Goal: Task Accomplishment & Management: Manage account settings

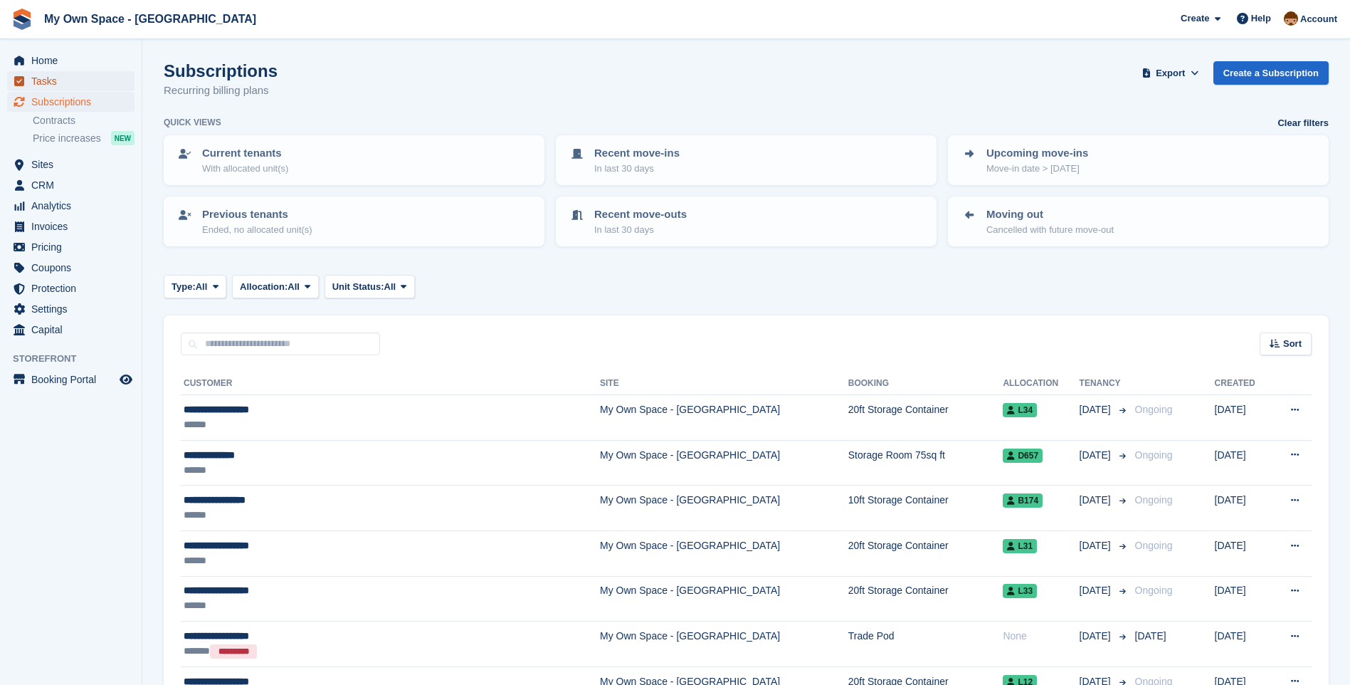
click at [53, 80] on span "Tasks" at bounding box center [73, 81] width 85 height 20
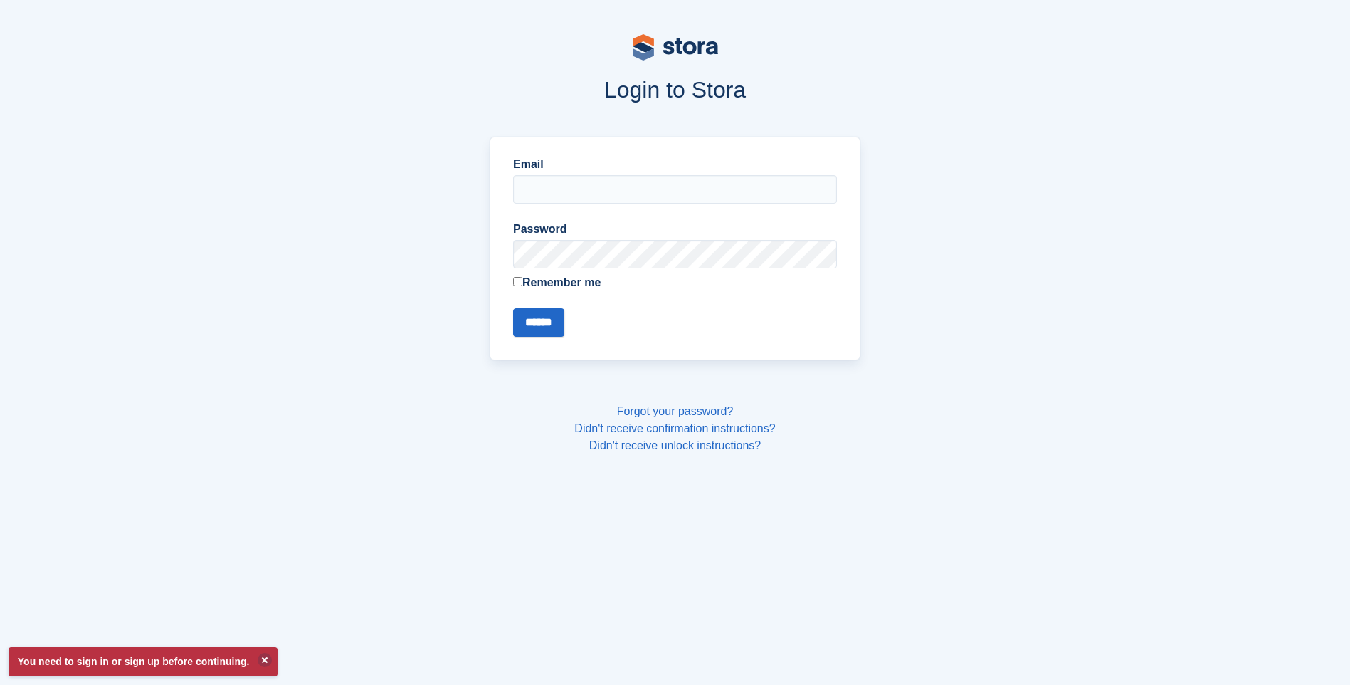
type input "**********"
click at [549, 312] on input "******" at bounding box center [538, 322] width 51 height 28
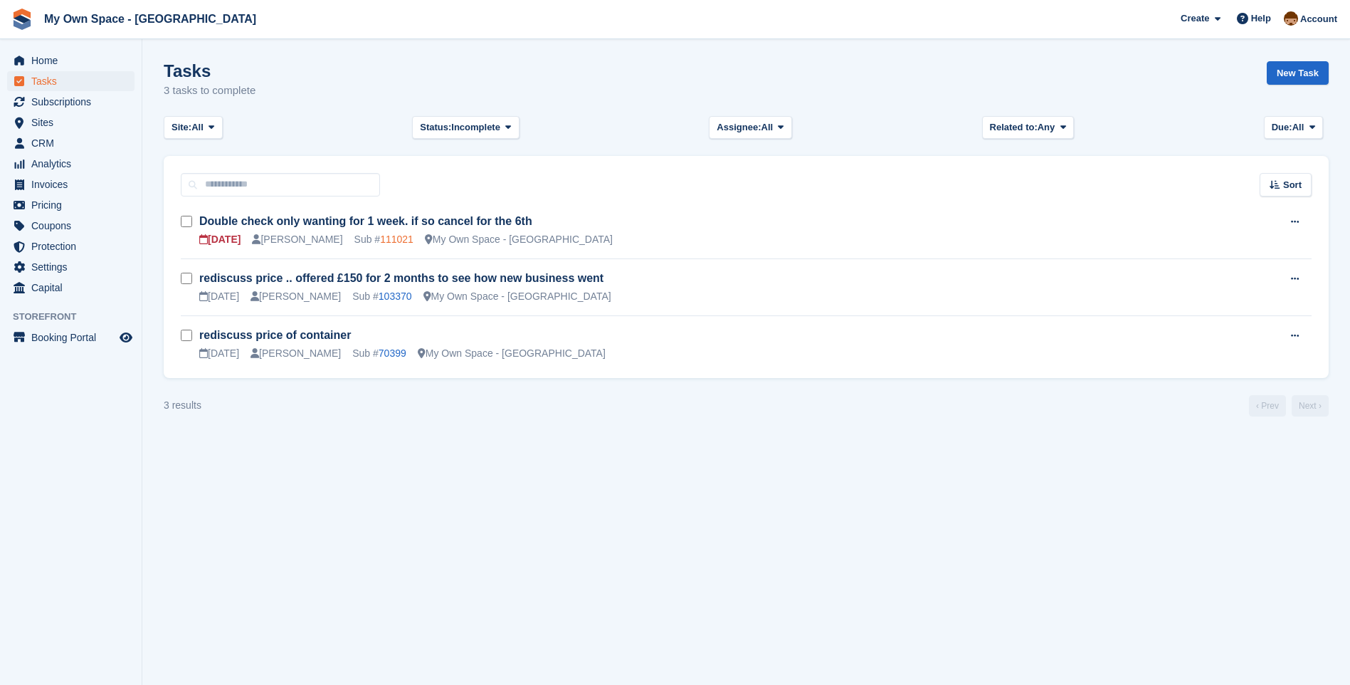
click at [380, 240] on link "111021" at bounding box center [396, 238] width 33 height 11
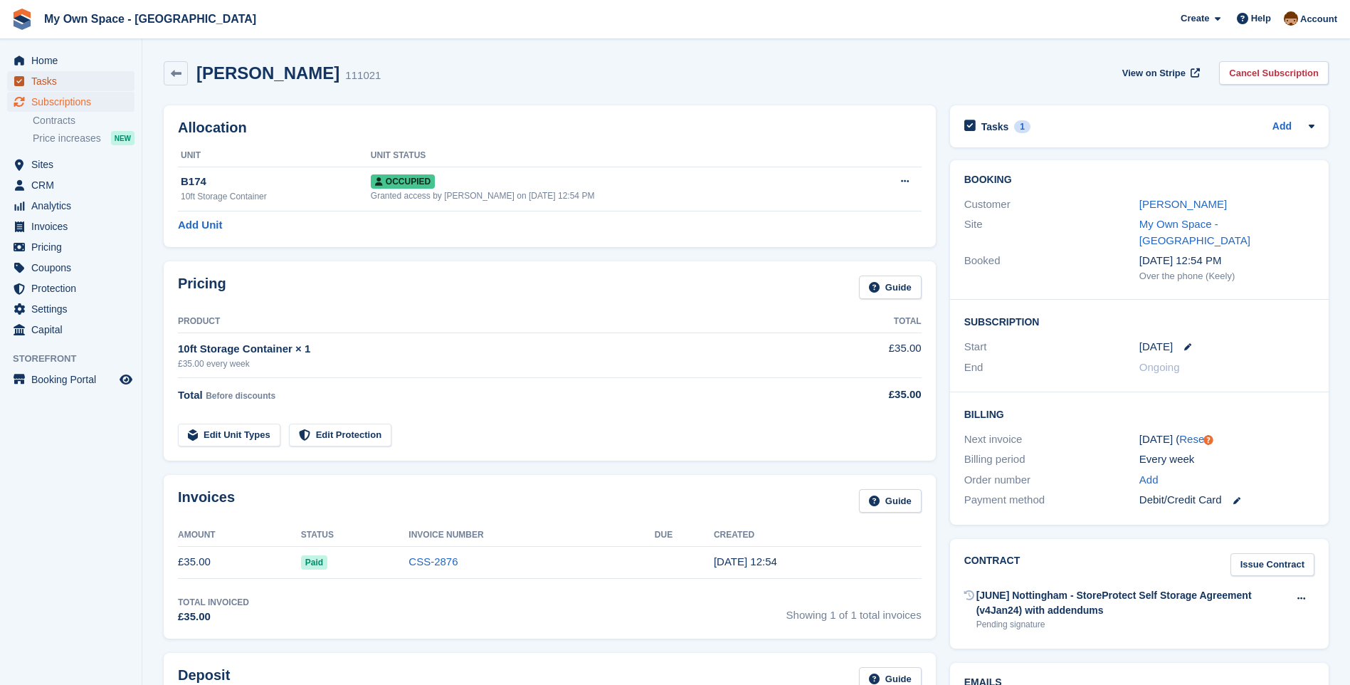
click at [66, 86] on span "Tasks" at bounding box center [73, 81] width 85 height 20
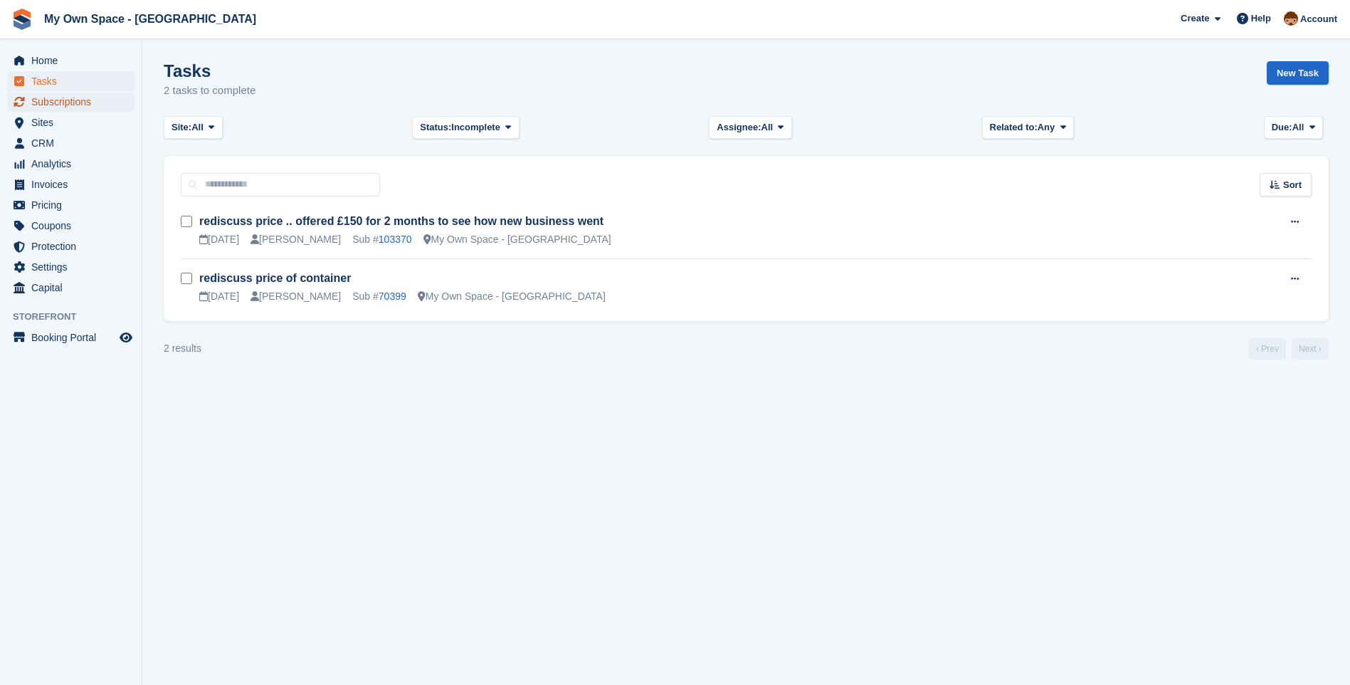
click at [53, 110] on span "Subscriptions" at bounding box center [73, 102] width 85 height 20
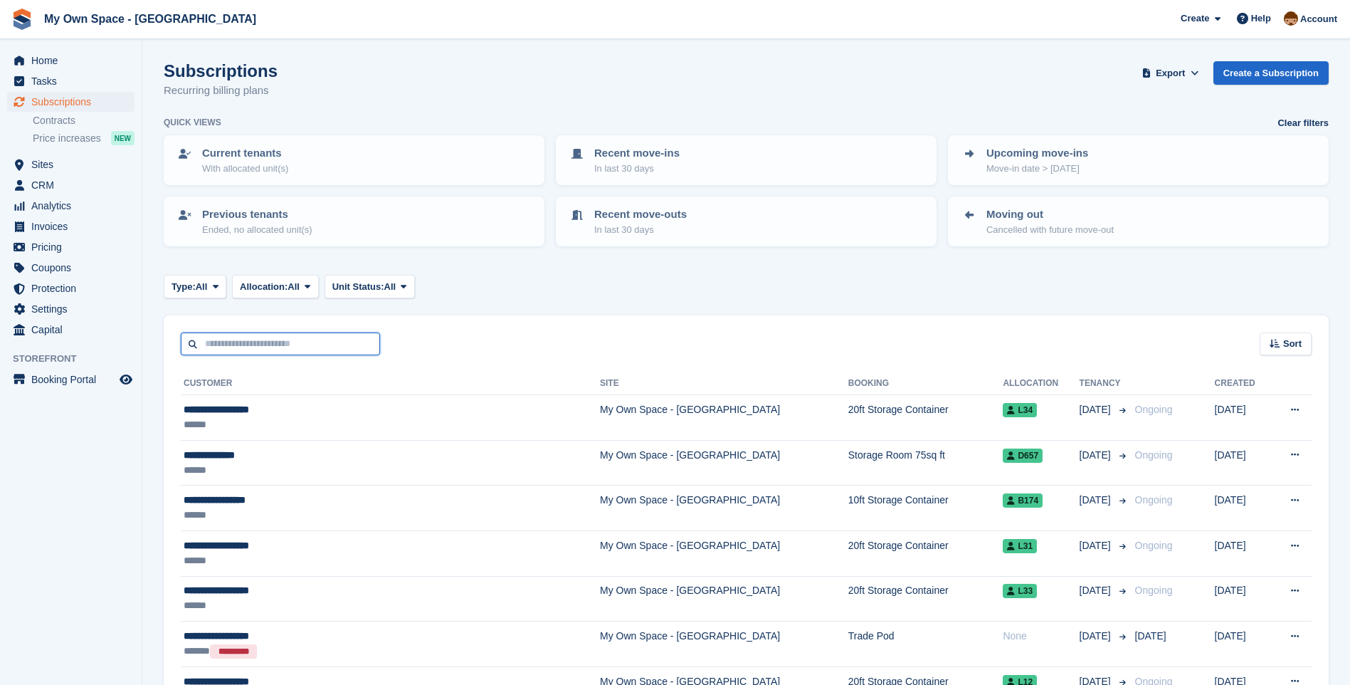
click at [276, 349] on input "text" at bounding box center [280, 343] width 199 height 23
type input "****"
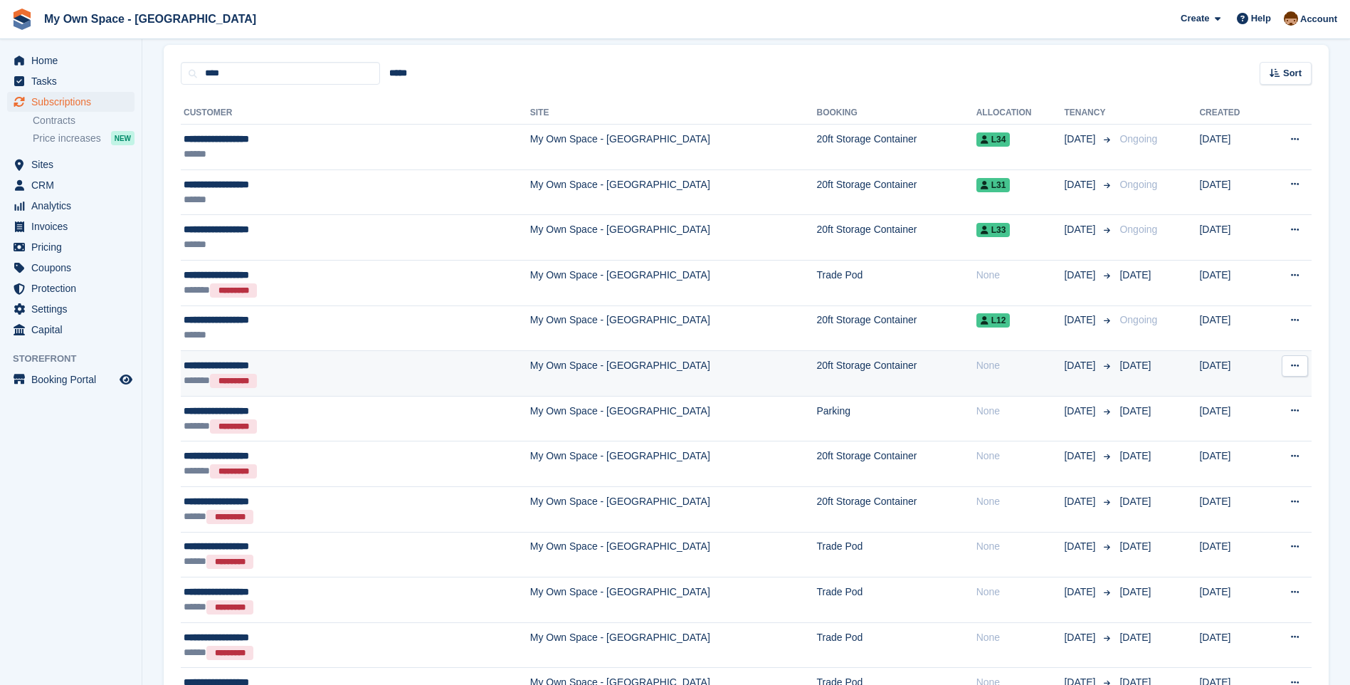
scroll to position [285, 0]
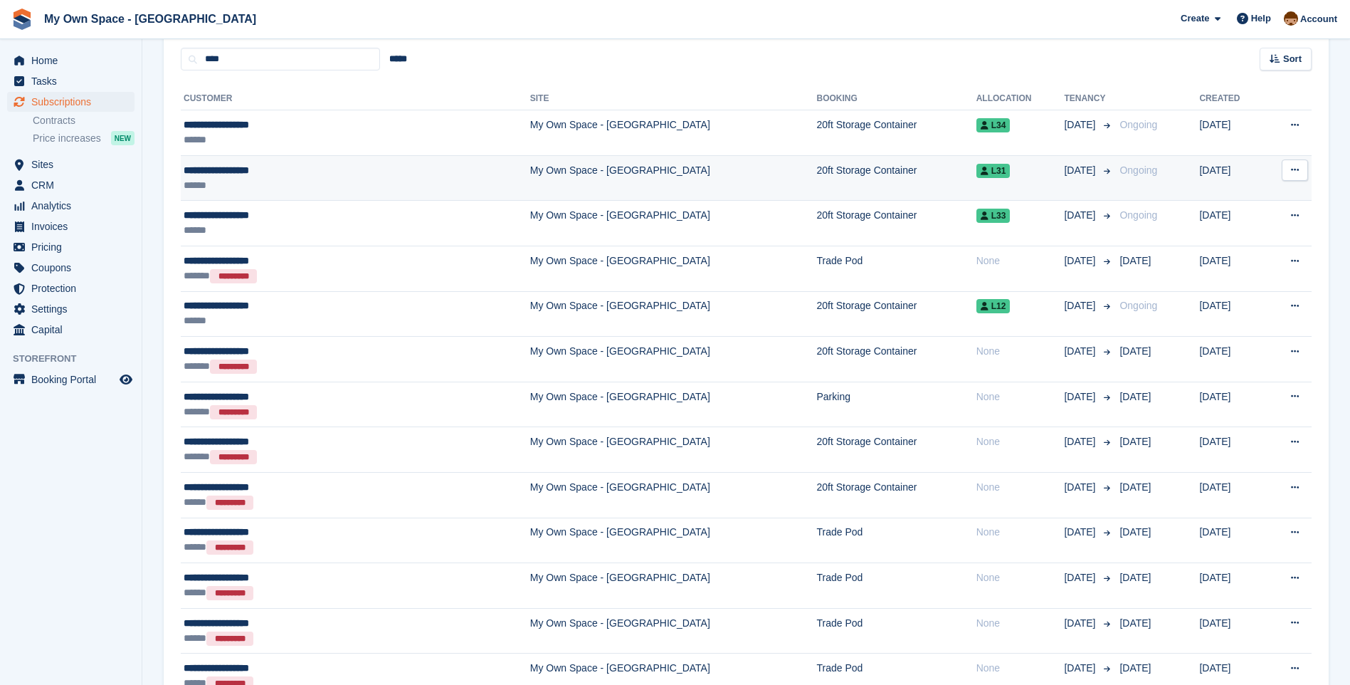
click at [530, 172] on td "My Own Space - [GEOGRAPHIC_DATA]" at bounding box center [673, 178] width 287 height 46
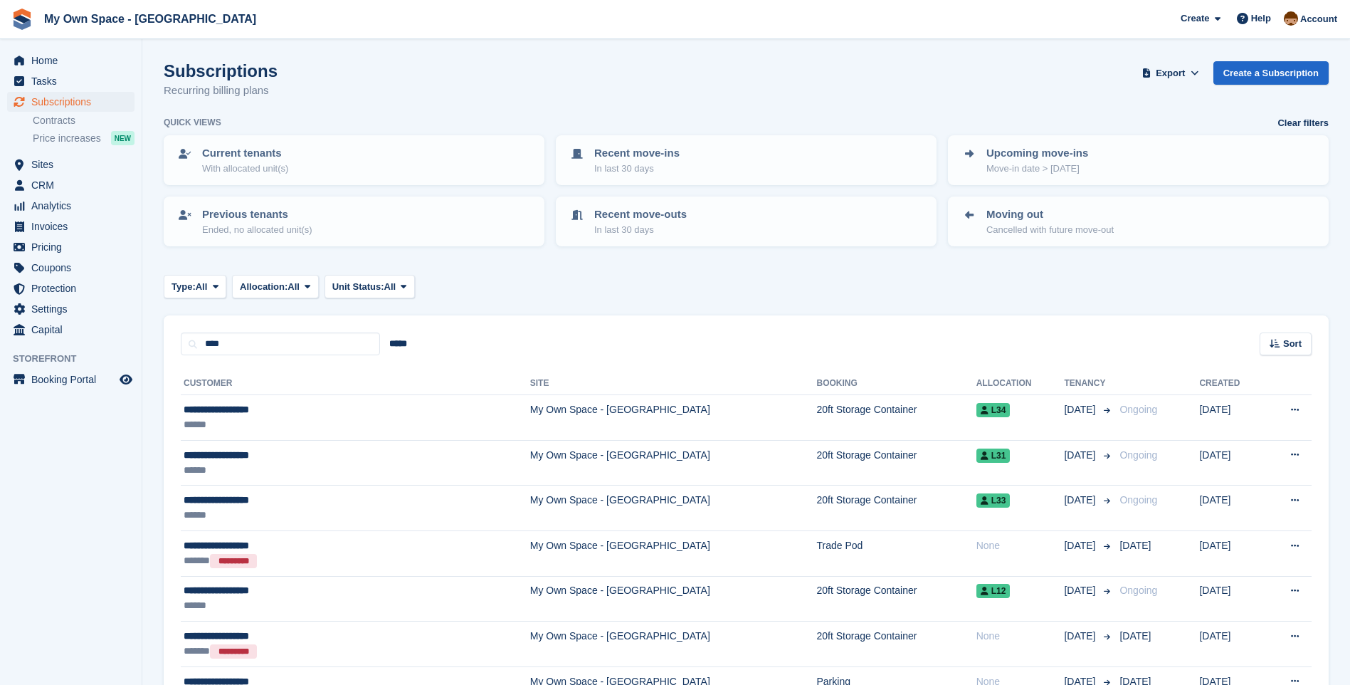
scroll to position [285, 0]
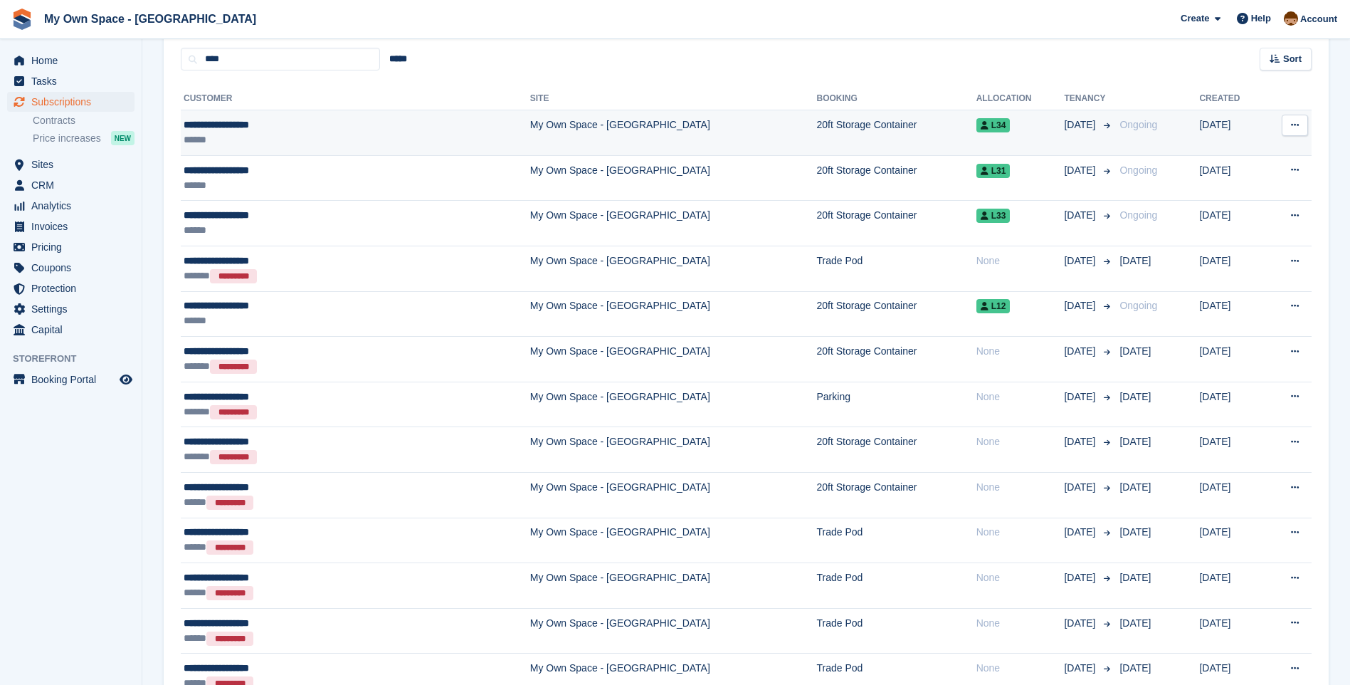
click at [530, 127] on td "My Own Space - [GEOGRAPHIC_DATA]" at bounding box center [673, 133] width 287 height 46
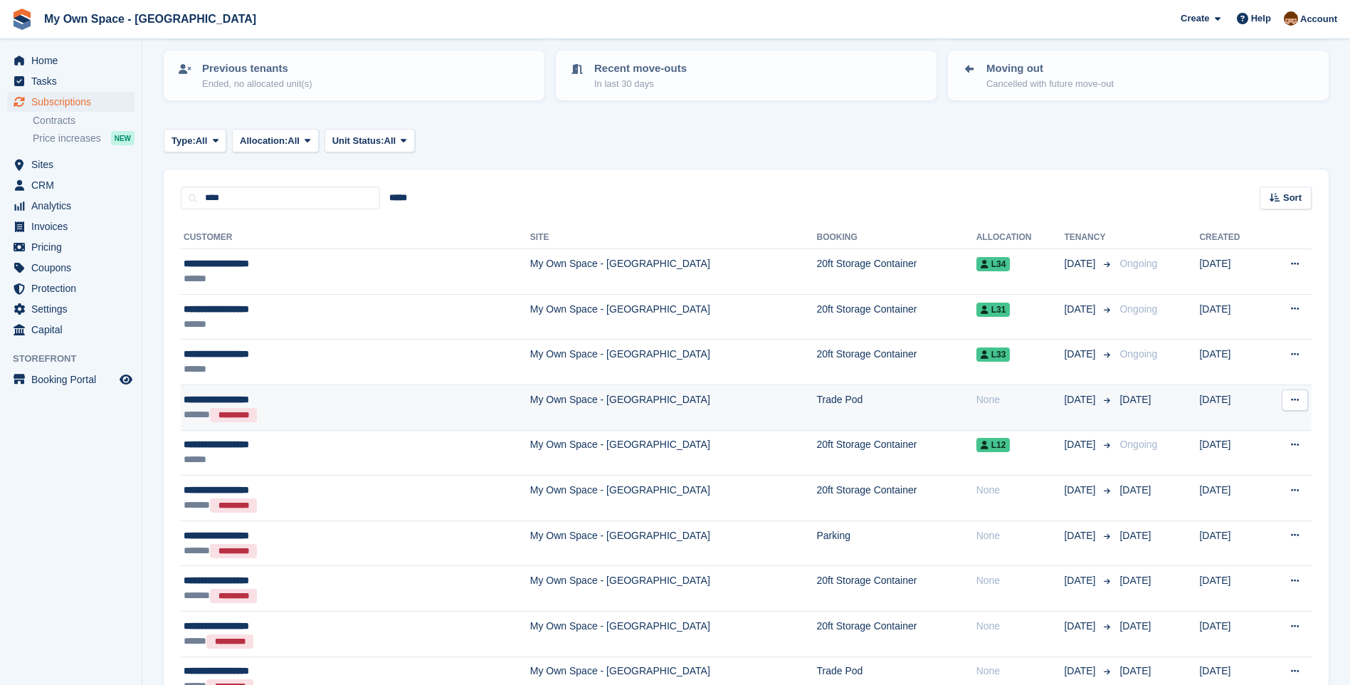
scroll to position [142, 0]
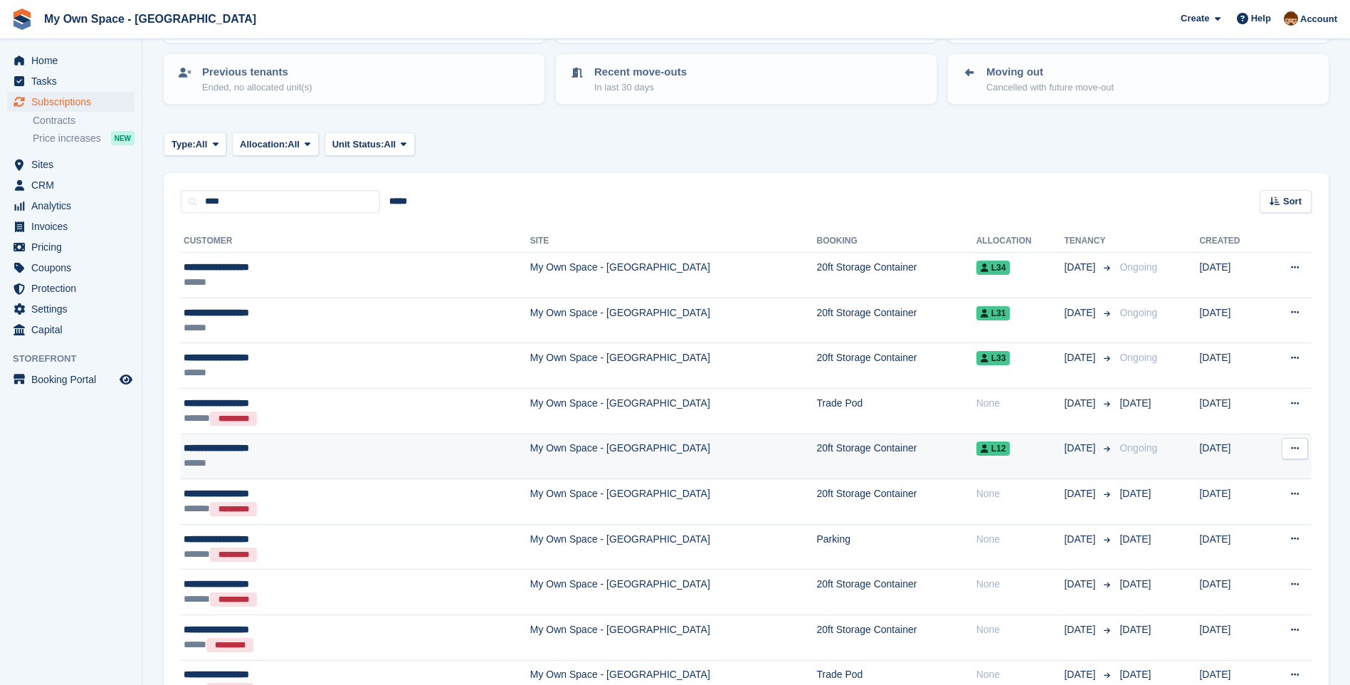
click at [530, 446] on td "My Own Space - [GEOGRAPHIC_DATA]" at bounding box center [673, 456] width 287 height 46
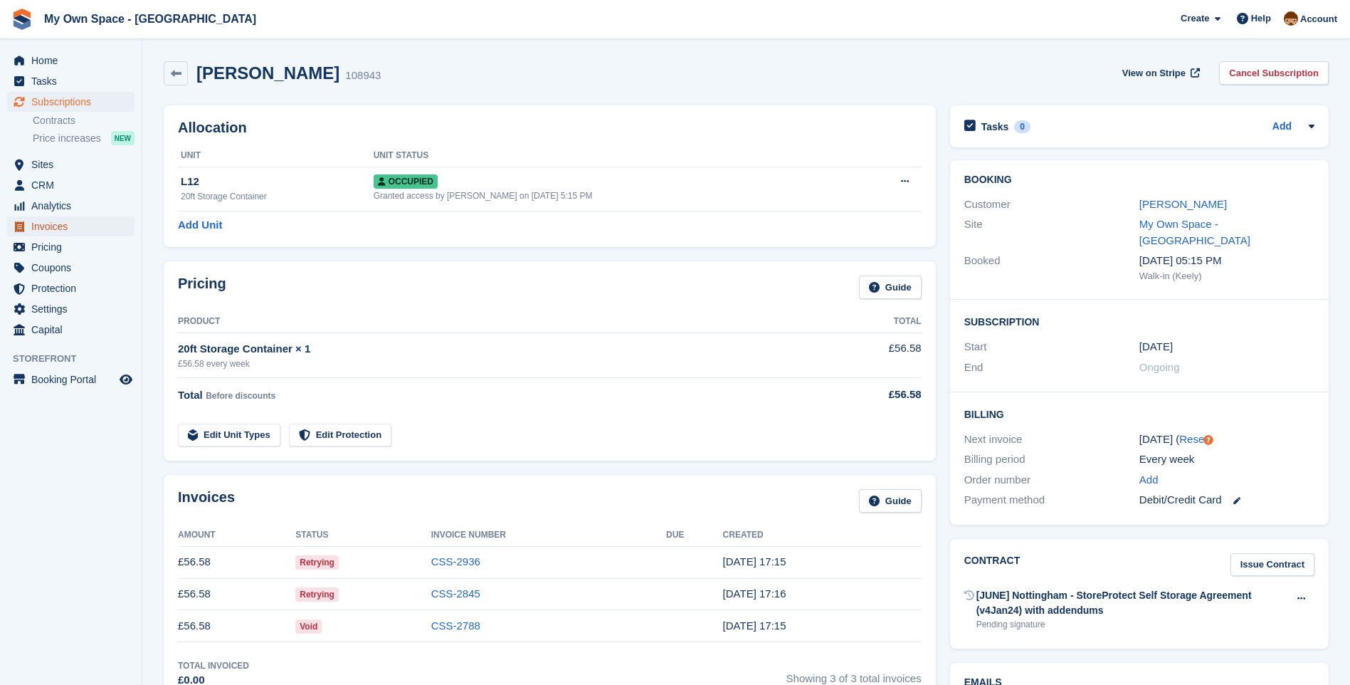
click at [56, 228] on span "Invoices" at bounding box center [73, 226] width 85 height 20
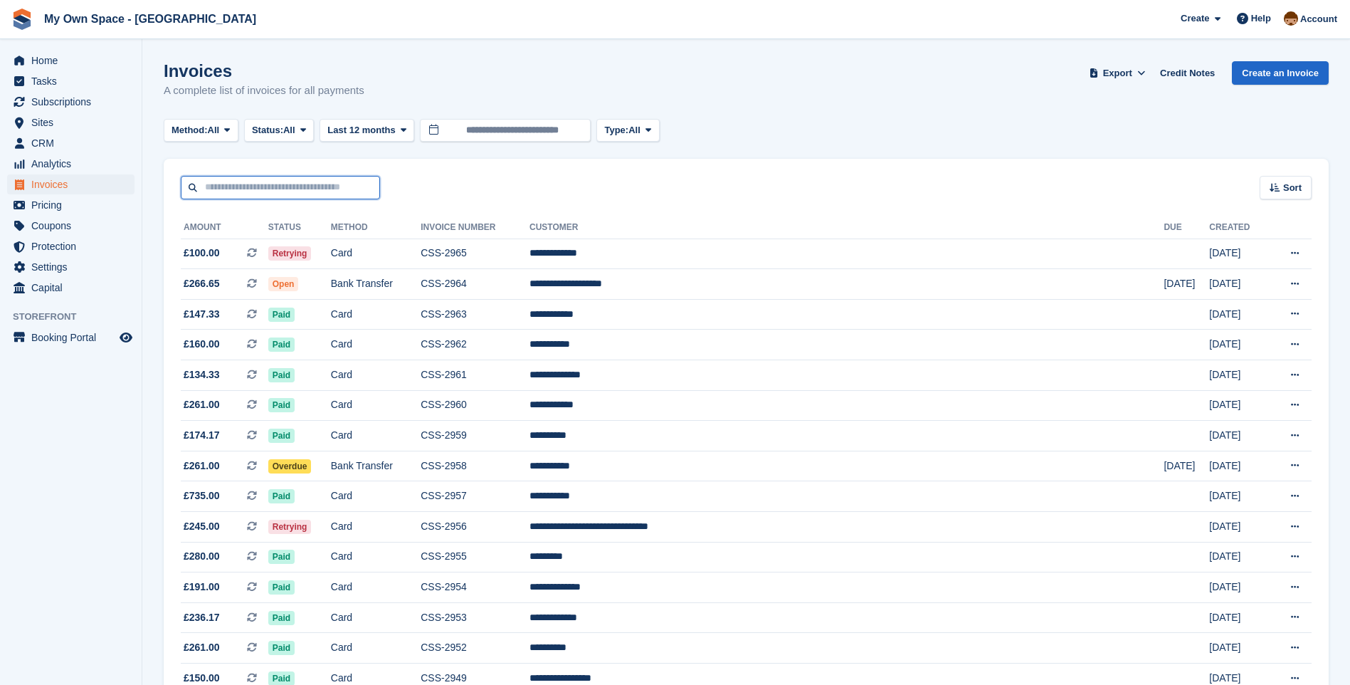
click at [268, 185] on input "text" at bounding box center [280, 187] width 199 height 23
type input "****"
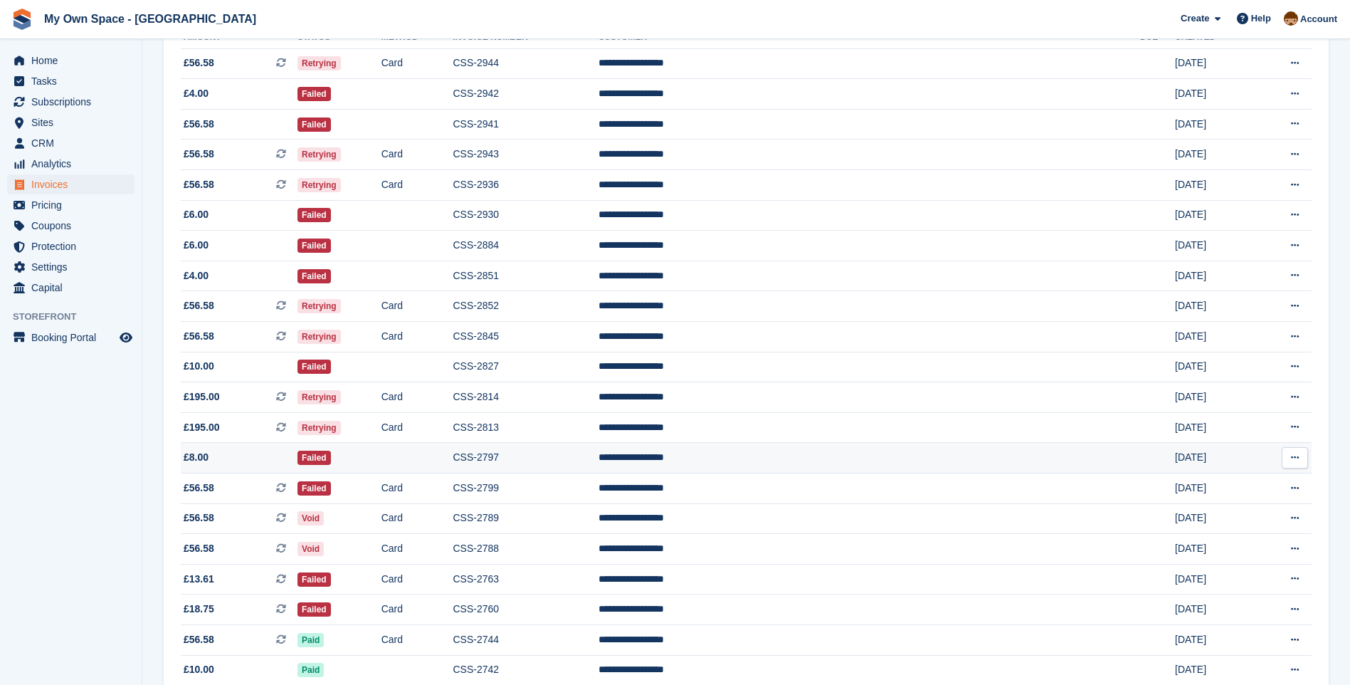
scroll to position [214, 0]
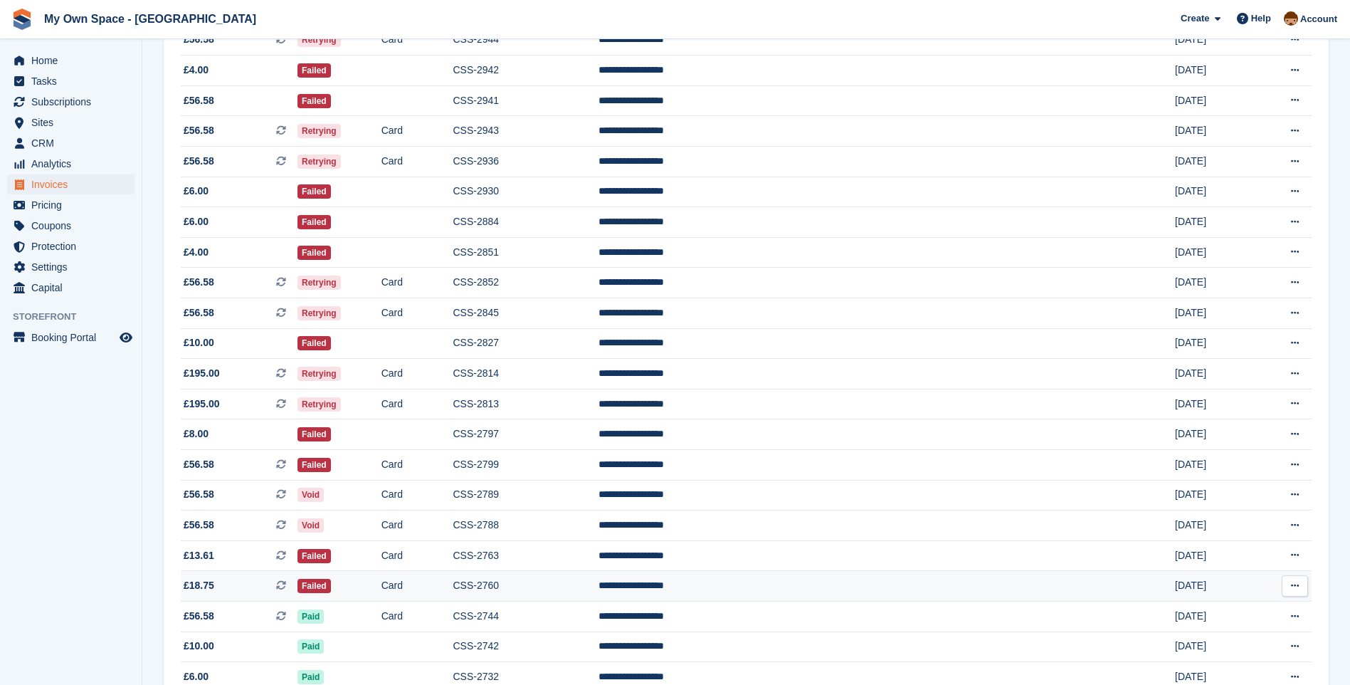
click at [598, 585] on td "CSS-2760" at bounding box center [525, 586] width 145 height 31
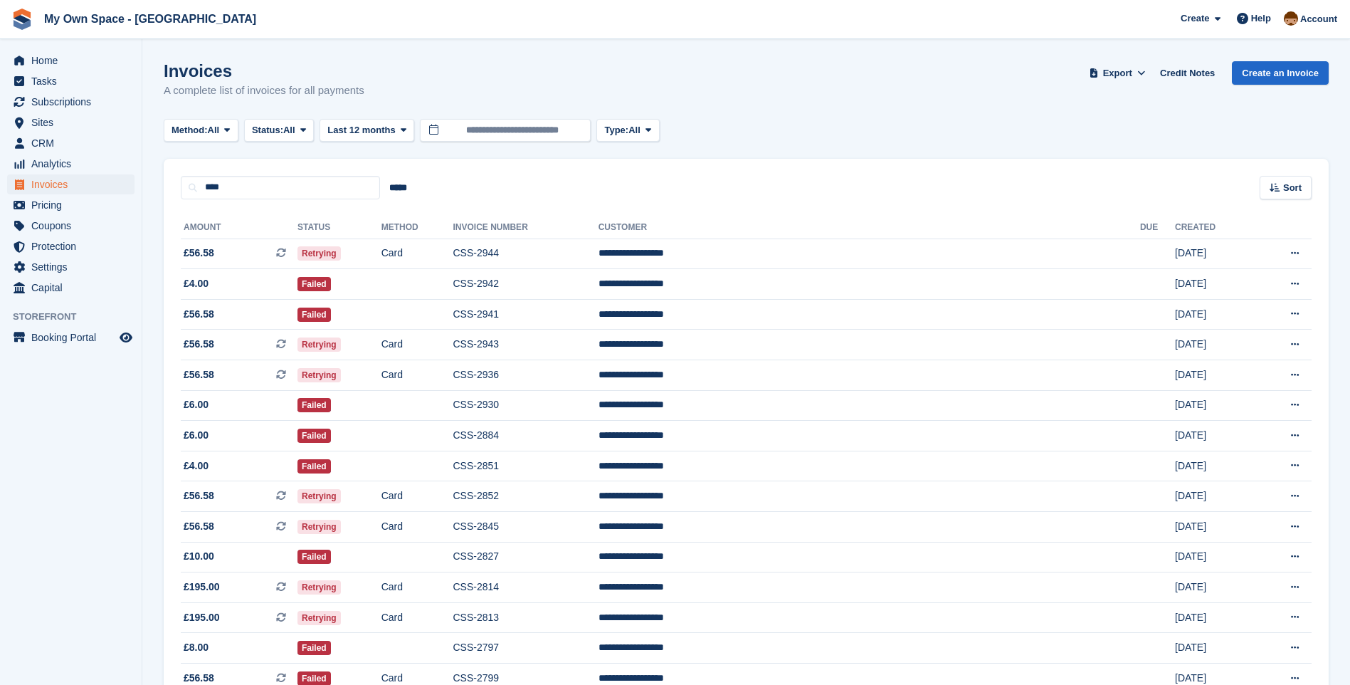
scroll to position [214, 0]
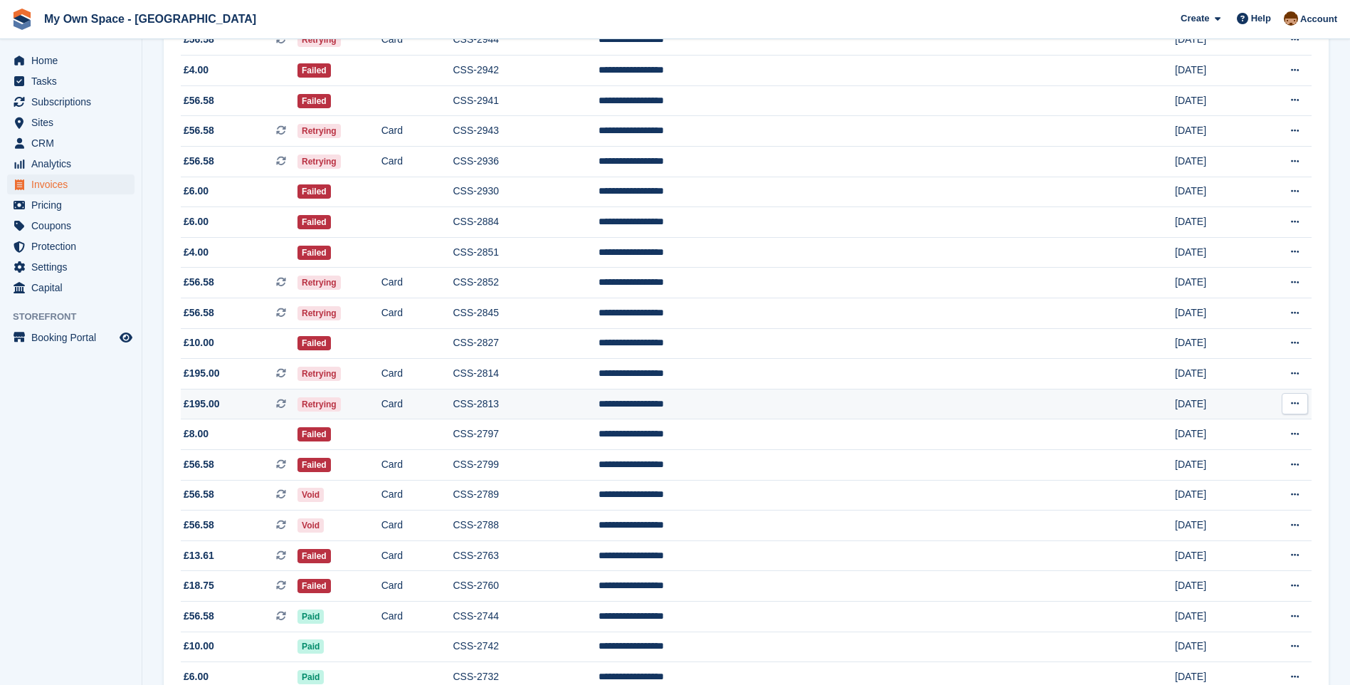
click at [598, 399] on td "CSS-2813" at bounding box center [525, 404] width 145 height 31
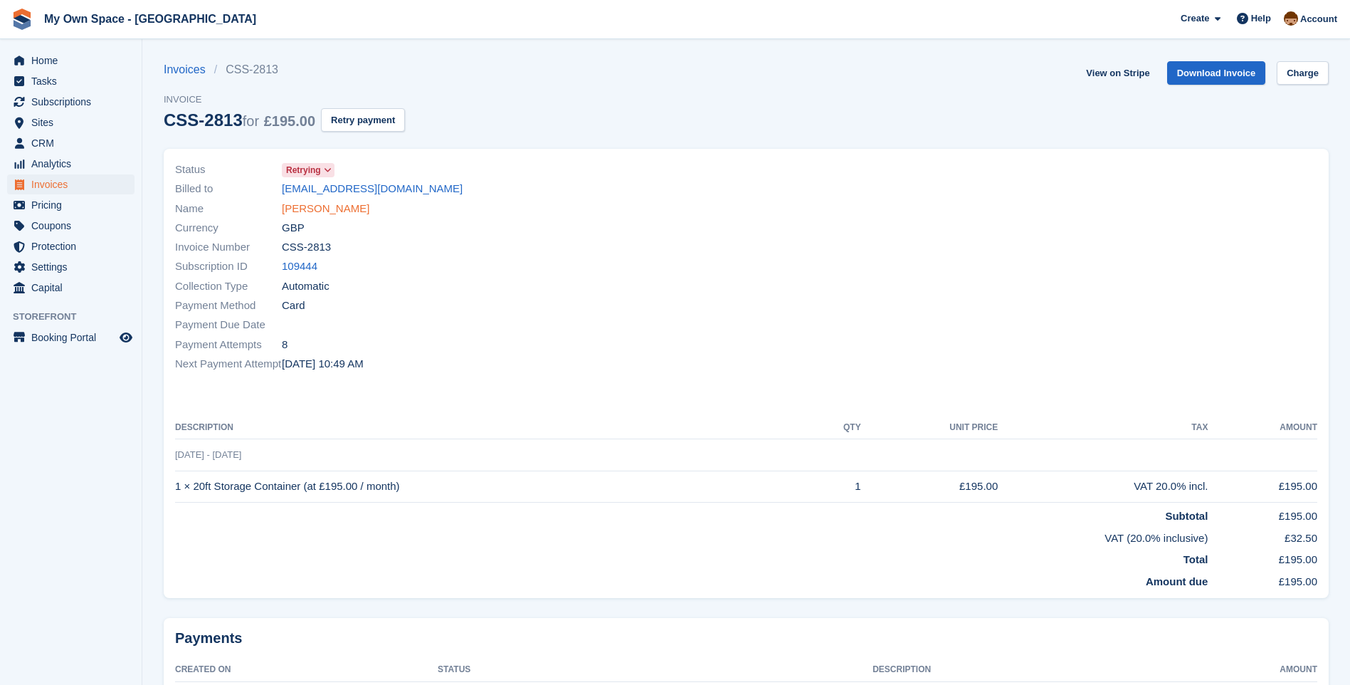
click at [315, 207] on link "[PERSON_NAME]" at bounding box center [326, 209] width 88 height 16
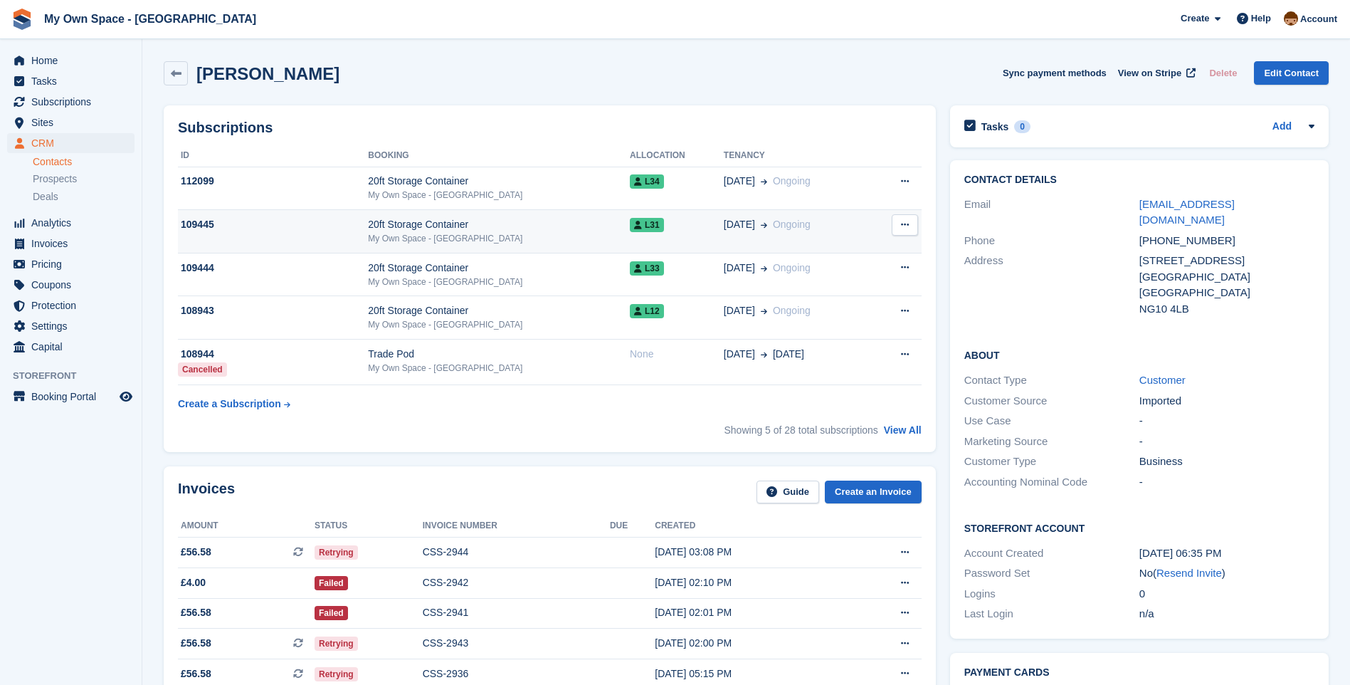
click at [447, 243] on div "My Own Space - [GEOGRAPHIC_DATA]" at bounding box center [499, 238] width 262 height 13
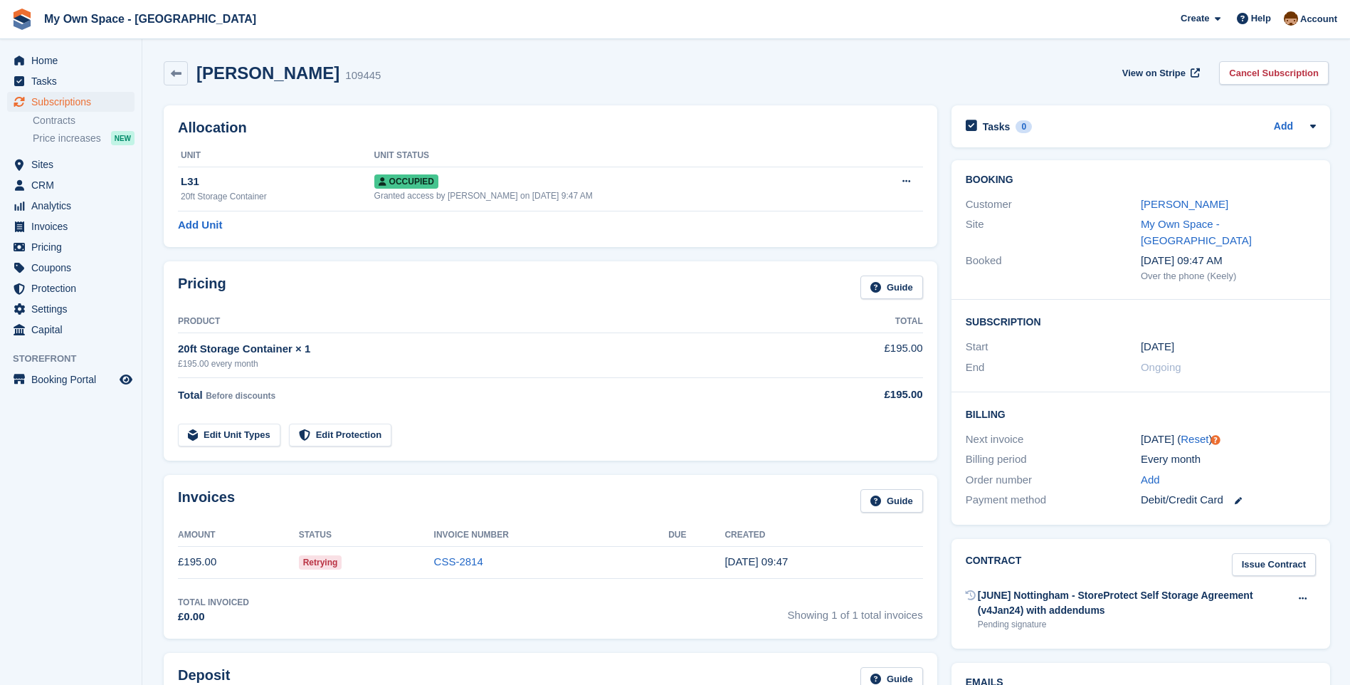
scroll to position [71, 0]
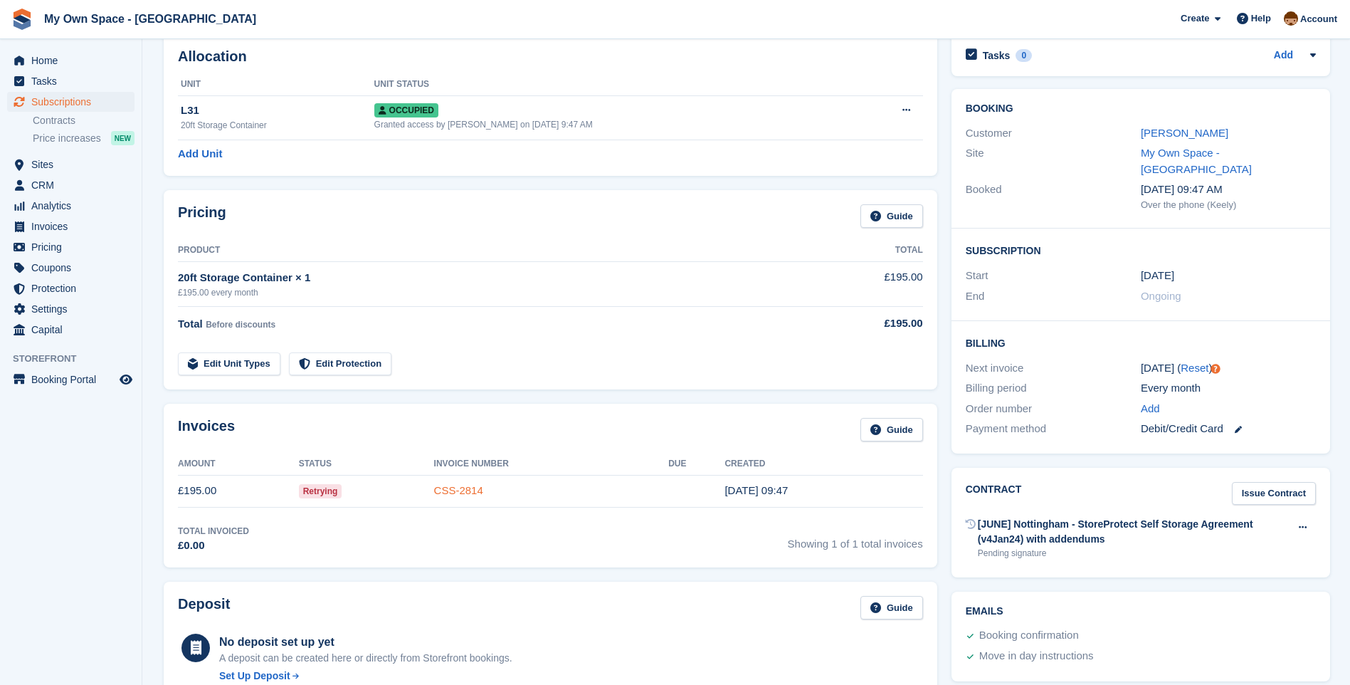
click at [458, 490] on link "CSS-2814" at bounding box center [458, 490] width 49 height 12
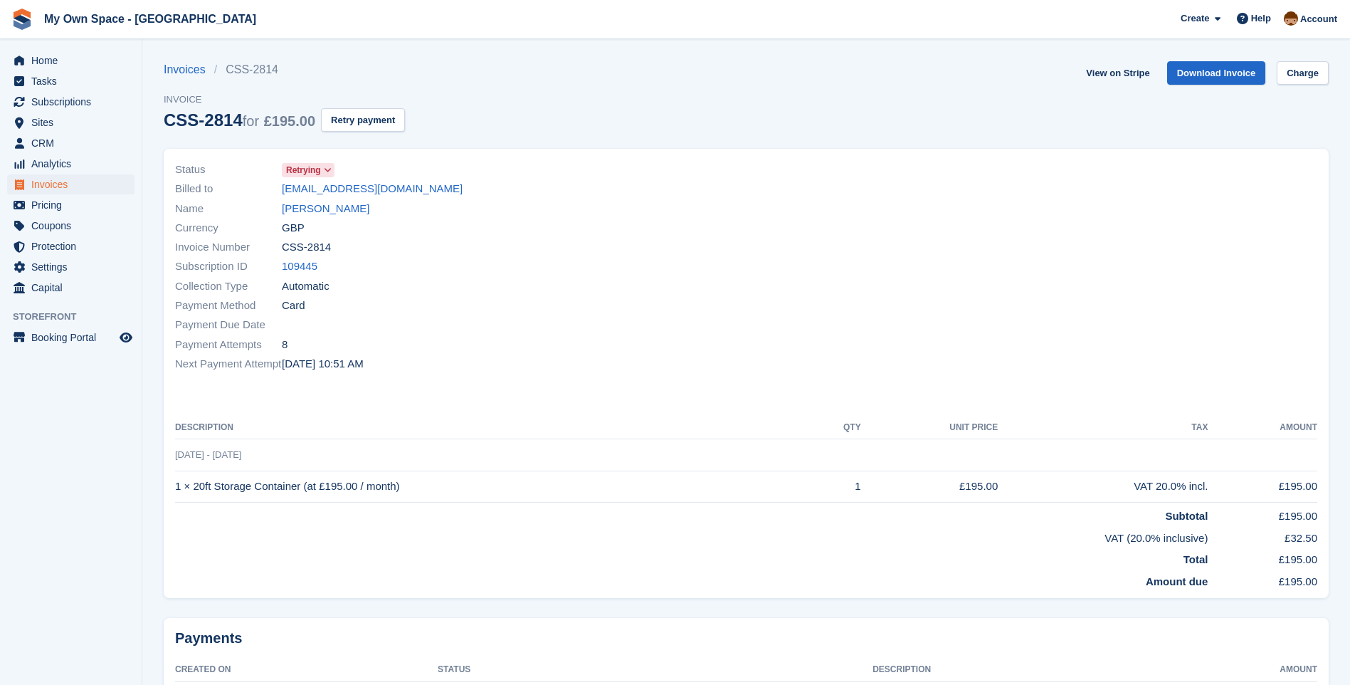
click at [329, 170] on icon at bounding box center [328, 170] width 8 height 9
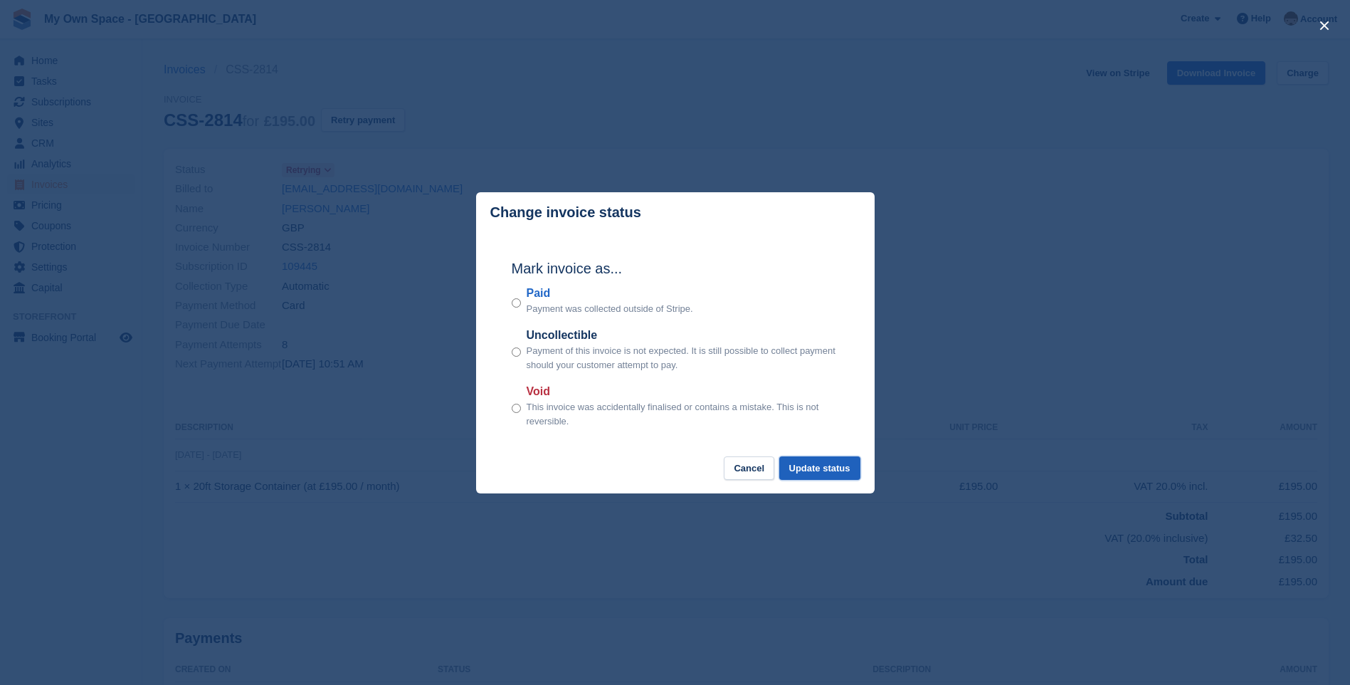
click at [835, 467] on button "Update status" at bounding box center [819, 467] width 81 height 23
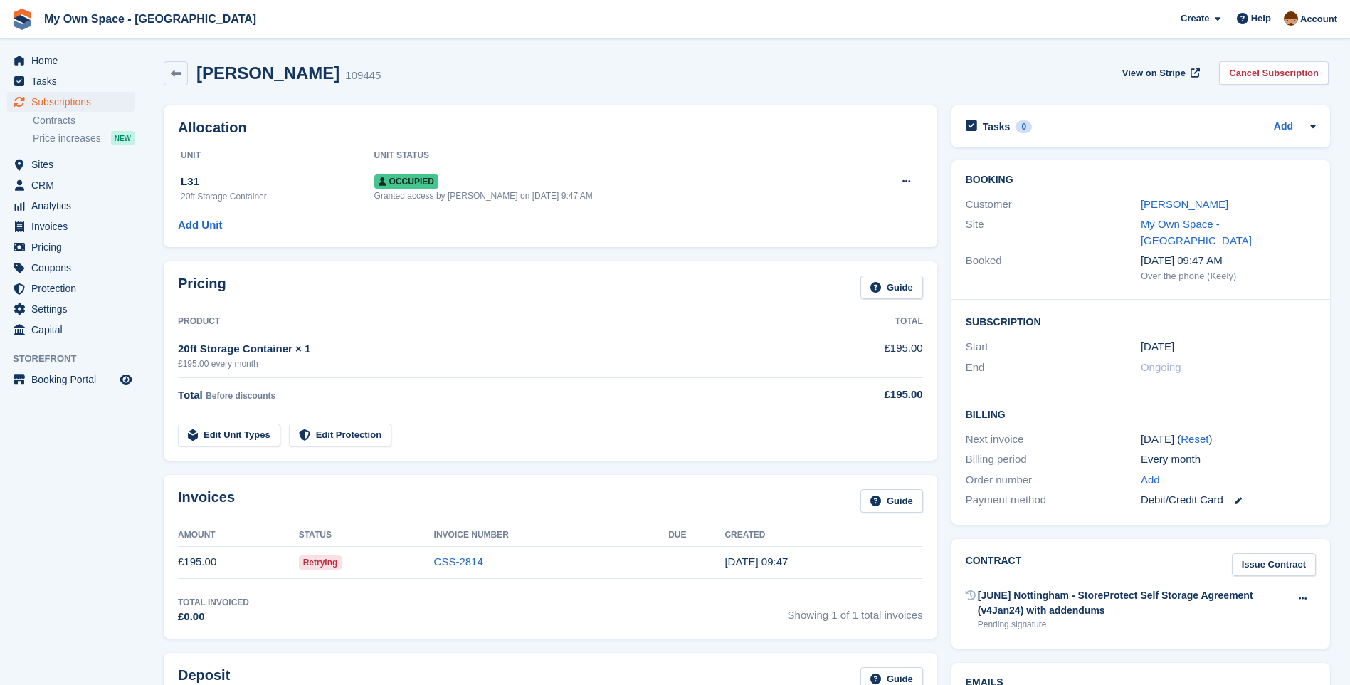
scroll to position [71, 0]
click at [1272, 72] on link "Cancel Subscription" at bounding box center [1274, 72] width 110 height 23
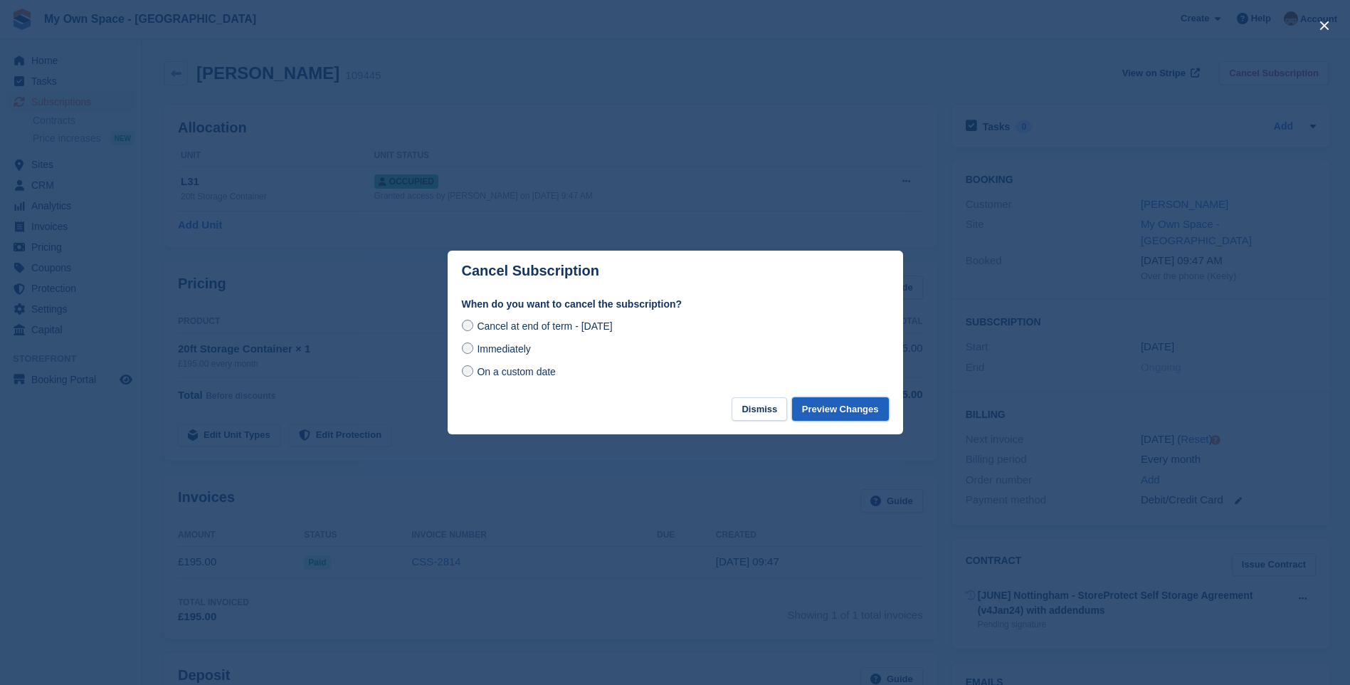
click at [826, 410] on button "Preview Changes" at bounding box center [840, 408] width 97 height 23
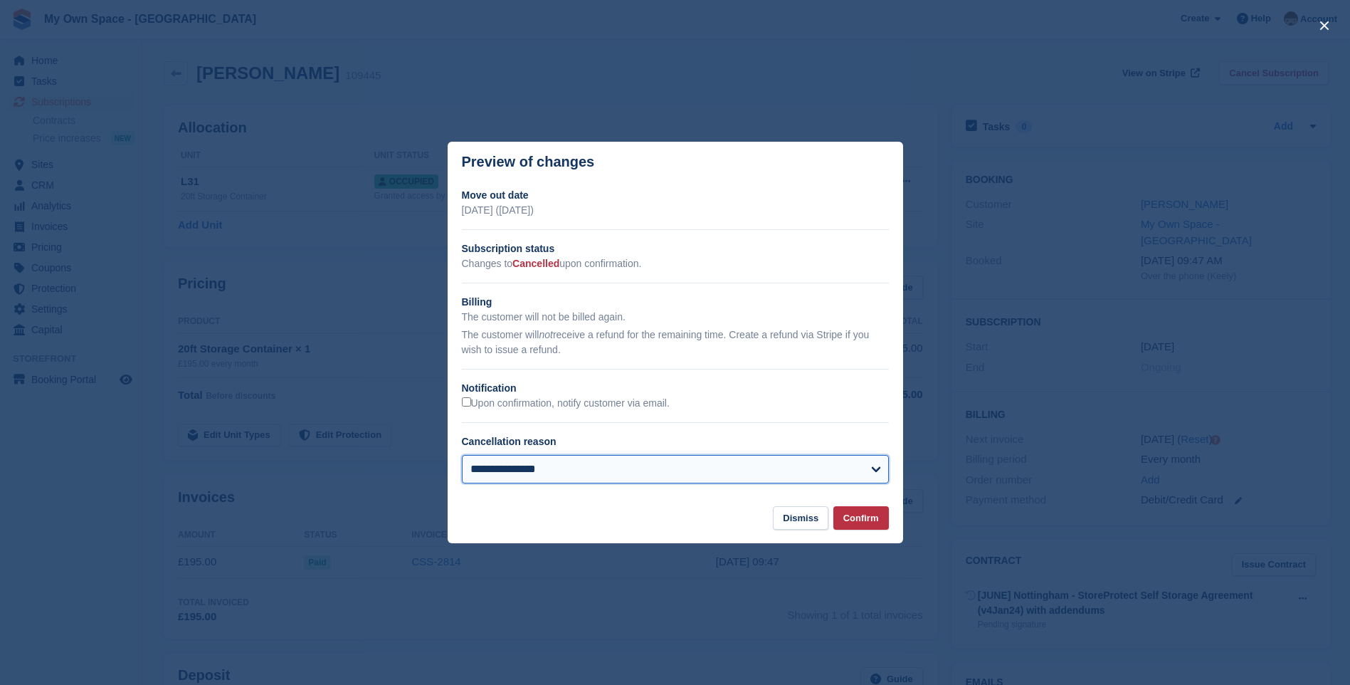
click at [584, 474] on select "**********" at bounding box center [675, 469] width 427 height 28
select select "**********"
click at [462, 456] on select "**********" at bounding box center [675, 469] width 427 height 28
click at [865, 524] on button "Confirm" at bounding box center [861, 517] width 56 height 23
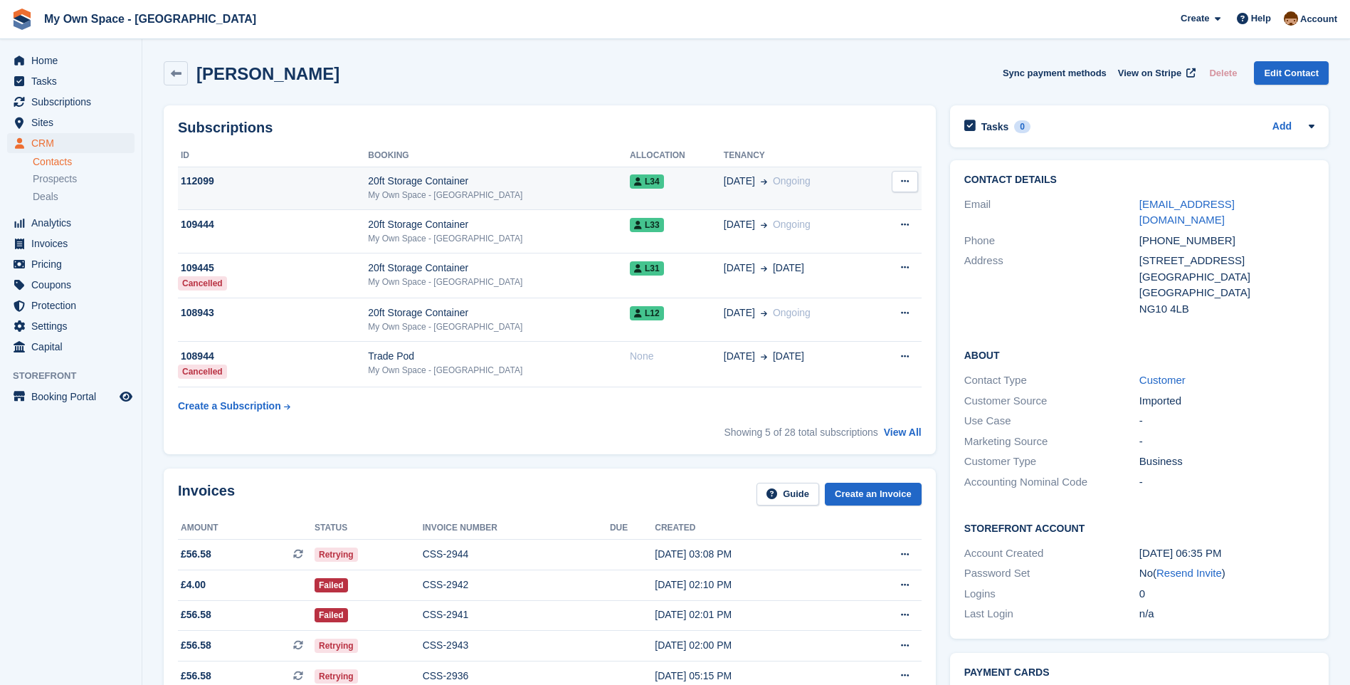
click at [429, 190] on div "My Own Space - [GEOGRAPHIC_DATA]" at bounding box center [499, 195] width 262 height 13
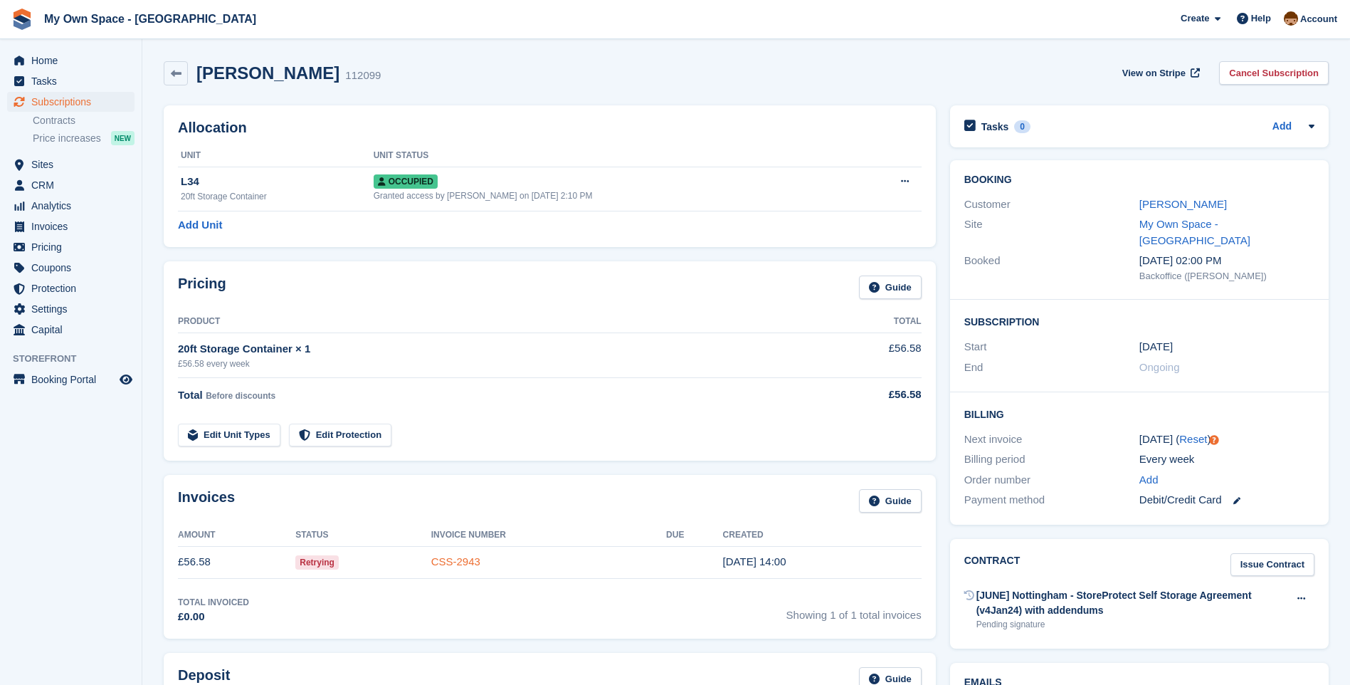
click at [468, 563] on link "CSS-2943" at bounding box center [455, 561] width 49 height 12
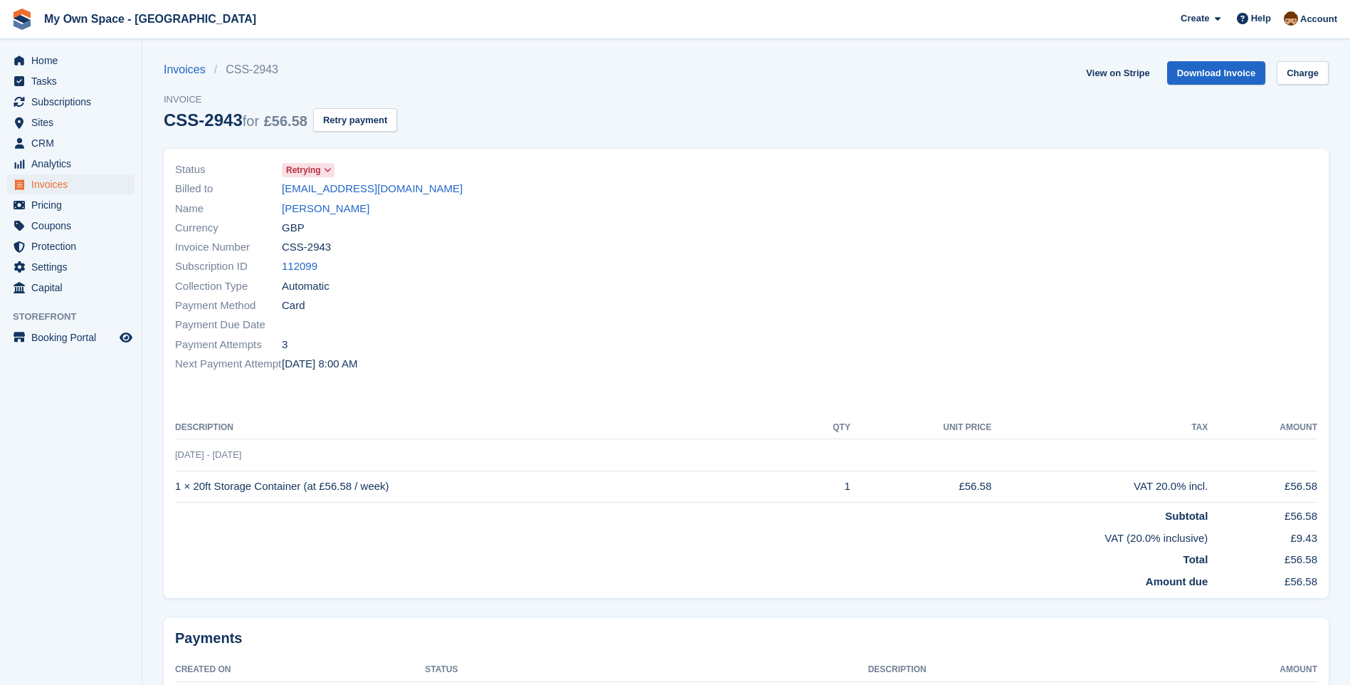
click at [330, 168] on icon at bounding box center [328, 170] width 8 height 9
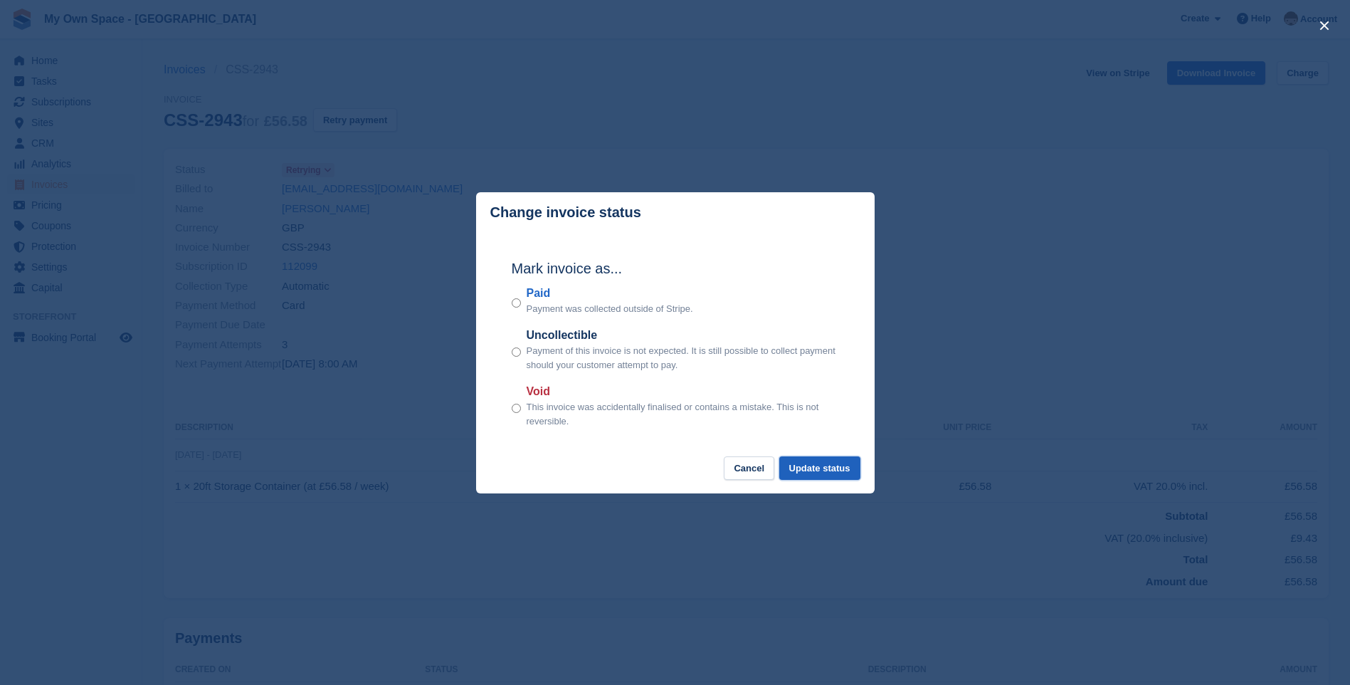
click at [844, 468] on button "Update status" at bounding box center [819, 467] width 81 height 23
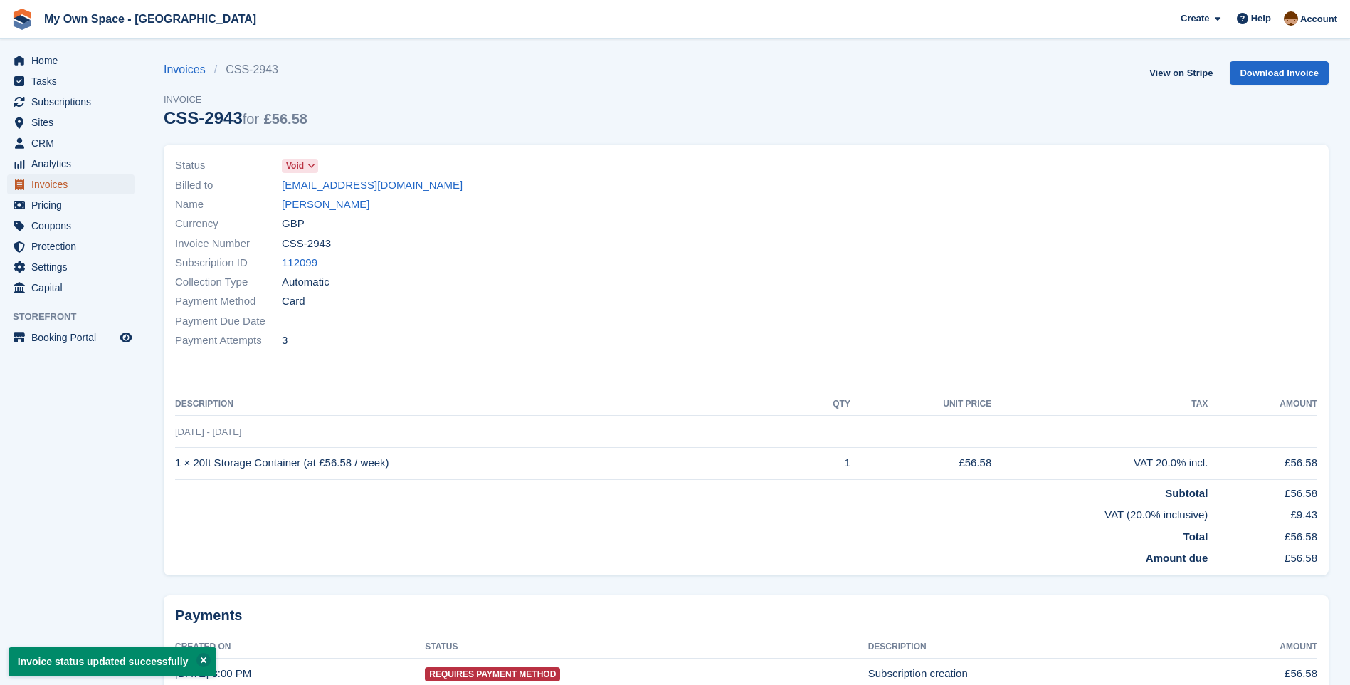
click at [52, 187] on span "Invoices" at bounding box center [73, 184] width 85 height 20
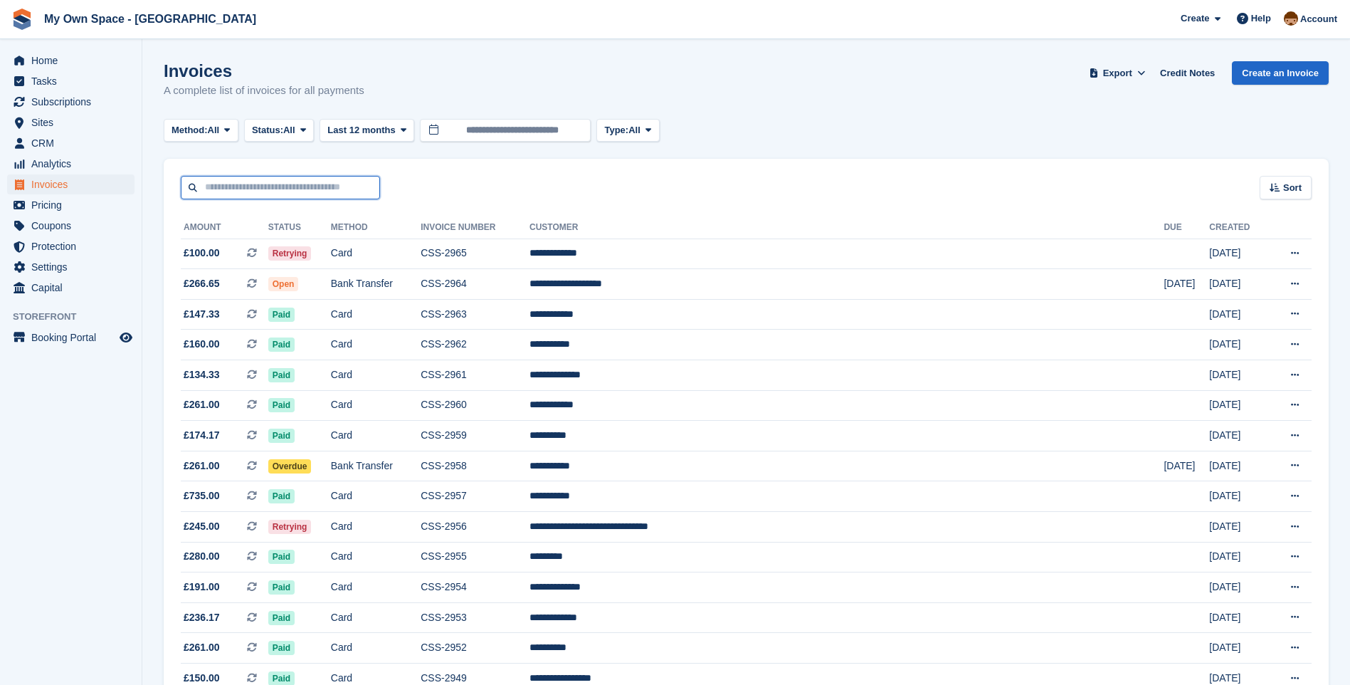
click at [241, 186] on input "text" at bounding box center [280, 187] width 199 height 23
type input "****"
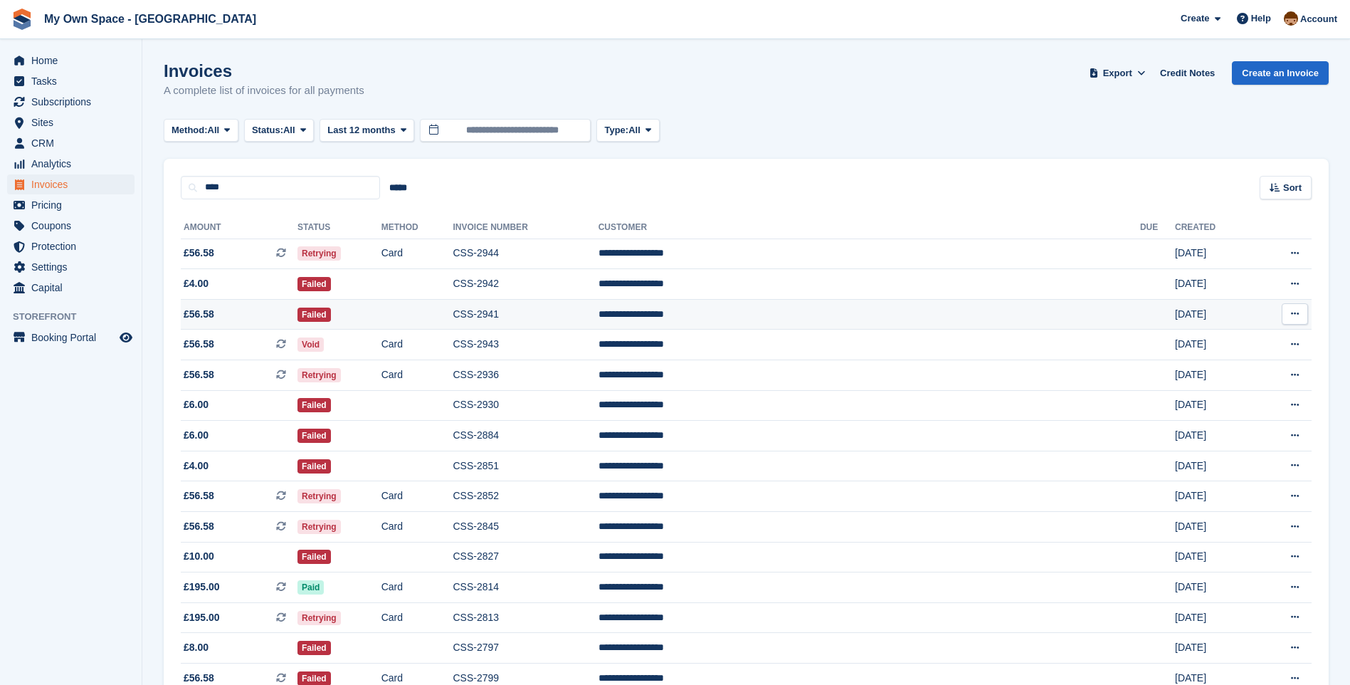
click at [598, 312] on td "CSS-2941" at bounding box center [525, 314] width 145 height 31
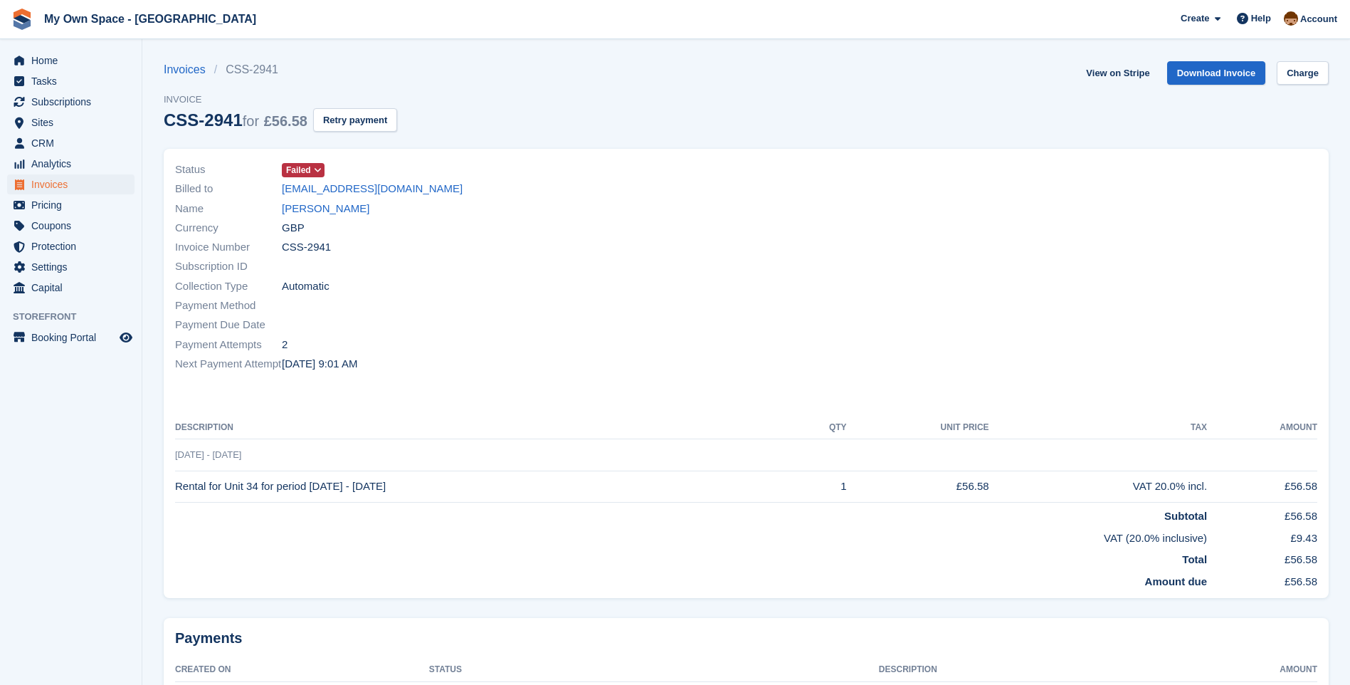
click at [320, 167] on icon at bounding box center [318, 170] width 8 height 9
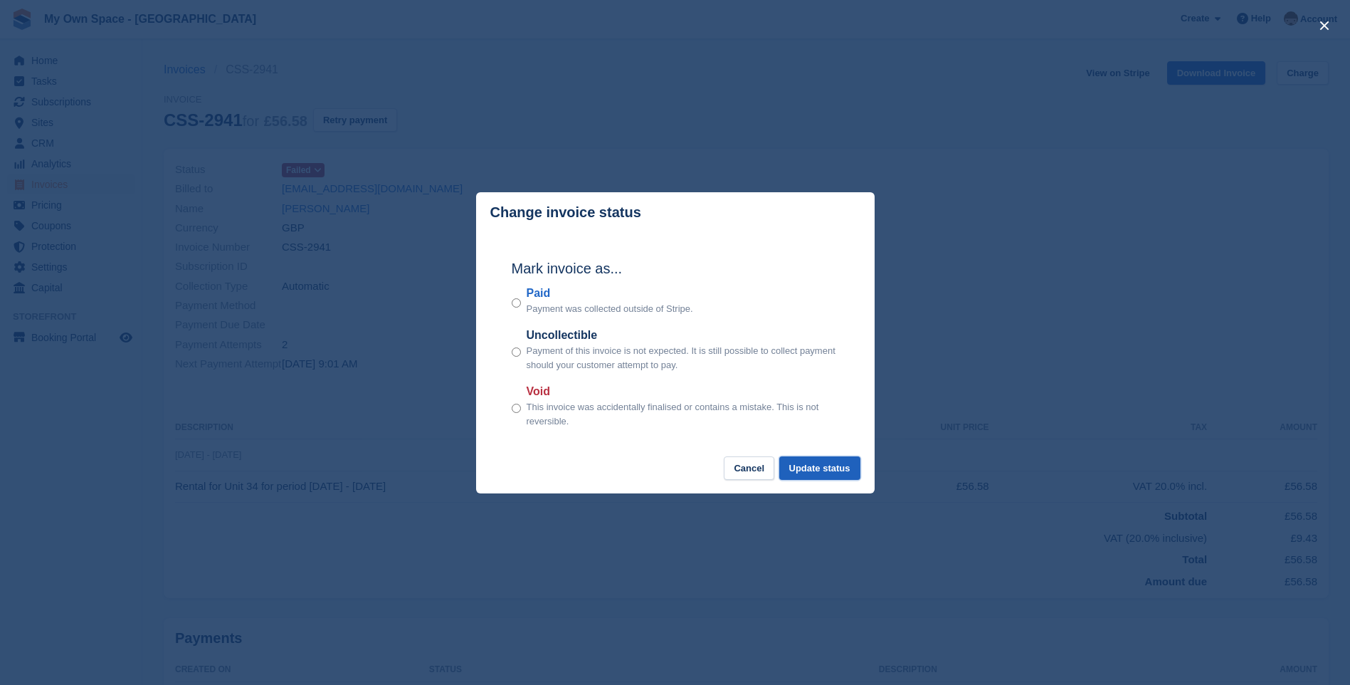
click at [823, 465] on button "Update status" at bounding box center [819, 467] width 81 height 23
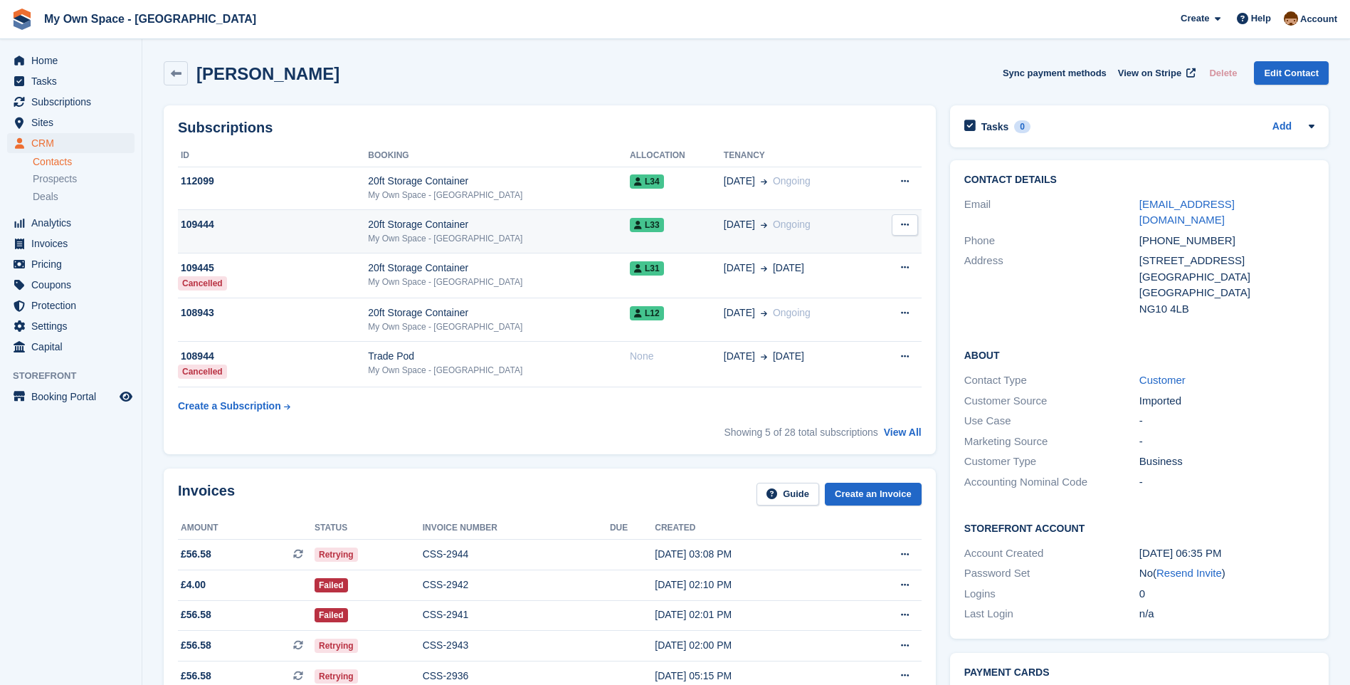
click at [443, 236] on div "My Own Space - [GEOGRAPHIC_DATA]" at bounding box center [499, 238] width 262 height 13
click at [903, 436] on link "View All" at bounding box center [903, 431] width 38 height 11
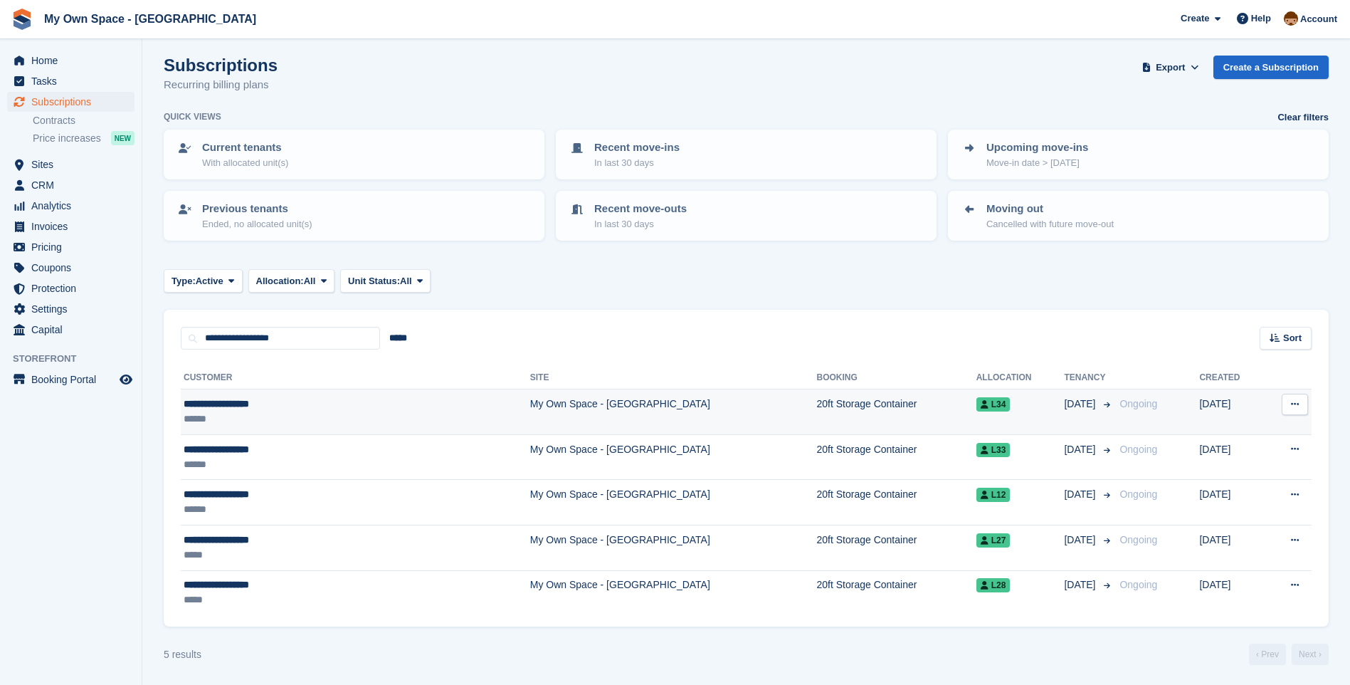
scroll to position [7, 0]
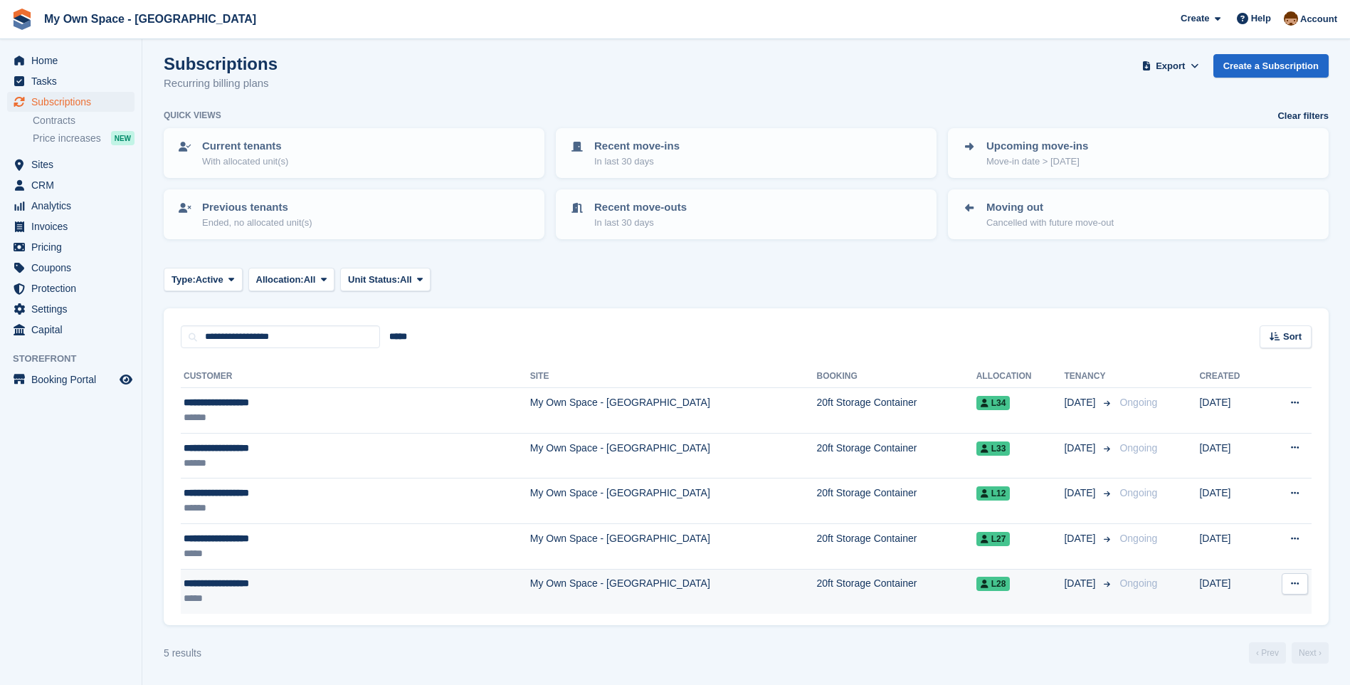
click at [530, 580] on td "My Own Space - [GEOGRAPHIC_DATA]" at bounding box center [673, 591] width 287 height 45
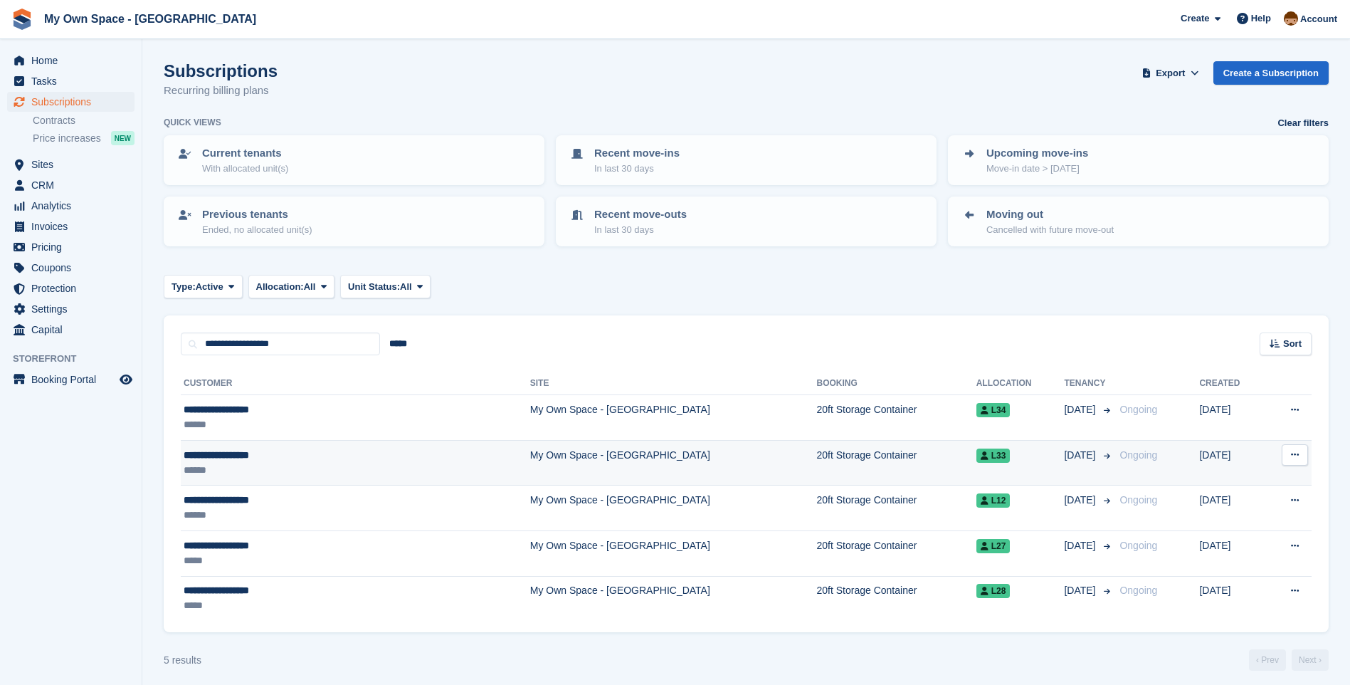
scroll to position [7, 0]
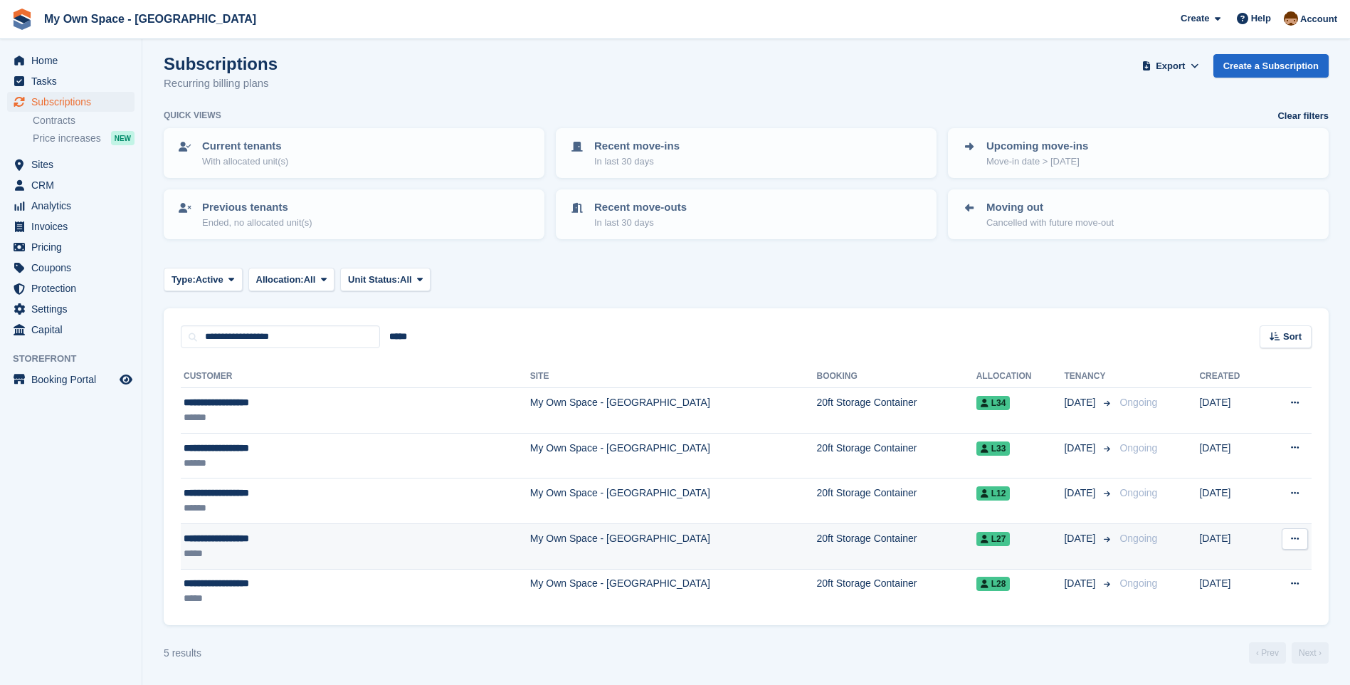
click at [530, 541] on td "My Own Space - [GEOGRAPHIC_DATA]" at bounding box center [673, 546] width 287 height 46
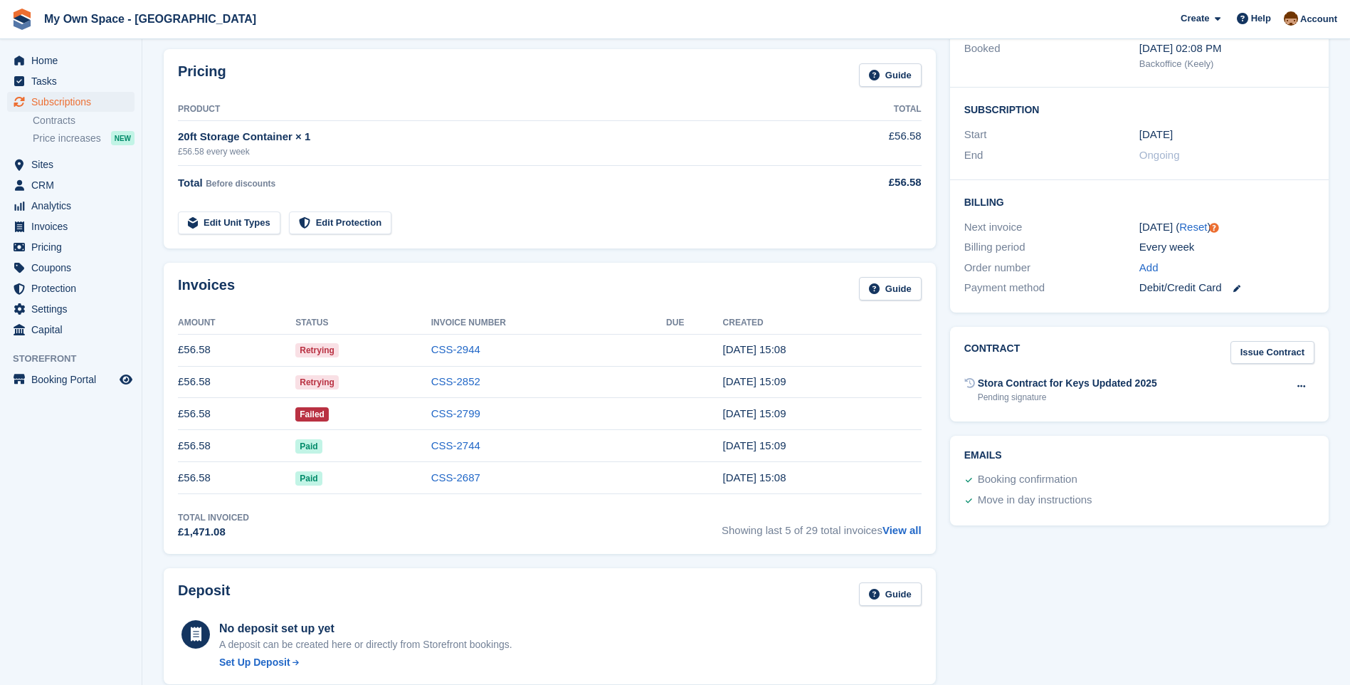
scroll to position [214, 0]
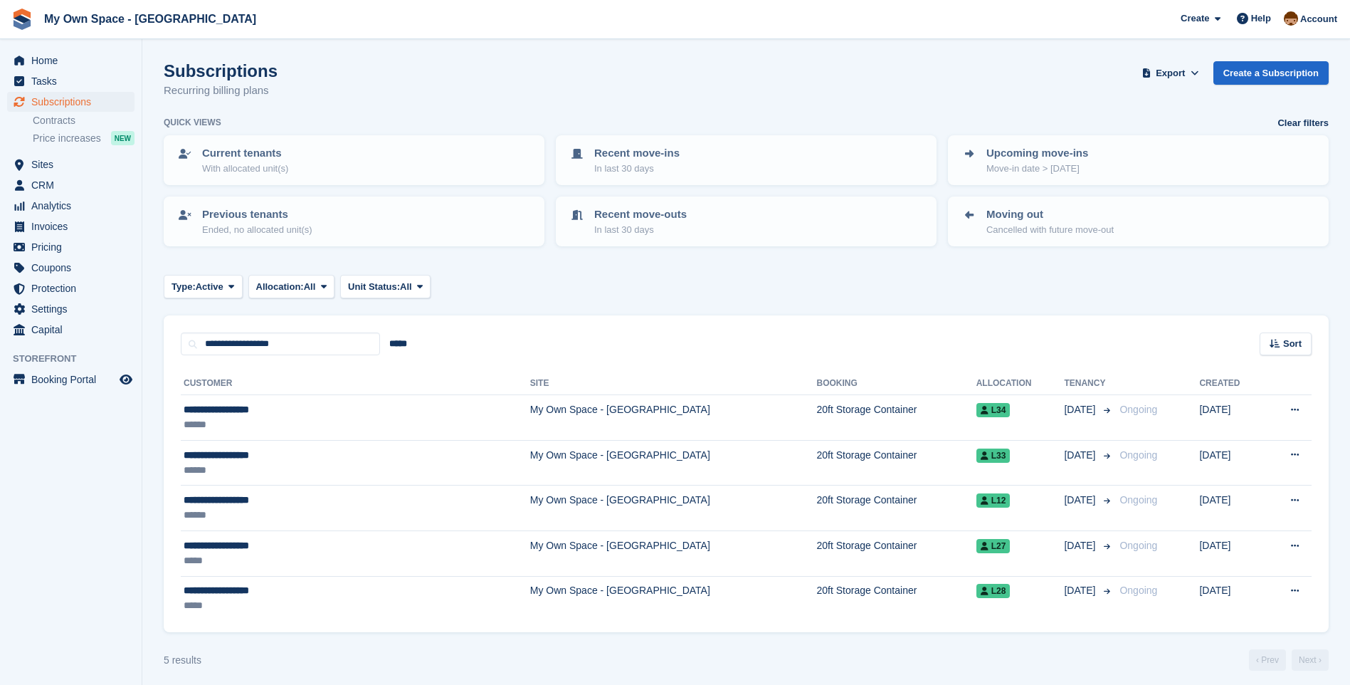
scroll to position [7, 0]
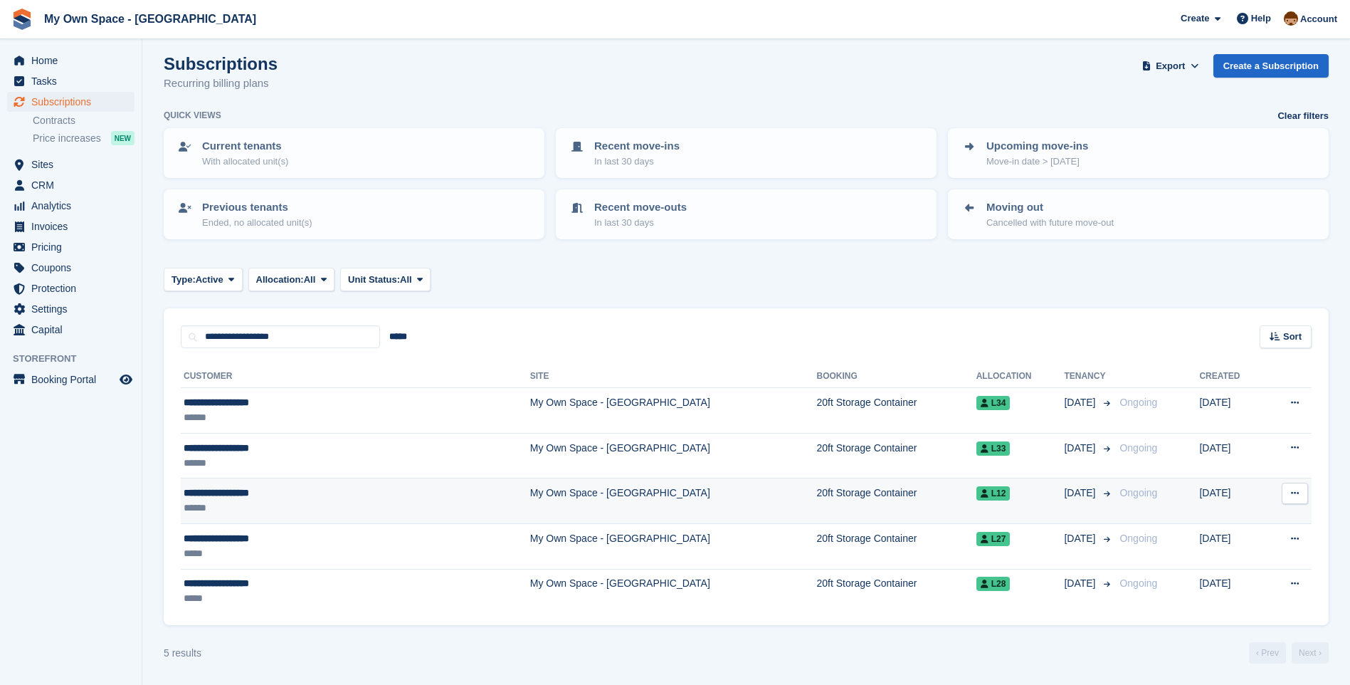
click at [530, 495] on td "My Own Space - [GEOGRAPHIC_DATA]" at bounding box center [673, 501] width 287 height 46
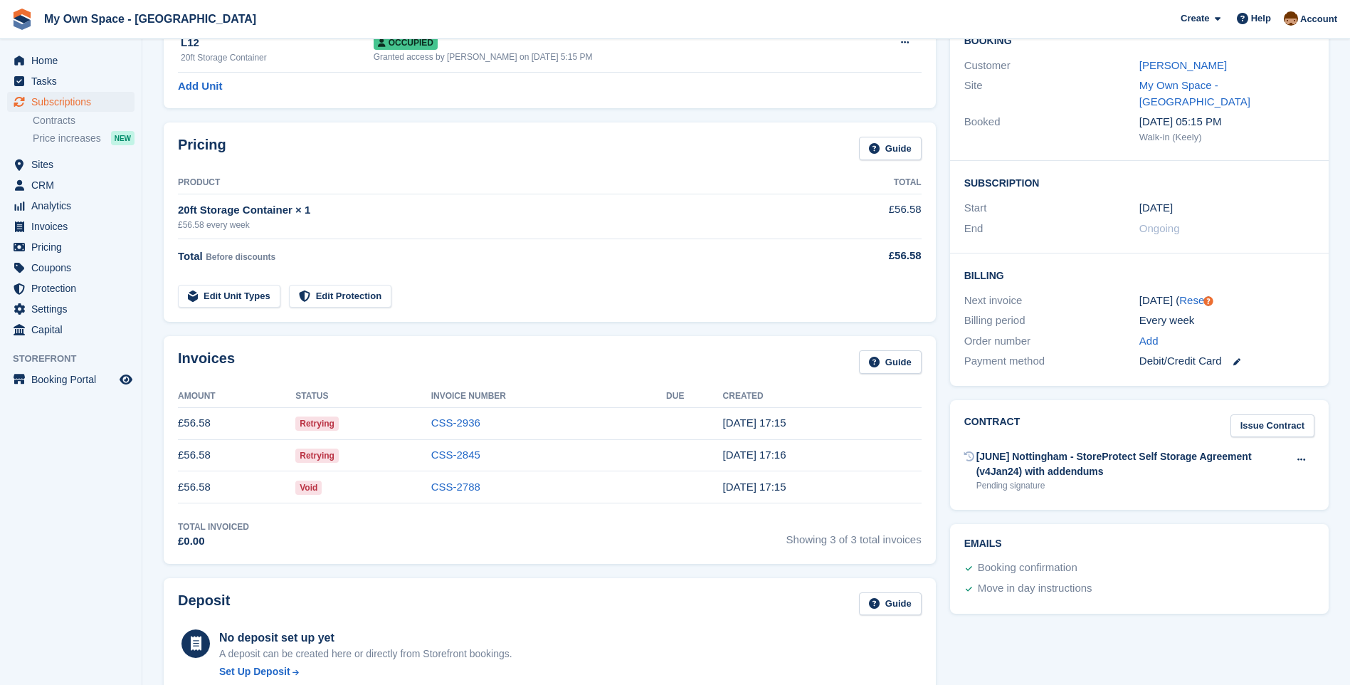
scroll to position [142, 0]
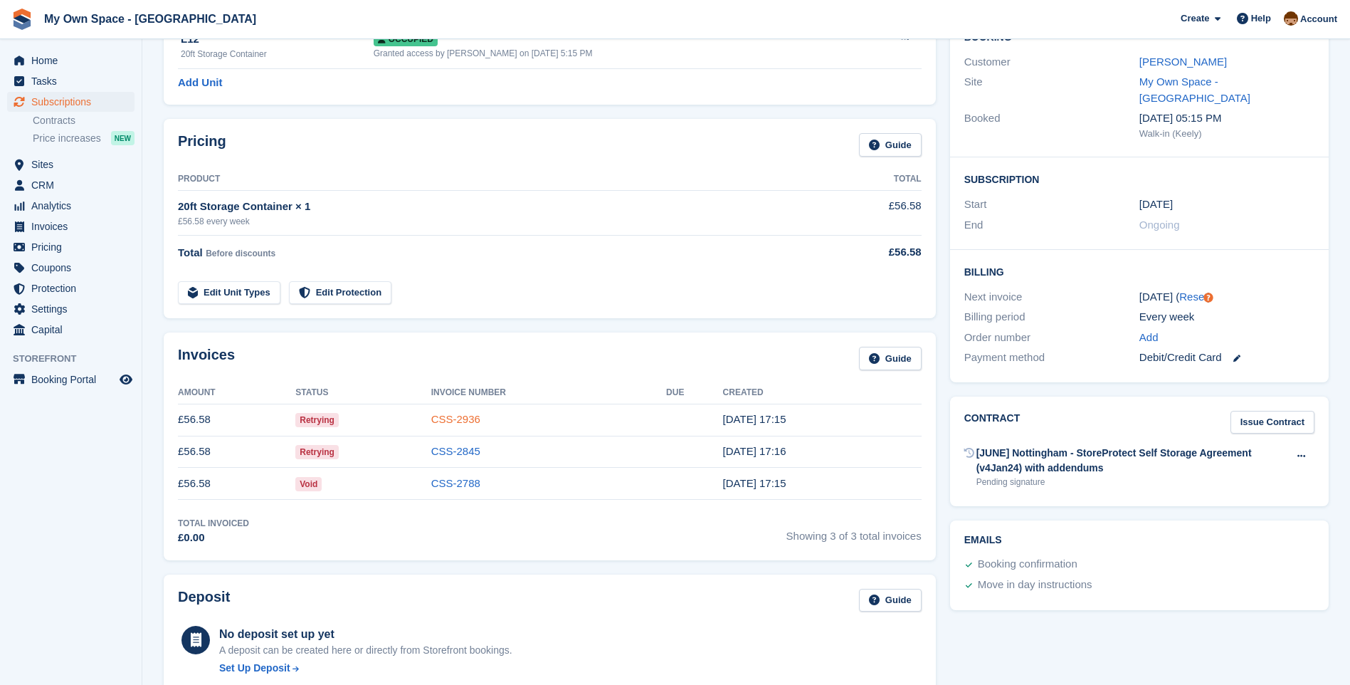
click at [466, 420] on link "CSS-2936" at bounding box center [455, 419] width 49 height 12
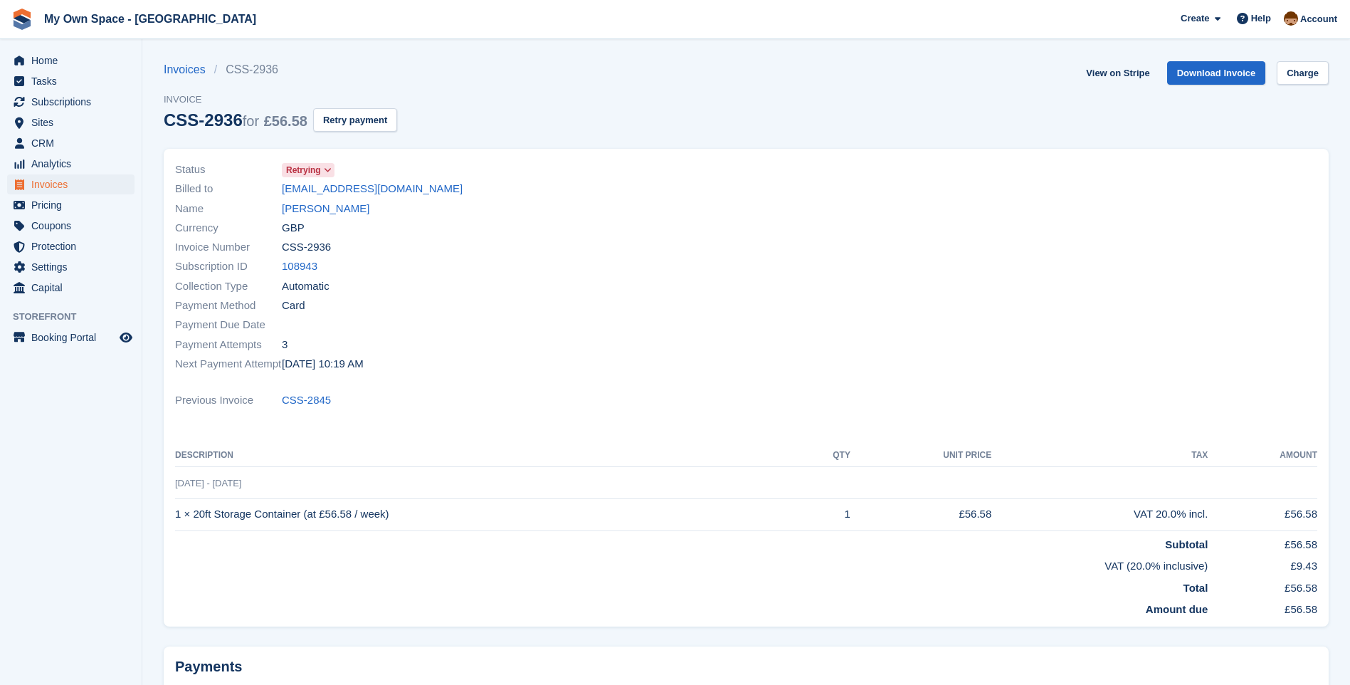
click at [327, 172] on icon at bounding box center [328, 170] width 8 height 9
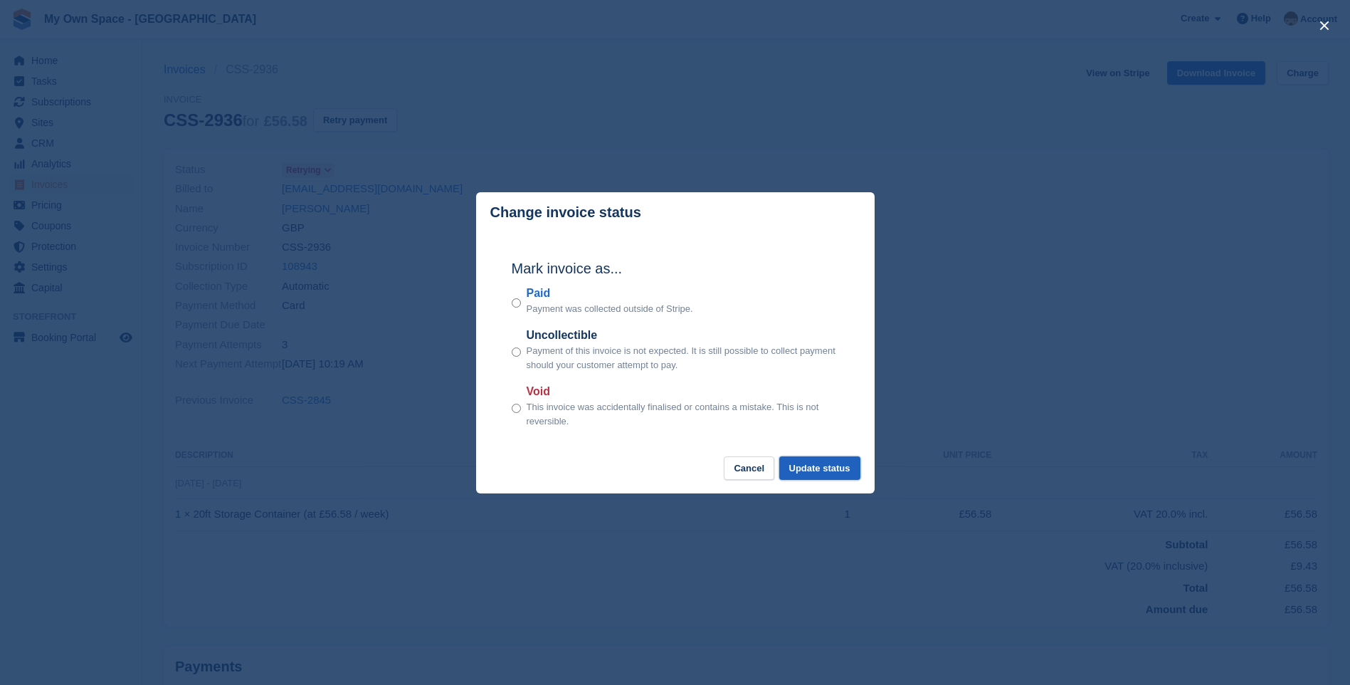
click at [839, 465] on button "Update status" at bounding box center [819, 467] width 81 height 23
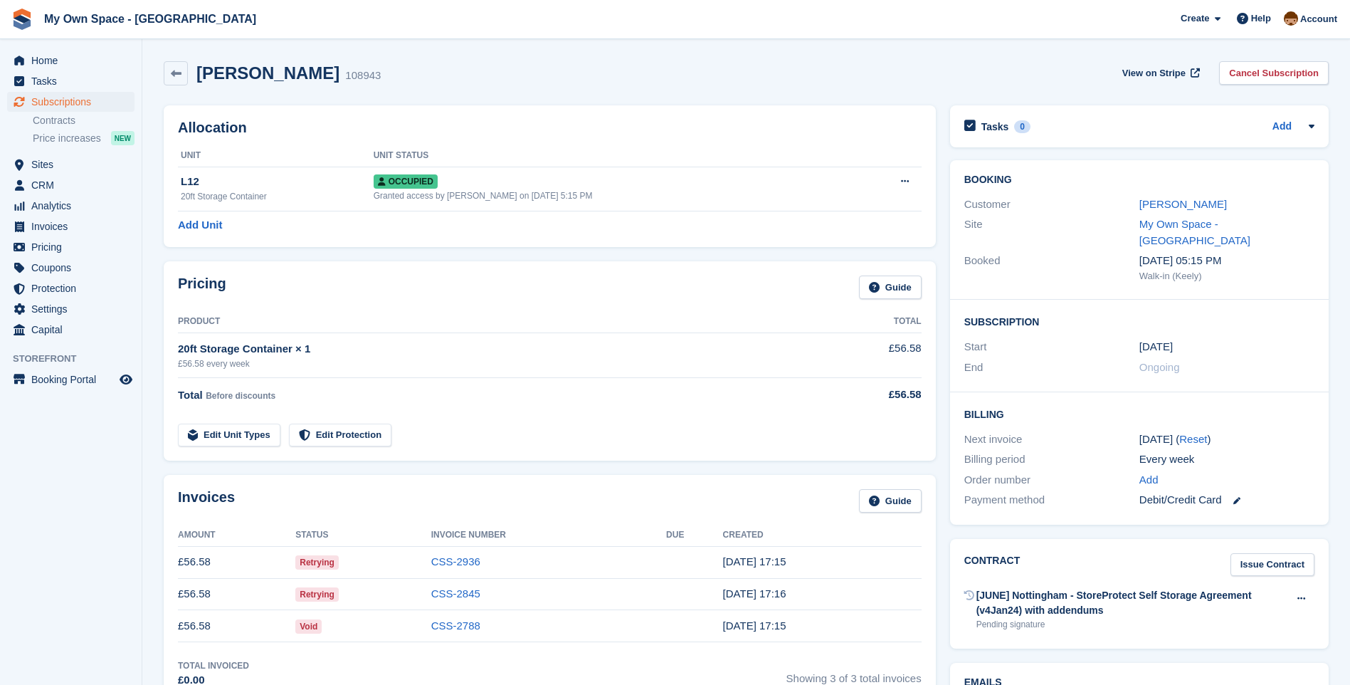
scroll to position [142, 0]
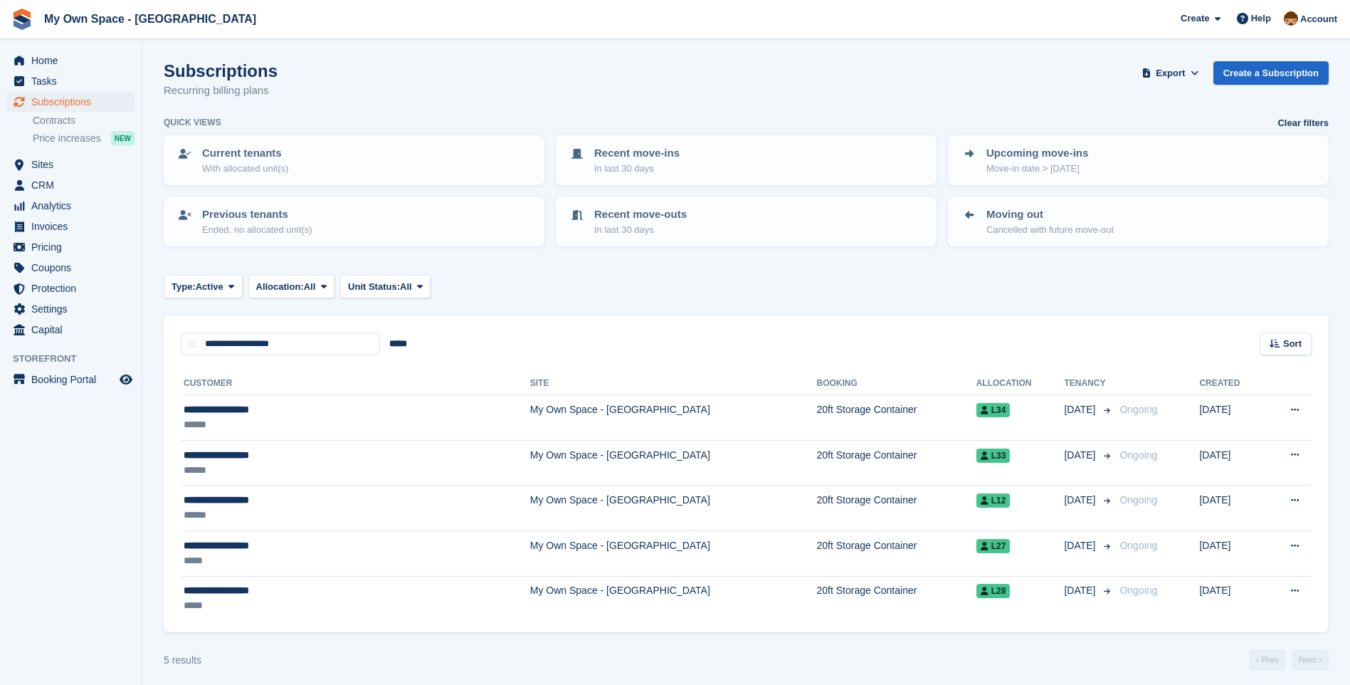
scroll to position [7, 0]
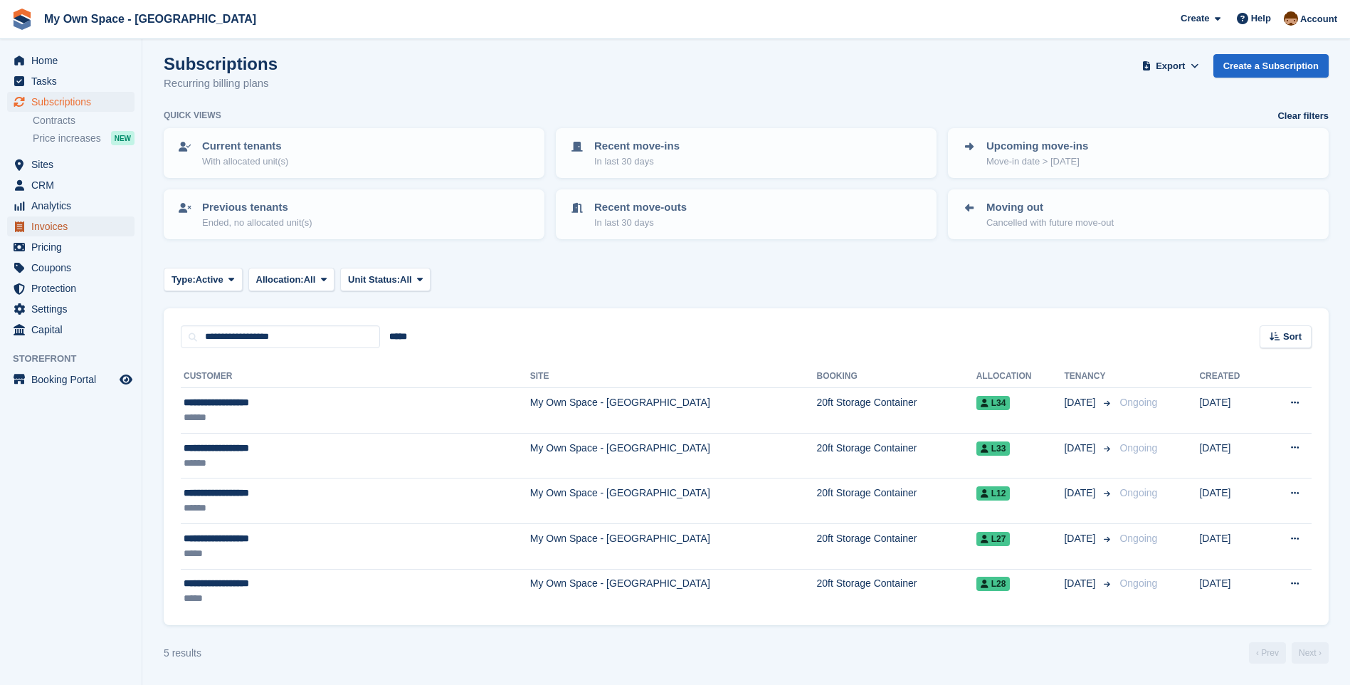
click at [67, 228] on span "Invoices" at bounding box center [73, 226] width 85 height 20
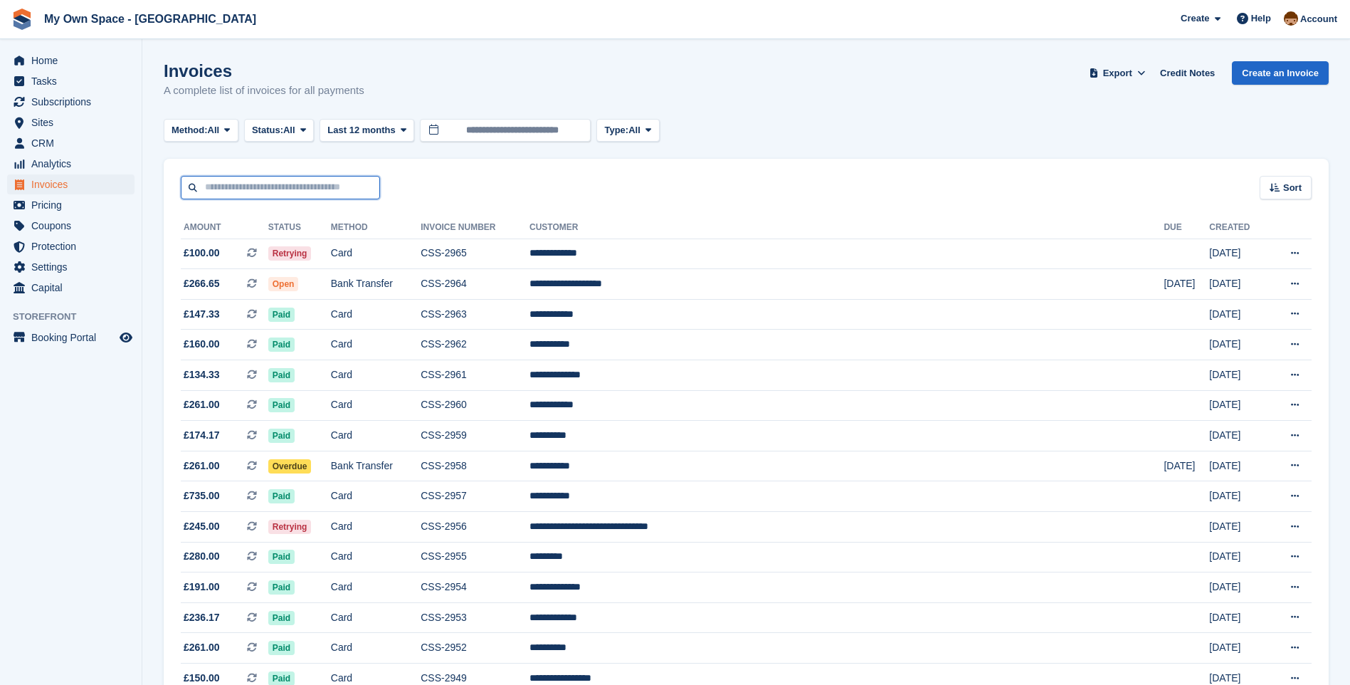
click at [217, 196] on input "text" at bounding box center [280, 187] width 199 height 23
type input "****"
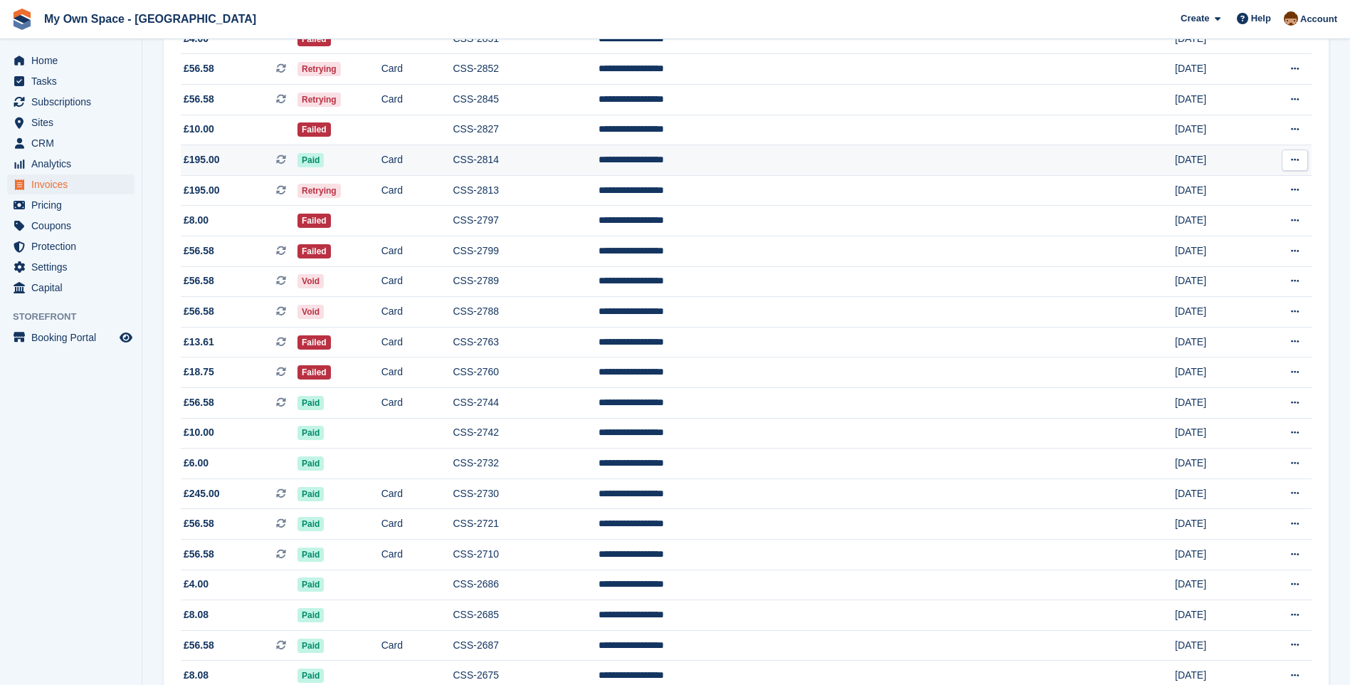
scroll to position [356, 0]
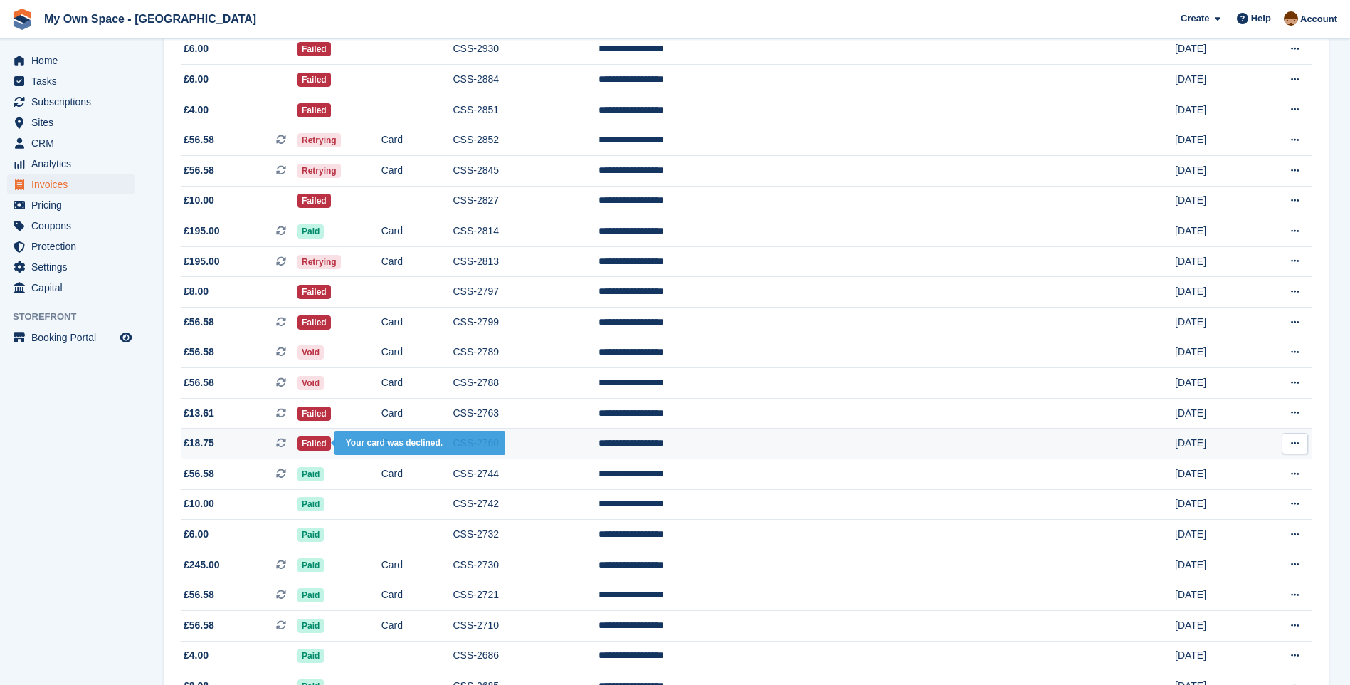
click at [331, 451] on span "Failed" at bounding box center [313, 443] width 33 height 14
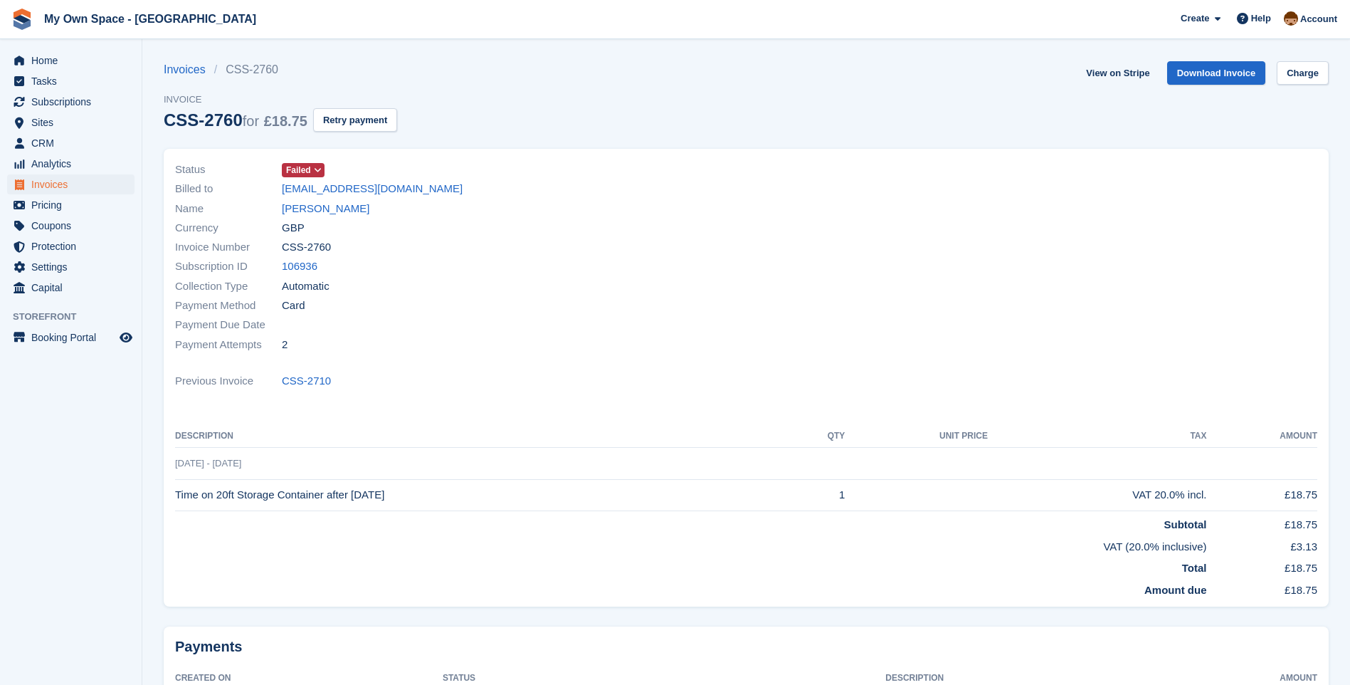
click at [312, 174] on span at bounding box center [317, 169] width 11 height 11
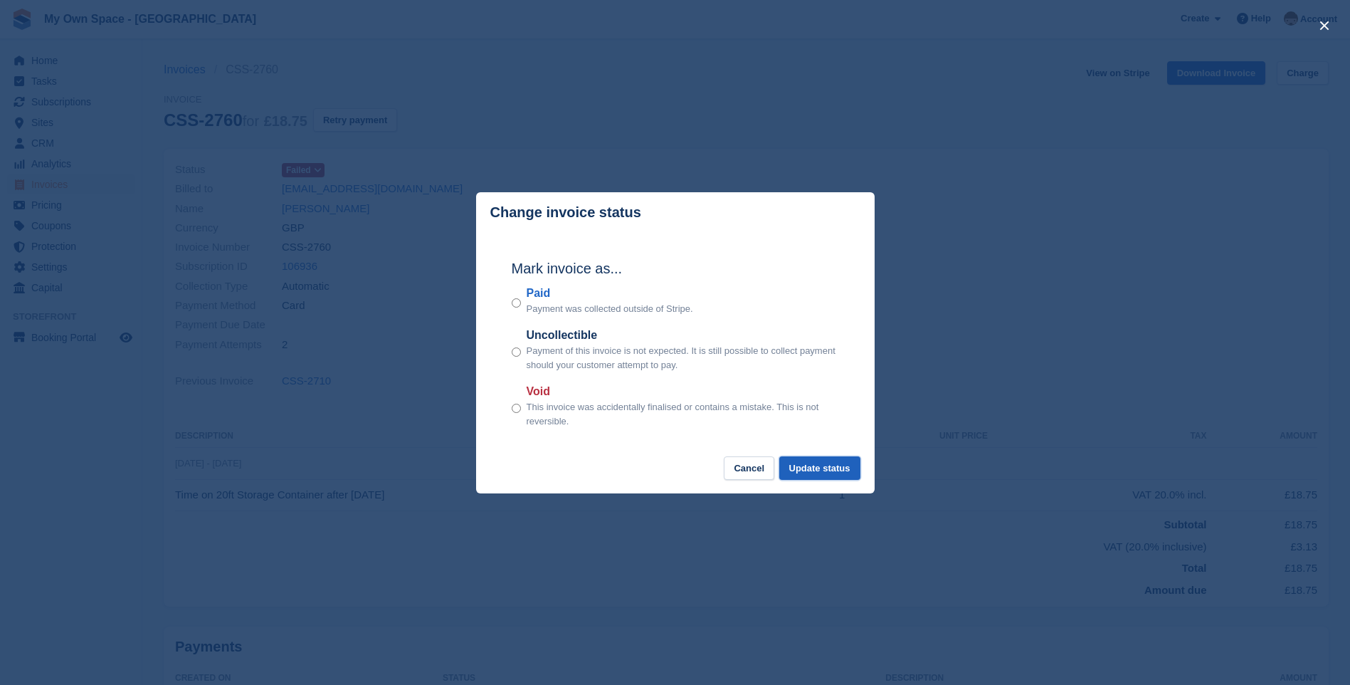
click at [838, 465] on button "Update status" at bounding box center [819, 467] width 81 height 23
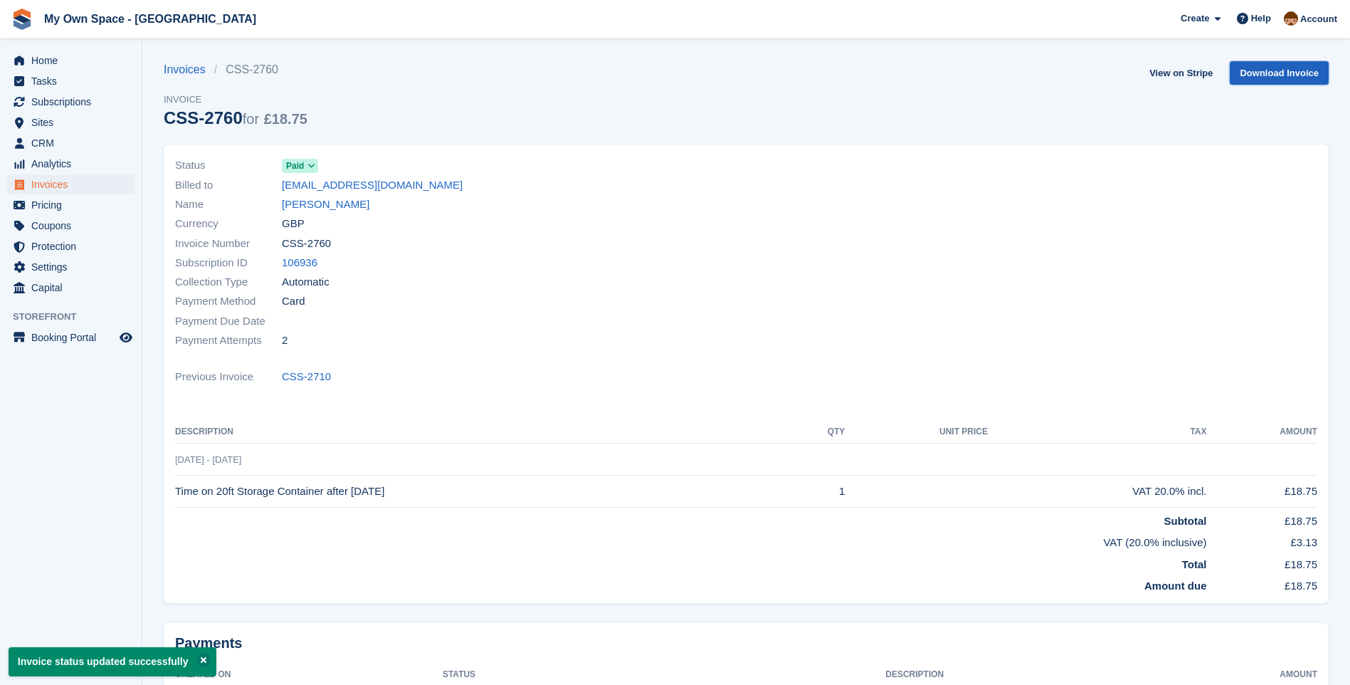
click at [1292, 70] on link "Download Invoice" at bounding box center [1279, 72] width 99 height 23
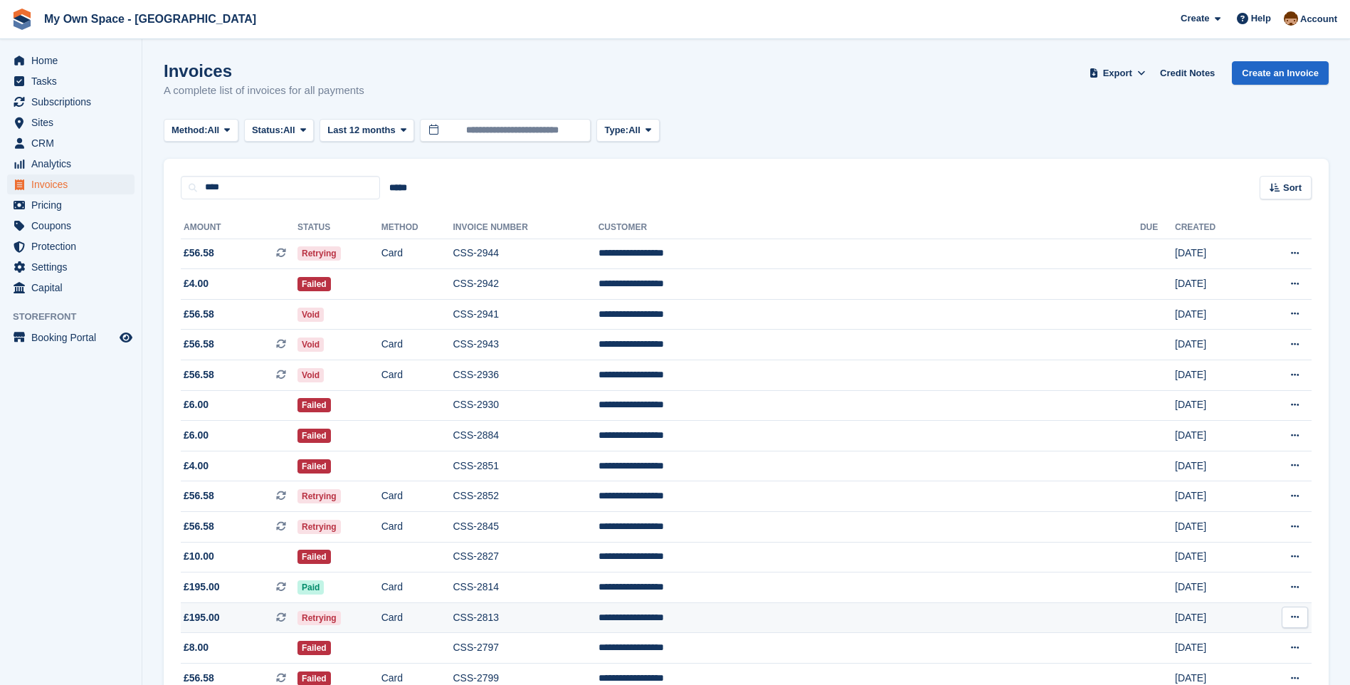
scroll to position [356, 0]
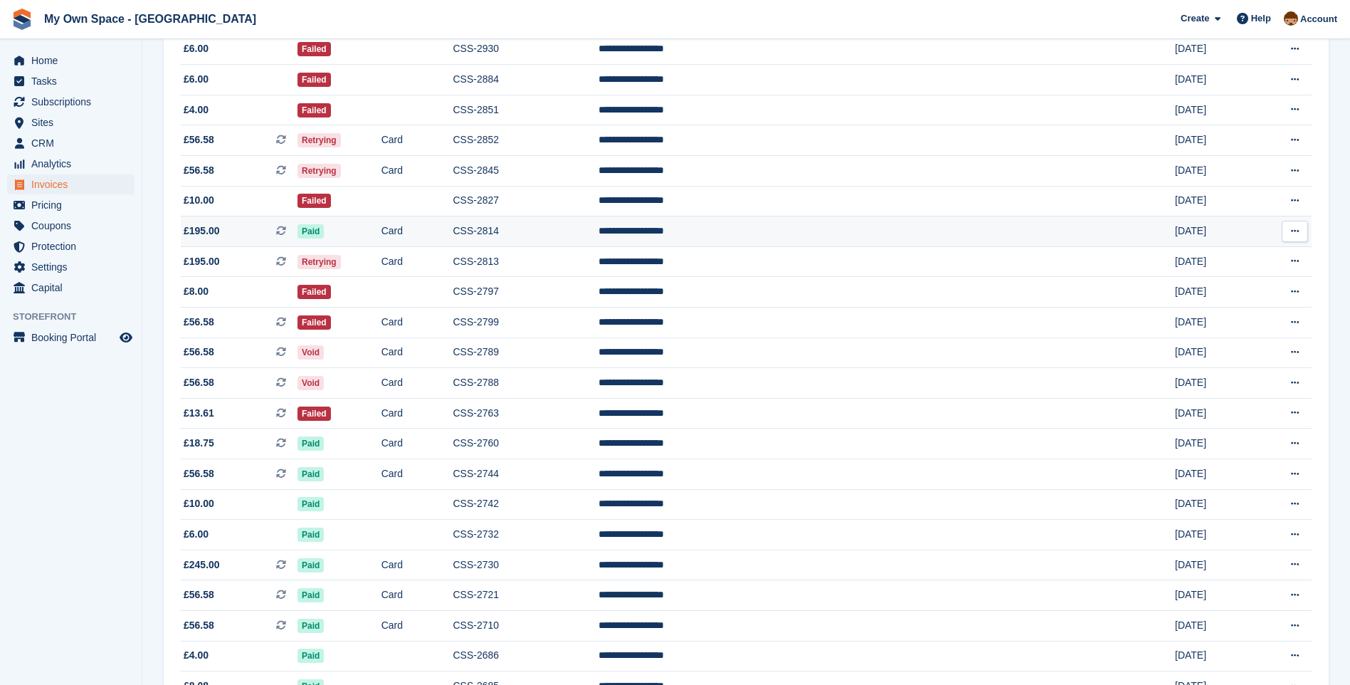
click at [598, 239] on td "CSS-2814" at bounding box center [525, 231] width 145 height 31
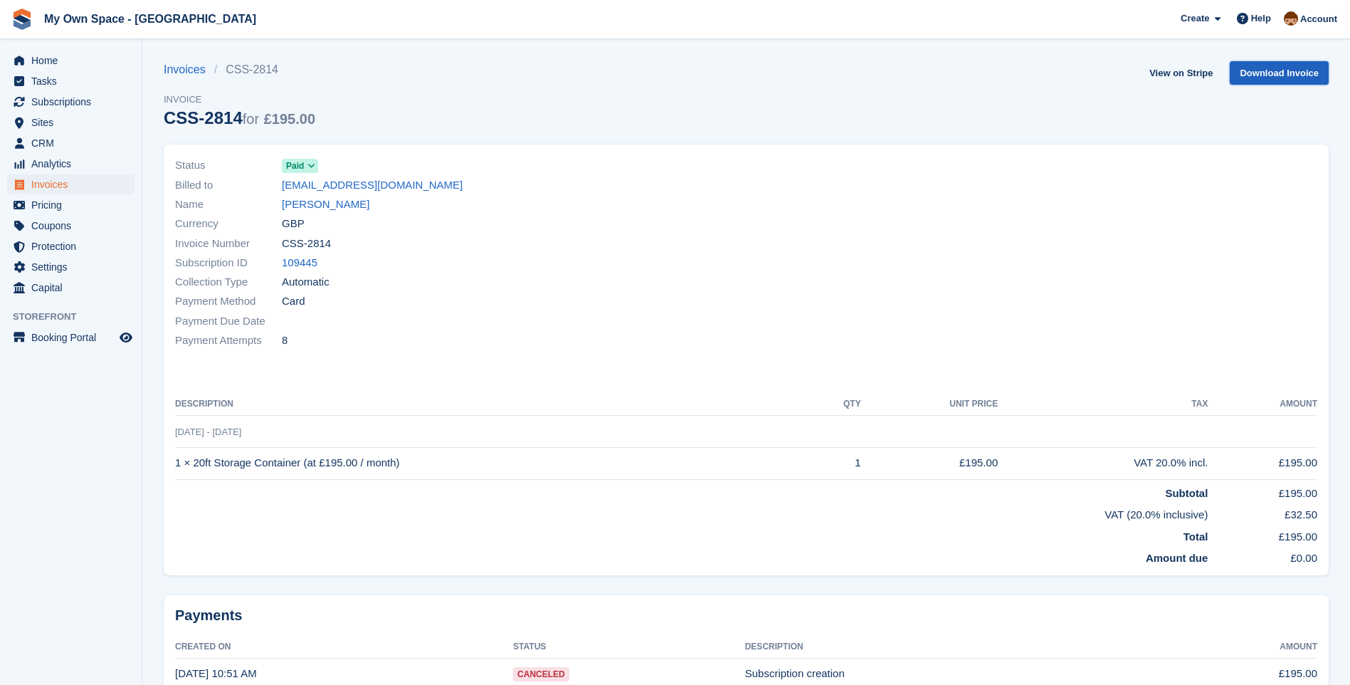
click at [1288, 70] on link "Download Invoice" at bounding box center [1279, 72] width 99 height 23
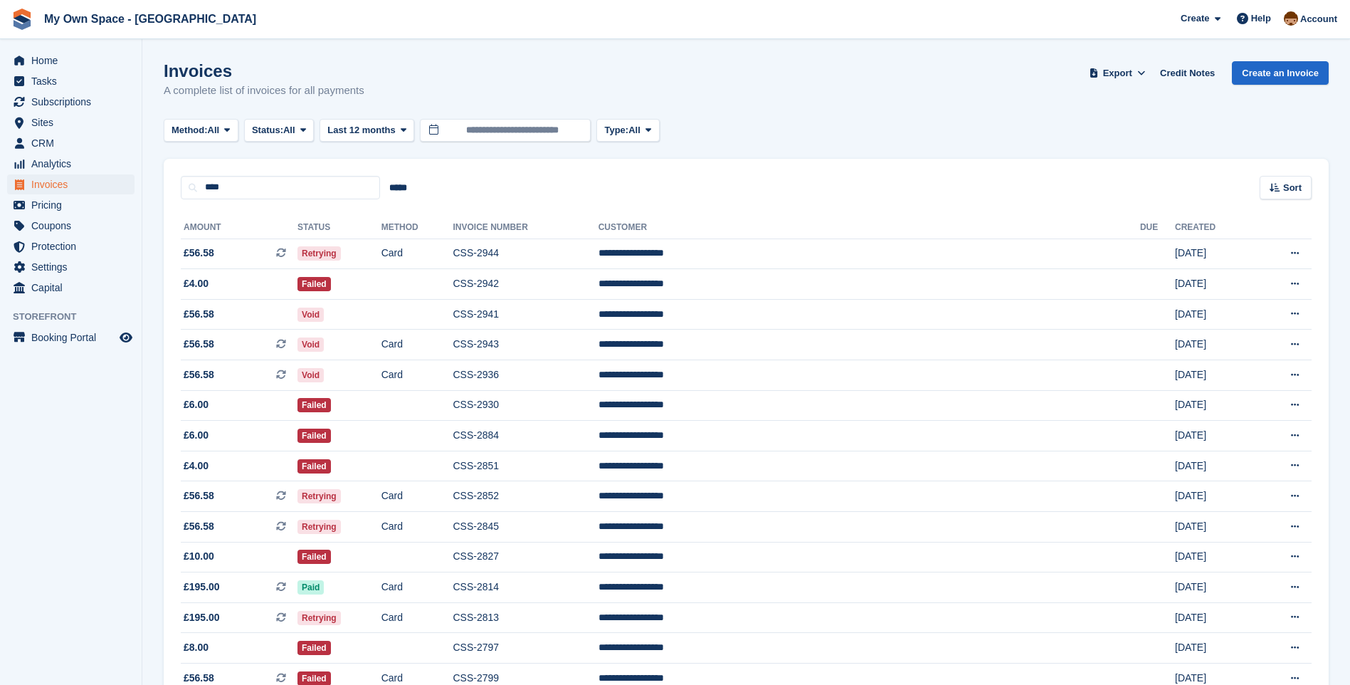
scroll to position [356, 0]
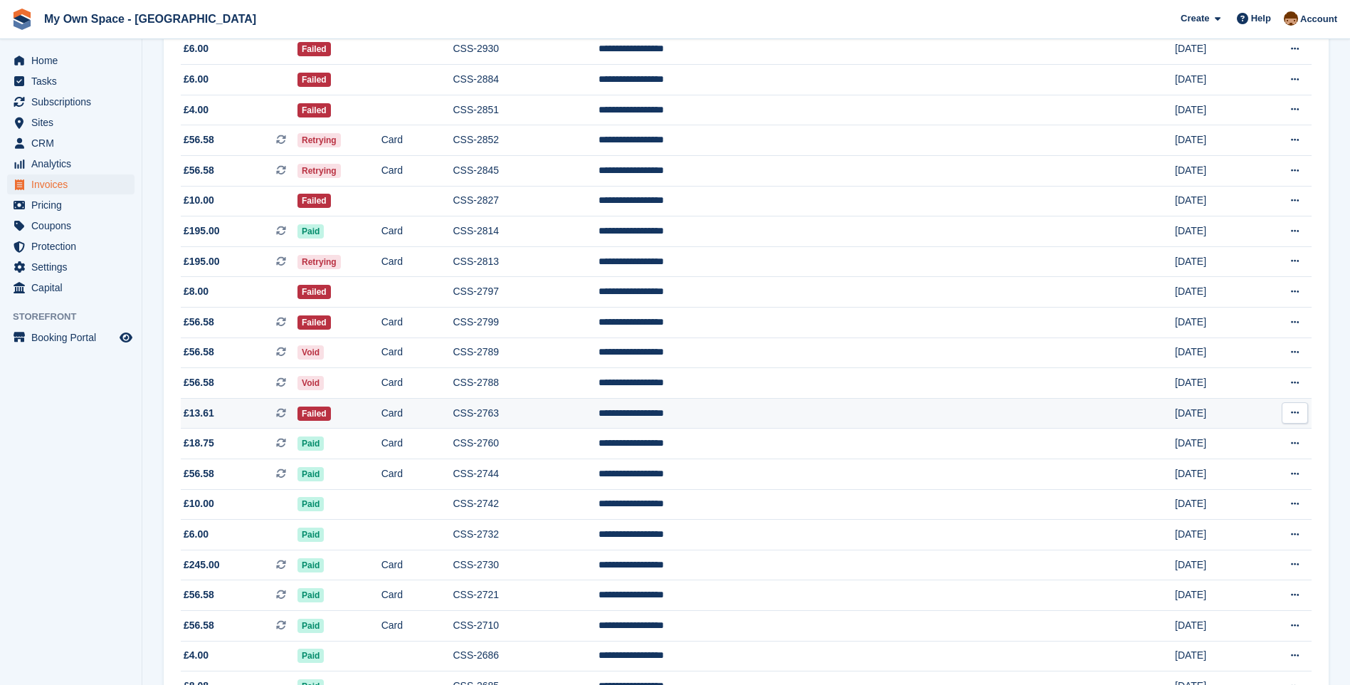
click at [598, 414] on td "CSS-2763" at bounding box center [525, 413] width 145 height 31
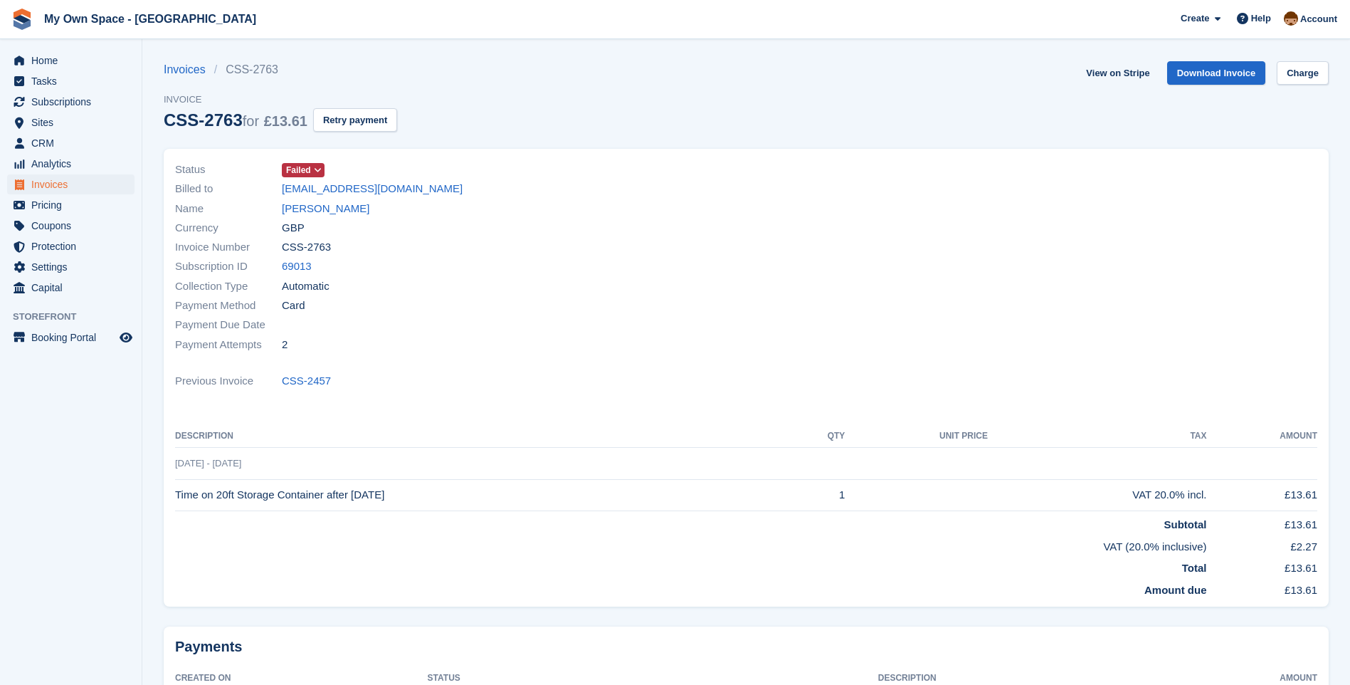
click at [318, 169] on icon at bounding box center [318, 170] width 8 height 9
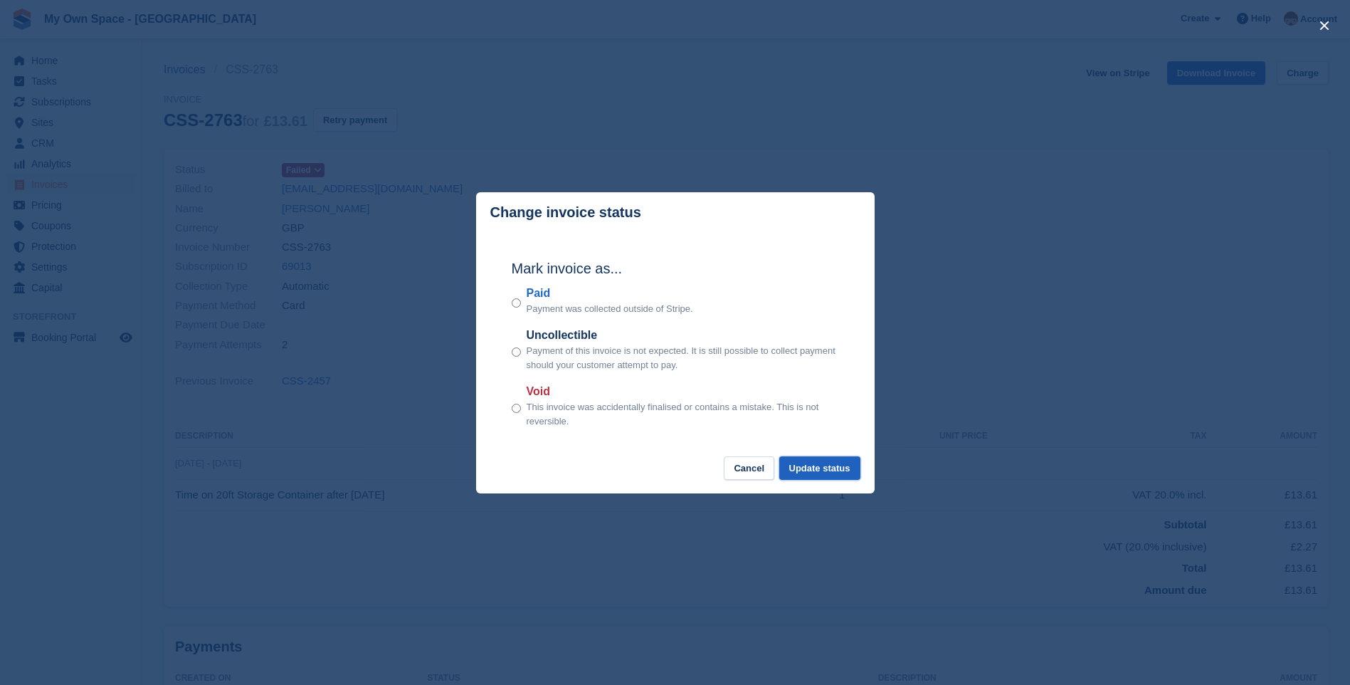
click at [821, 464] on button "Update status" at bounding box center [819, 467] width 81 height 23
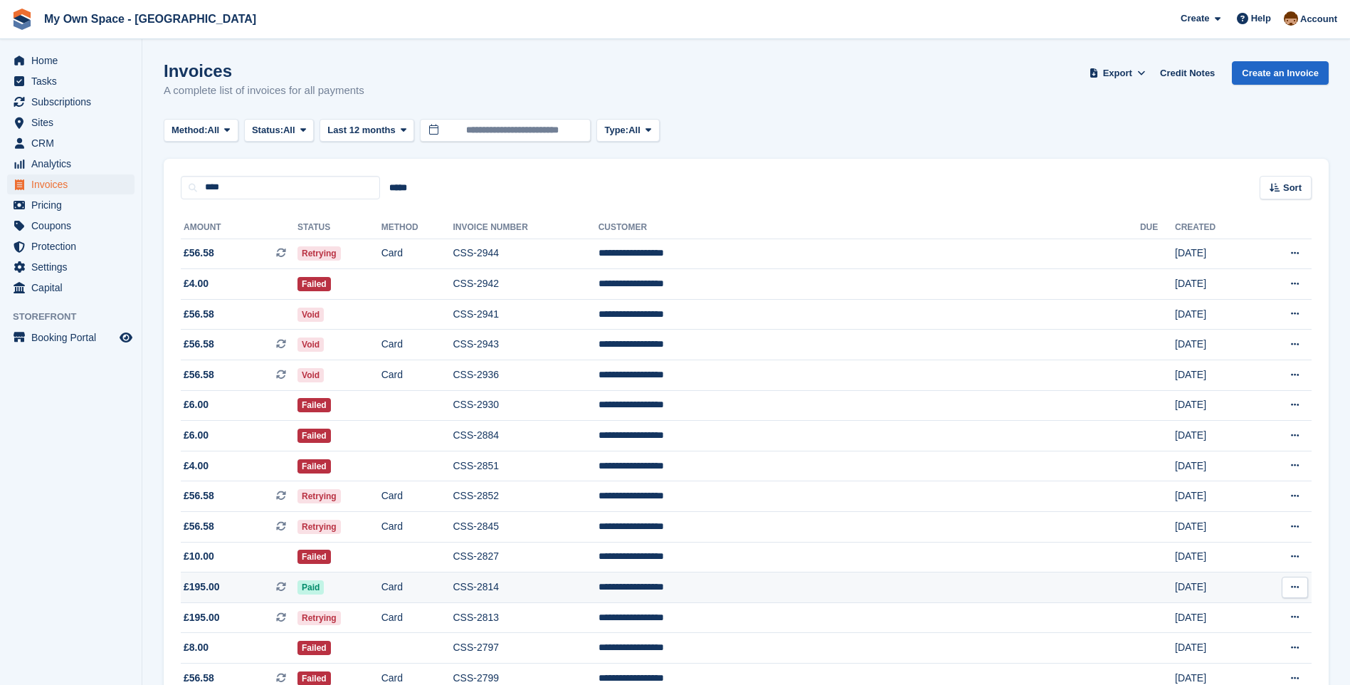
scroll to position [356, 0]
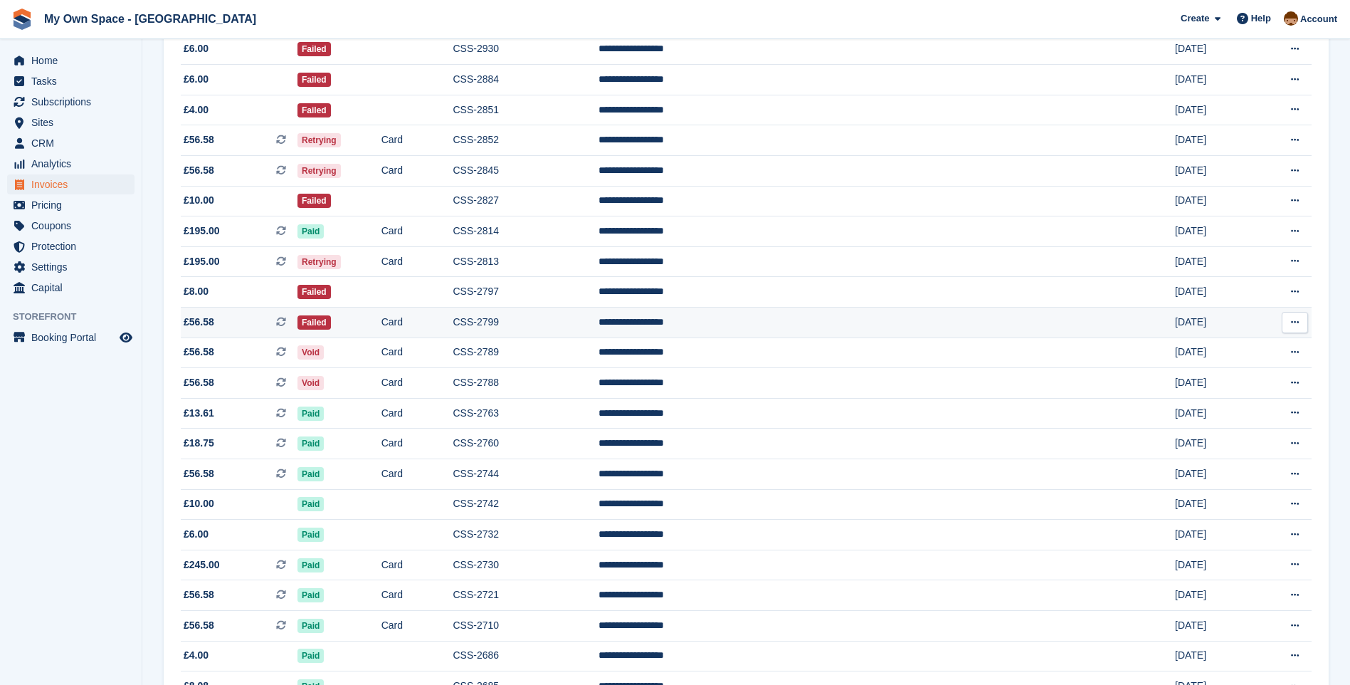
click at [598, 327] on td "CSS-2799" at bounding box center [525, 322] width 145 height 31
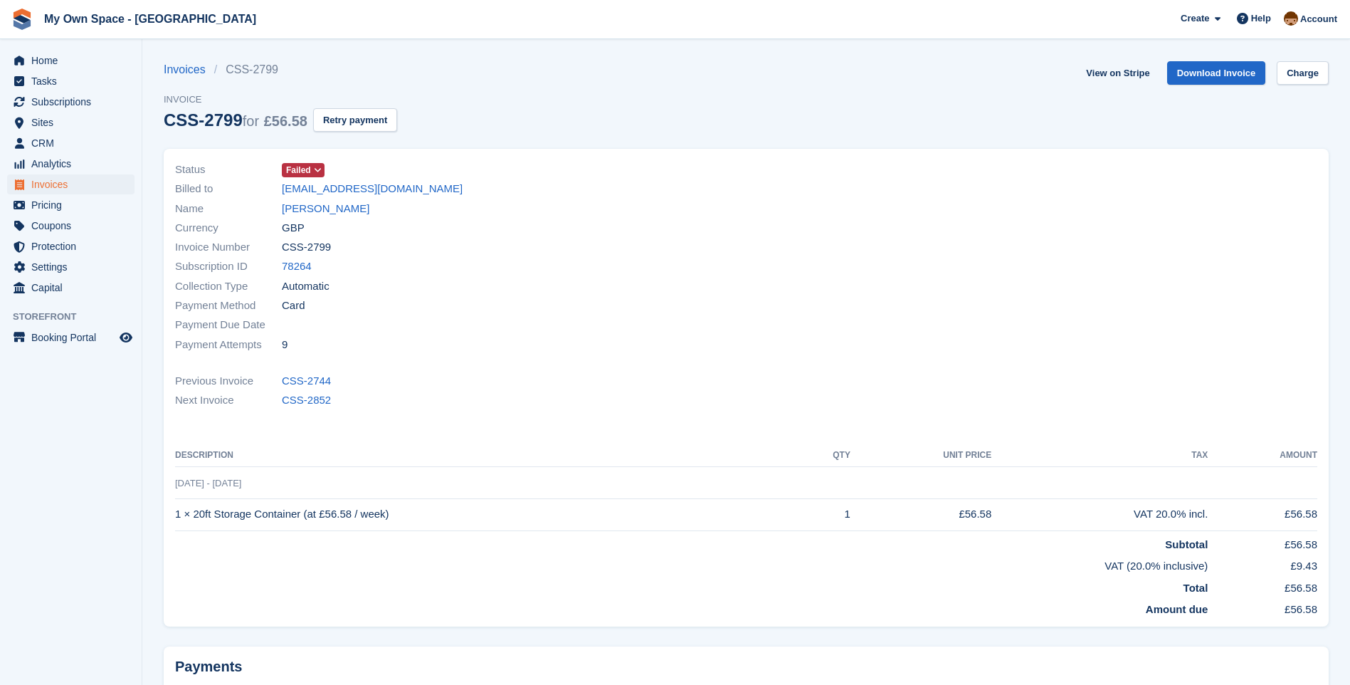
click at [318, 164] on span at bounding box center [317, 169] width 11 height 11
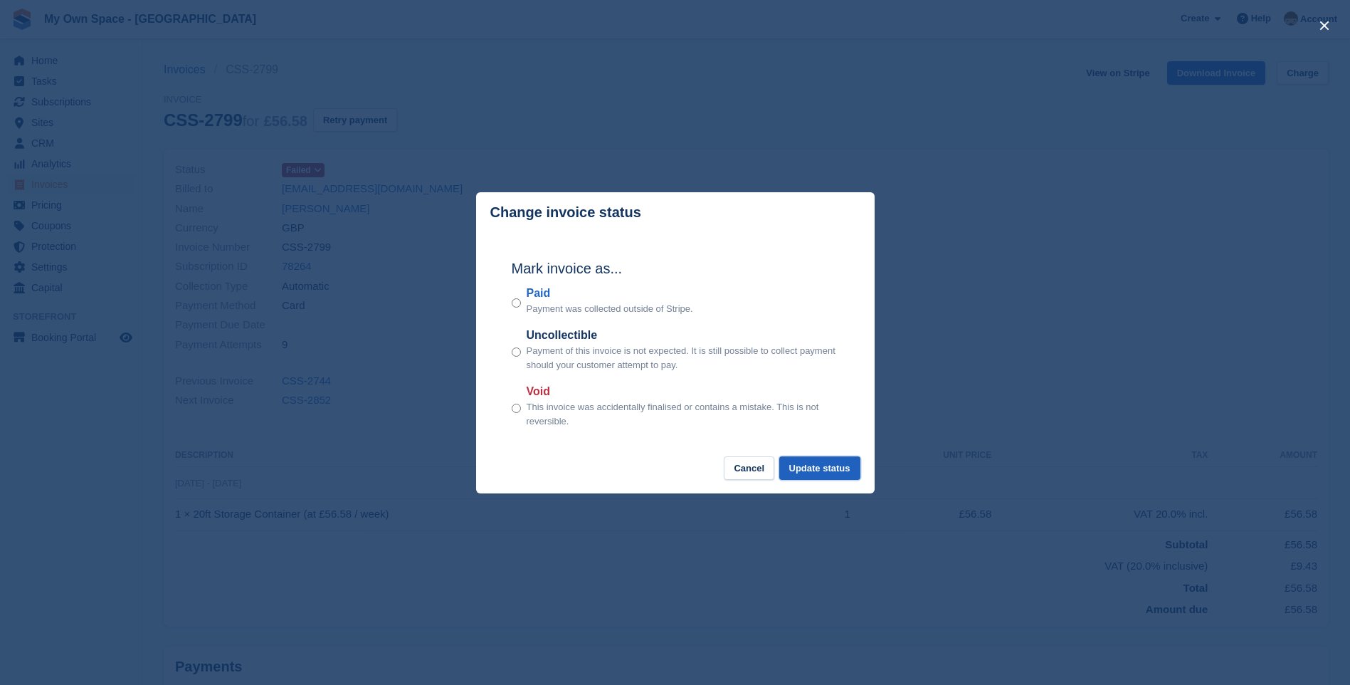
click at [826, 467] on button "Update status" at bounding box center [819, 467] width 81 height 23
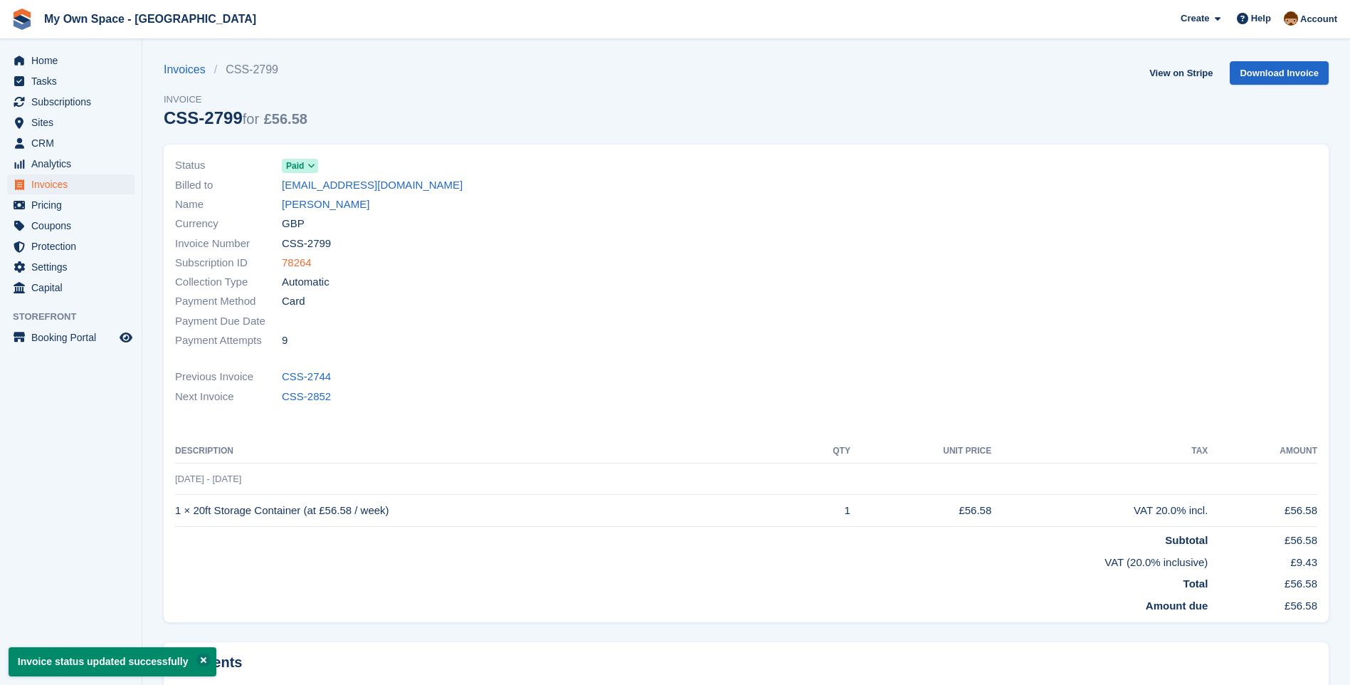
click at [297, 263] on link "78264" at bounding box center [297, 263] width 30 height 16
click at [1268, 73] on link "Download Invoice" at bounding box center [1279, 72] width 99 height 23
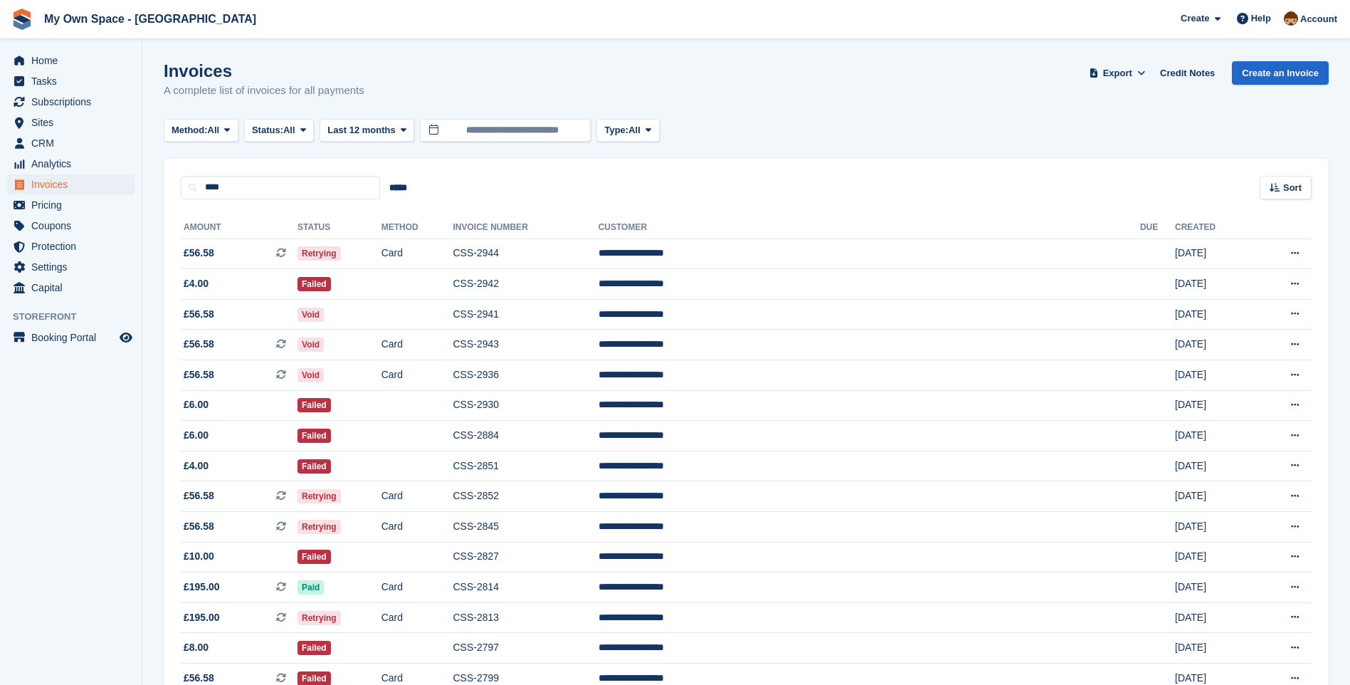
scroll to position [356, 0]
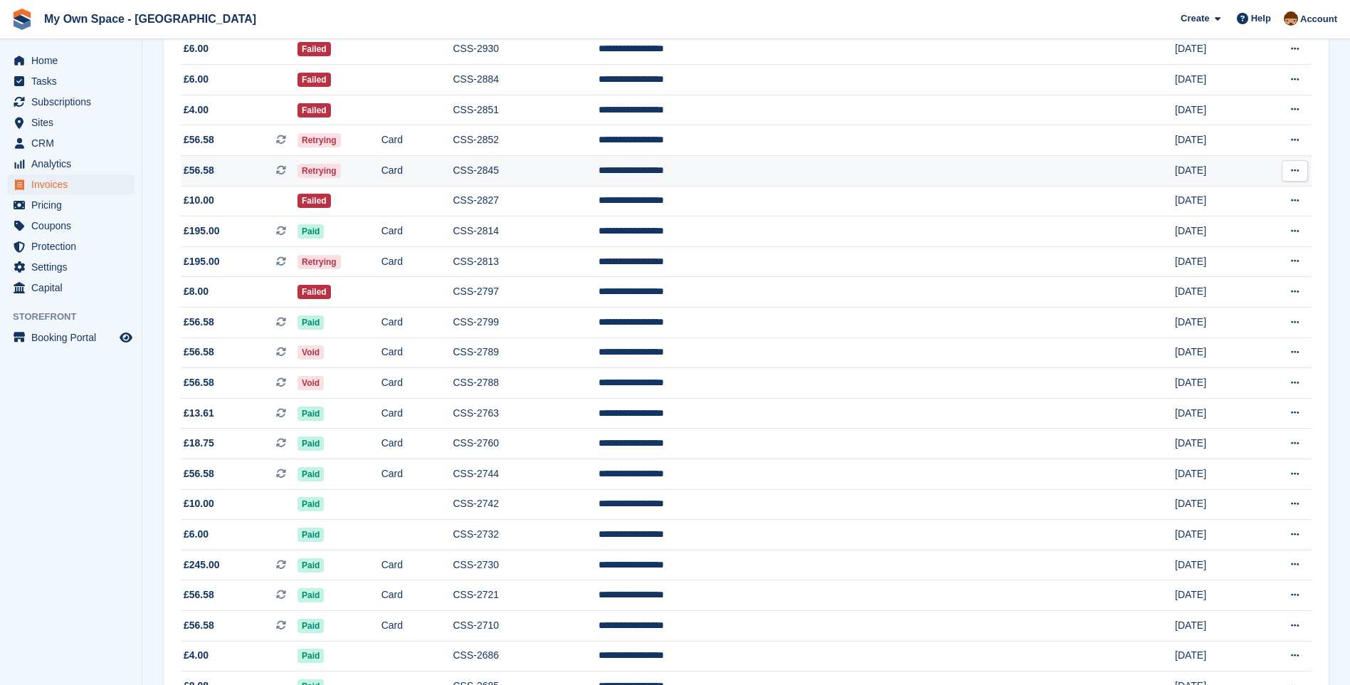
click at [598, 173] on td "CSS-2845" at bounding box center [525, 171] width 145 height 31
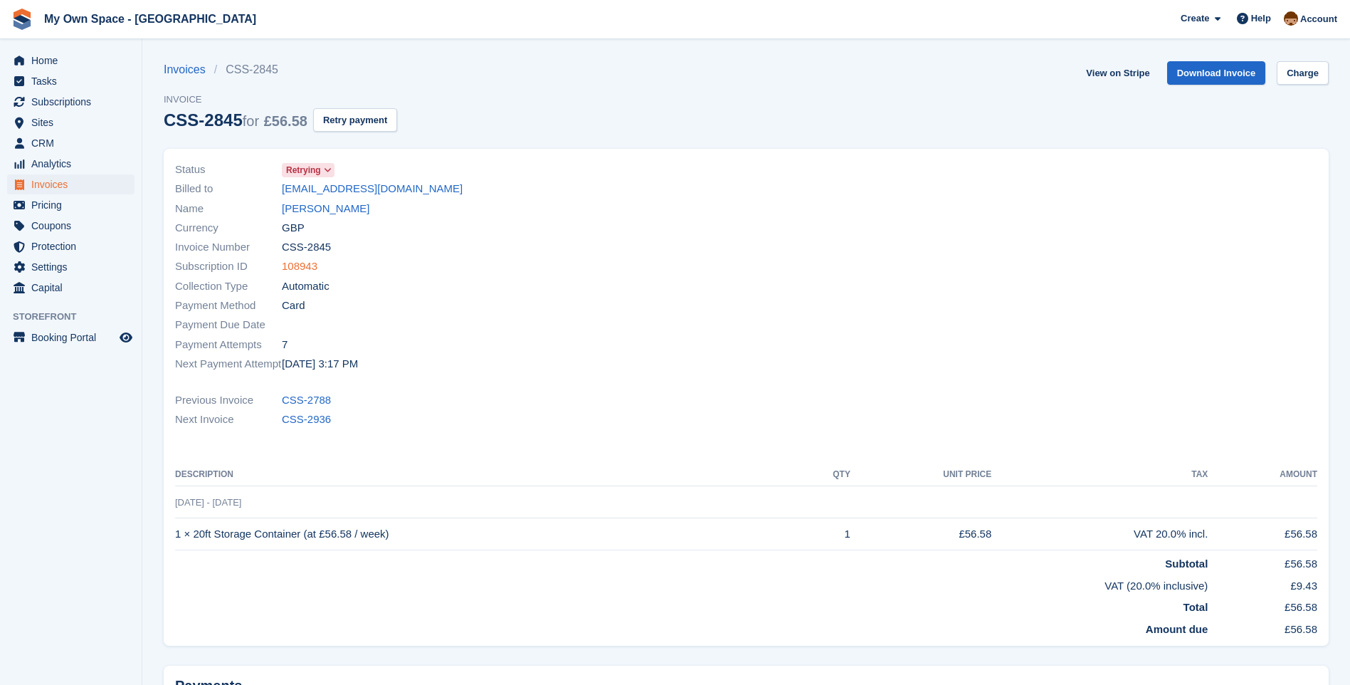
click at [300, 265] on link "108943" at bounding box center [300, 266] width 36 height 16
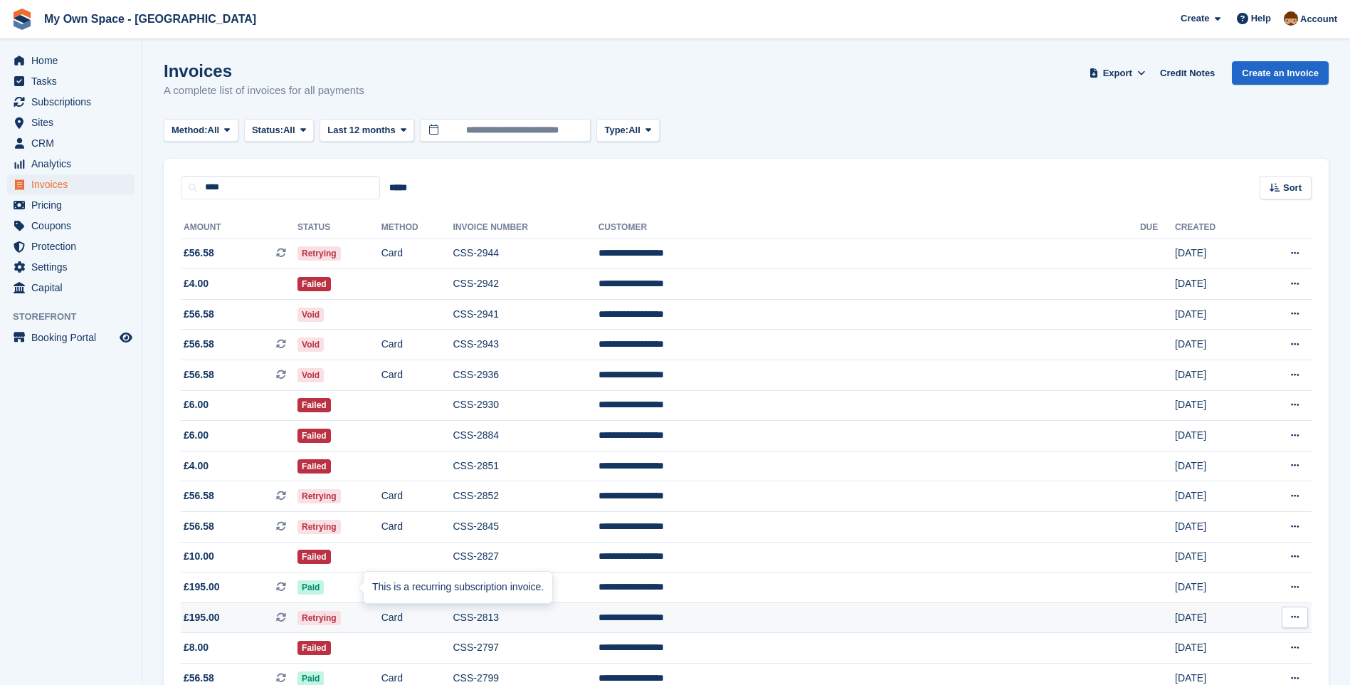
scroll to position [356, 0]
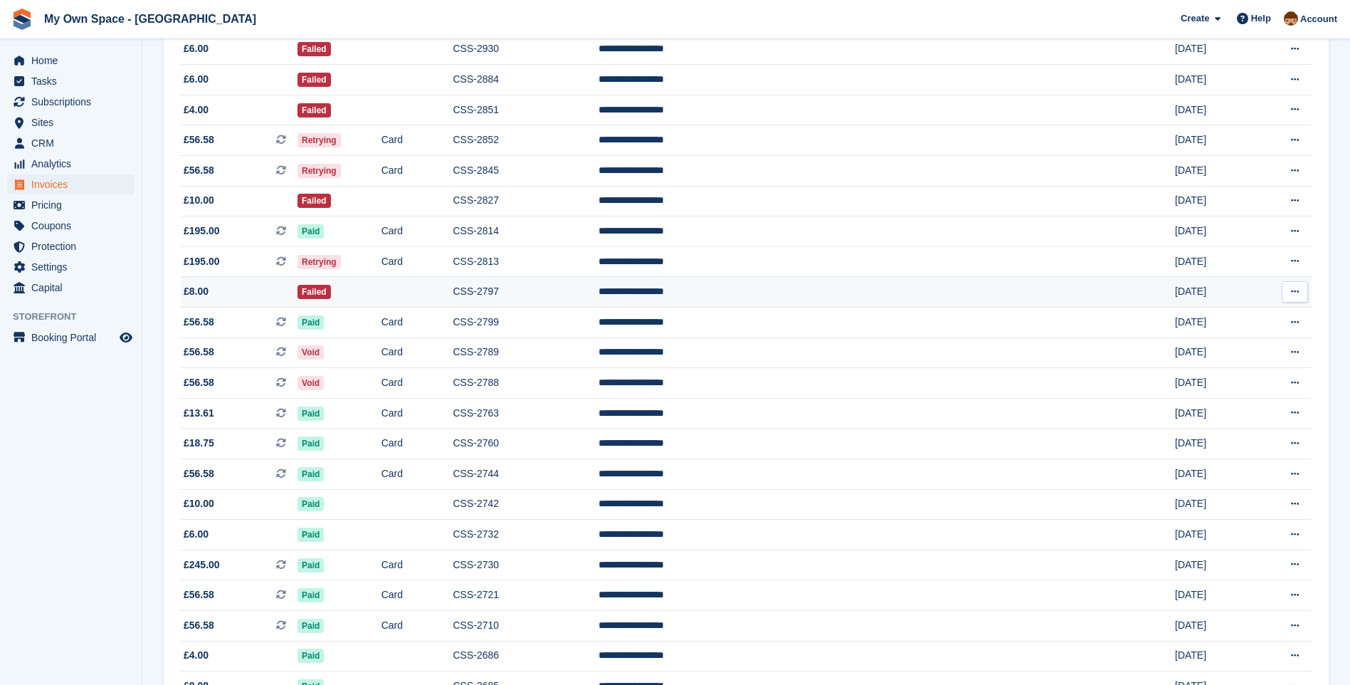
click at [598, 293] on td "CSS-2797" at bounding box center [525, 292] width 145 height 31
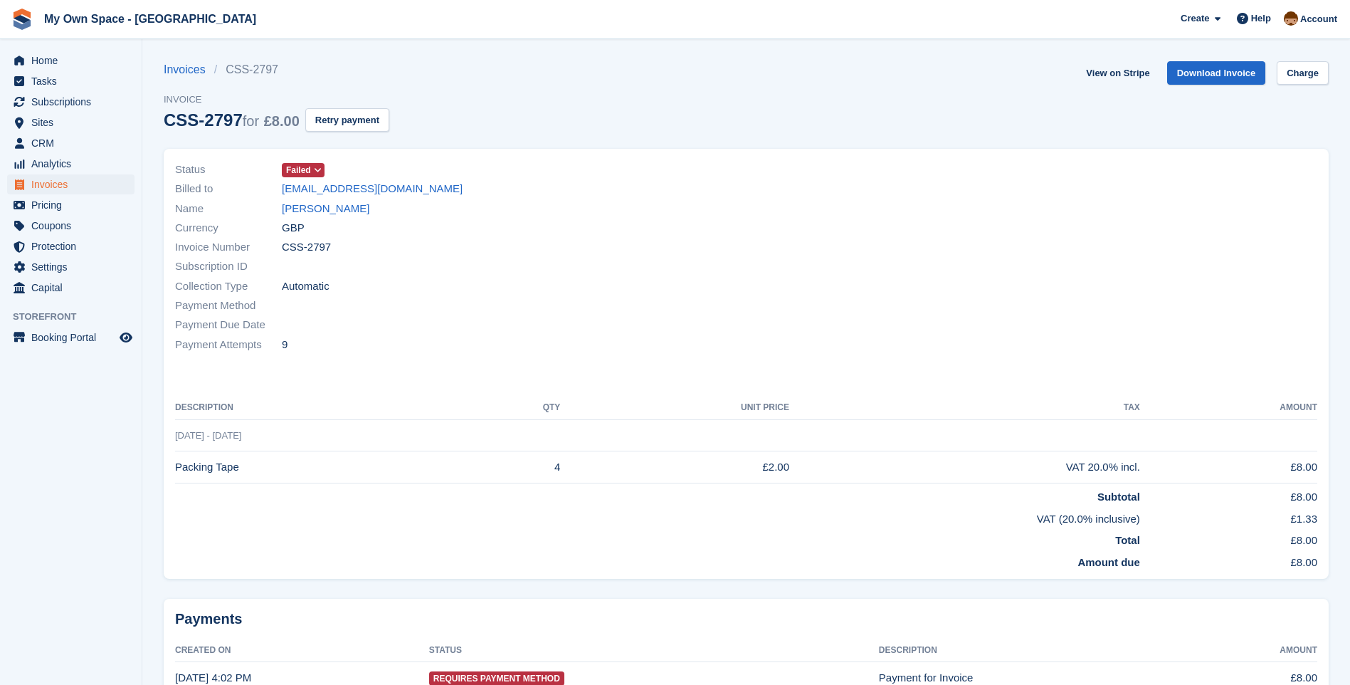
click at [316, 169] on icon at bounding box center [318, 170] width 8 height 9
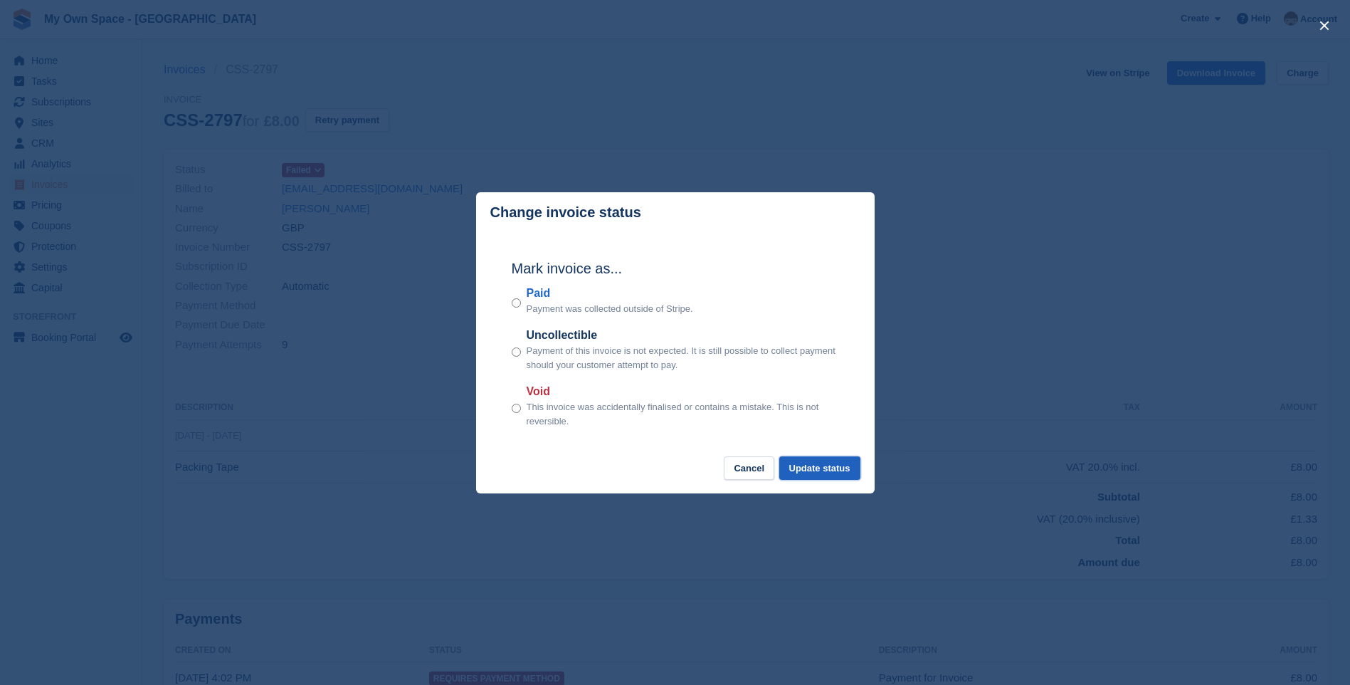
click at [811, 472] on button "Update status" at bounding box center [819, 467] width 81 height 23
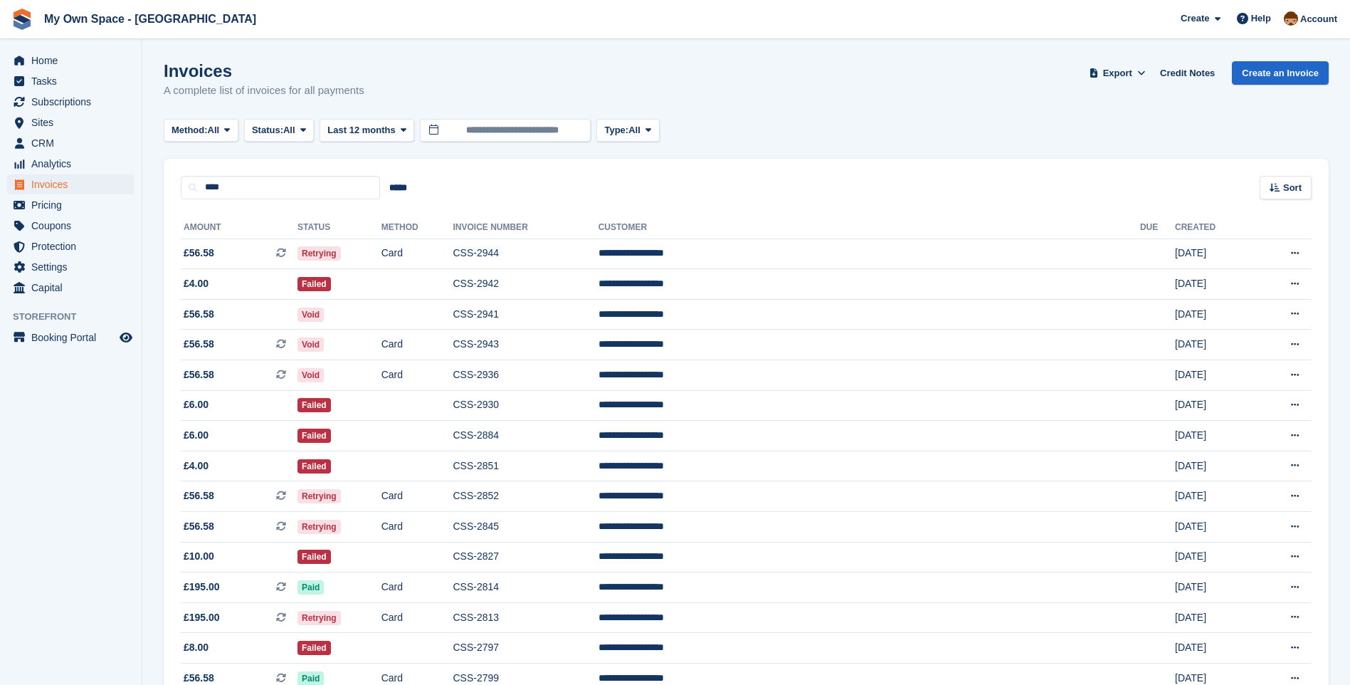
scroll to position [356, 0]
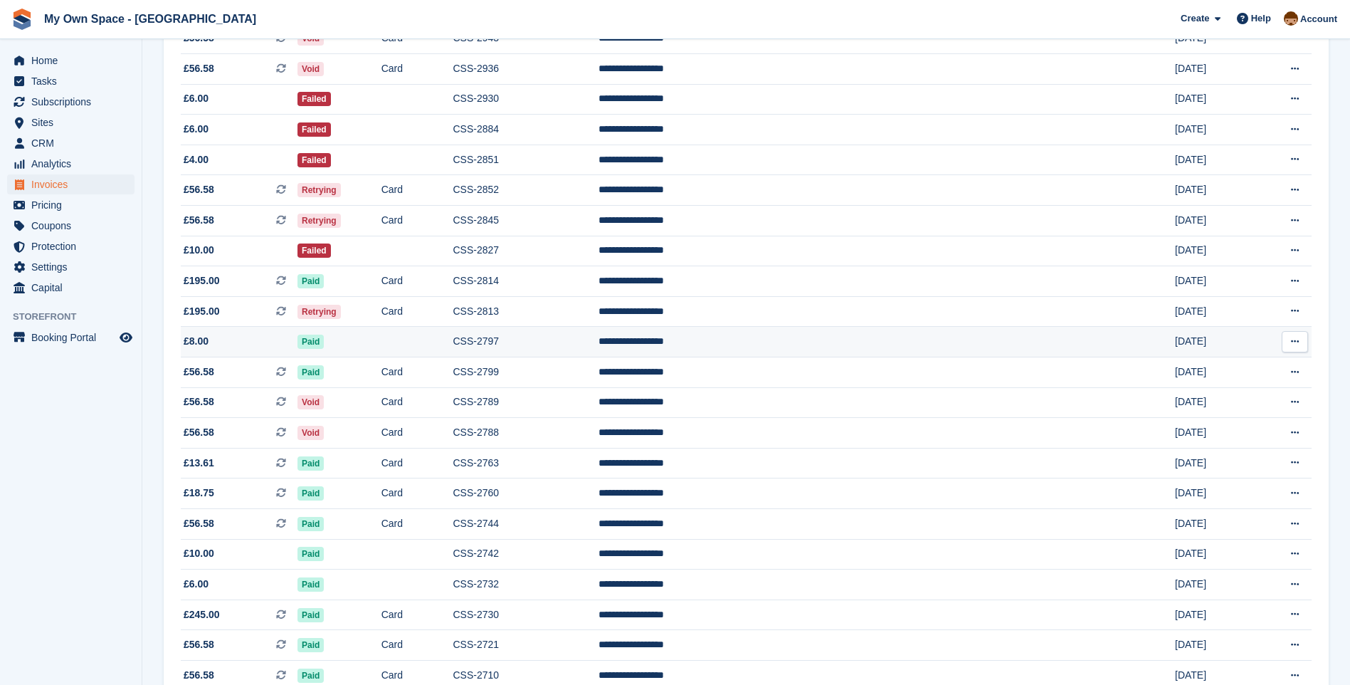
scroll to position [285, 0]
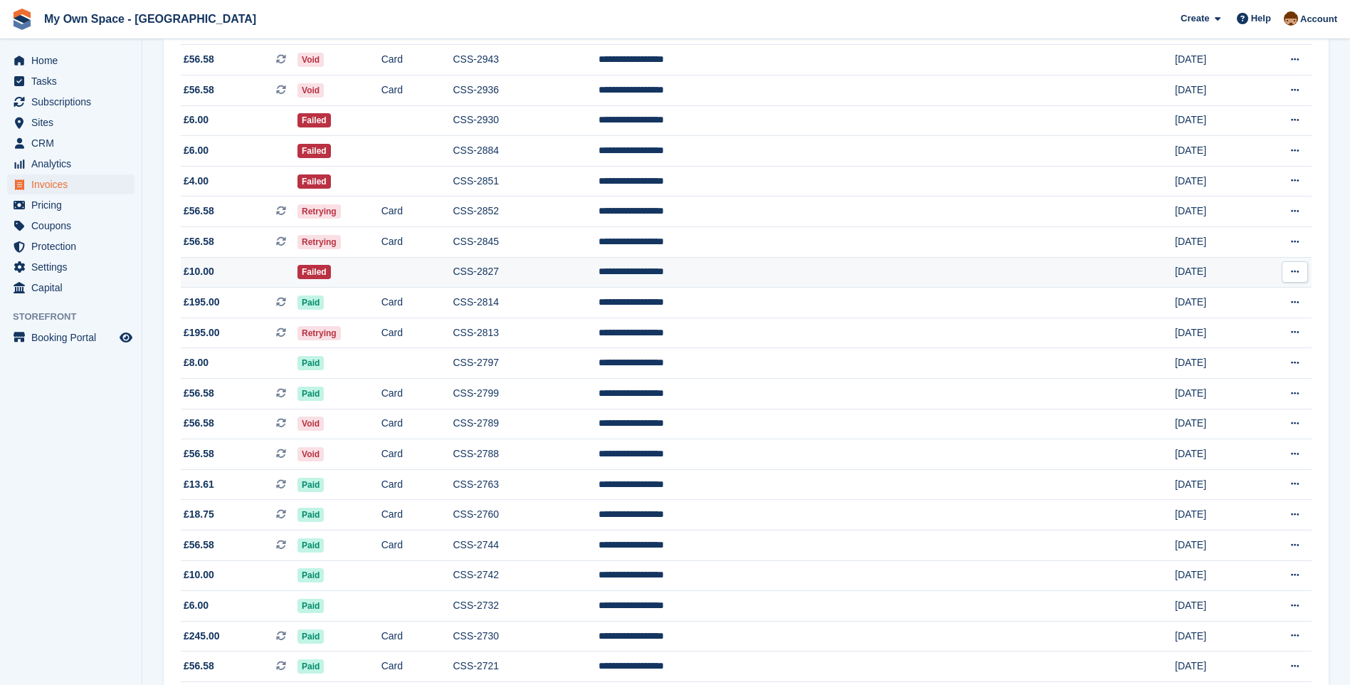
click at [598, 277] on td "CSS-2827" at bounding box center [525, 272] width 145 height 31
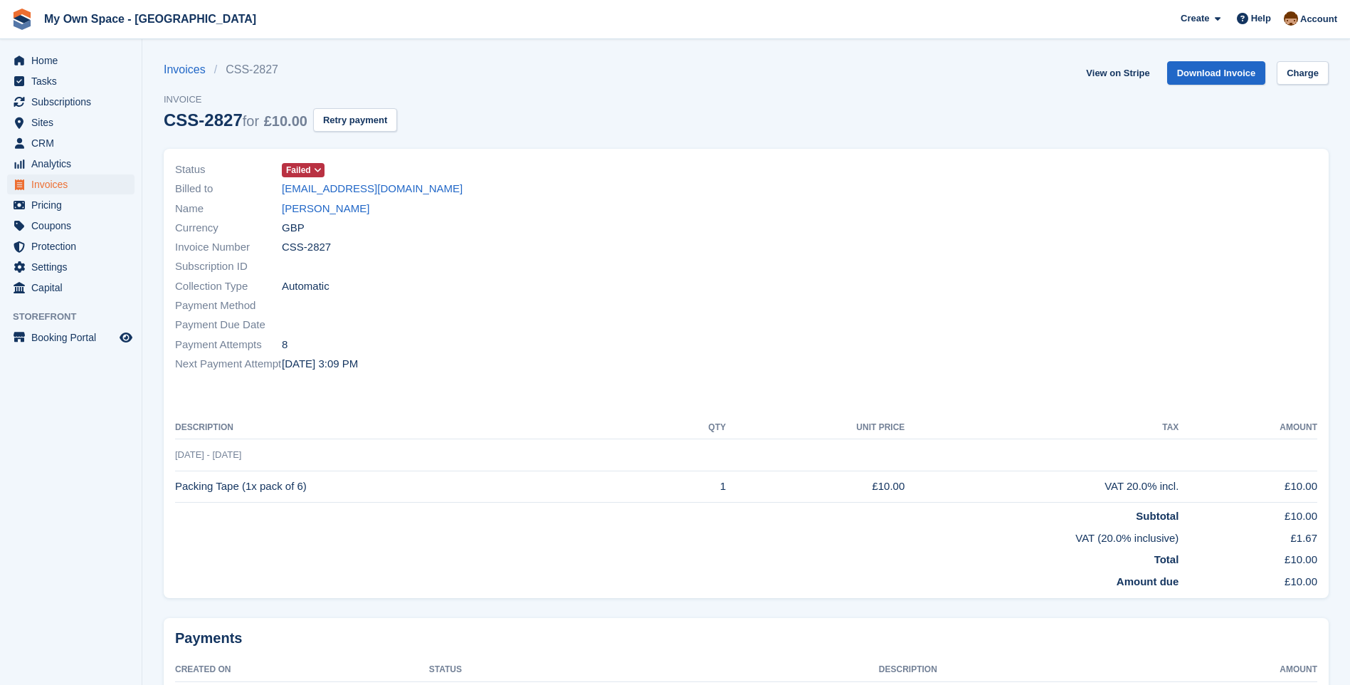
click at [315, 171] on icon at bounding box center [318, 170] width 8 height 9
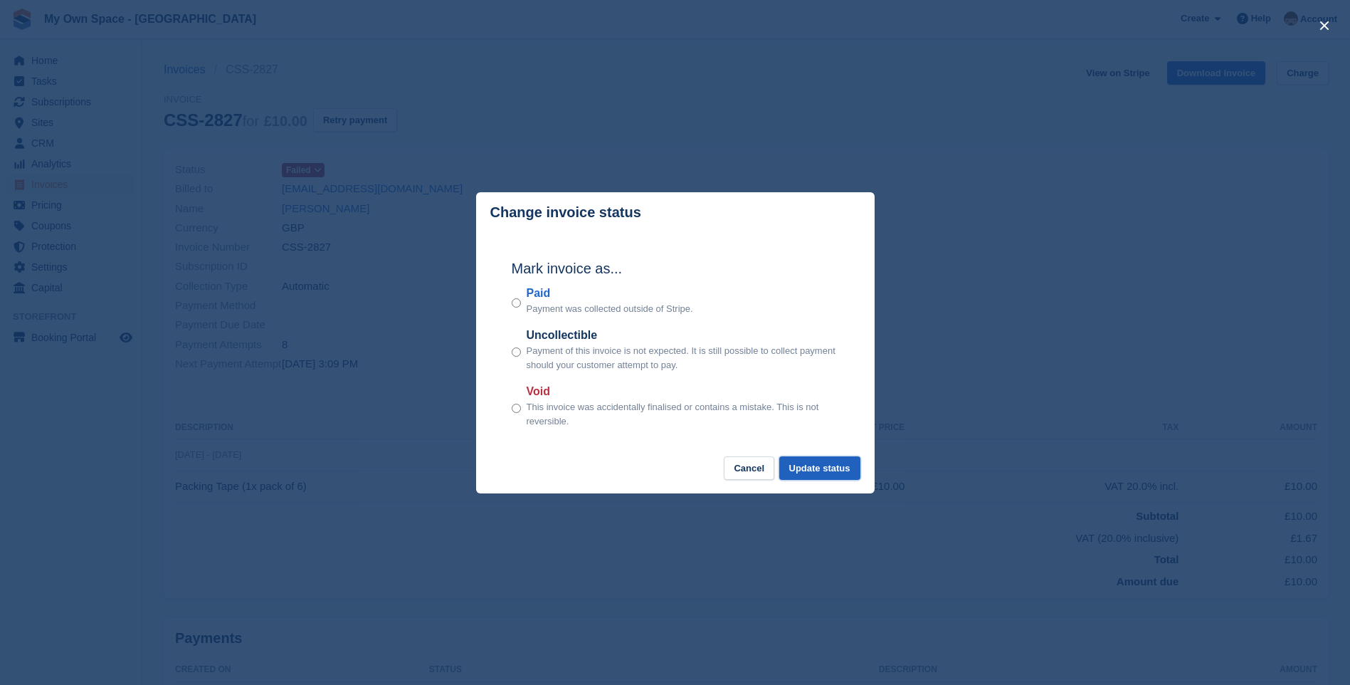
click at [823, 467] on button "Update status" at bounding box center [819, 467] width 81 height 23
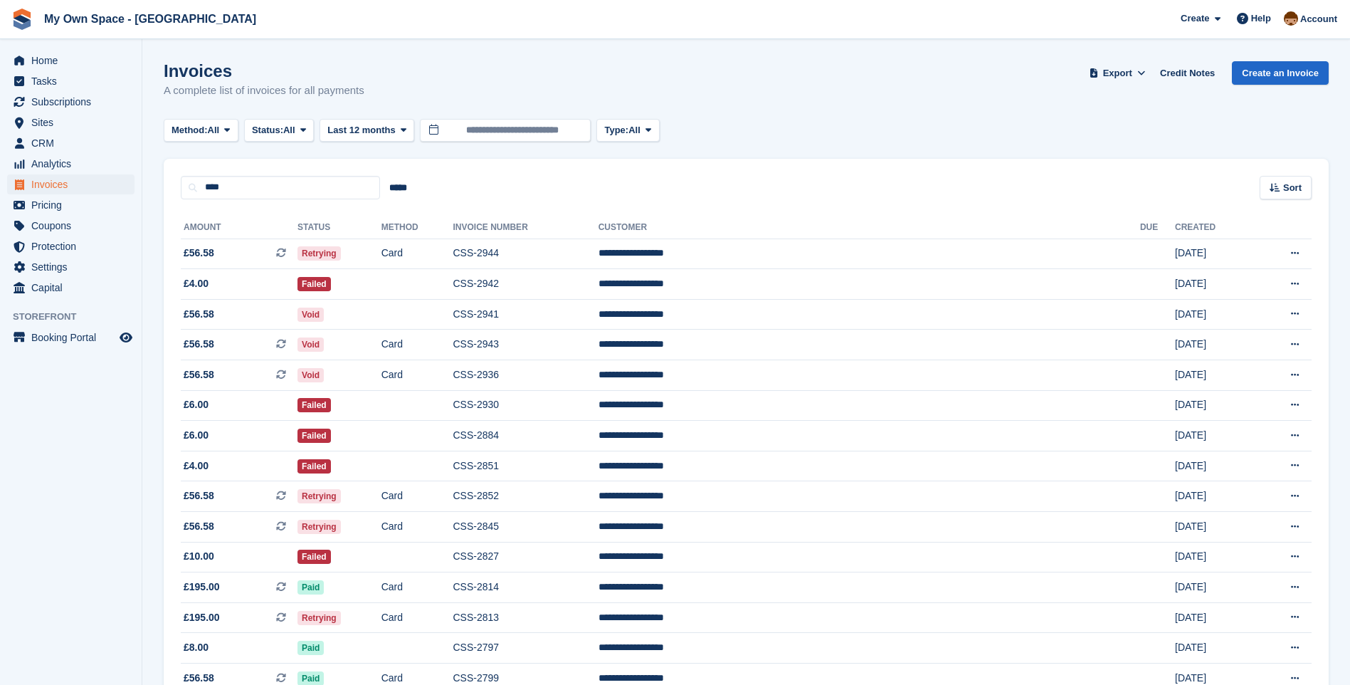
scroll to position [285, 0]
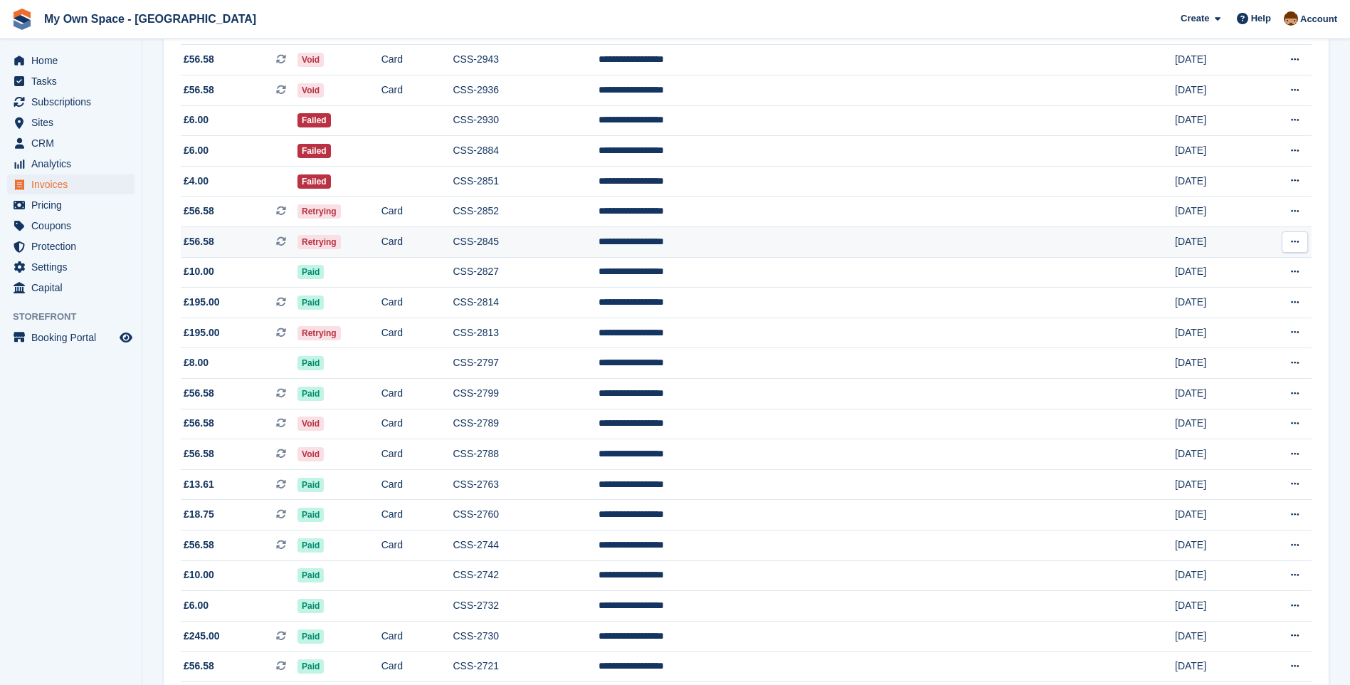
click at [598, 239] on td "CSS-2845" at bounding box center [525, 242] width 145 height 31
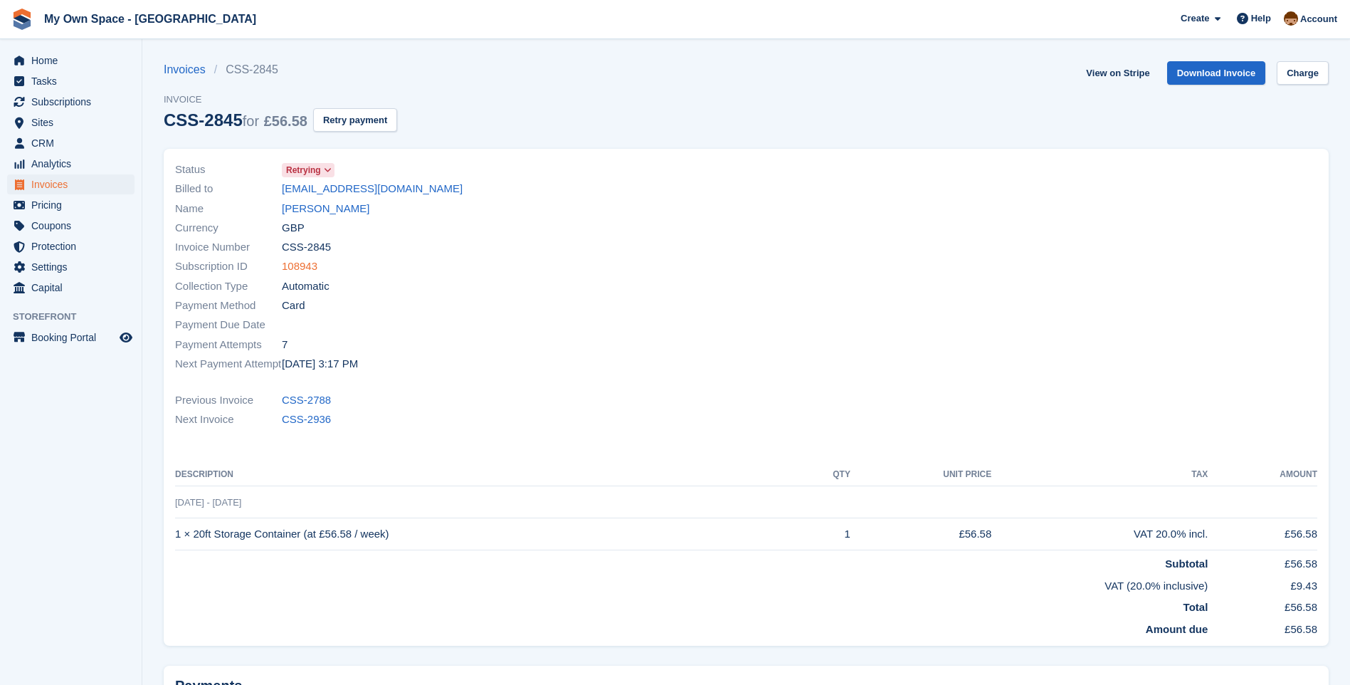
click at [299, 264] on link "108943" at bounding box center [300, 266] width 36 height 16
click at [330, 164] on span at bounding box center [327, 169] width 11 height 11
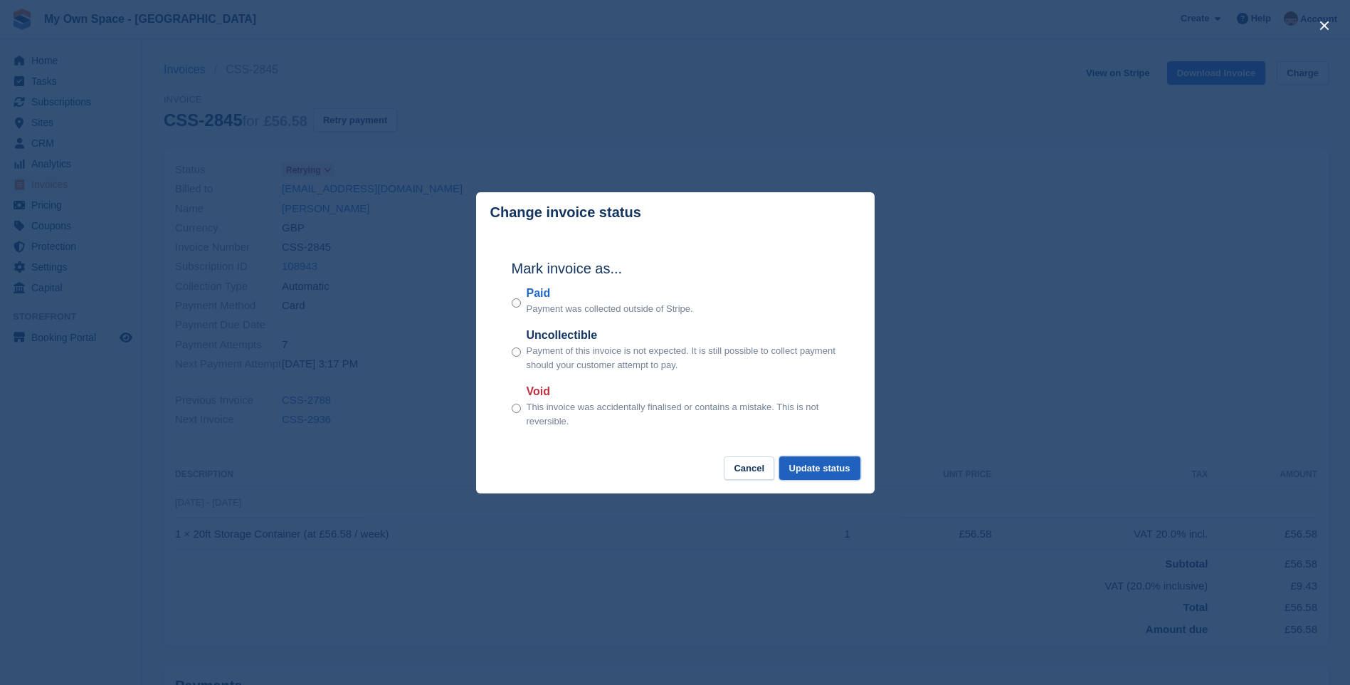
click at [843, 468] on button "Update status" at bounding box center [819, 467] width 81 height 23
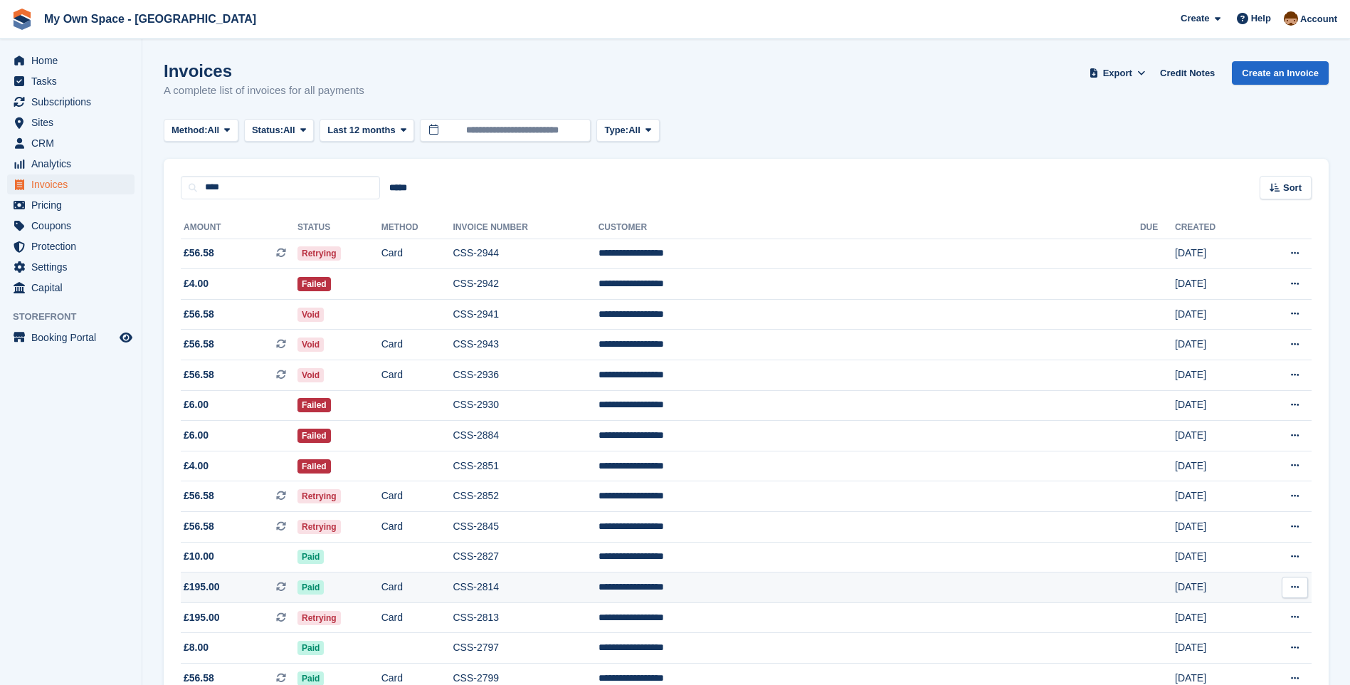
scroll to position [285, 0]
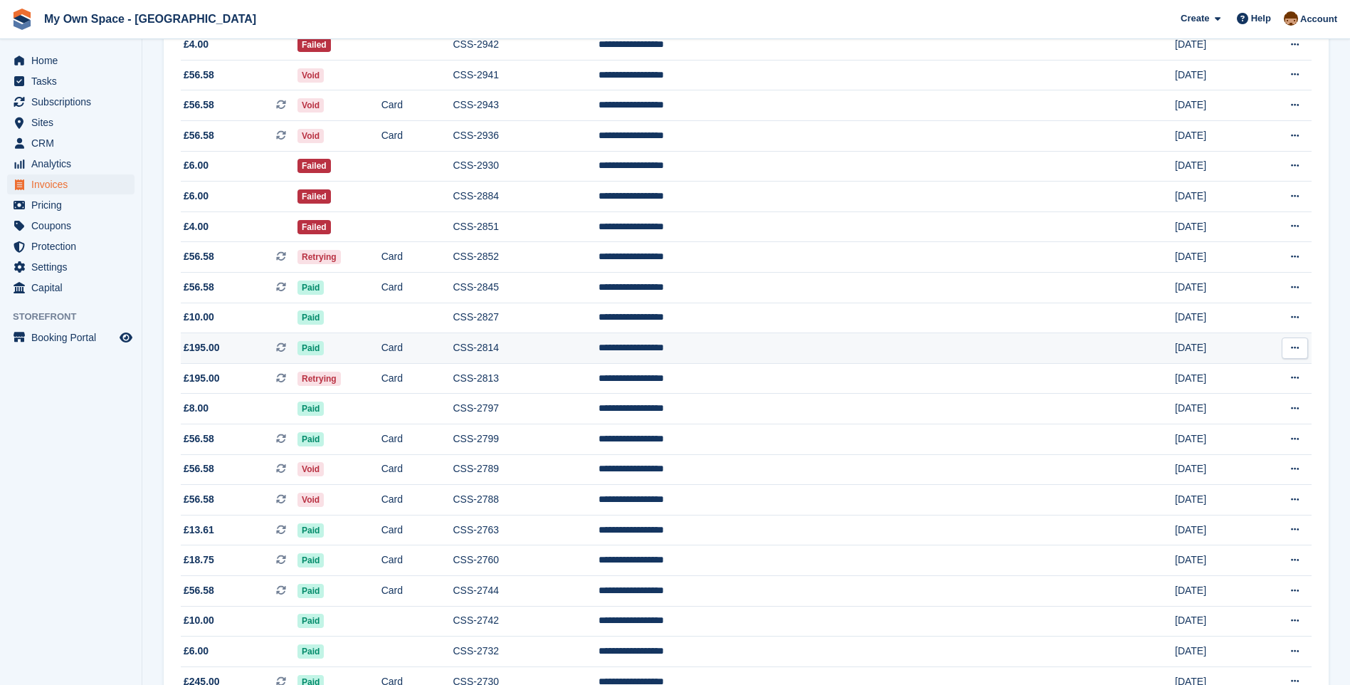
scroll to position [214, 0]
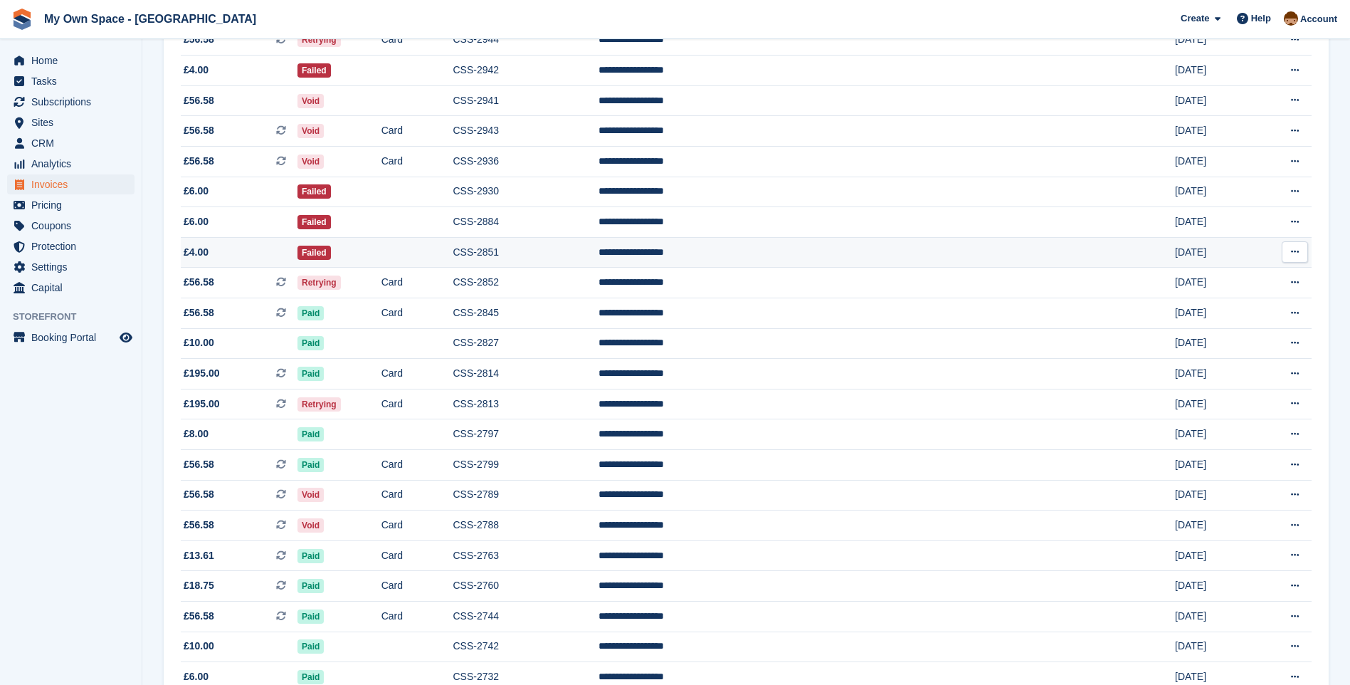
click at [598, 255] on td "CSS-2851" at bounding box center [525, 252] width 145 height 31
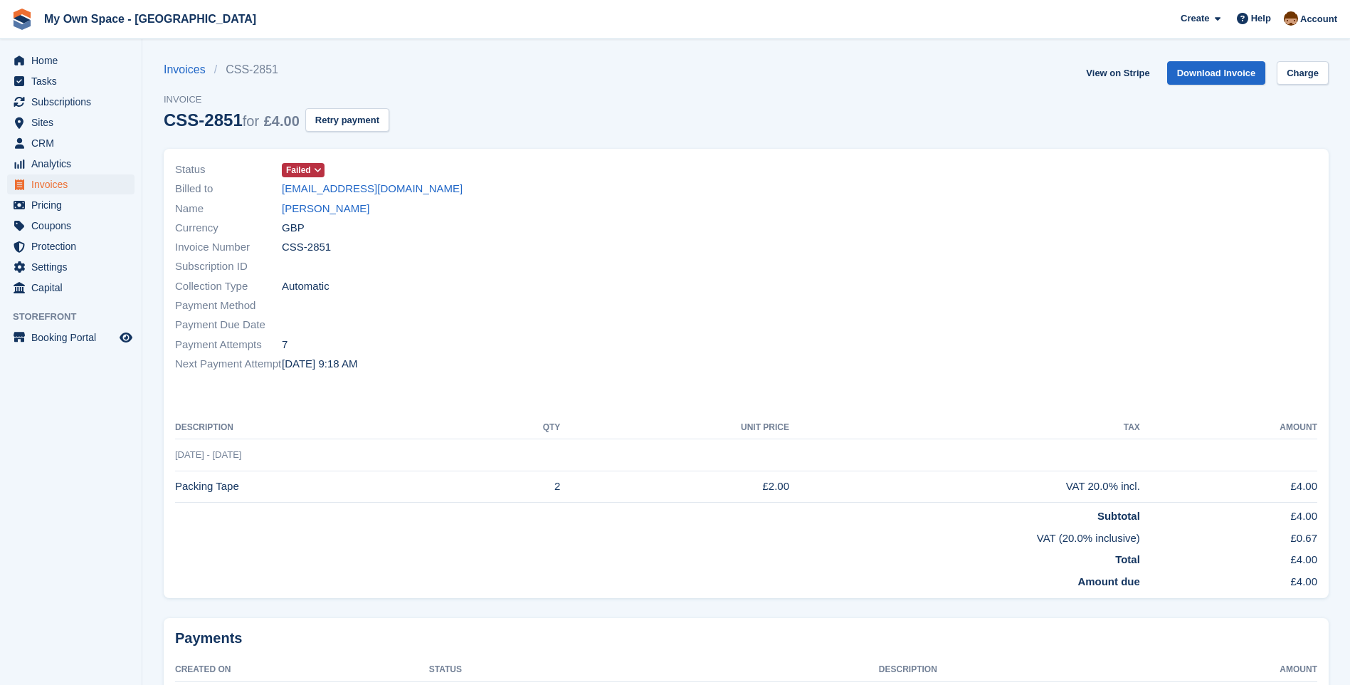
click at [315, 170] on icon at bounding box center [318, 170] width 8 height 9
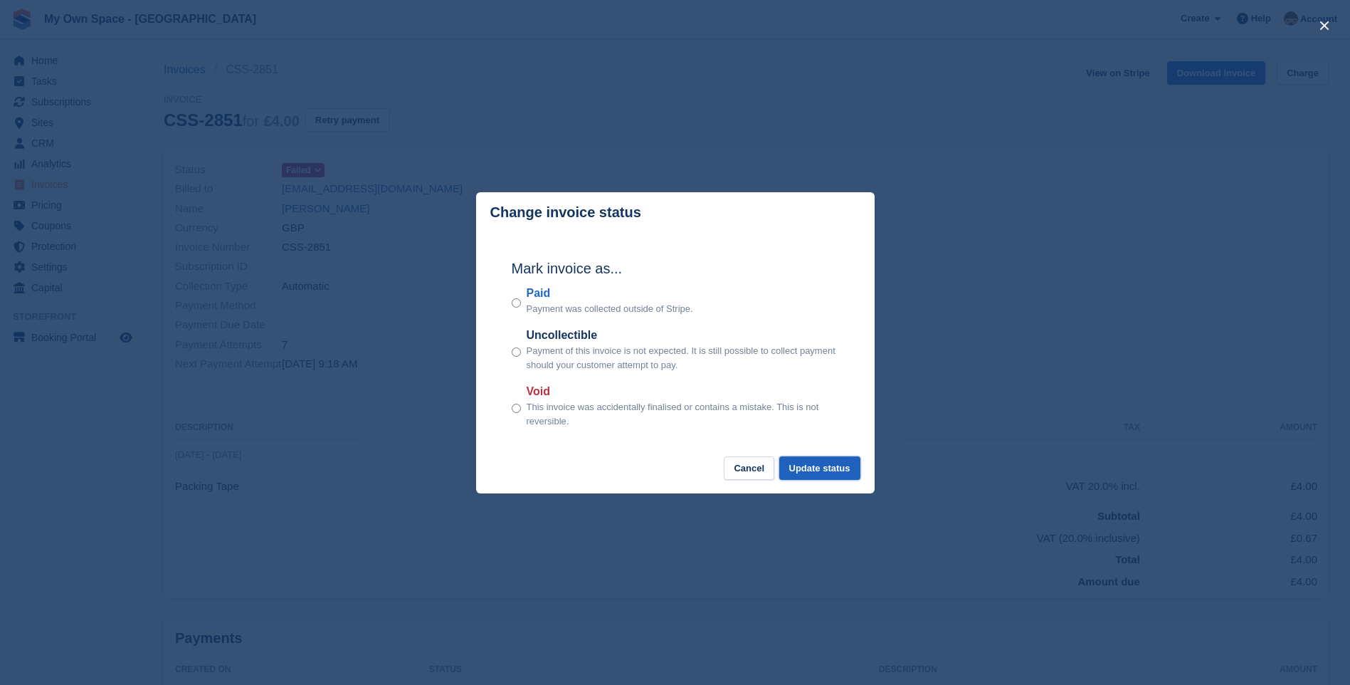
click at [818, 472] on button "Update status" at bounding box center [819, 467] width 81 height 23
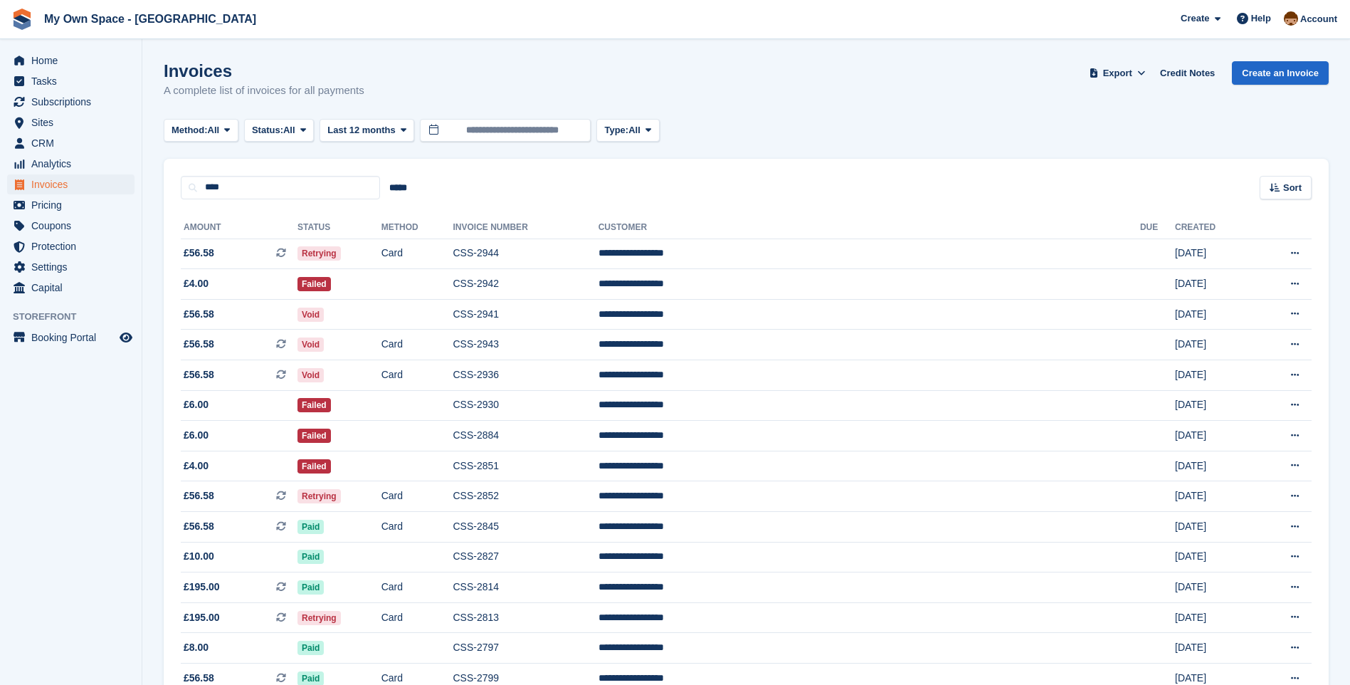
scroll to position [214, 0]
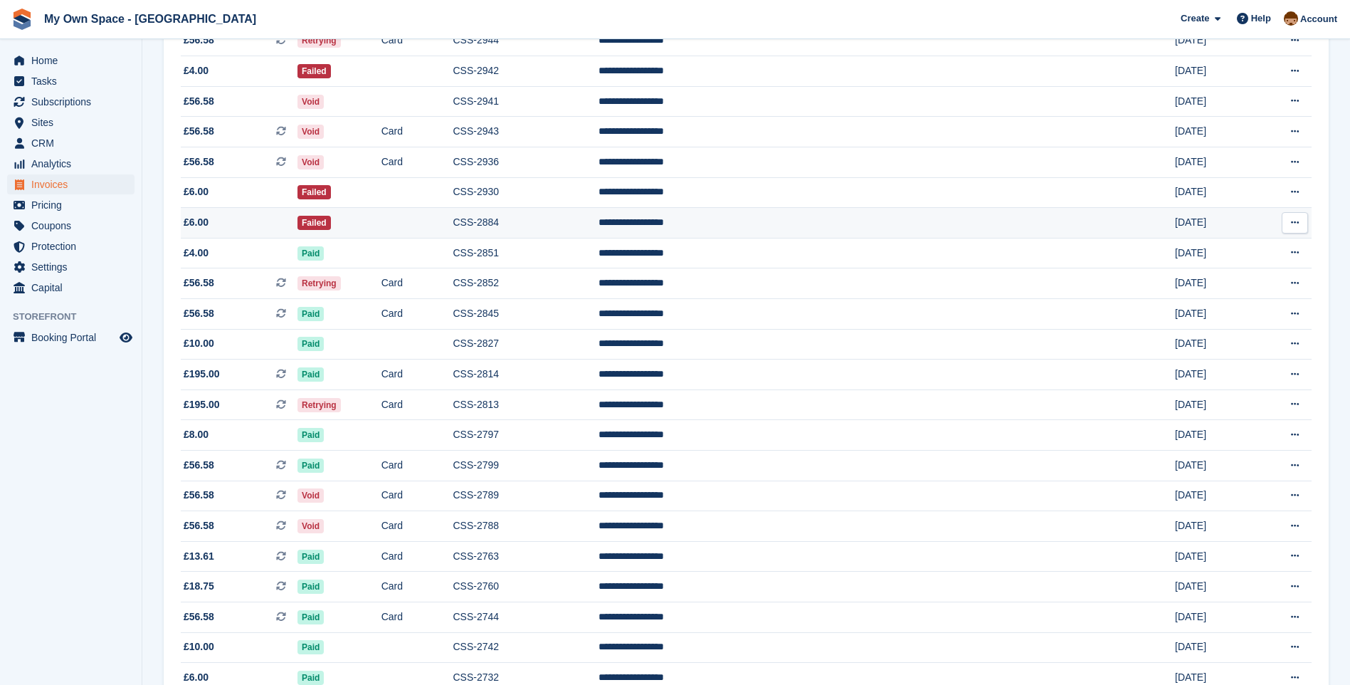
click at [598, 223] on td "CSS-2884" at bounding box center [525, 223] width 145 height 31
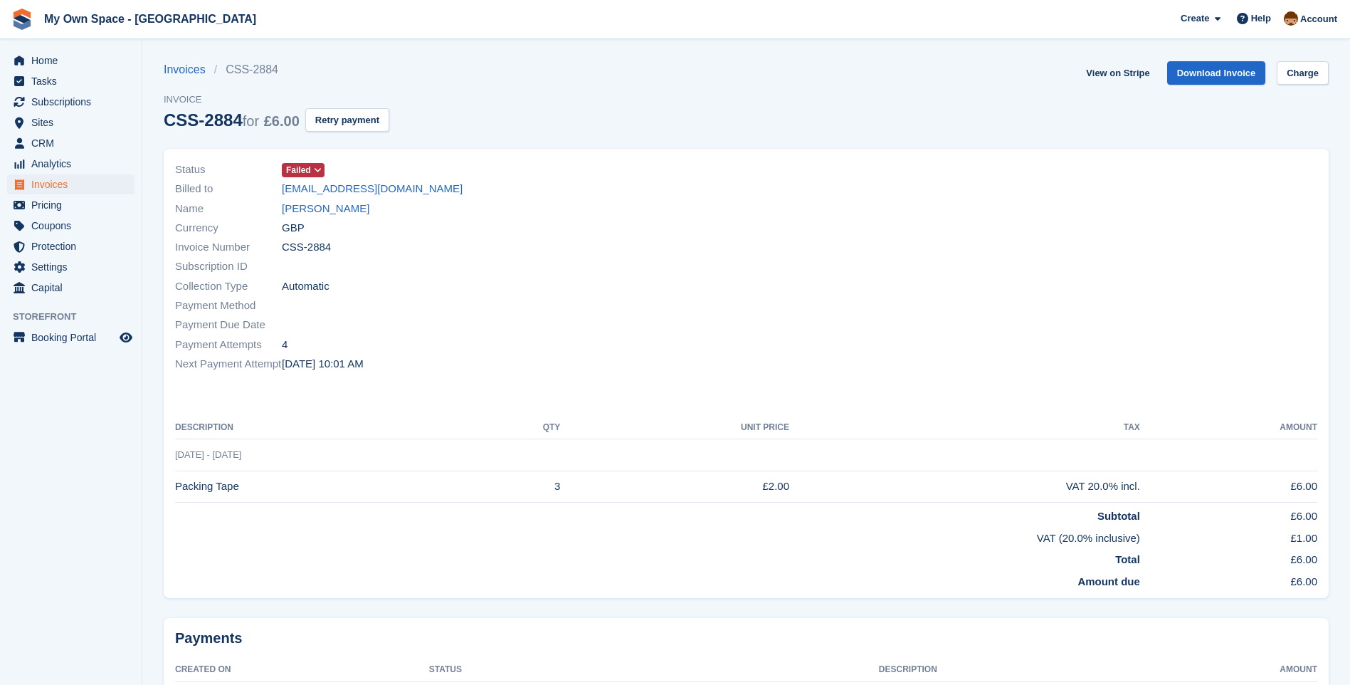
click at [315, 169] on icon at bounding box center [318, 170] width 8 height 9
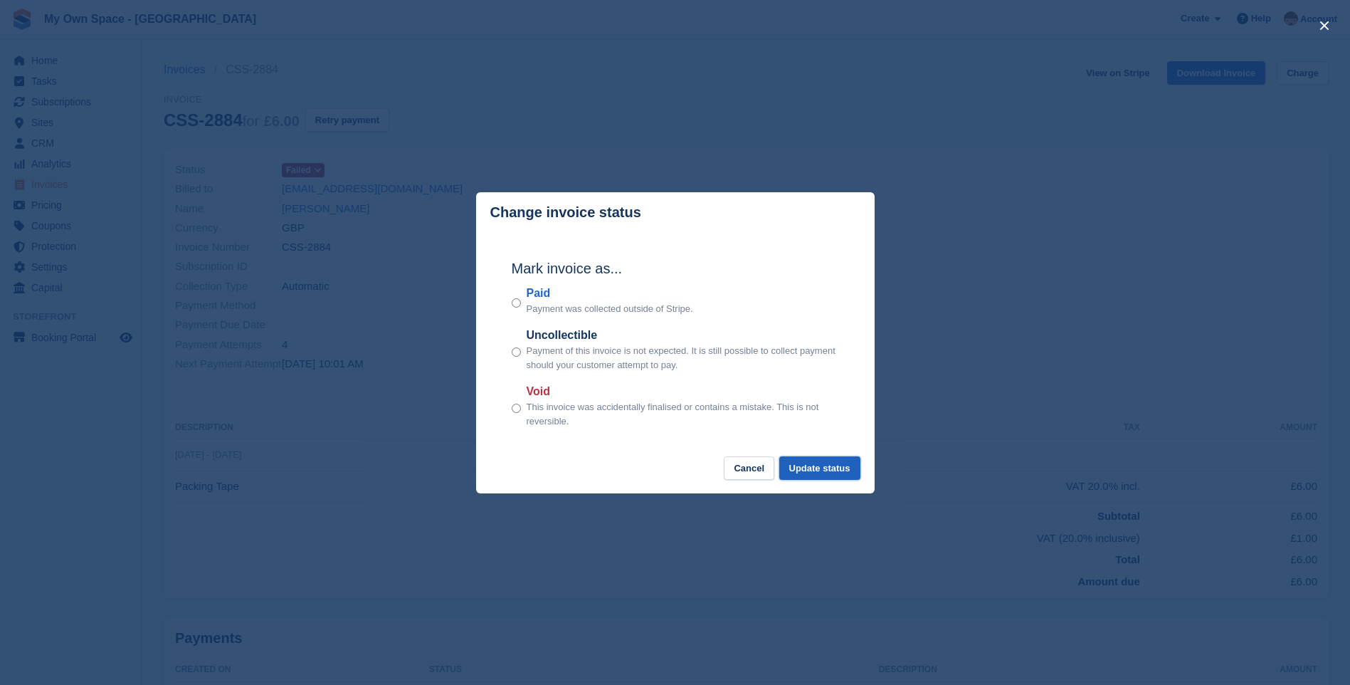
click at [828, 468] on button "Update status" at bounding box center [819, 467] width 81 height 23
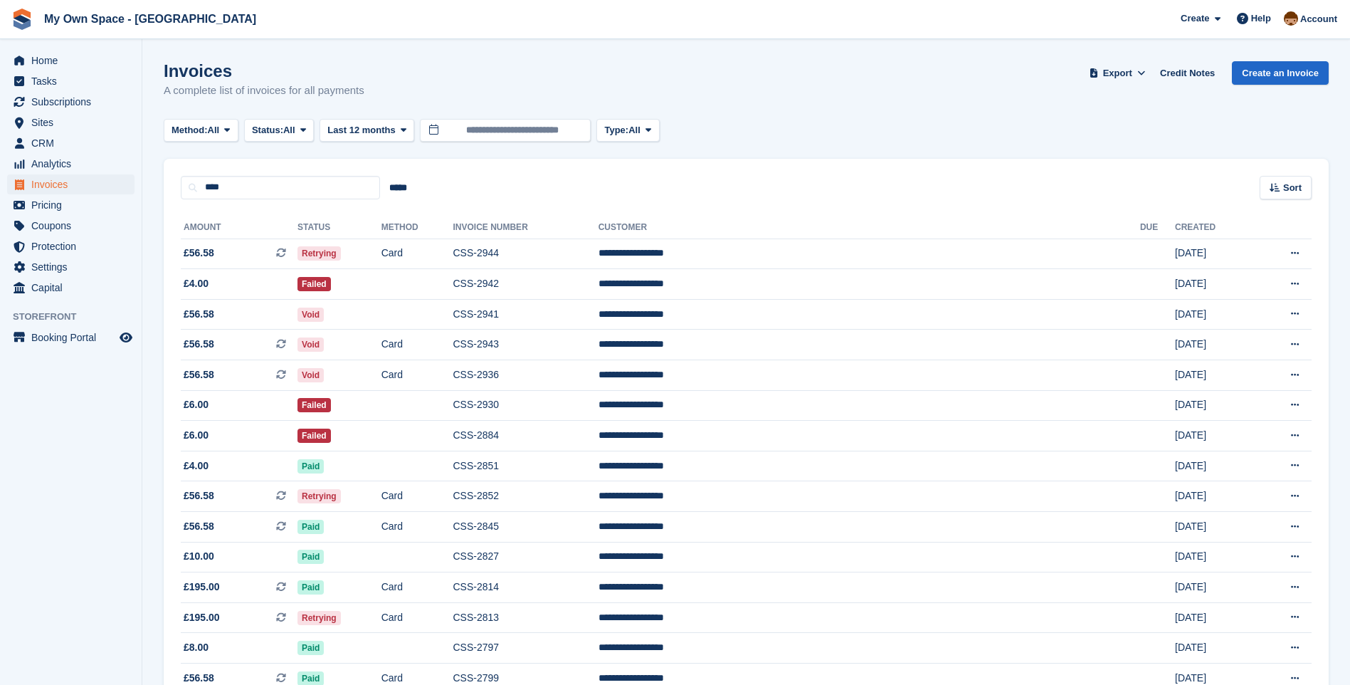
scroll to position [213, 0]
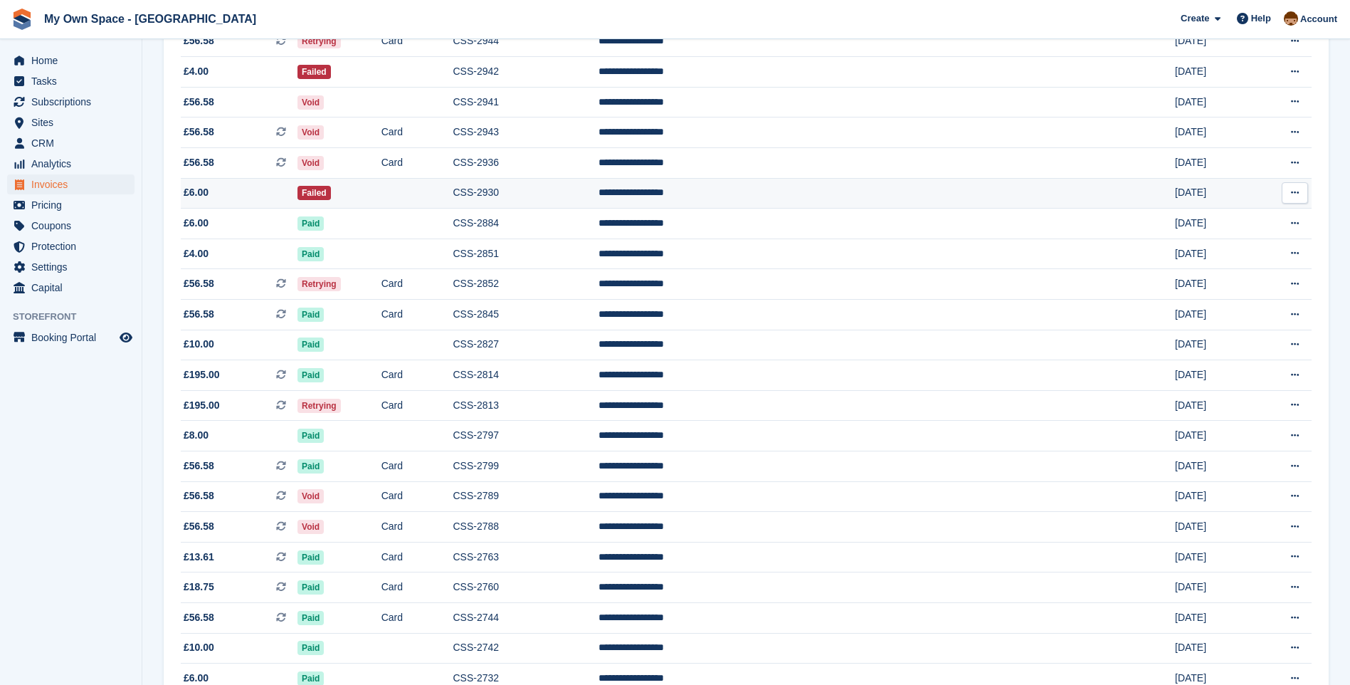
click at [598, 192] on td "CSS-2930" at bounding box center [525, 193] width 145 height 31
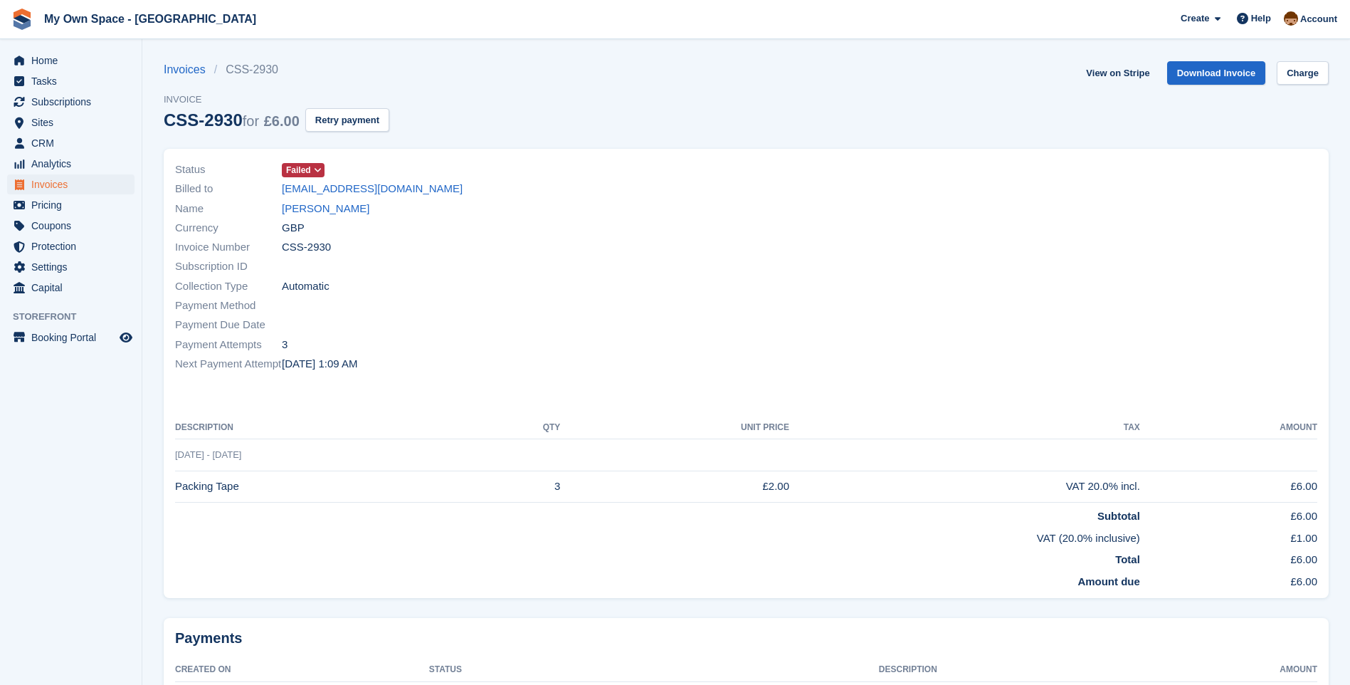
click at [315, 170] on icon at bounding box center [318, 170] width 8 height 9
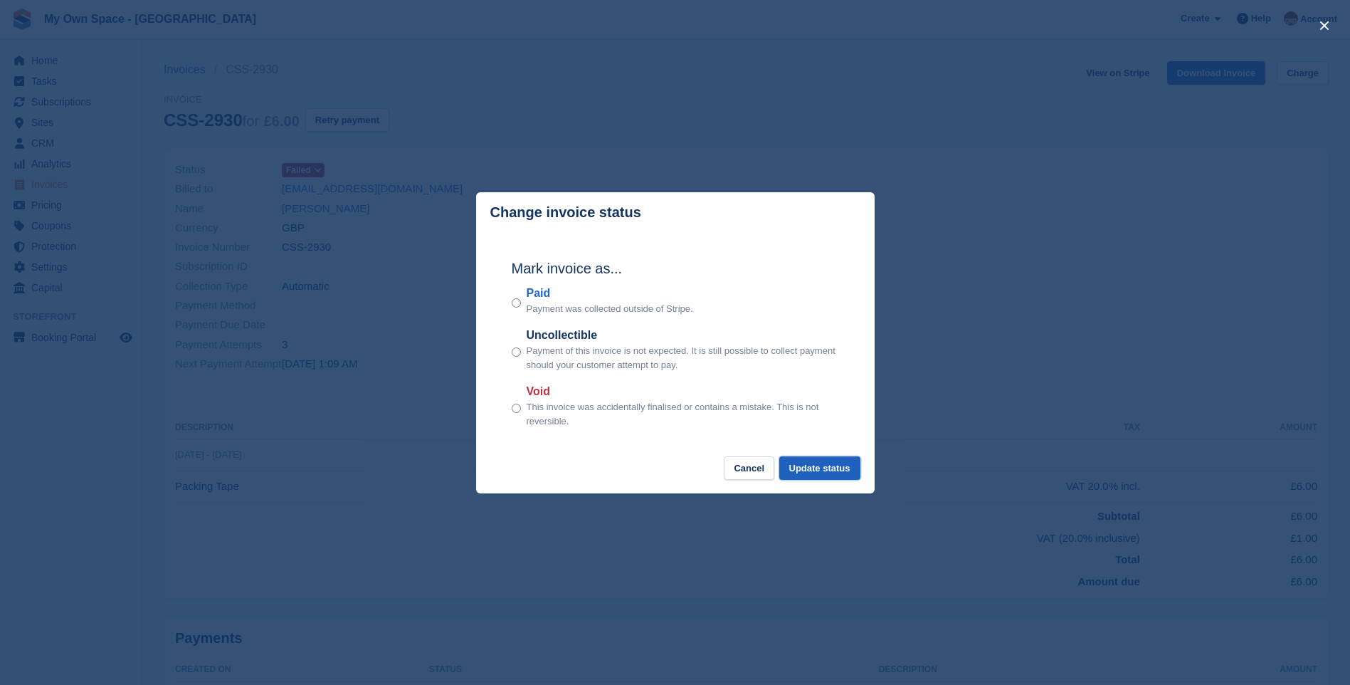
click at [839, 472] on button "Update status" at bounding box center [819, 467] width 81 height 23
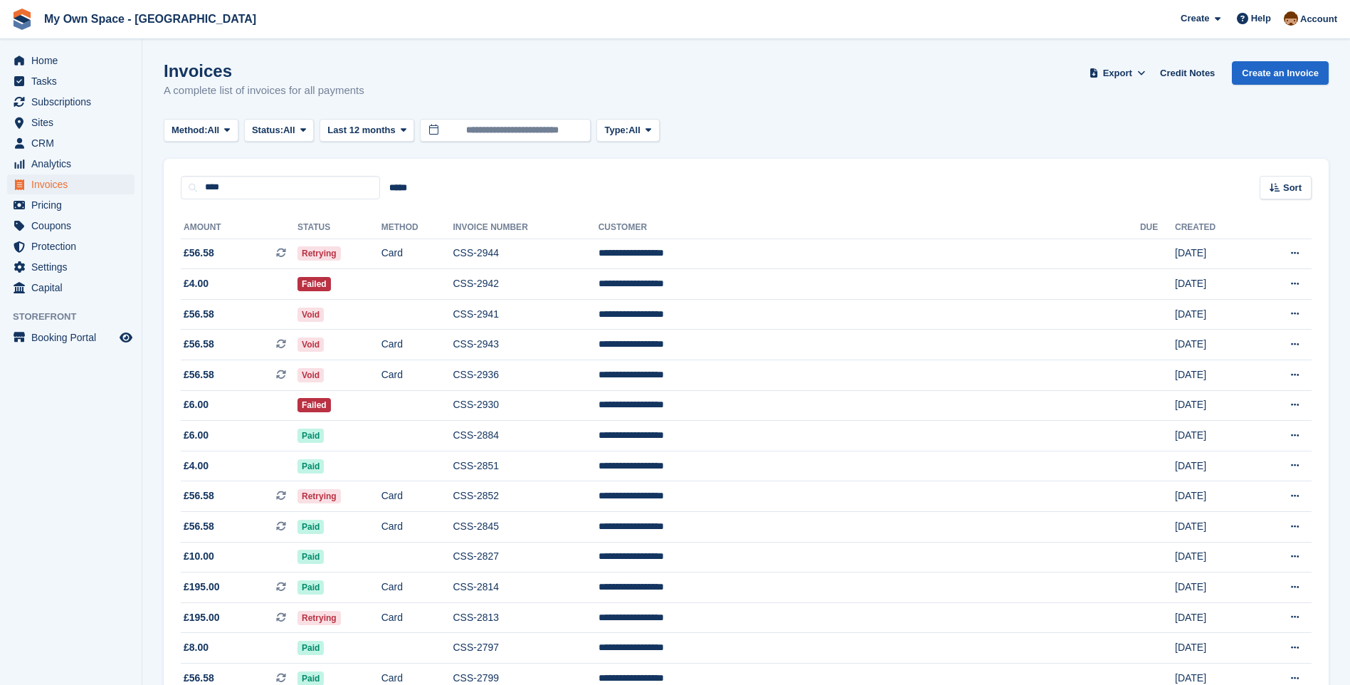
scroll to position [212, 0]
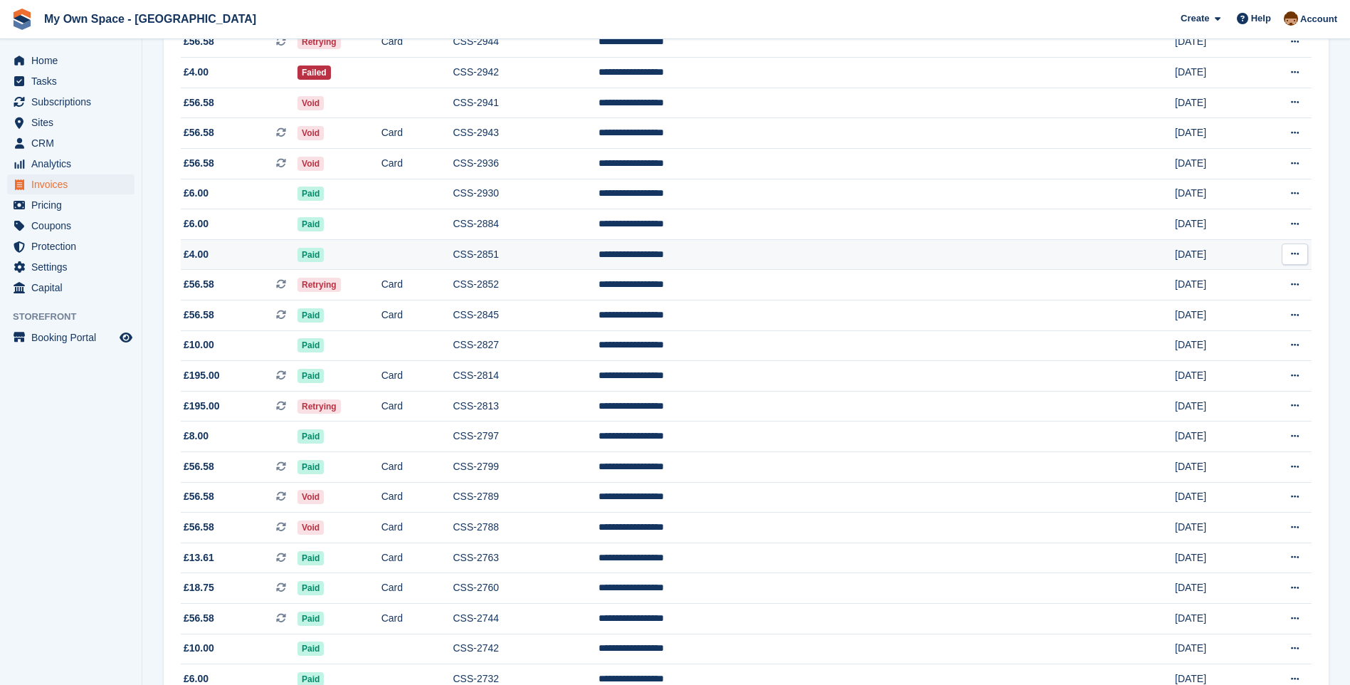
scroll to position [140, 0]
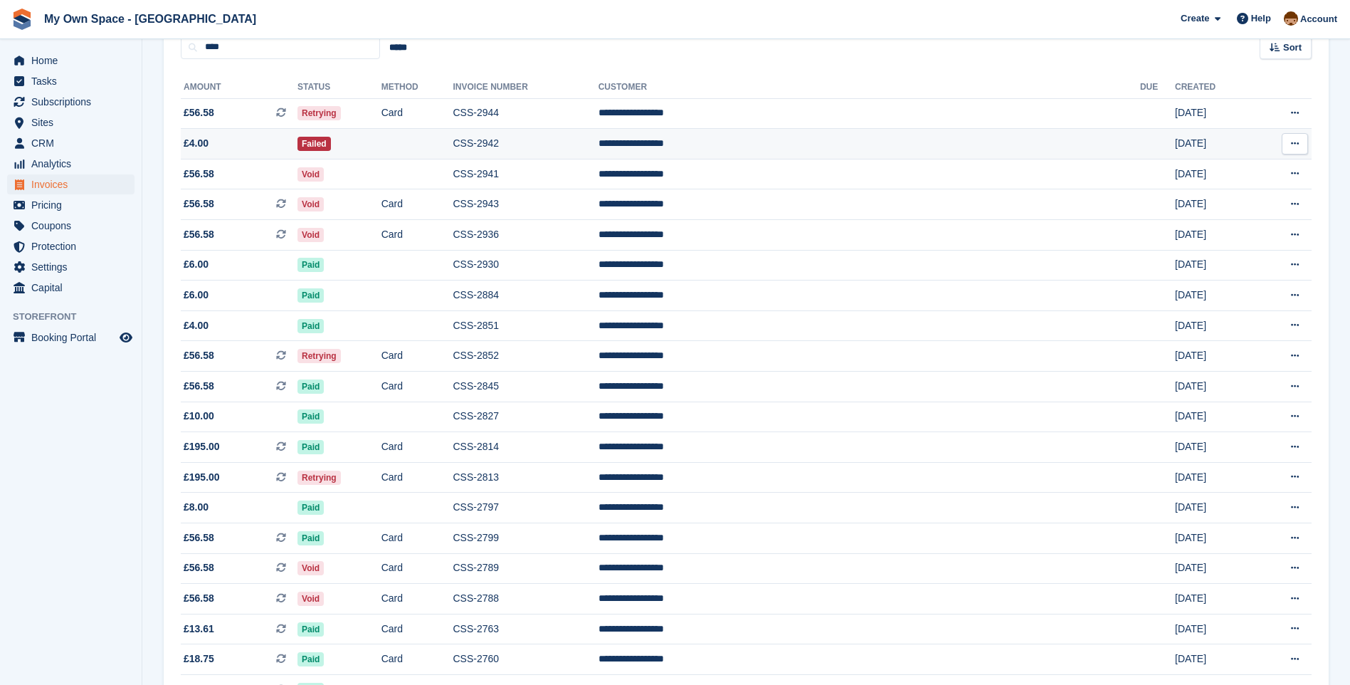
click at [598, 141] on td "CSS-2942" at bounding box center [525, 144] width 145 height 31
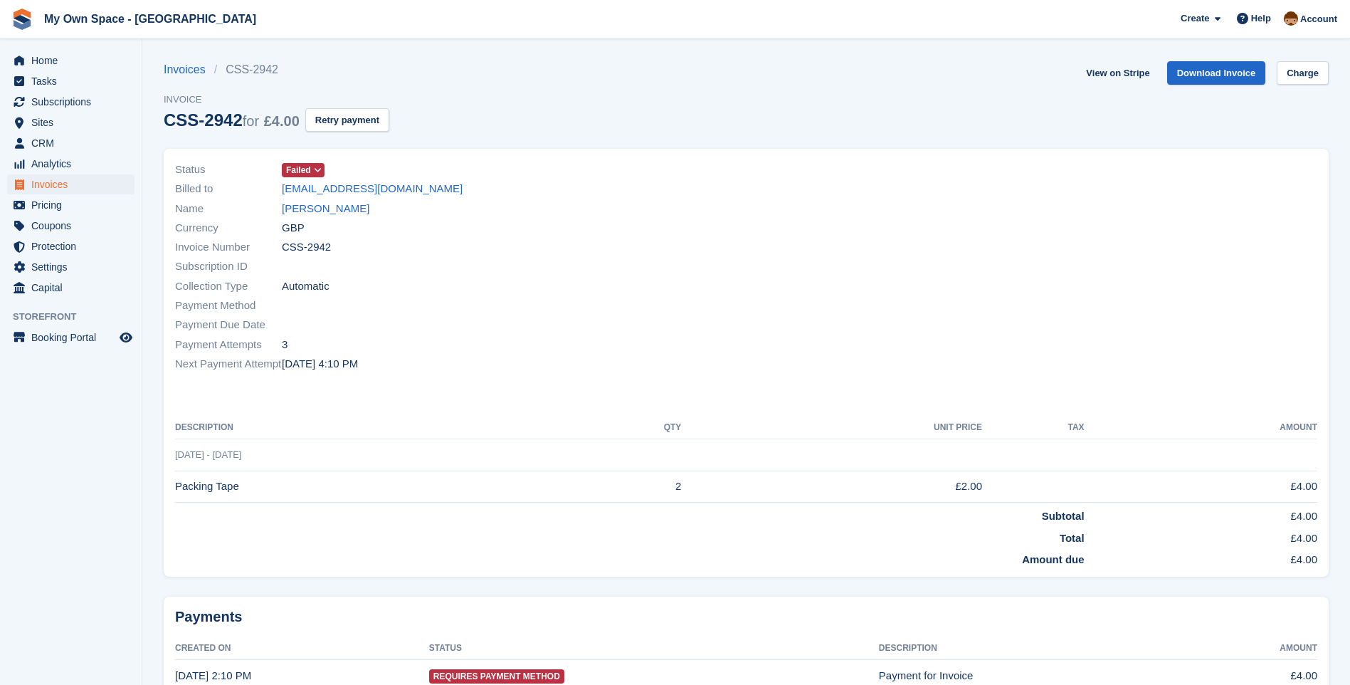
click at [316, 169] on icon at bounding box center [318, 170] width 8 height 9
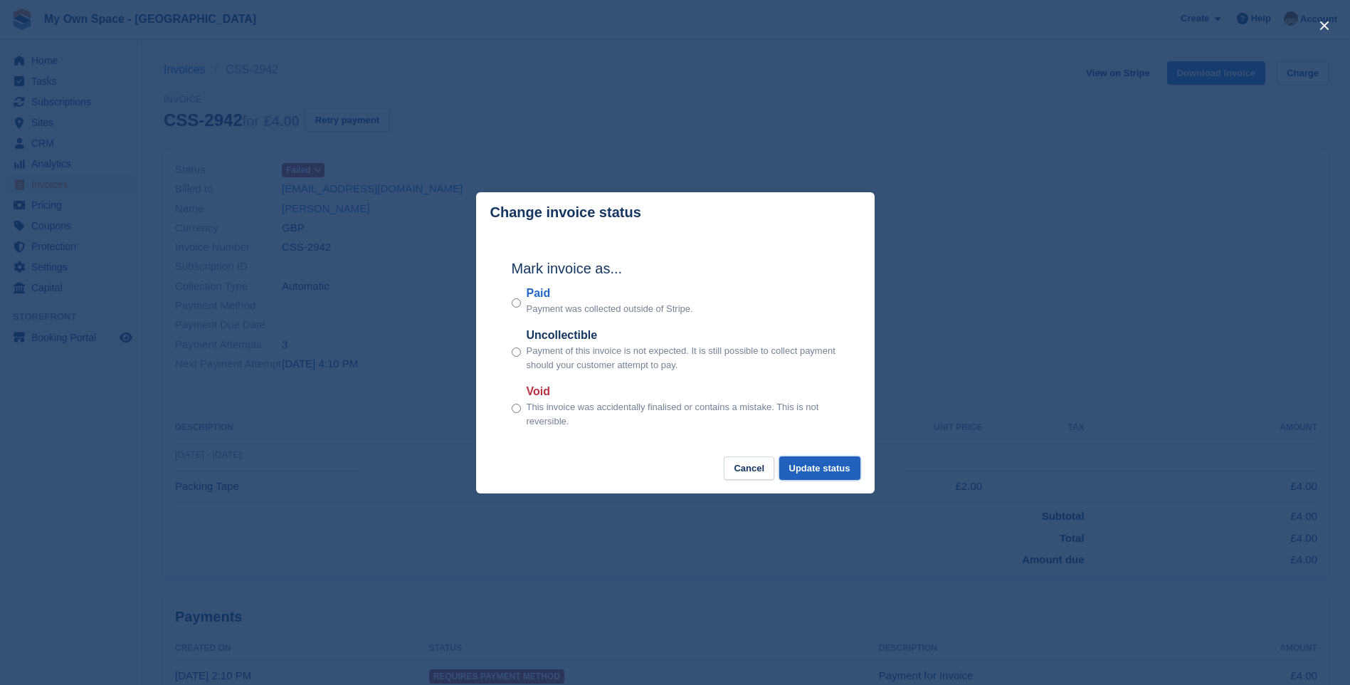
click at [828, 465] on button "Update status" at bounding box center [819, 467] width 81 height 23
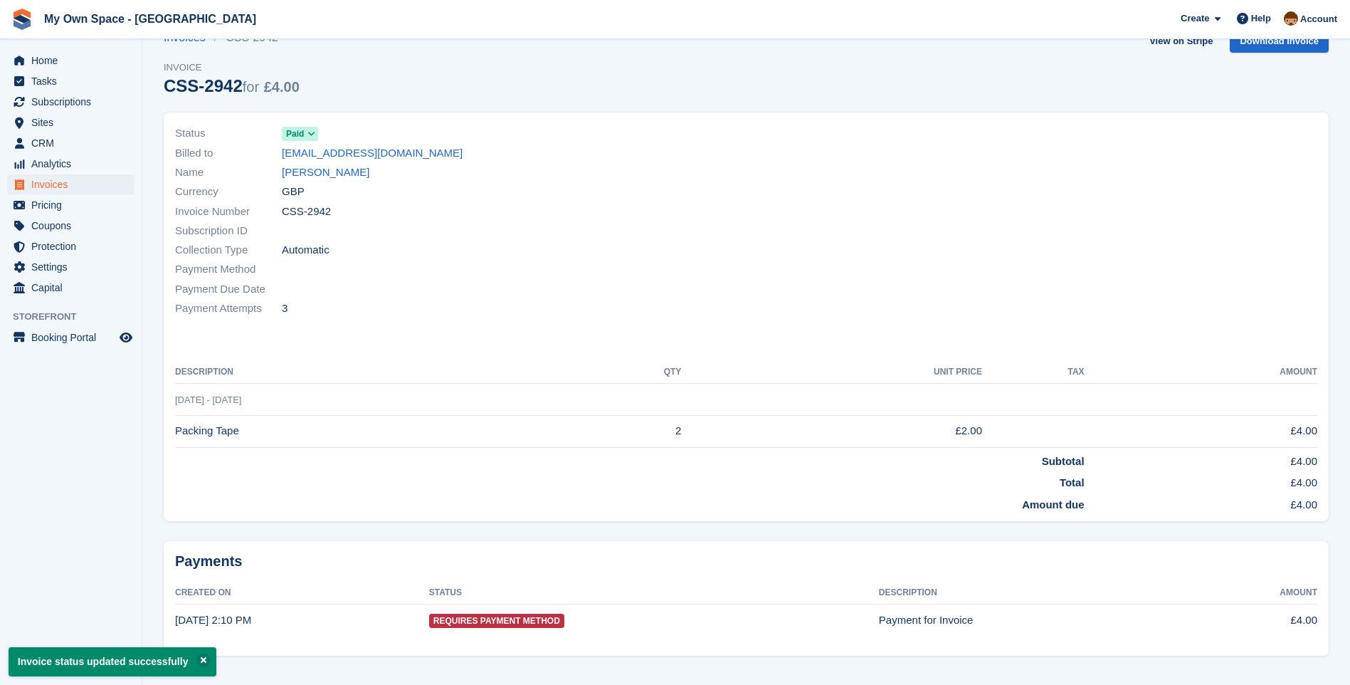
scroll to position [50, 0]
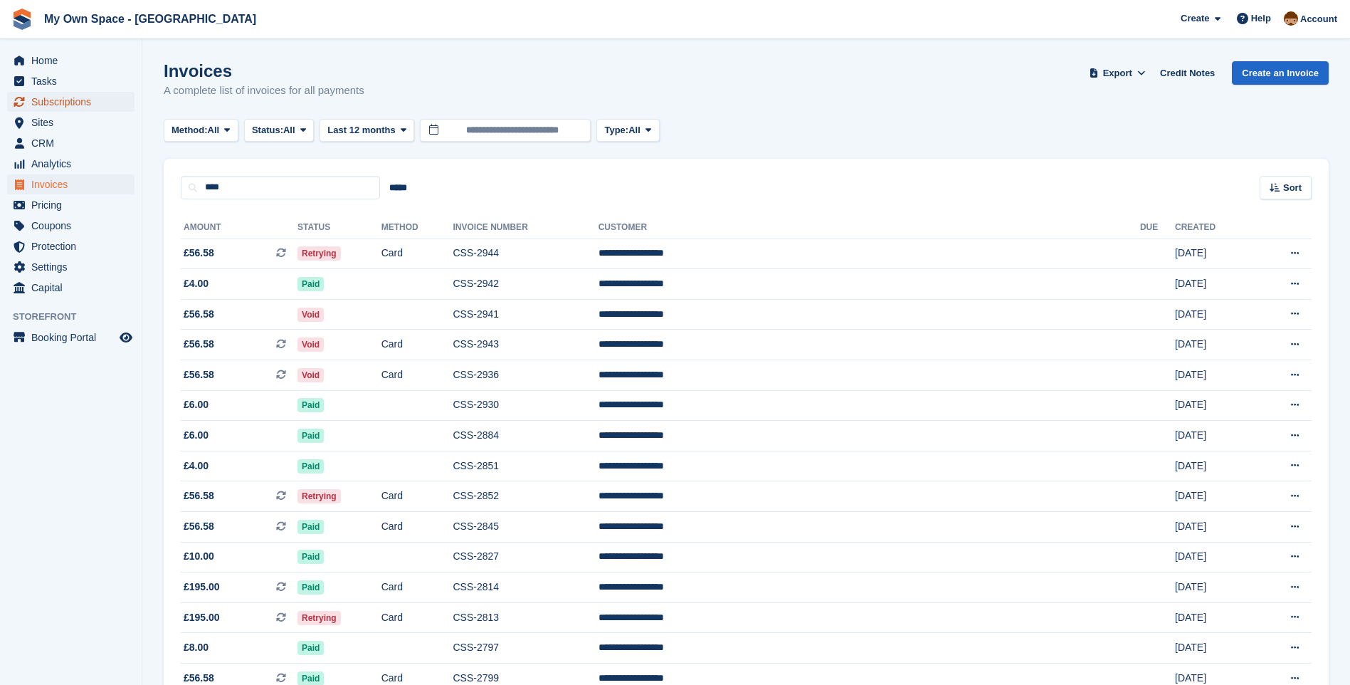
click at [48, 102] on span "Subscriptions" at bounding box center [73, 102] width 85 height 20
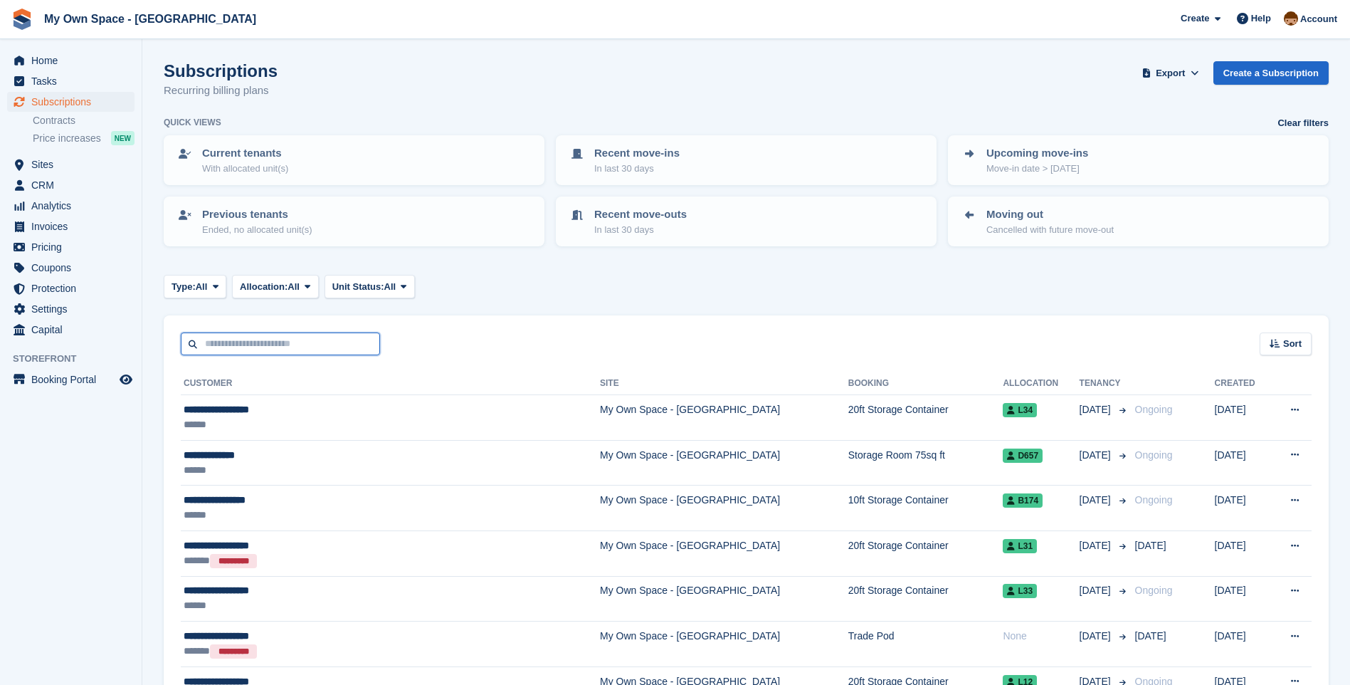
click at [223, 345] on input "text" at bounding box center [280, 343] width 199 height 23
type input "****"
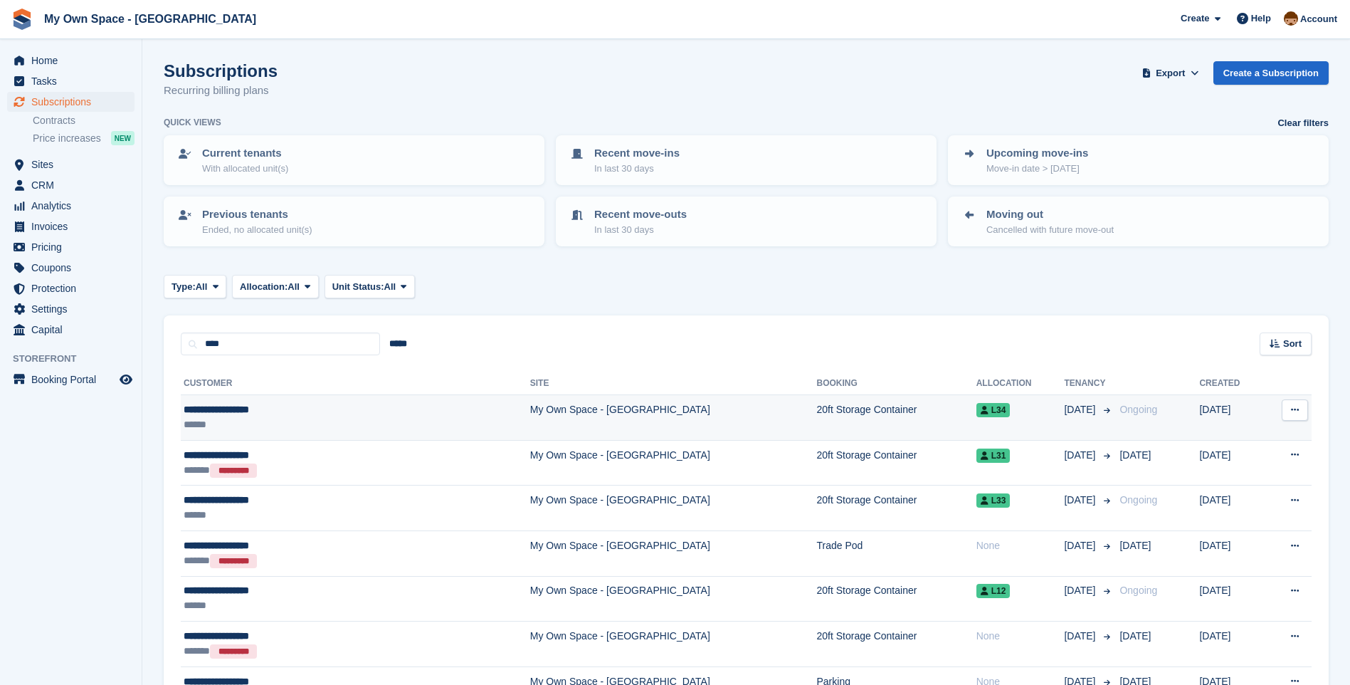
click at [530, 410] on td "My Own Space - [GEOGRAPHIC_DATA]" at bounding box center [673, 418] width 287 height 46
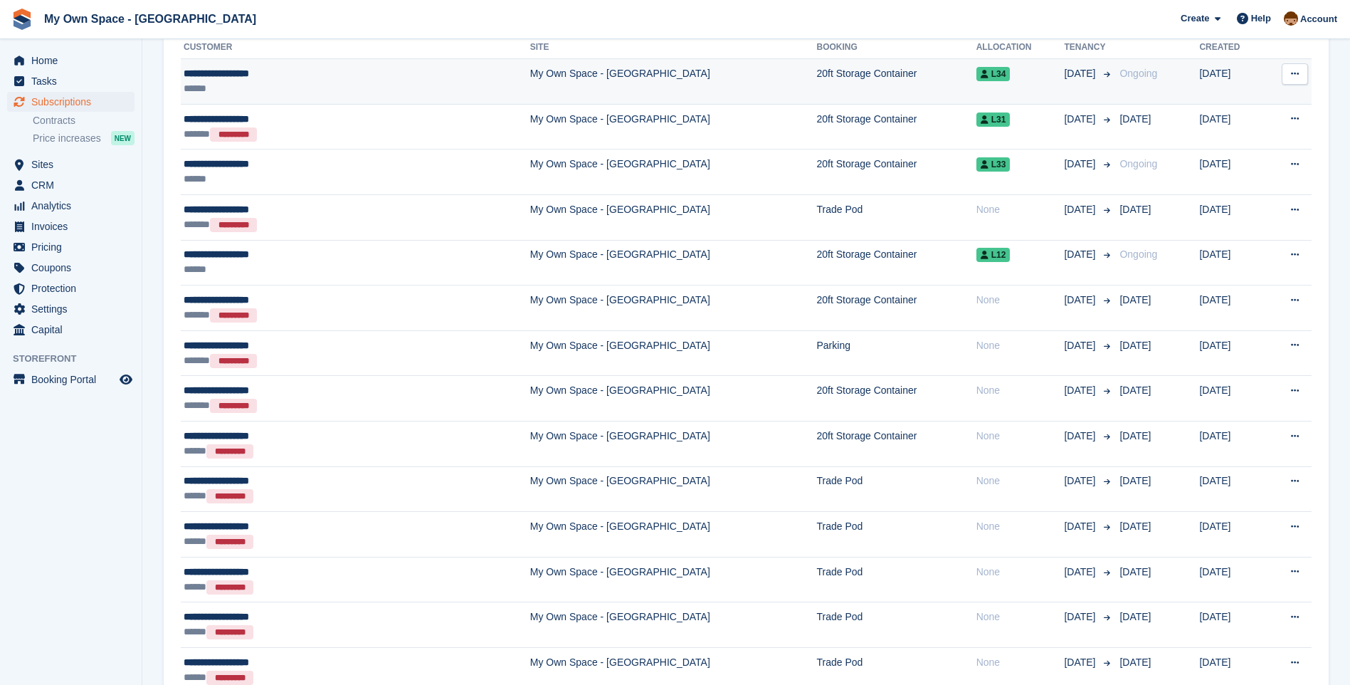
scroll to position [356, 0]
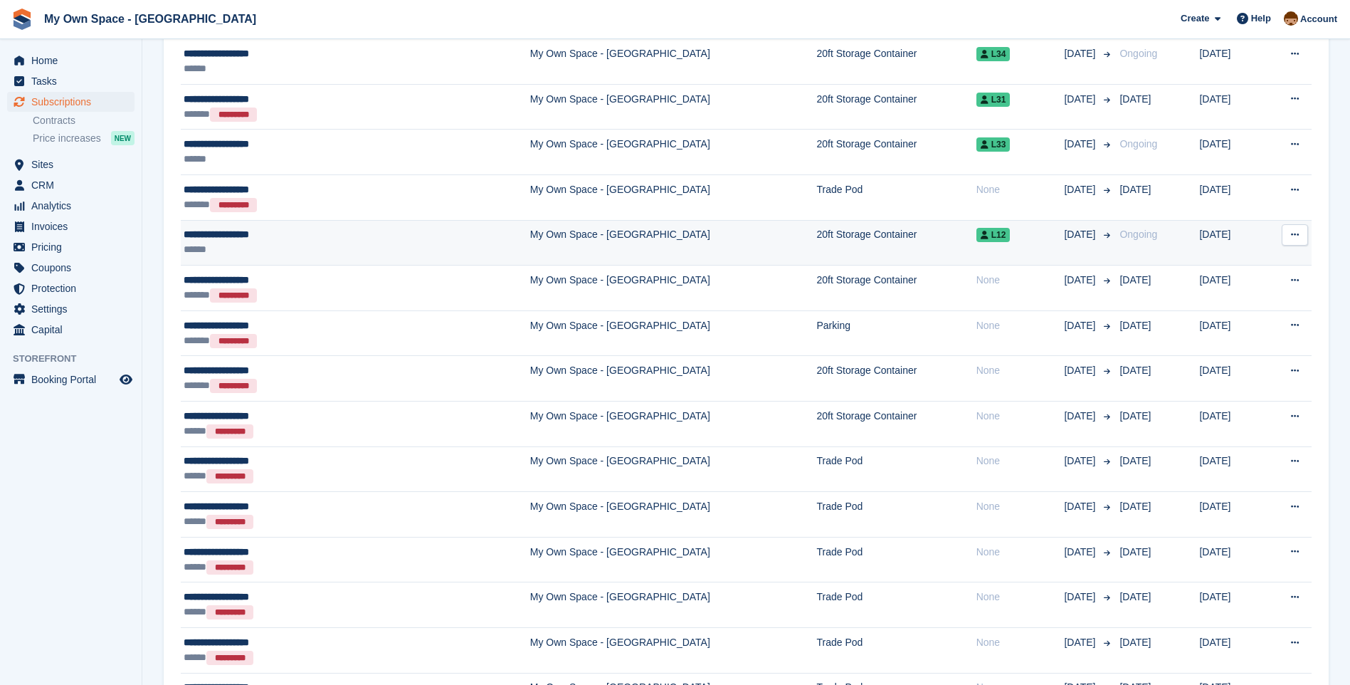
click at [530, 242] on td "My Own Space - [GEOGRAPHIC_DATA]" at bounding box center [673, 243] width 287 height 46
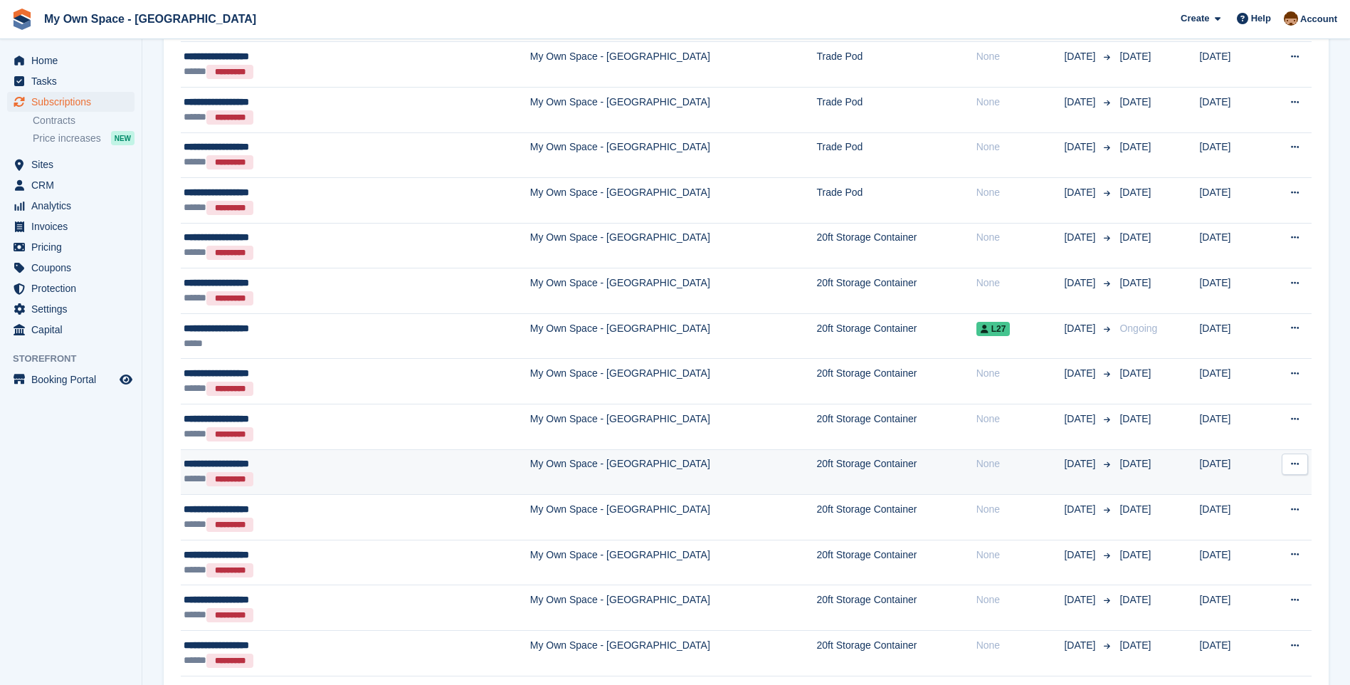
scroll to position [996, 0]
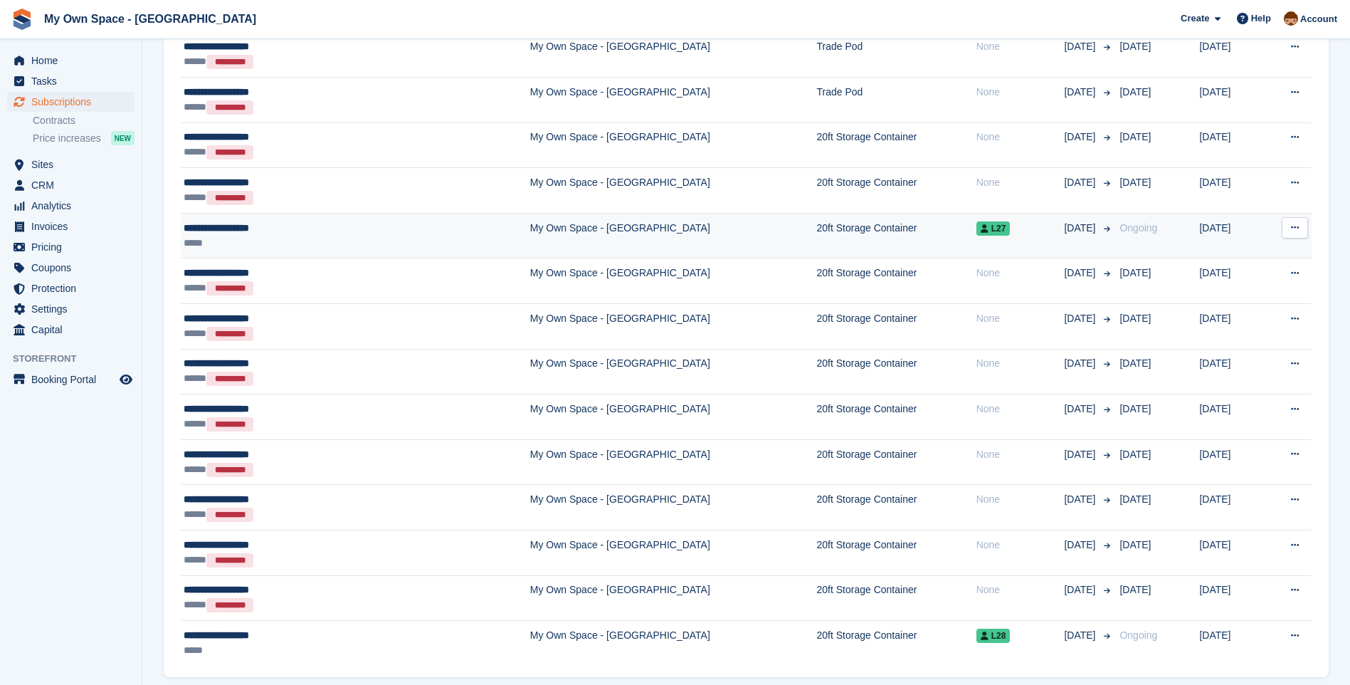
click at [530, 229] on td "My Own Space - [GEOGRAPHIC_DATA]" at bounding box center [673, 236] width 287 height 46
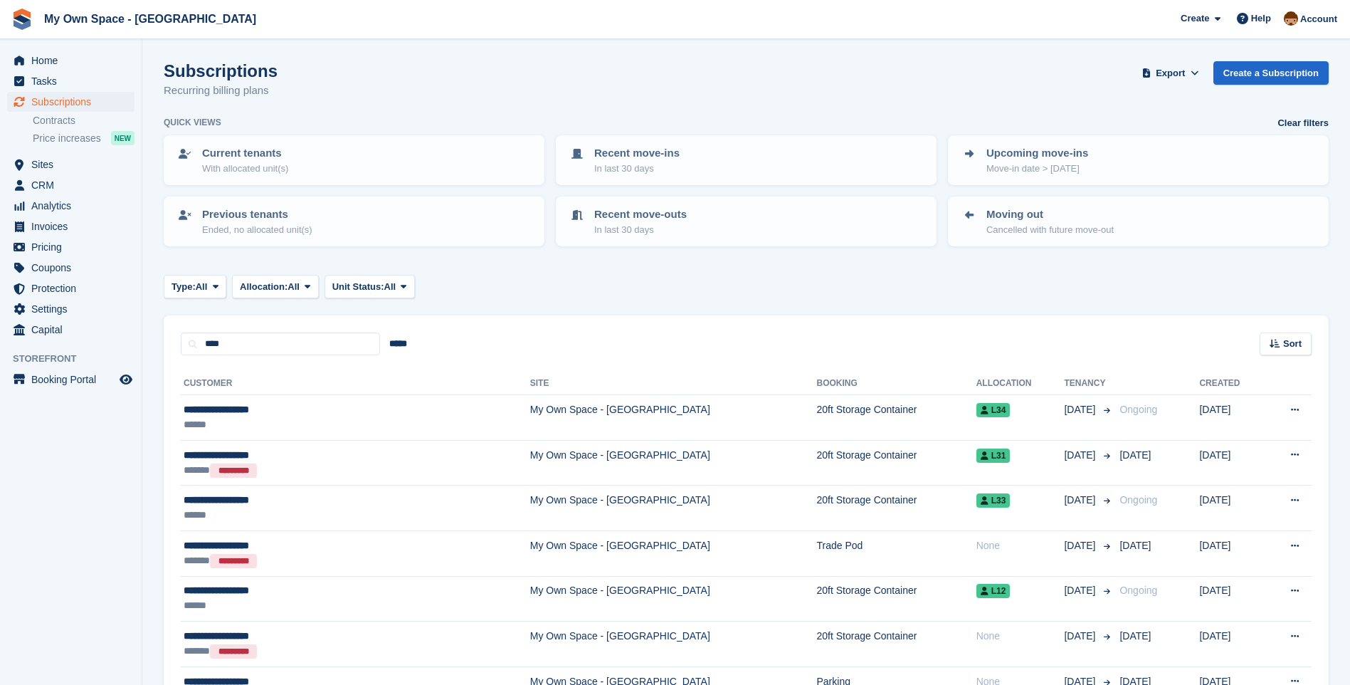
scroll to position [996, 0]
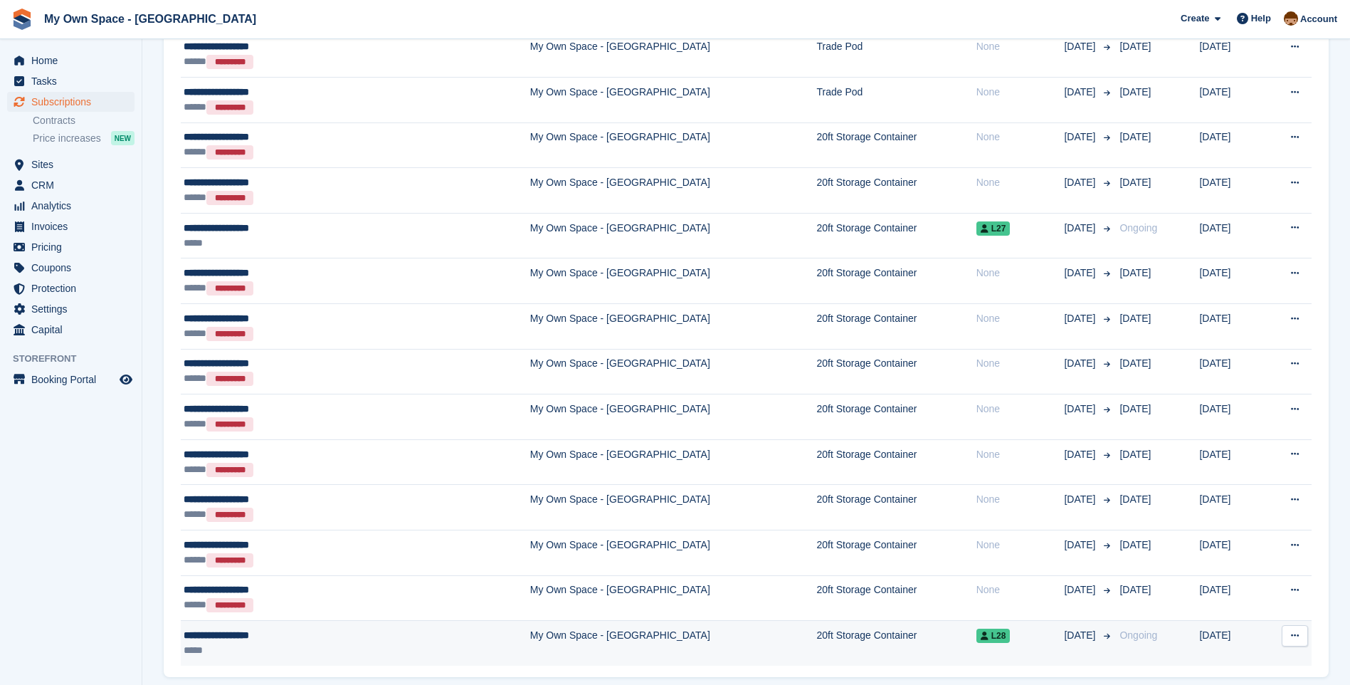
click at [530, 639] on td "My Own Space - [GEOGRAPHIC_DATA]" at bounding box center [673, 643] width 287 height 45
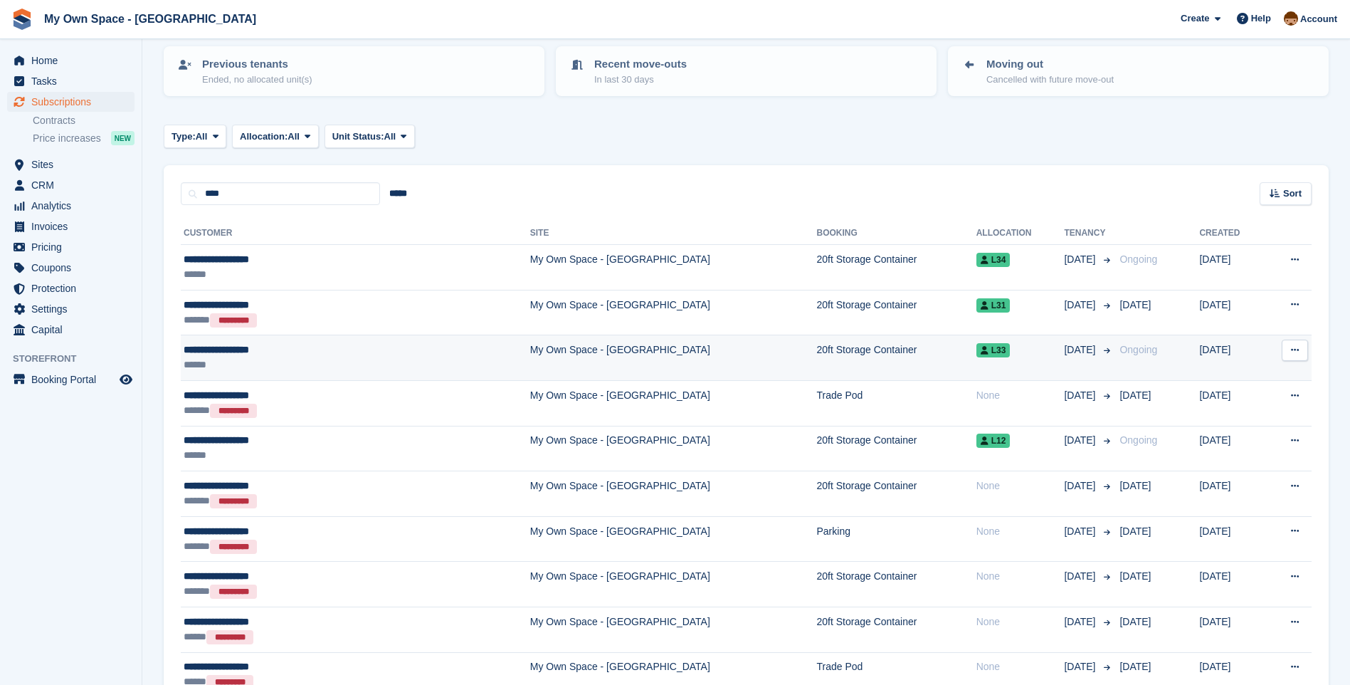
scroll to position [142, 0]
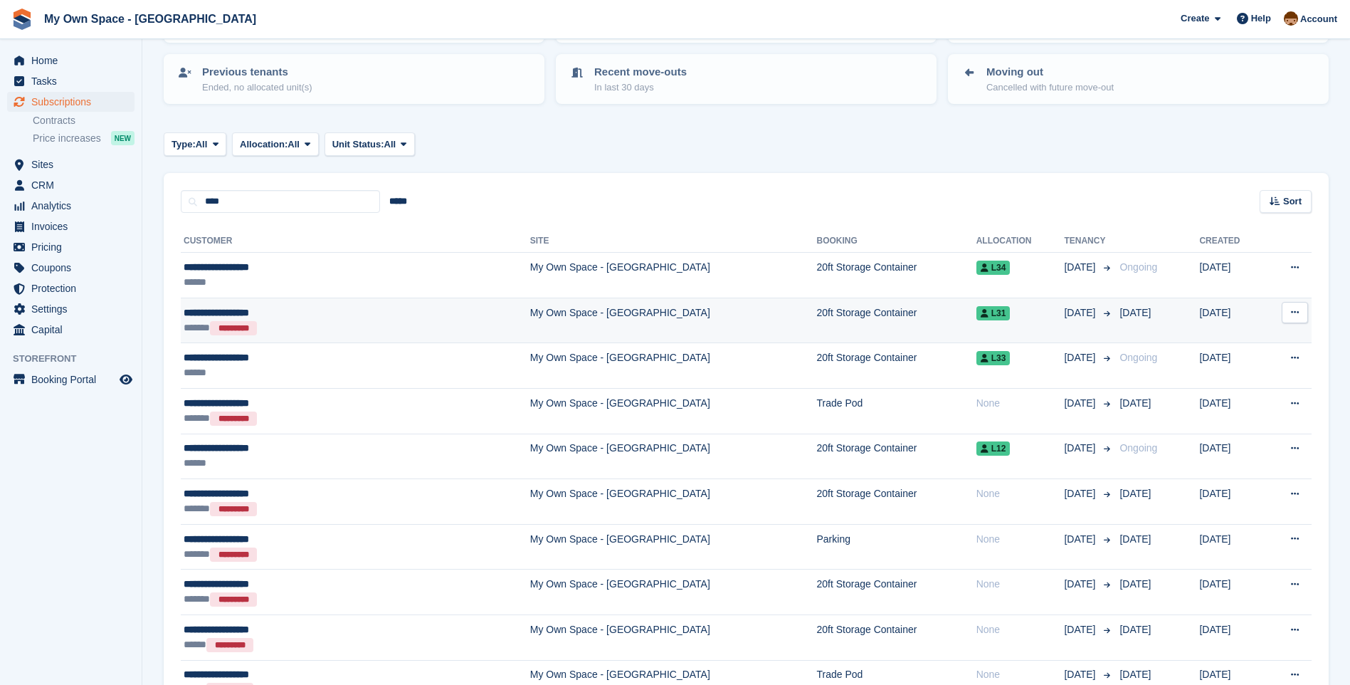
click at [530, 316] on td "My Own Space - [GEOGRAPHIC_DATA]" at bounding box center [673, 320] width 287 height 46
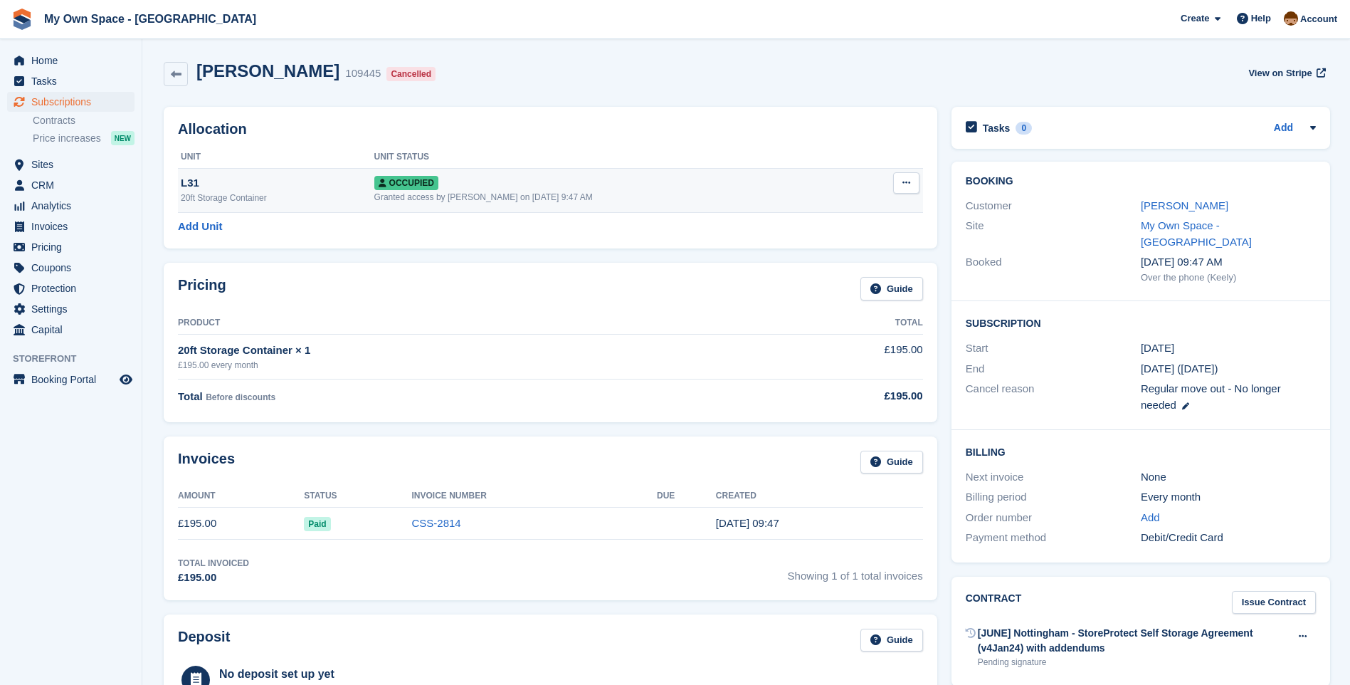
click at [898, 184] on button at bounding box center [906, 182] width 26 height 21
click at [810, 265] on p "Deallocate" at bounding box center [851, 260] width 124 height 19
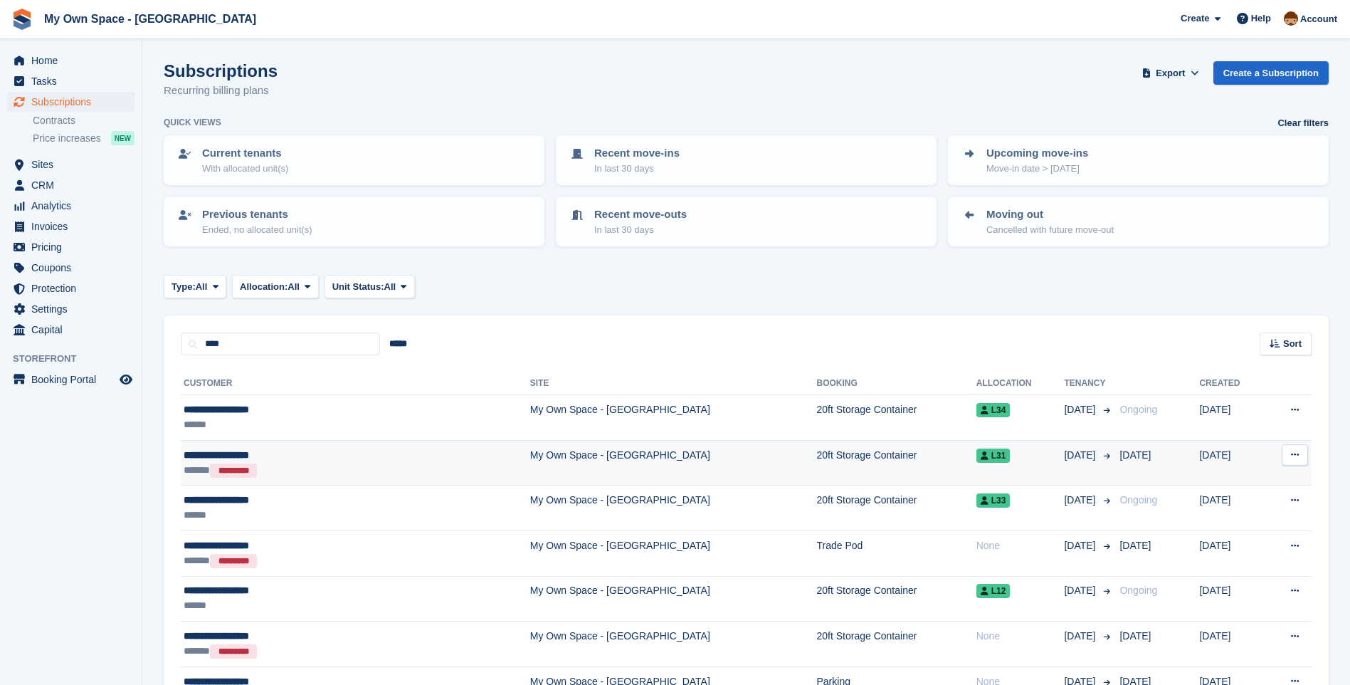
scroll to position [142, 0]
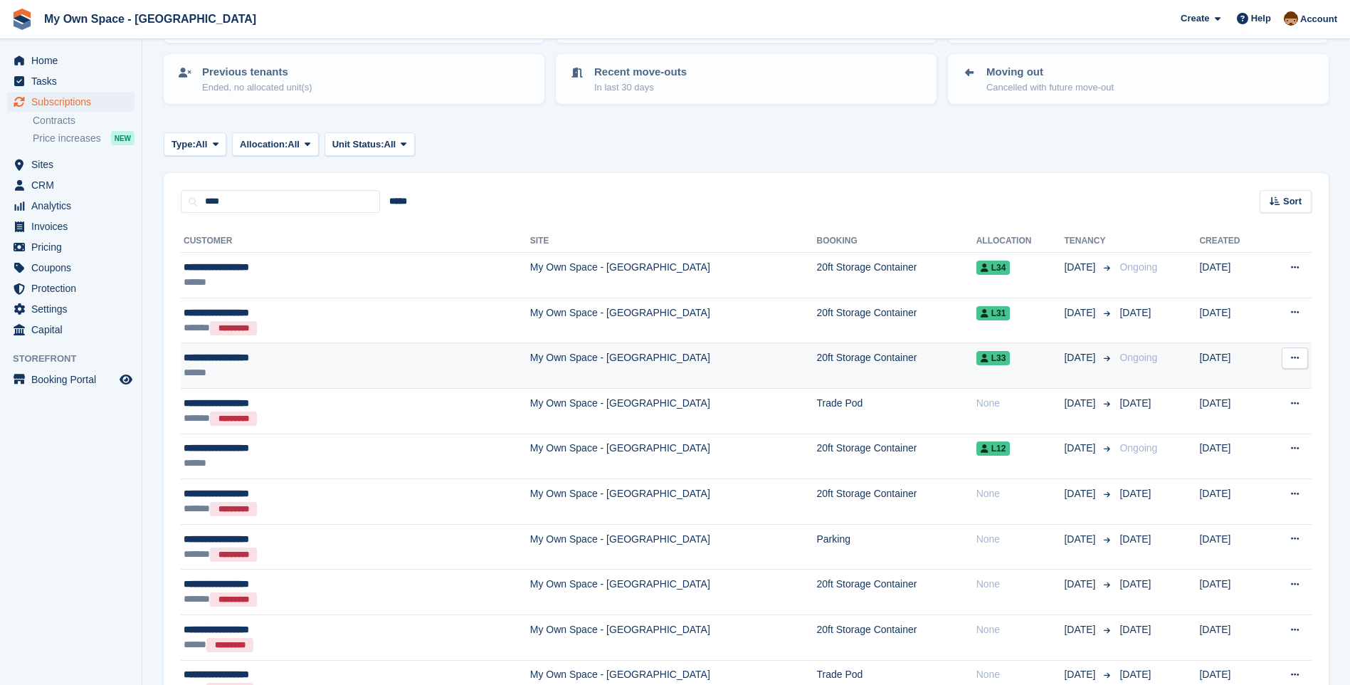
click at [817, 363] on td "20ft Storage Container" at bounding box center [896, 366] width 159 height 46
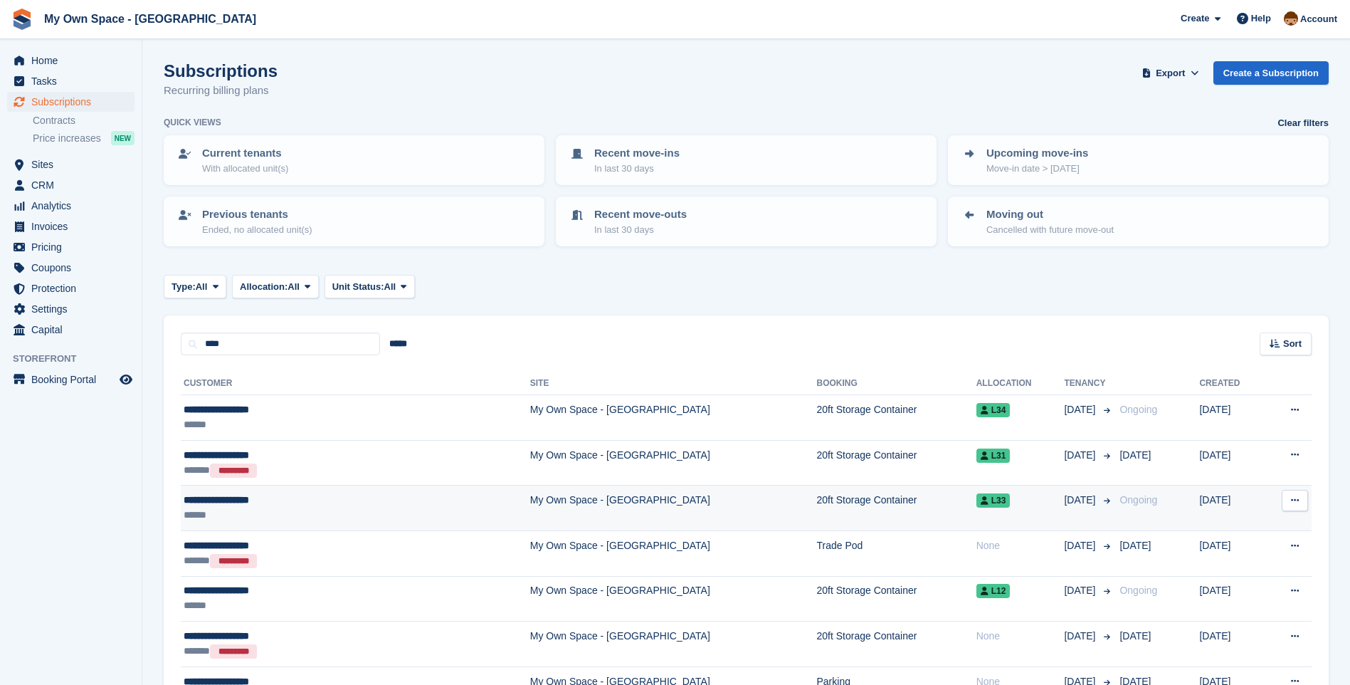
scroll to position [142, 0]
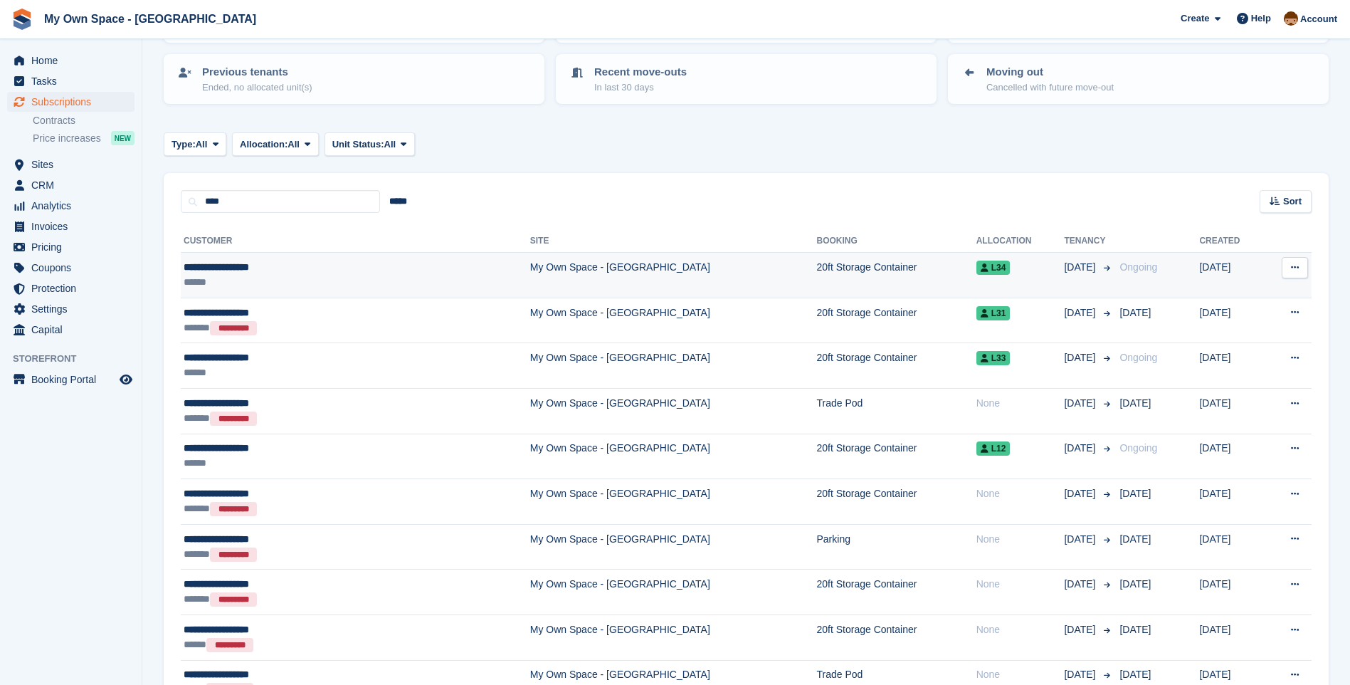
click at [530, 265] on td "My Own Space - [GEOGRAPHIC_DATA]" at bounding box center [673, 276] width 287 height 46
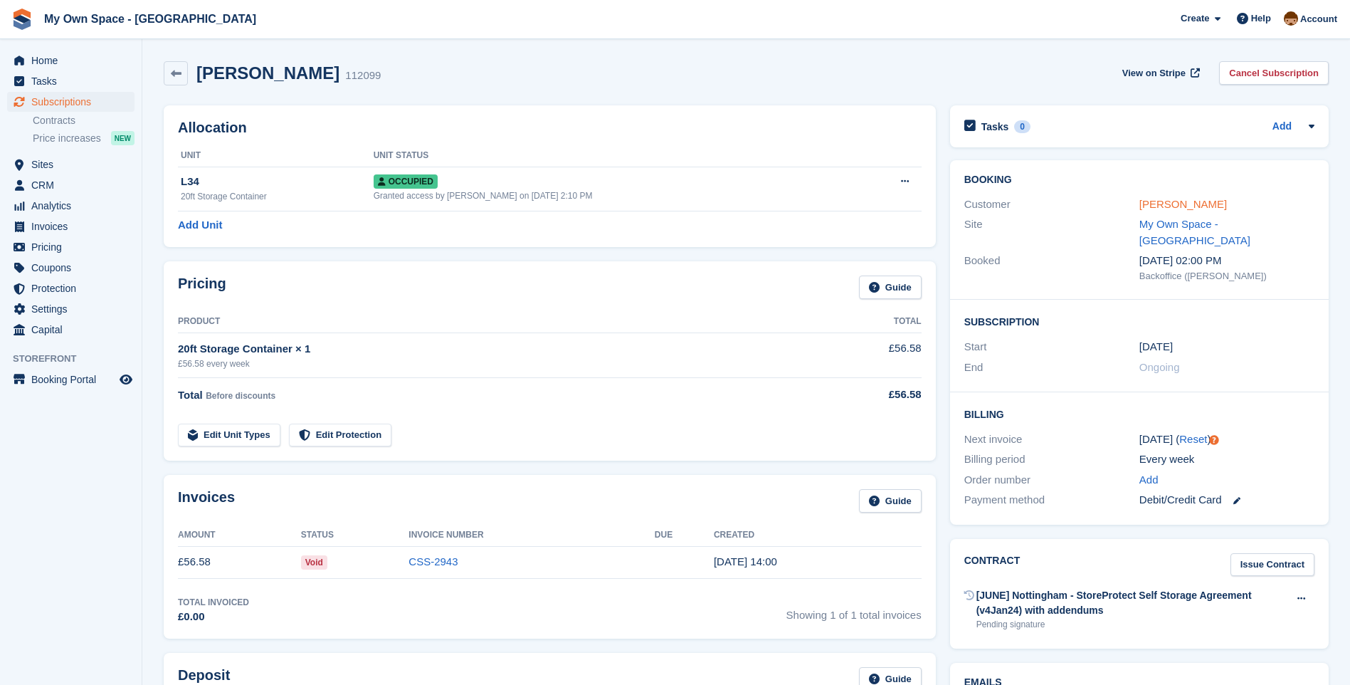
click at [1165, 202] on link "Muhammad Asad Arif" at bounding box center [1183, 204] width 88 height 12
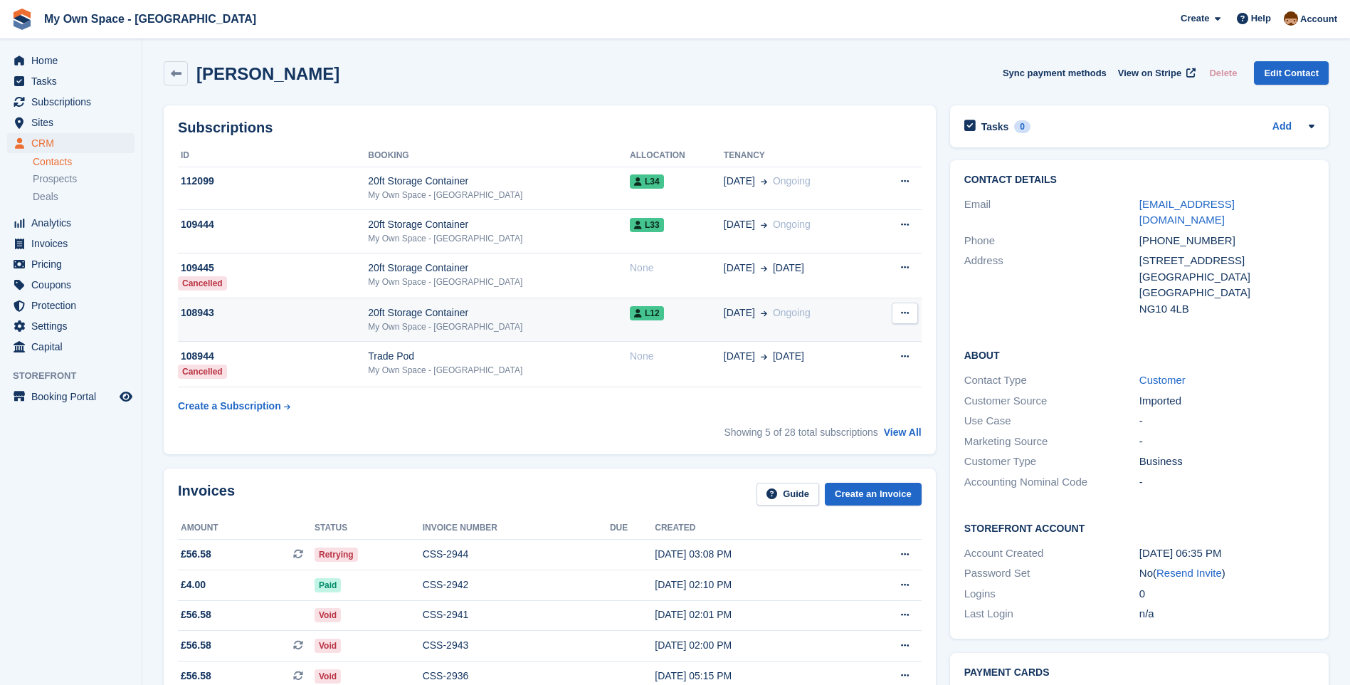
scroll to position [214, 0]
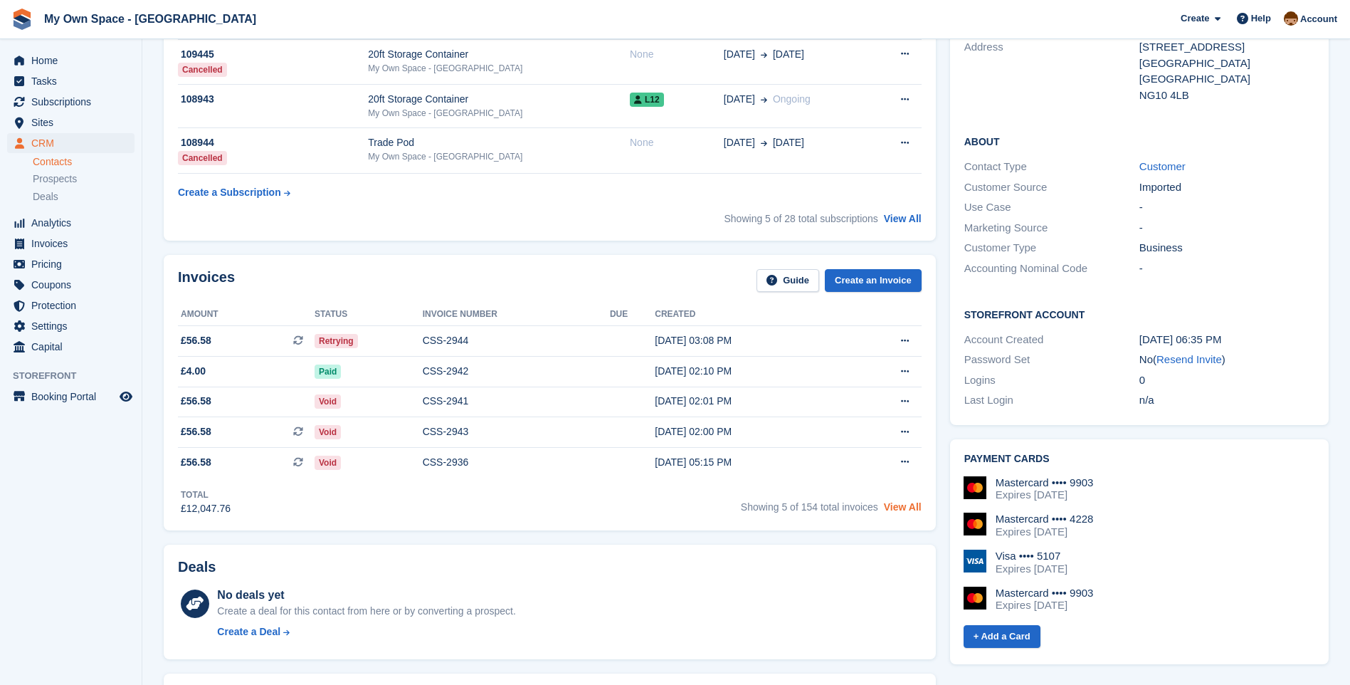
click at [902, 510] on link "View All" at bounding box center [903, 506] width 38 height 11
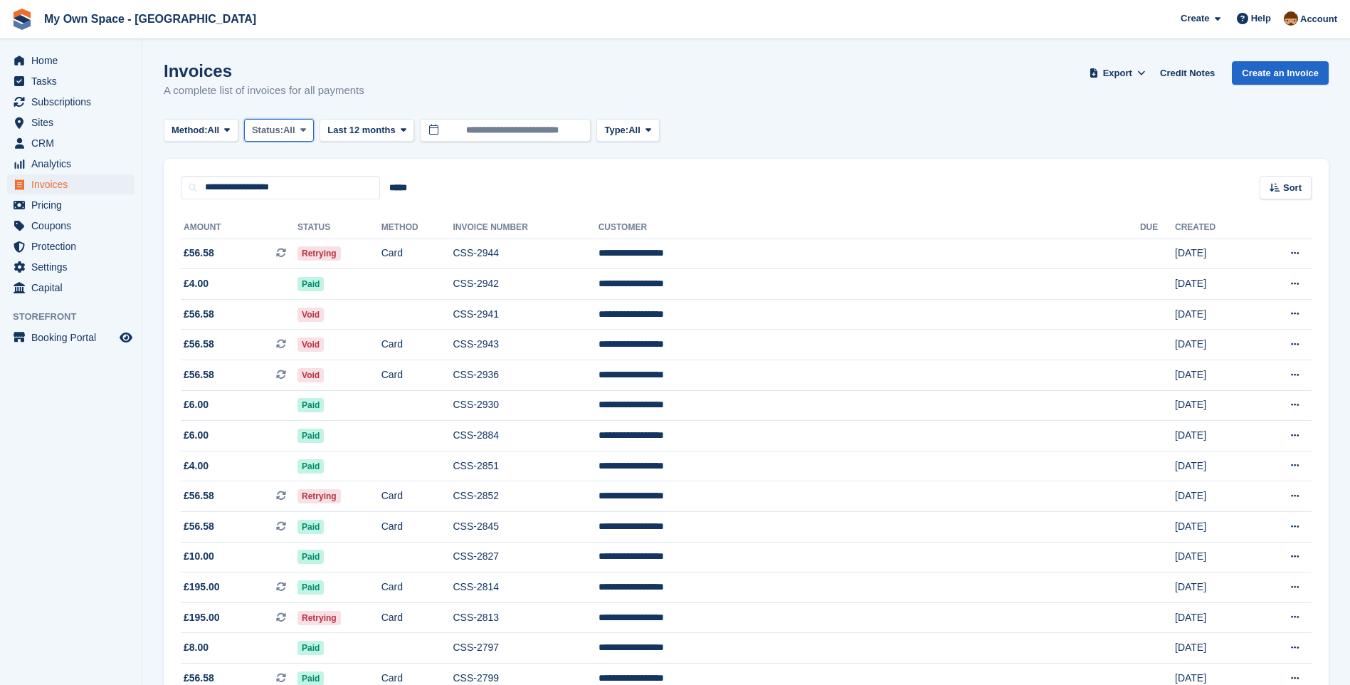
click at [306, 134] on icon at bounding box center [303, 129] width 6 height 9
click at [283, 243] on link "Open" at bounding box center [313, 241] width 124 height 26
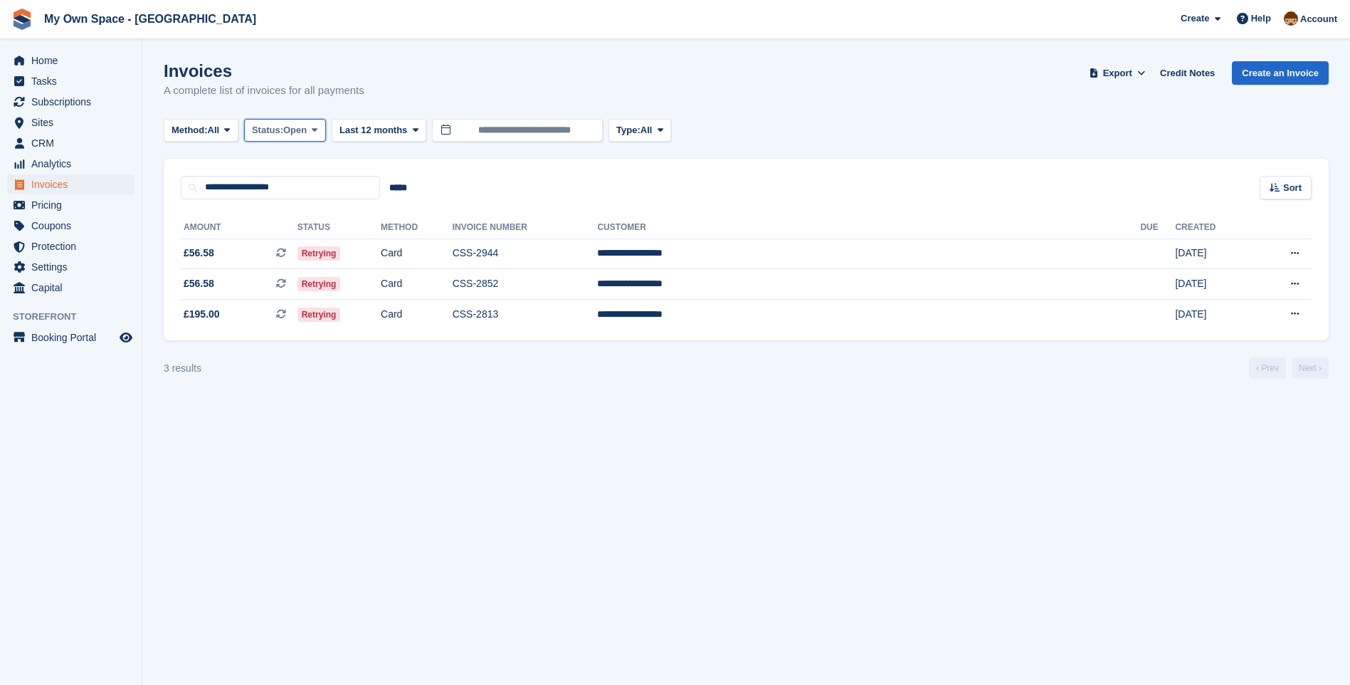
click at [317, 130] on icon at bounding box center [315, 129] width 6 height 9
click at [293, 266] on link "Void" at bounding box center [313, 266] width 124 height 26
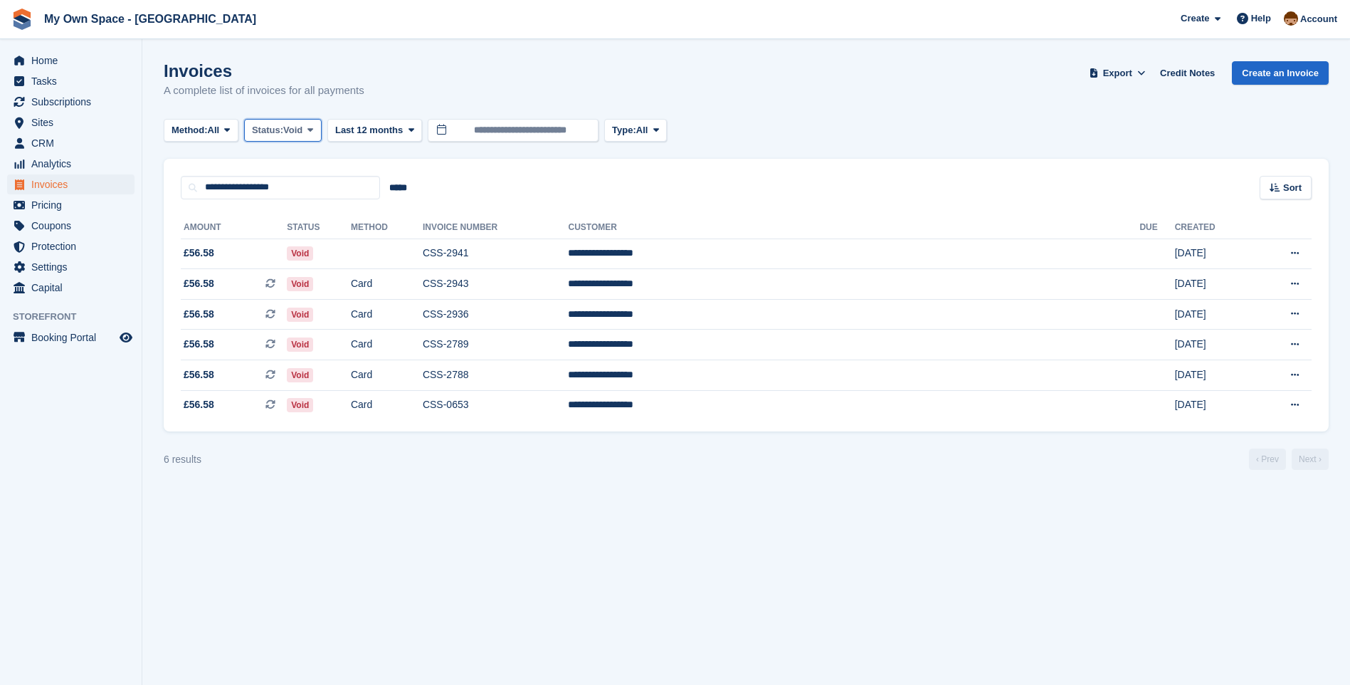
click at [313, 127] on icon at bounding box center [310, 129] width 6 height 9
click at [282, 166] on link "All" at bounding box center [313, 164] width 124 height 26
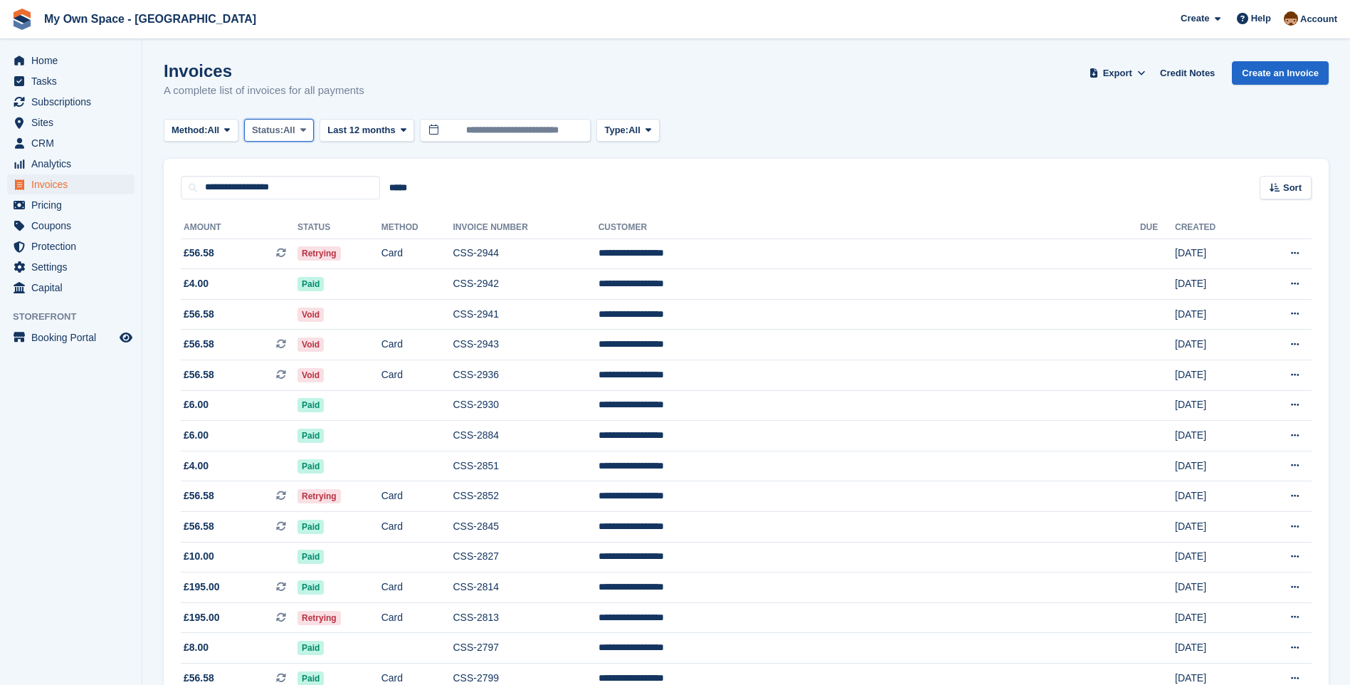
click at [304, 136] on button "Status: All" at bounding box center [279, 130] width 70 height 23
click at [290, 238] on link "Open" at bounding box center [313, 241] width 124 height 26
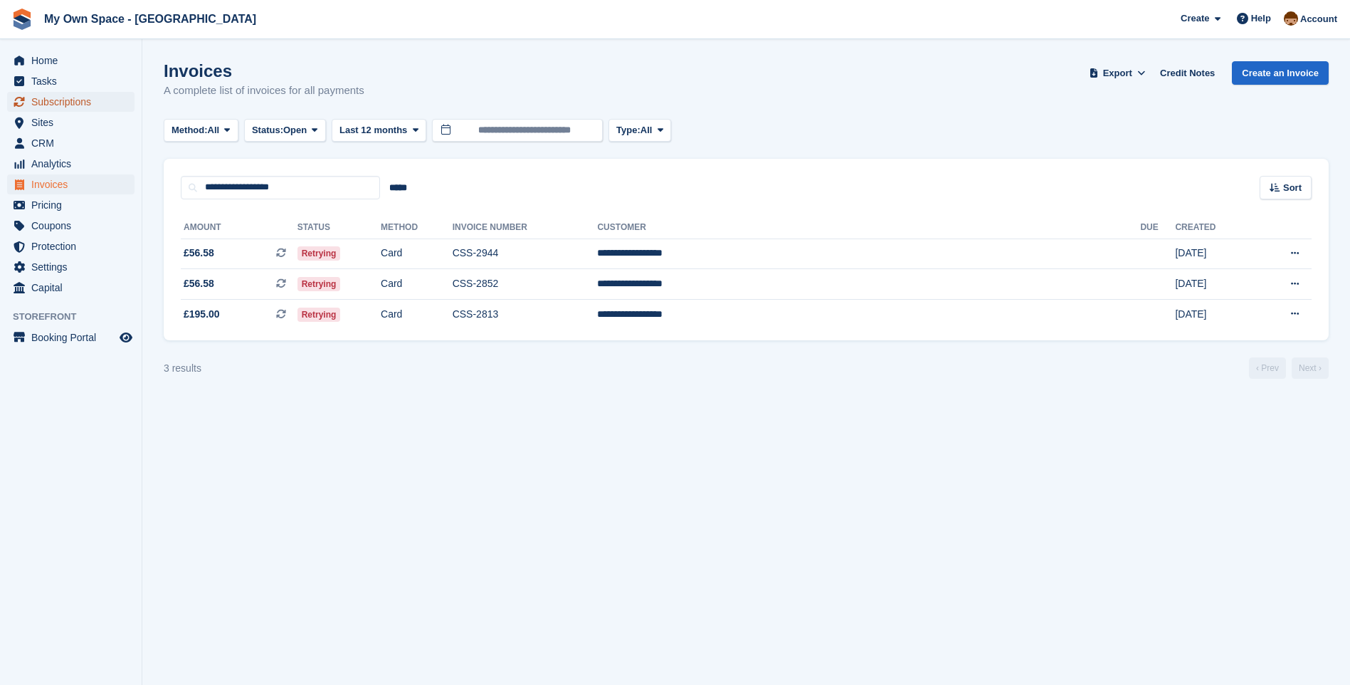
click at [53, 108] on span "Subscriptions" at bounding box center [73, 102] width 85 height 20
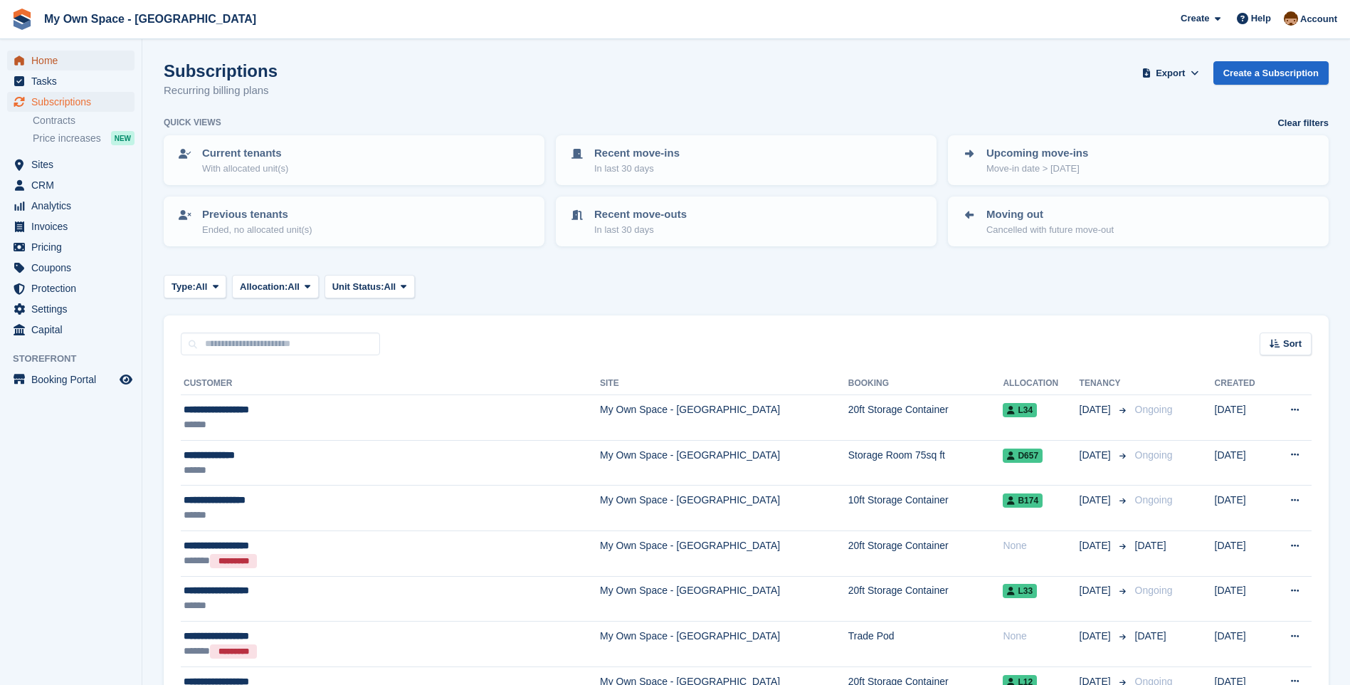
click at [37, 61] on span "Home" at bounding box center [73, 61] width 85 height 20
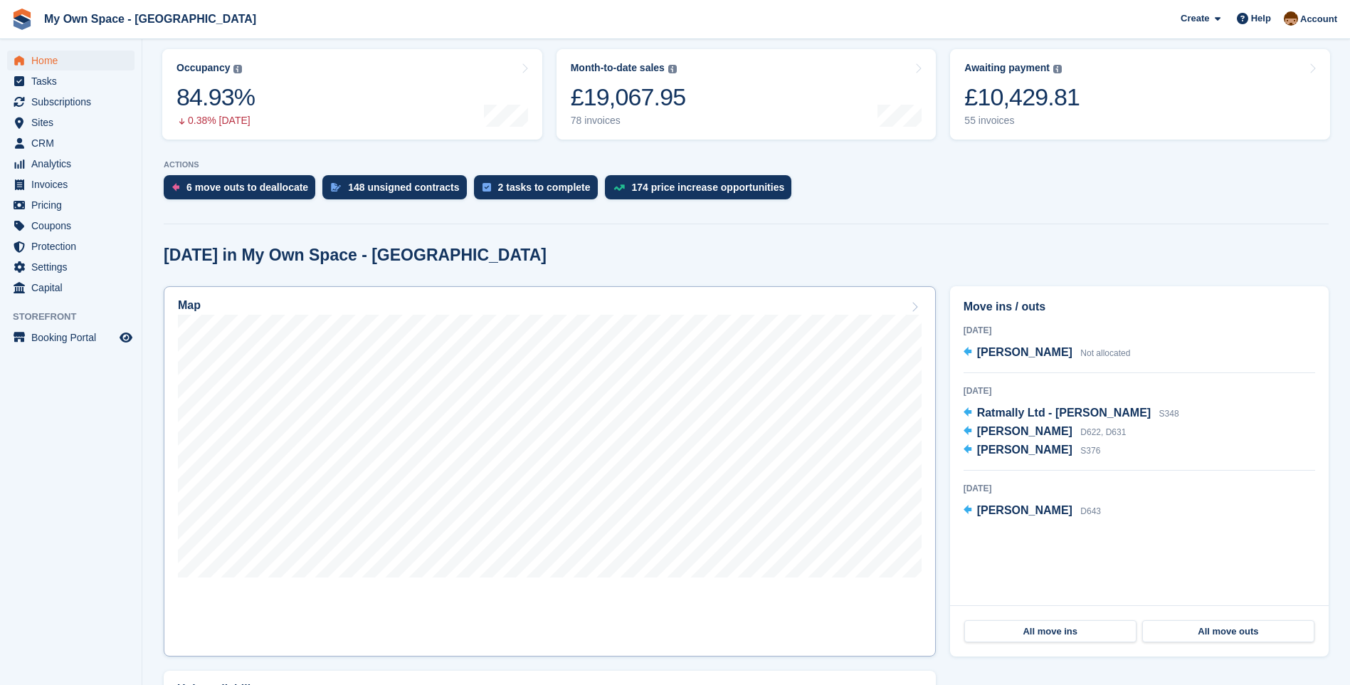
scroll to position [142, 0]
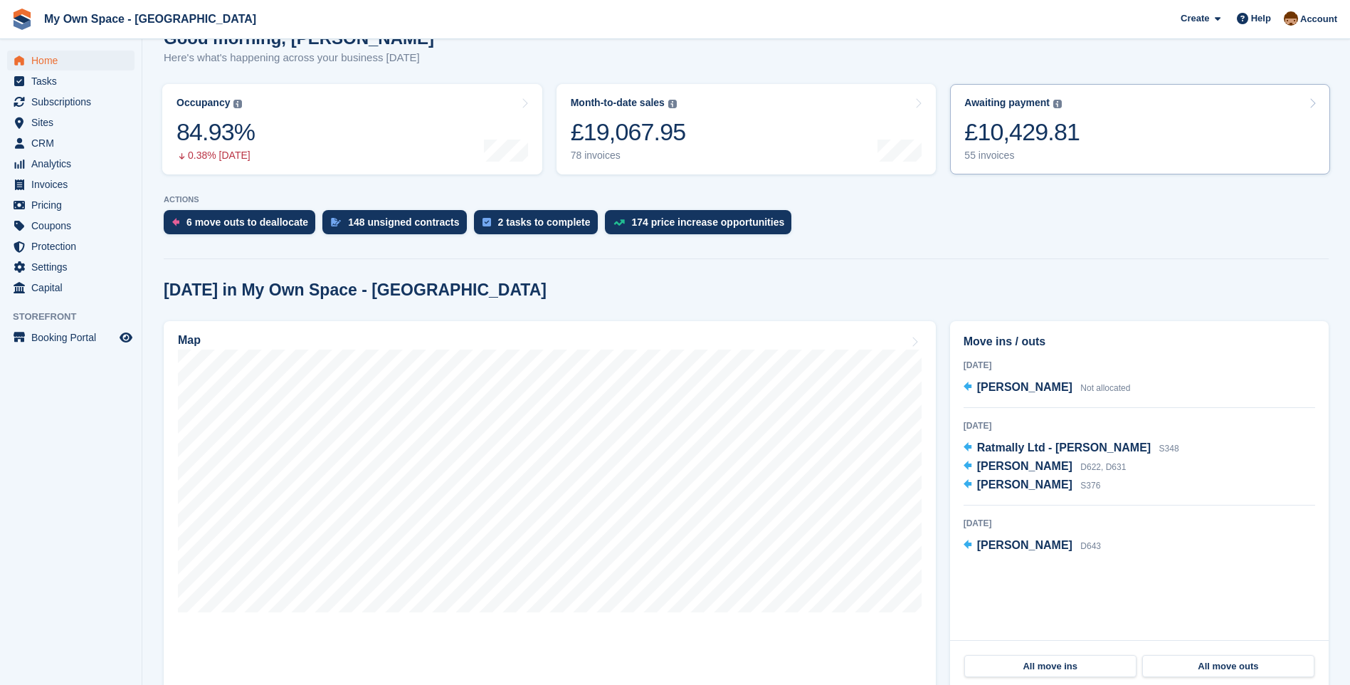
click at [989, 159] on div "55 invoices" at bounding box center [1021, 155] width 115 height 12
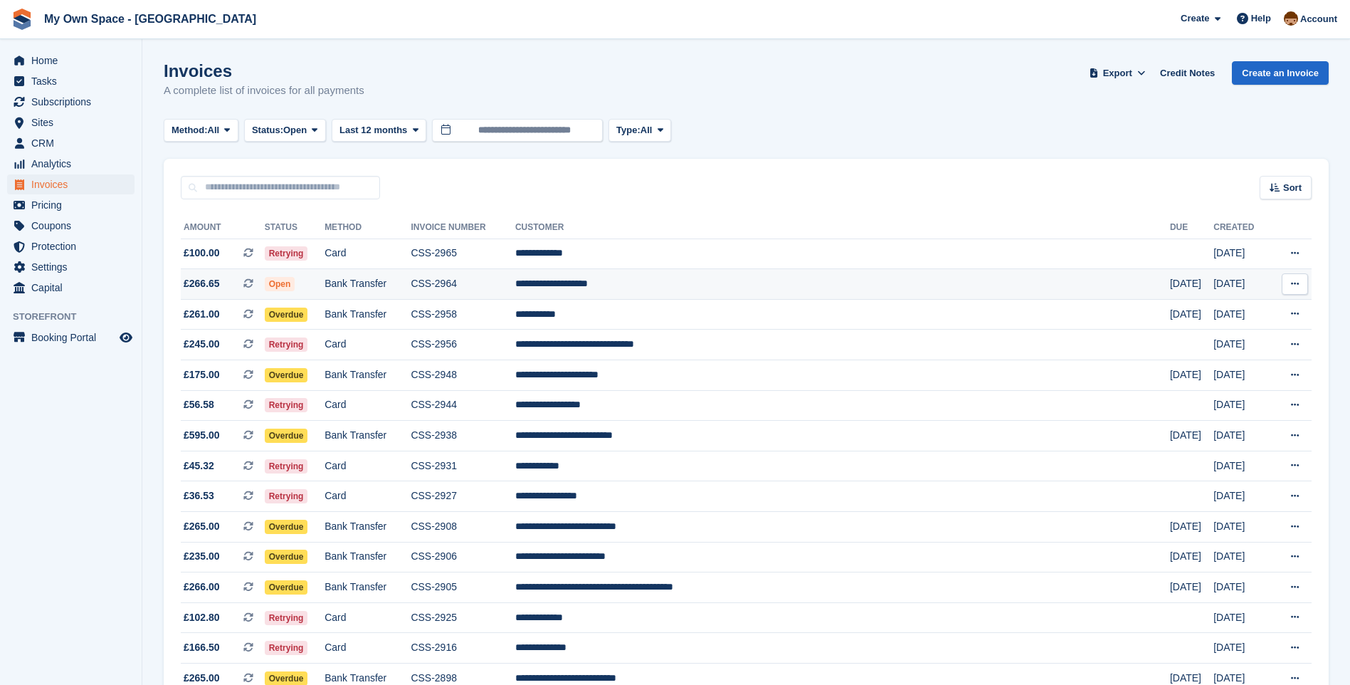
click at [411, 283] on td "Bank Transfer" at bounding box center [368, 284] width 86 height 31
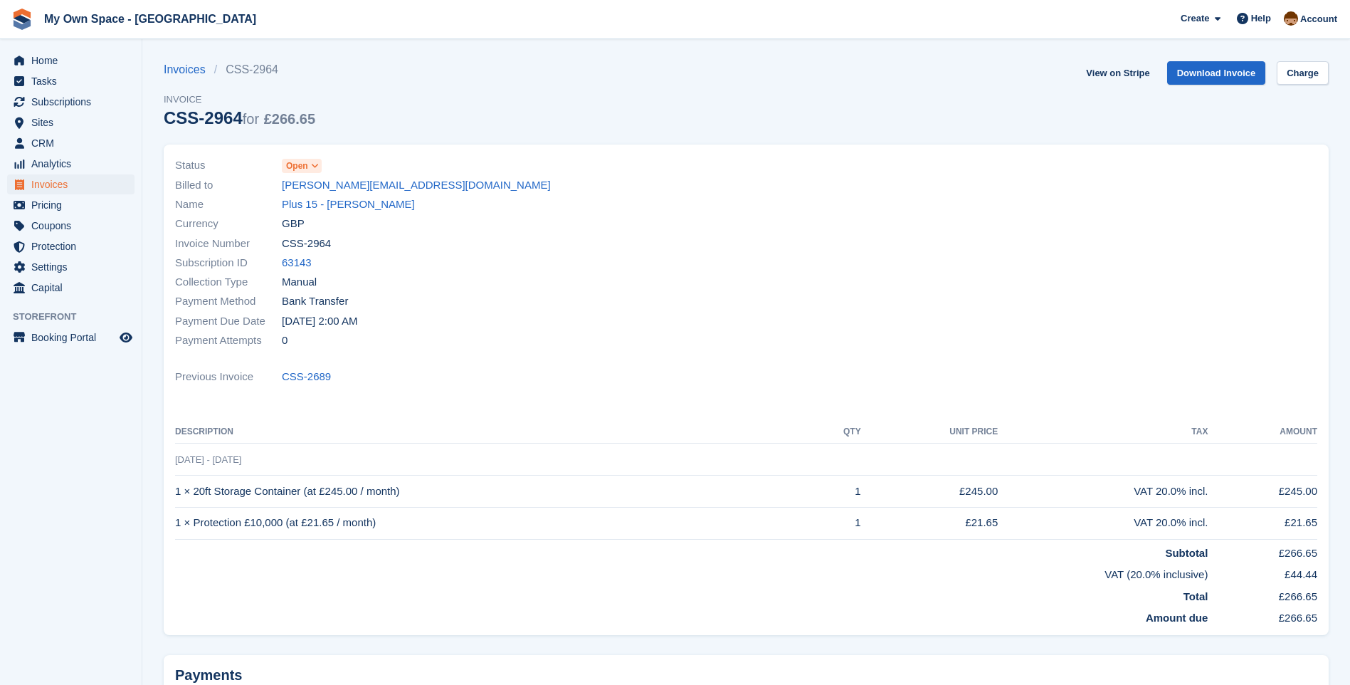
click at [315, 164] on icon at bounding box center [315, 166] width 8 height 9
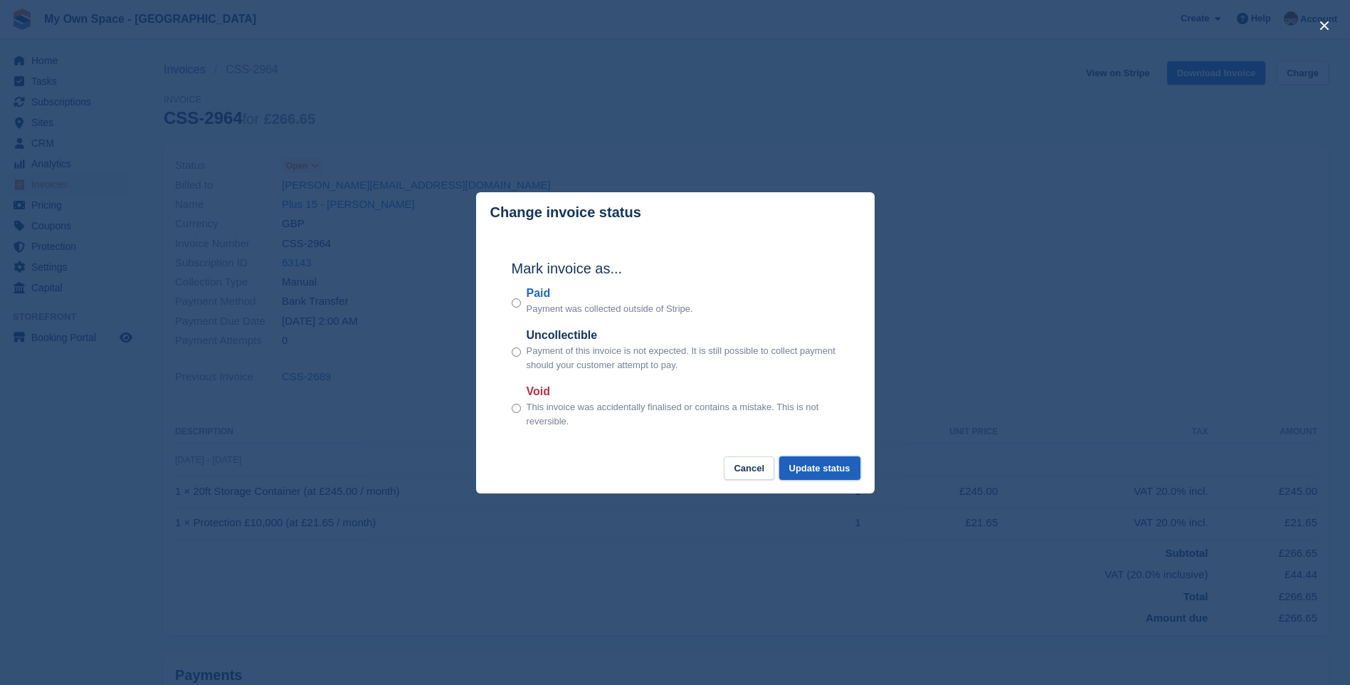
click at [820, 465] on button "Update status" at bounding box center [819, 467] width 81 height 23
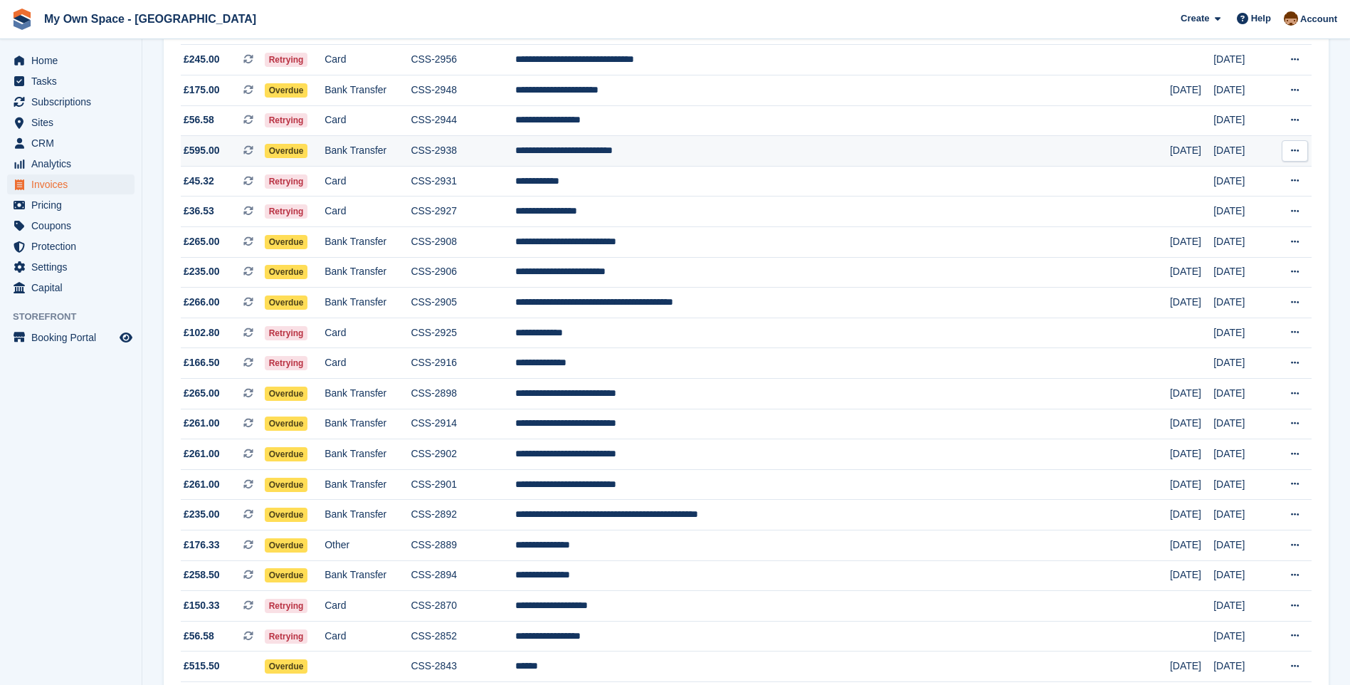
scroll to position [356, 0]
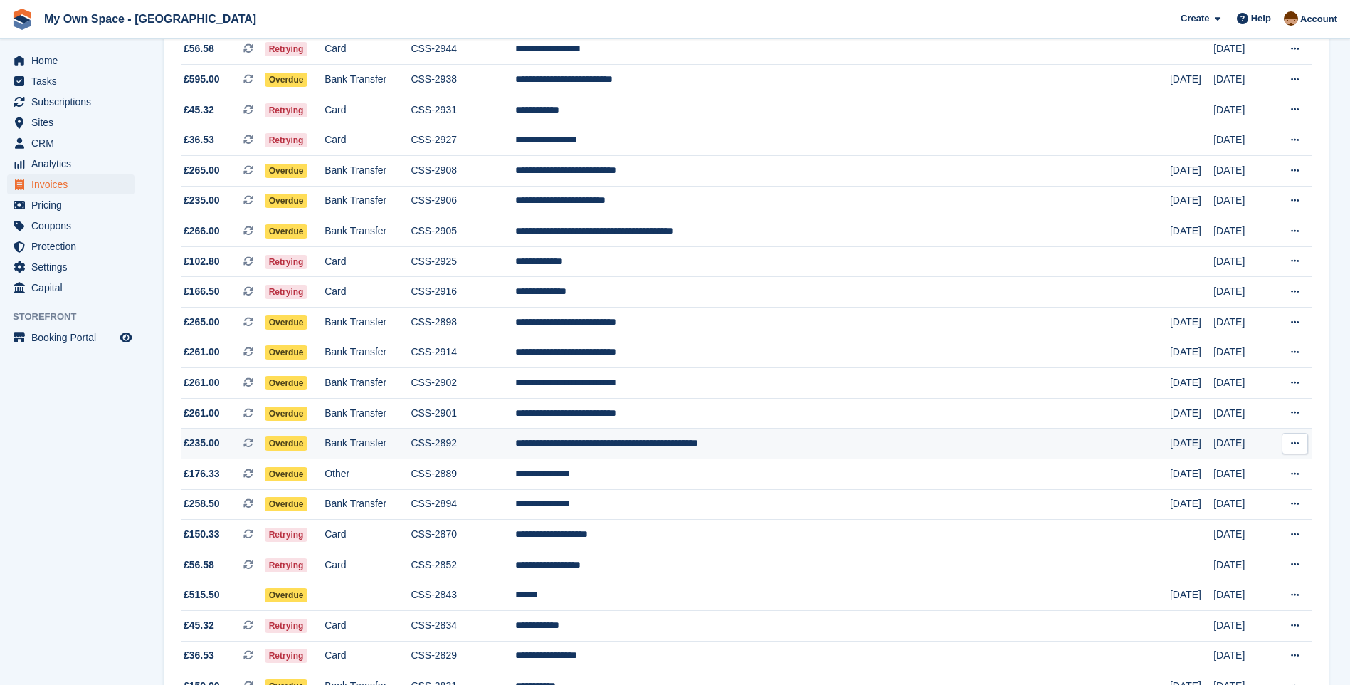
click at [679, 439] on td "**********" at bounding box center [842, 443] width 655 height 31
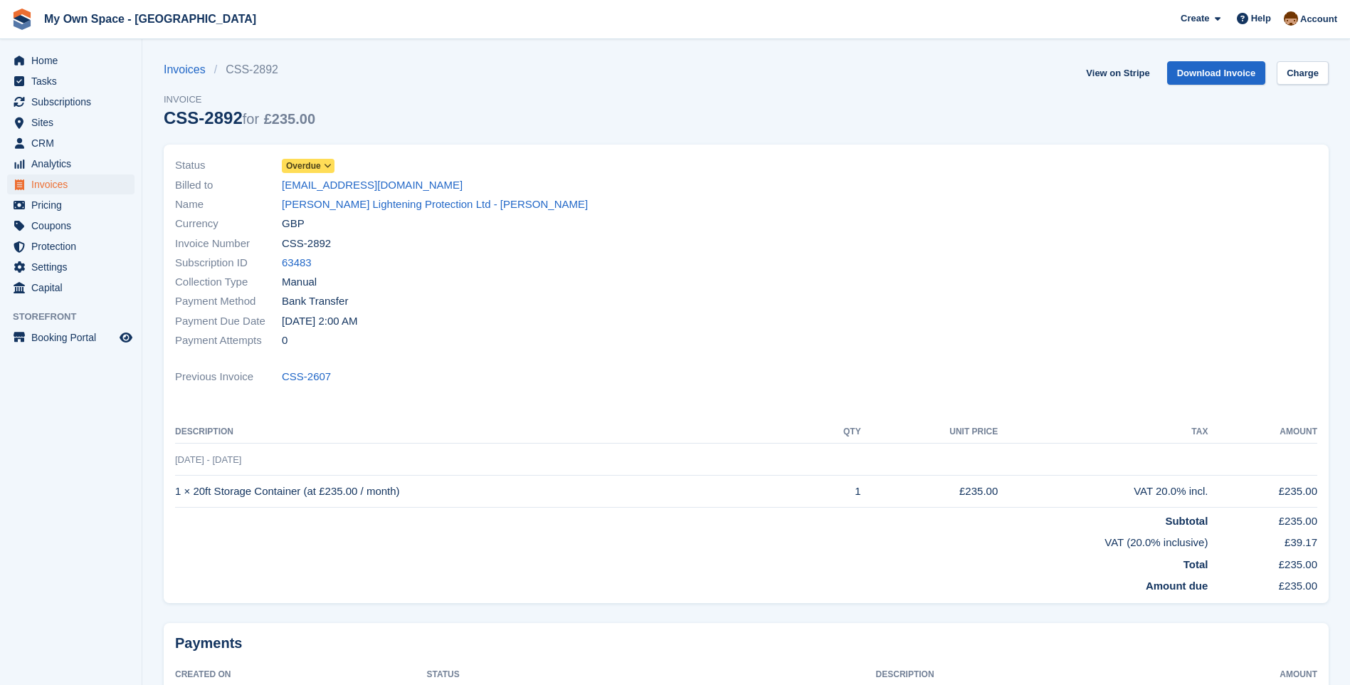
click at [317, 165] on span "Overdue" at bounding box center [303, 165] width 35 height 13
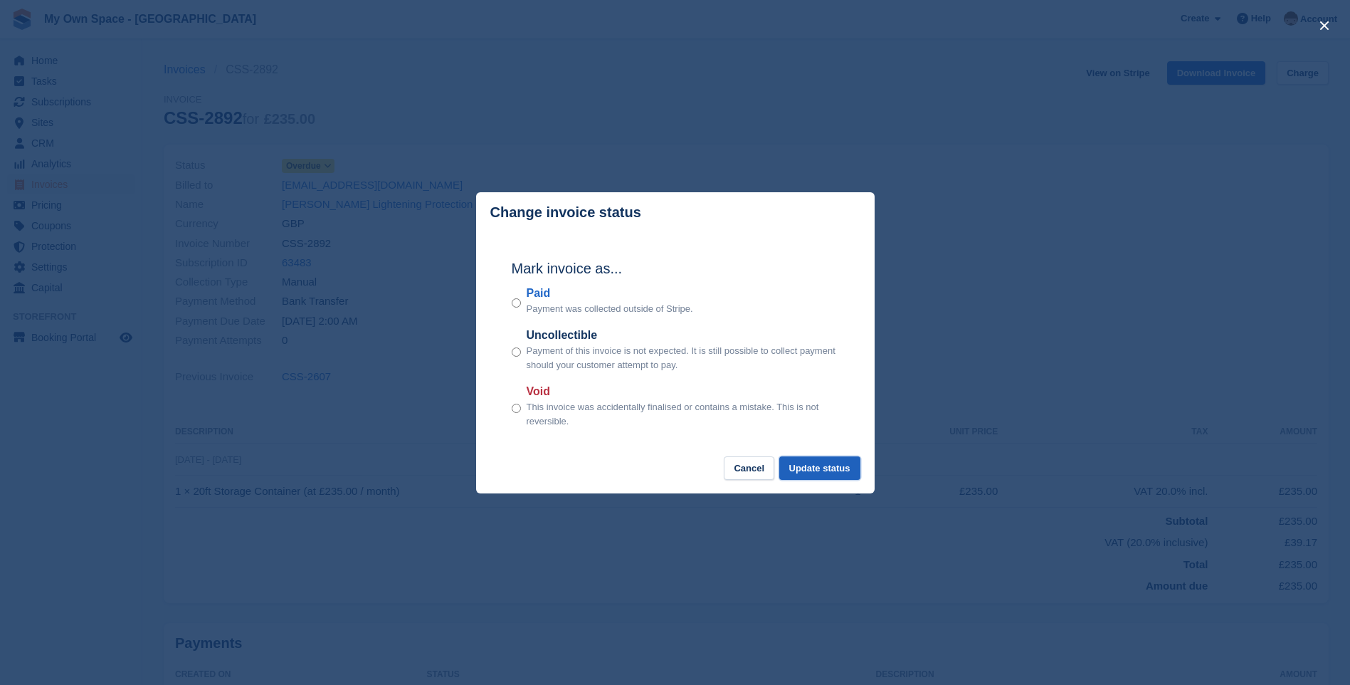
click at [807, 469] on button "Update status" at bounding box center [819, 467] width 81 height 23
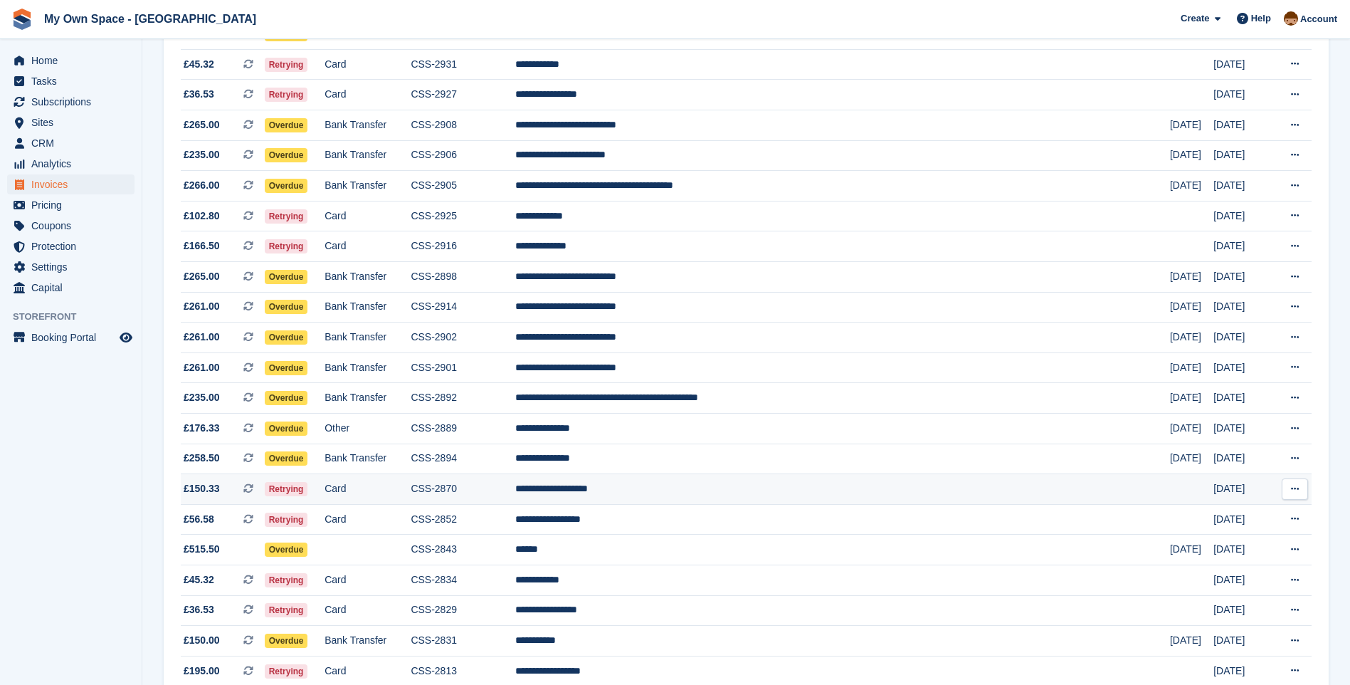
scroll to position [427, 0]
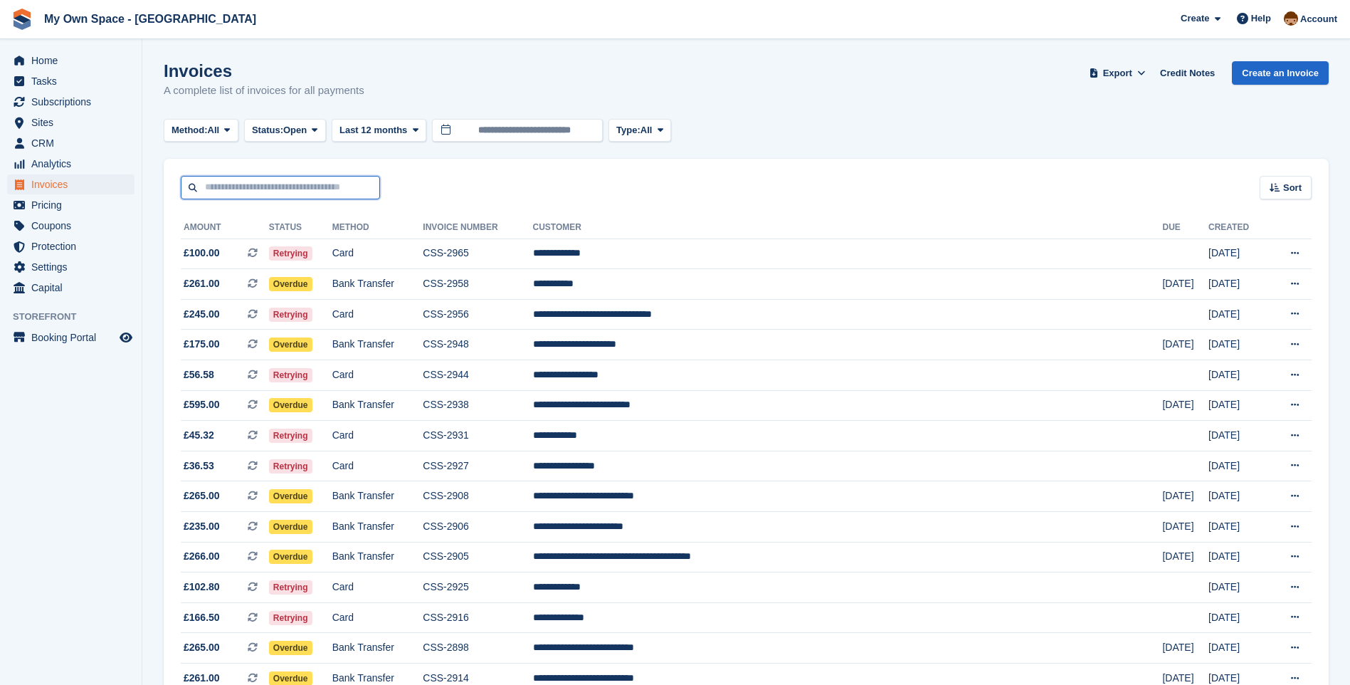
click at [246, 188] on input "text" at bounding box center [280, 187] width 199 height 23
click at [716, 255] on td "**********" at bounding box center [848, 253] width 630 height 31
click at [228, 193] on input "text" at bounding box center [280, 187] width 199 height 23
type input "*****"
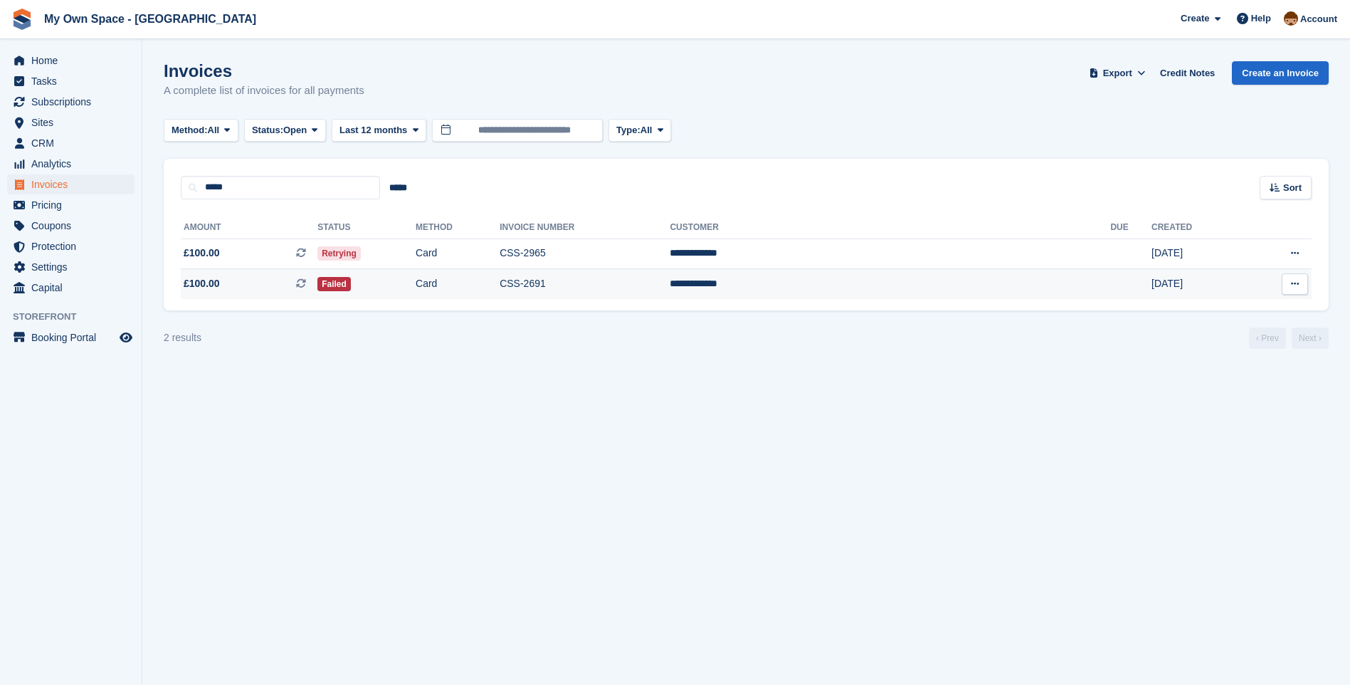
click at [639, 280] on td "CSS-2691" at bounding box center [585, 284] width 170 height 30
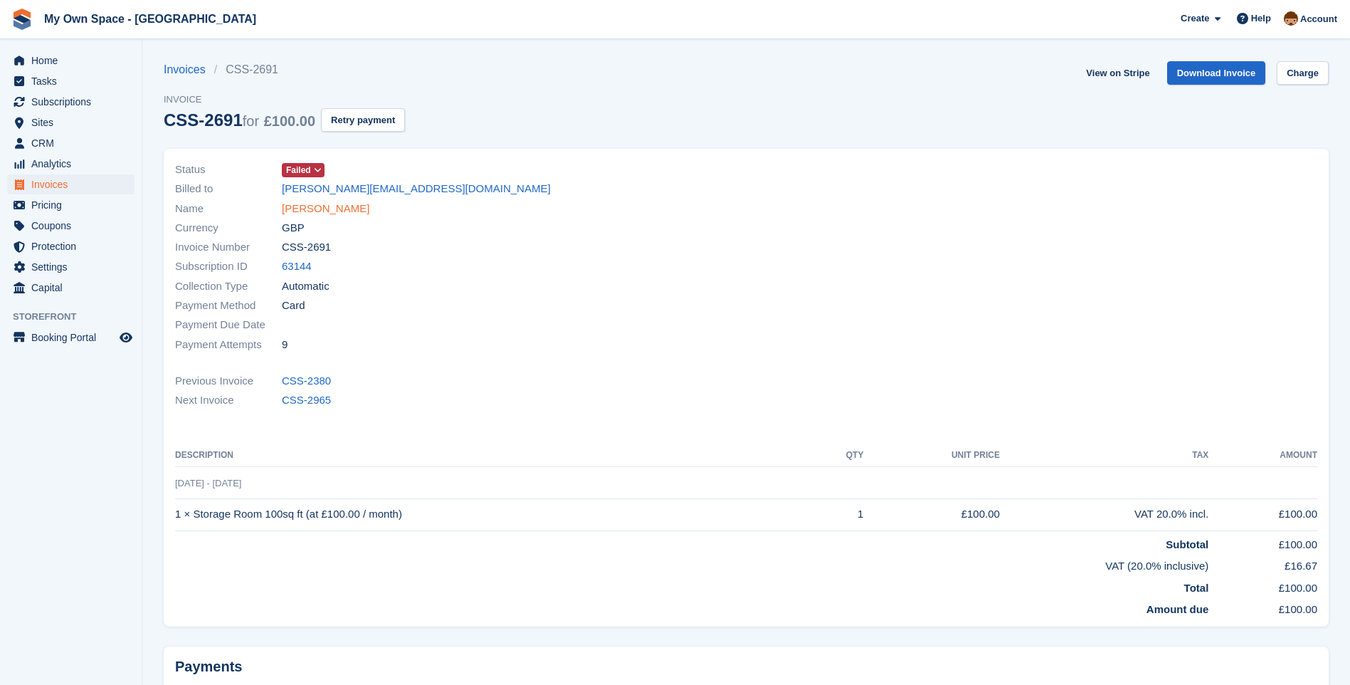
click at [325, 211] on link "Shaun Russell" at bounding box center [326, 209] width 88 height 16
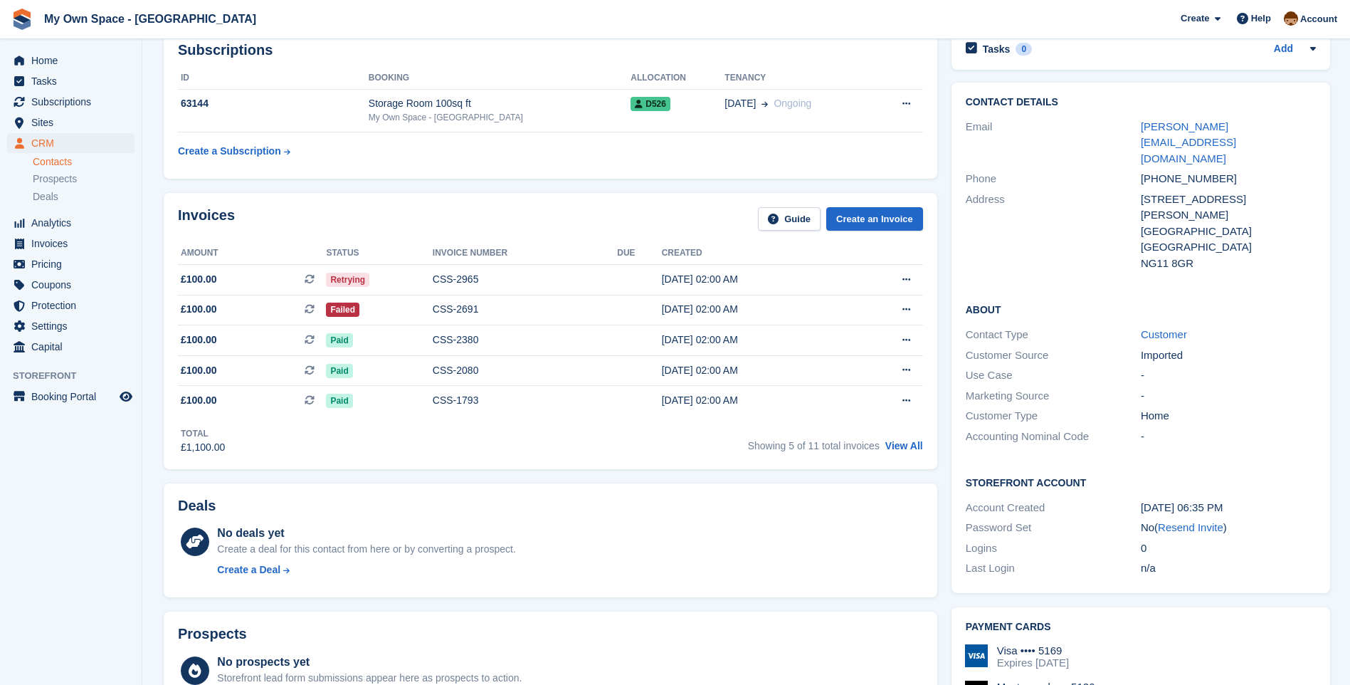
scroll to position [142, 0]
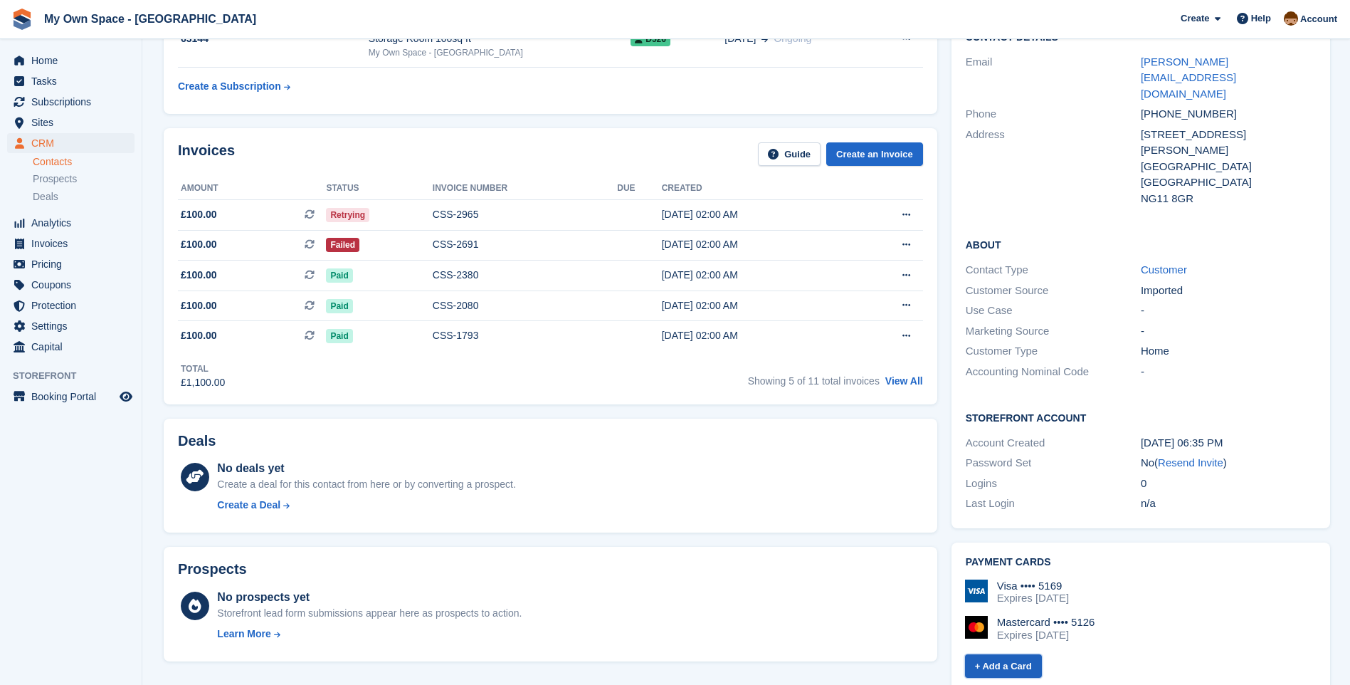
click at [1007, 654] on link "+ Add a Card" at bounding box center [1003, 665] width 77 height 23
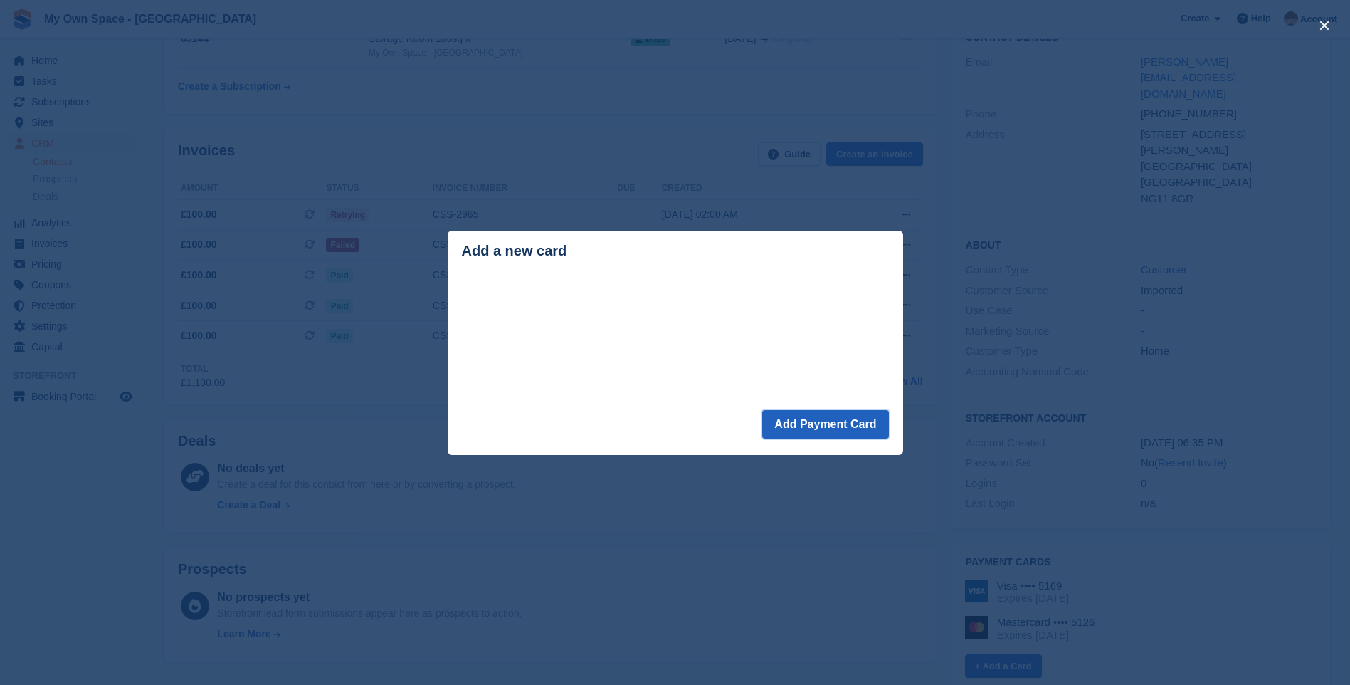
click at [868, 426] on button "Add Payment Card" at bounding box center [825, 424] width 126 height 28
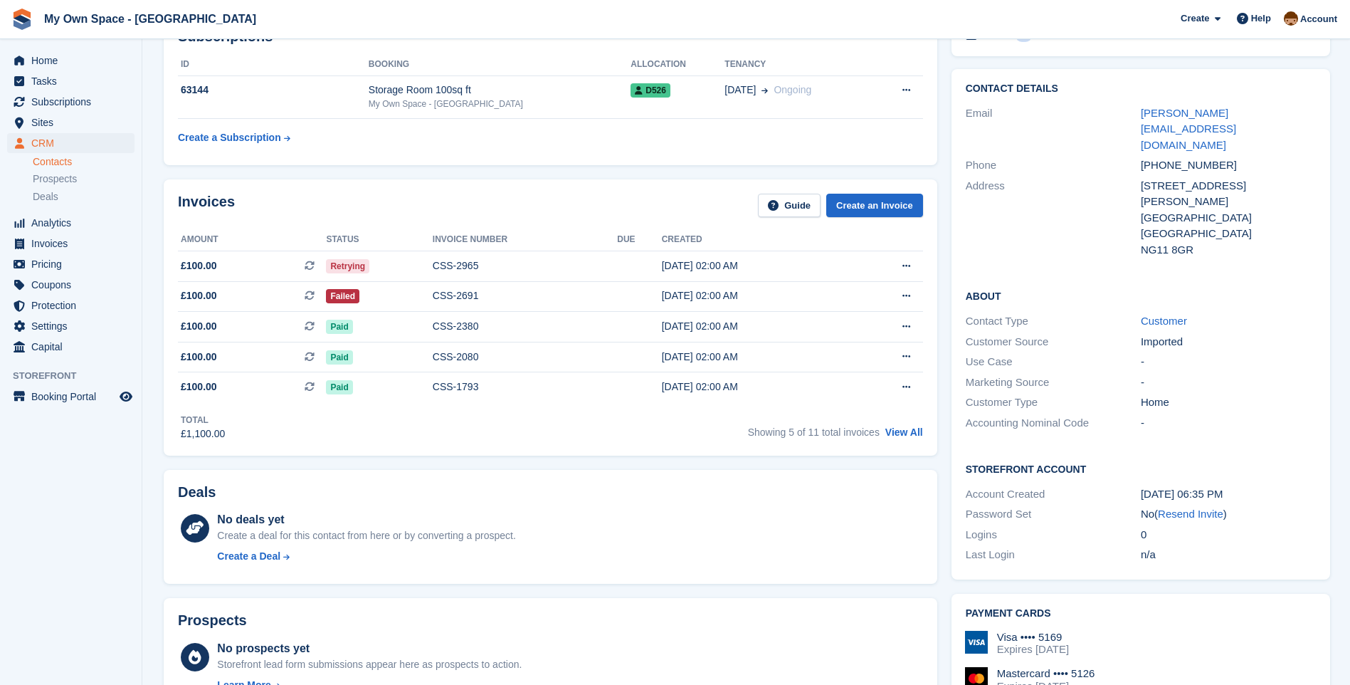
scroll to position [71, 0]
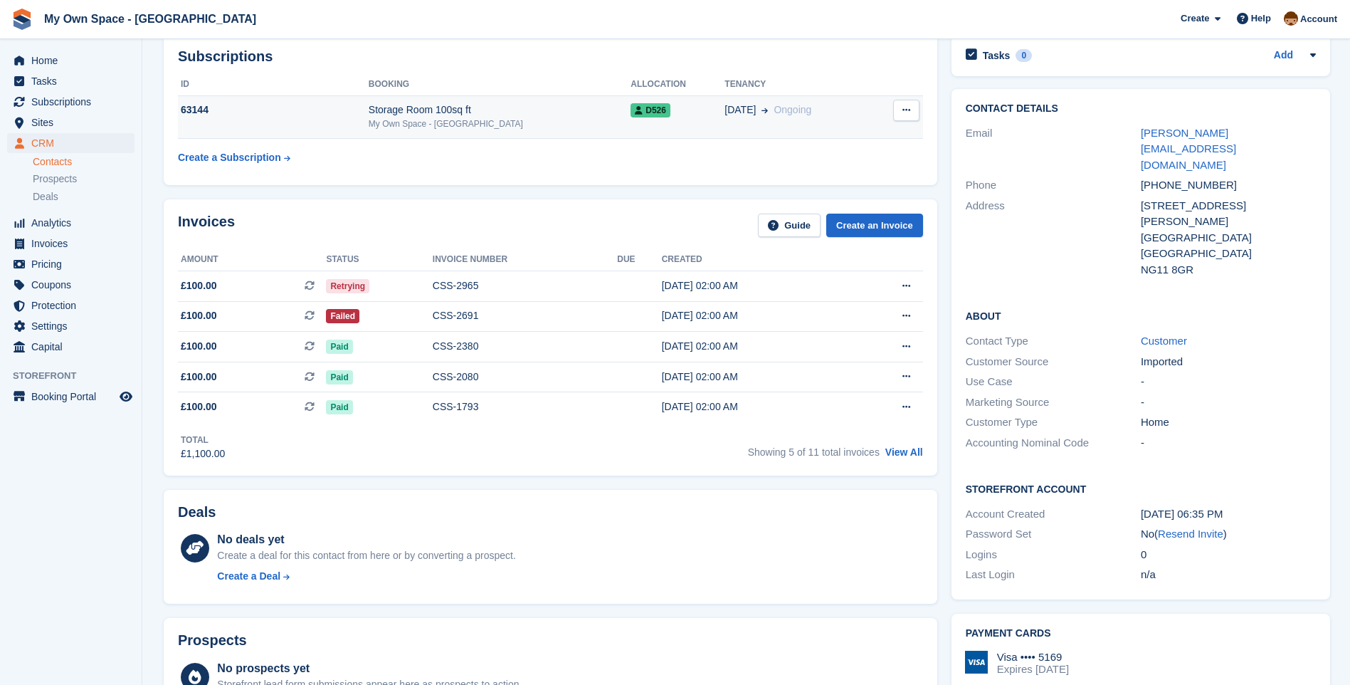
click at [393, 110] on div "Storage Room 100sq ft" at bounding box center [500, 109] width 262 height 15
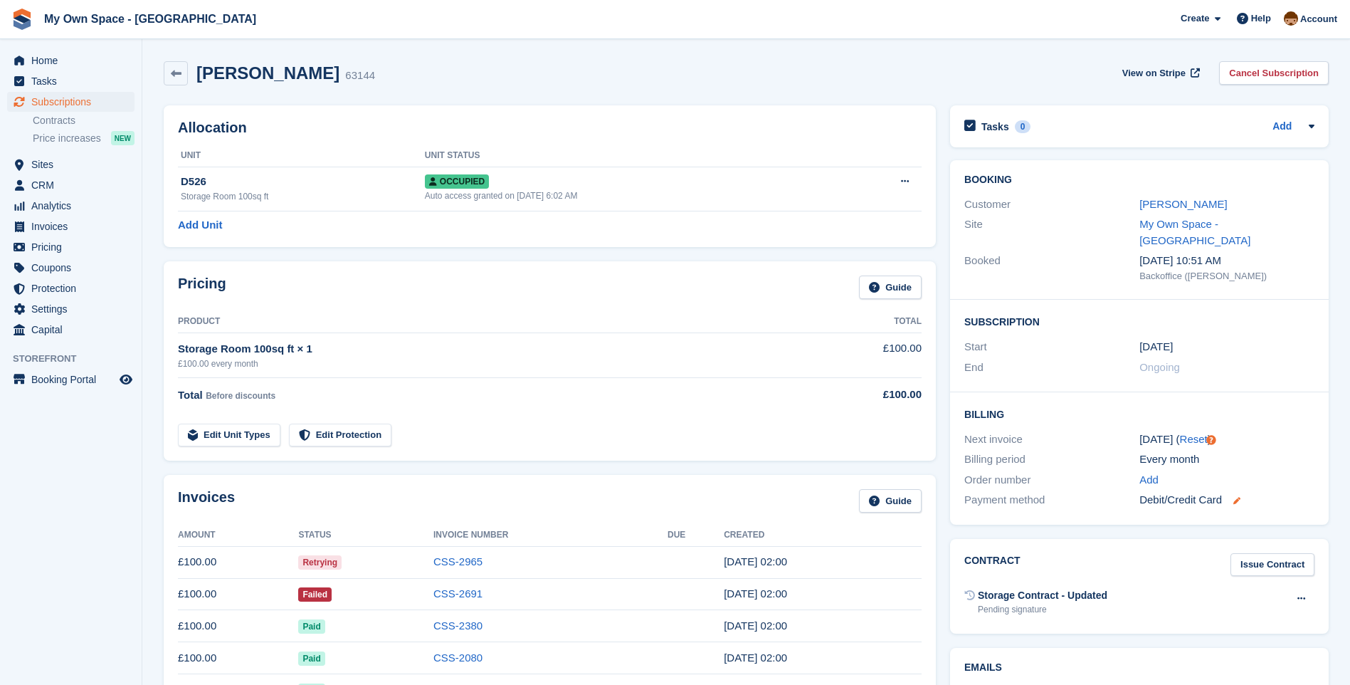
click at [1238, 497] on icon at bounding box center [1236, 500] width 7 height 7
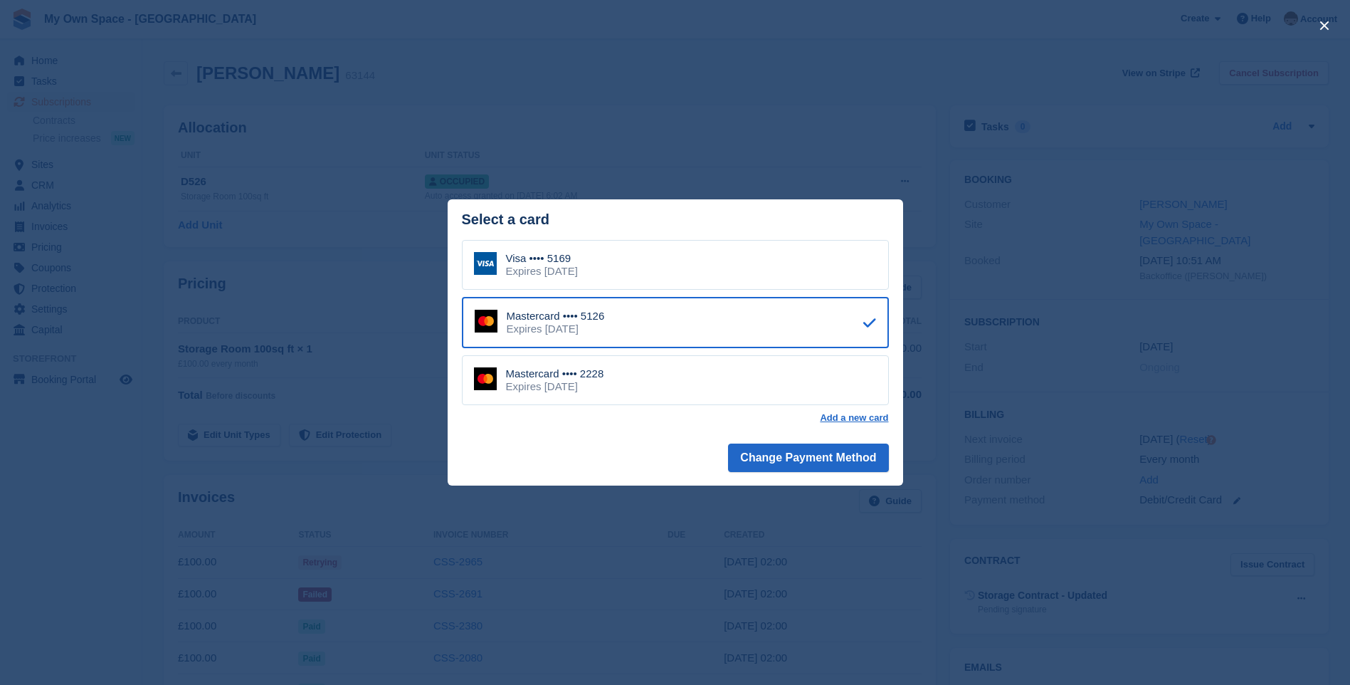
click at [653, 388] on div "Mastercard •••• 2228 Expires [DATE]" at bounding box center [675, 380] width 427 height 50
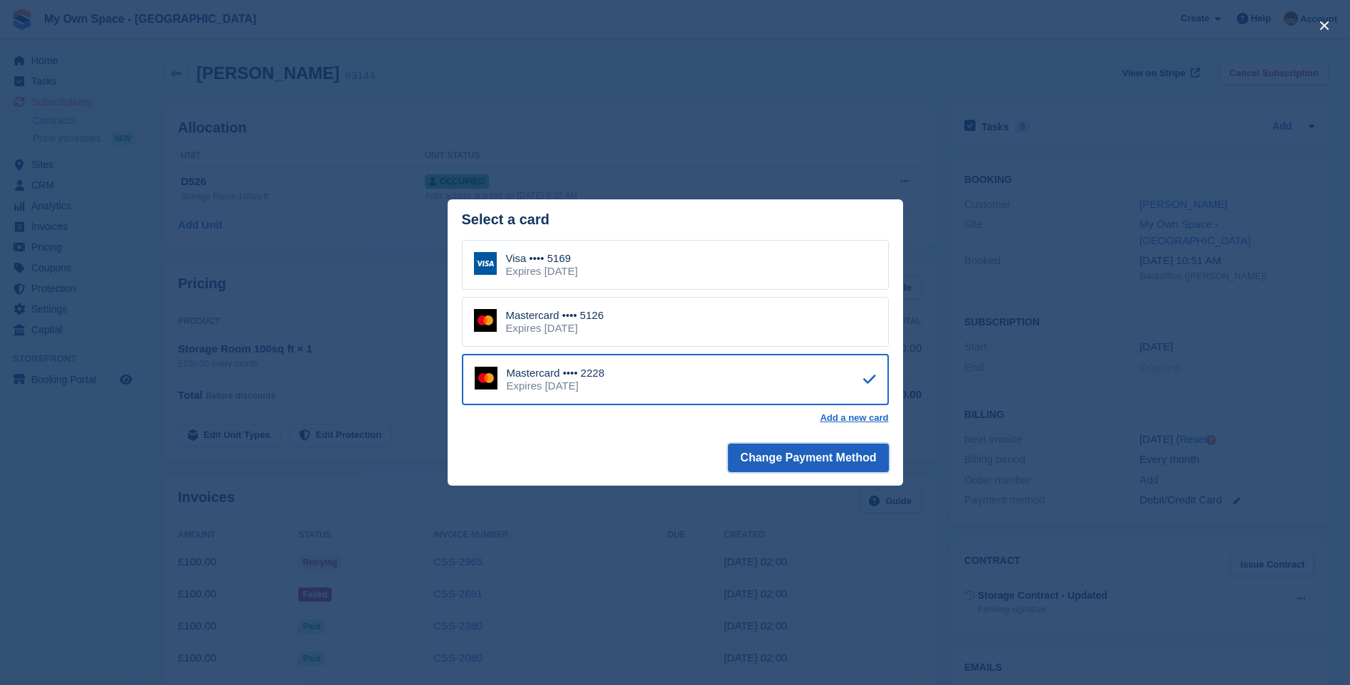
click at [867, 452] on button "Change Payment Method" at bounding box center [808, 457] width 160 height 28
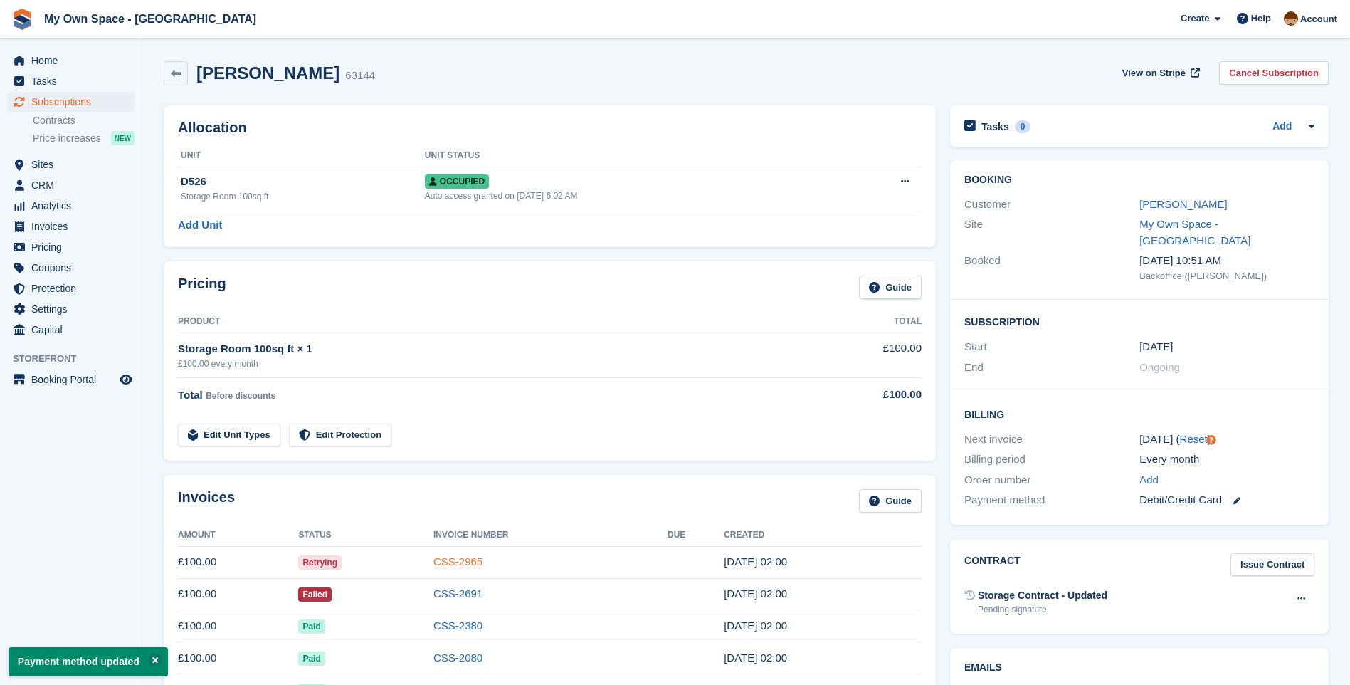
scroll to position [71, 0]
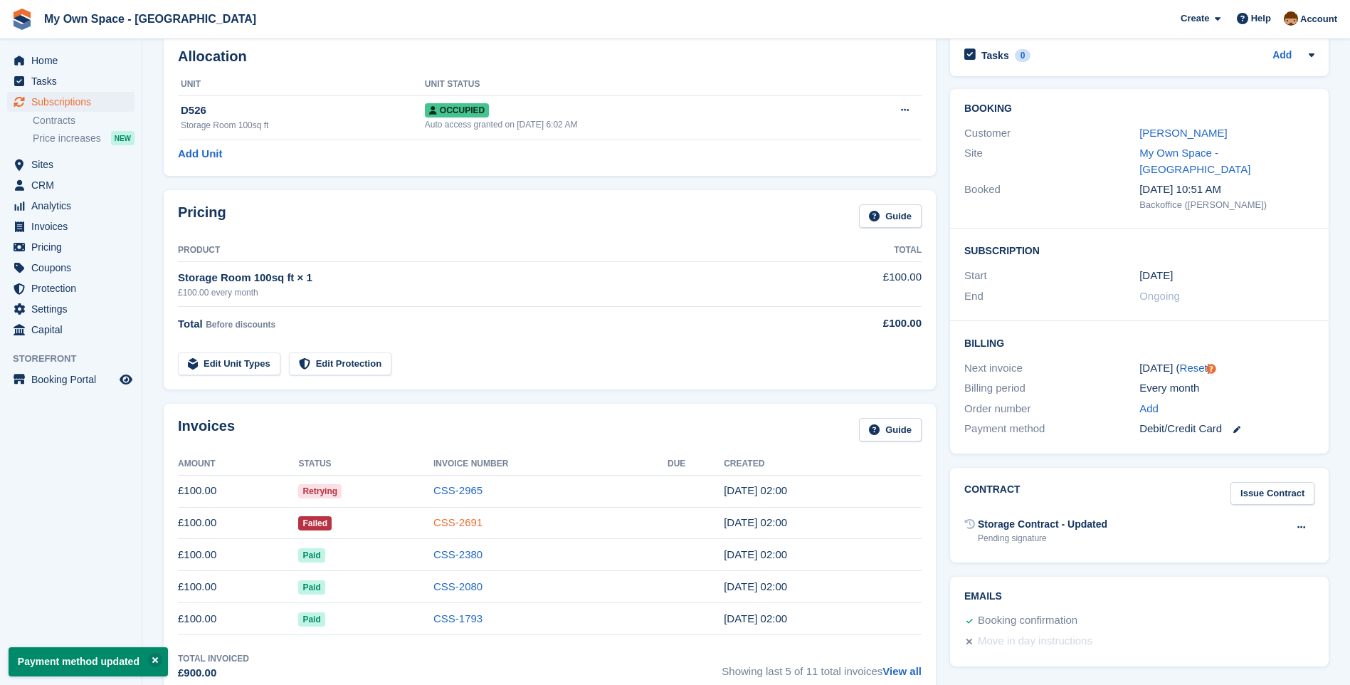
click at [481, 516] on link "CSS-2691" at bounding box center [457, 522] width 49 height 12
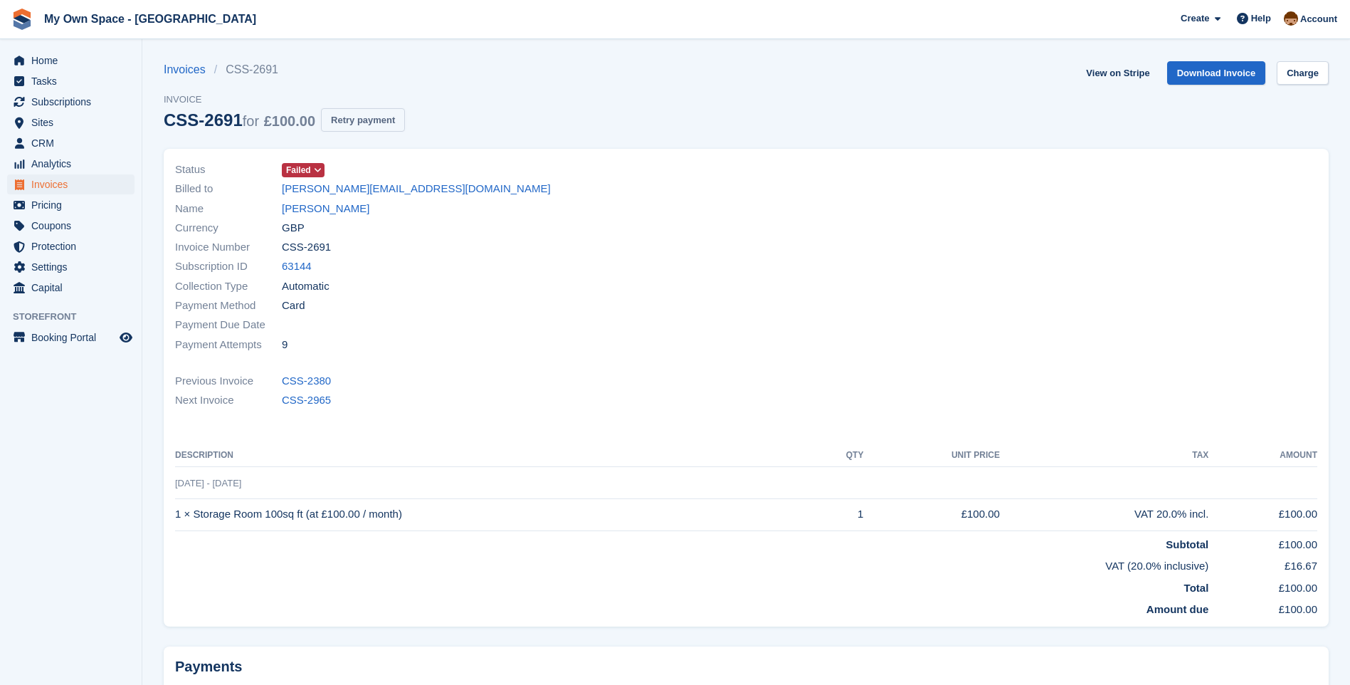
click at [369, 117] on button "Retry payment" at bounding box center [363, 119] width 84 height 23
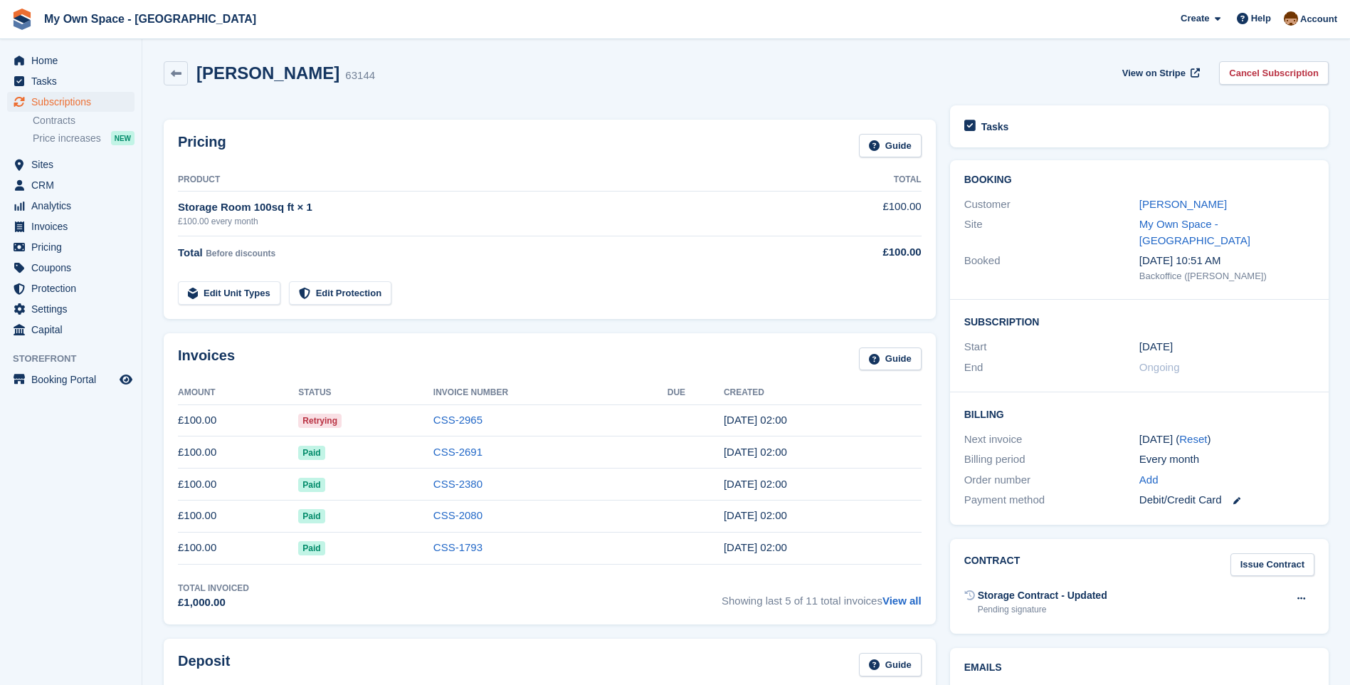
scroll to position [71, 0]
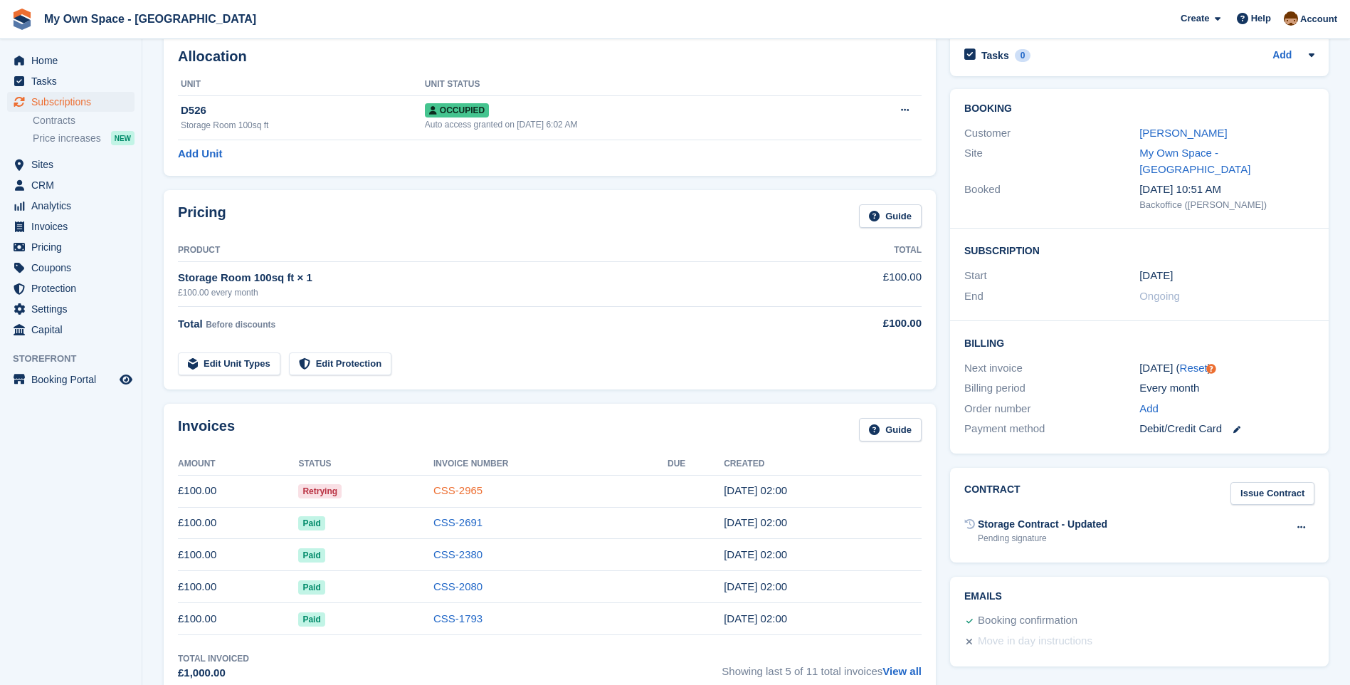
click at [474, 488] on link "CSS-2965" at bounding box center [457, 490] width 49 height 12
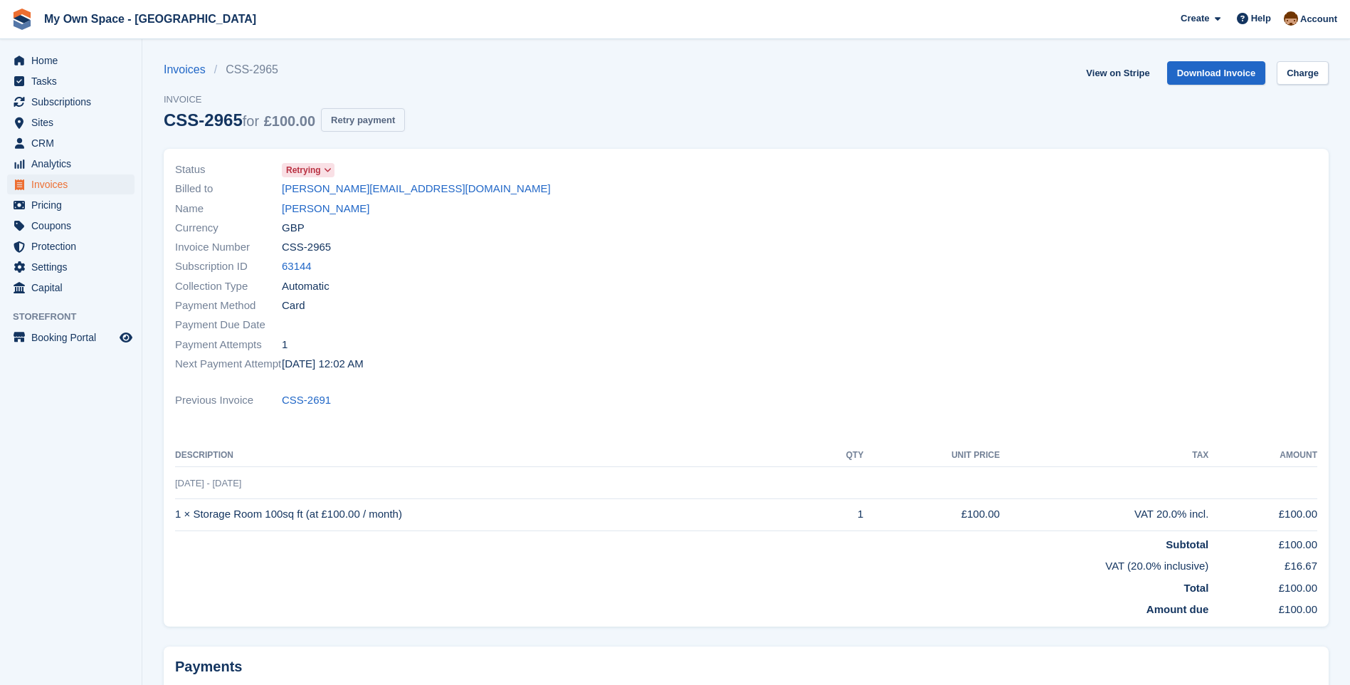
click at [376, 123] on button "Retry payment" at bounding box center [363, 119] width 84 height 23
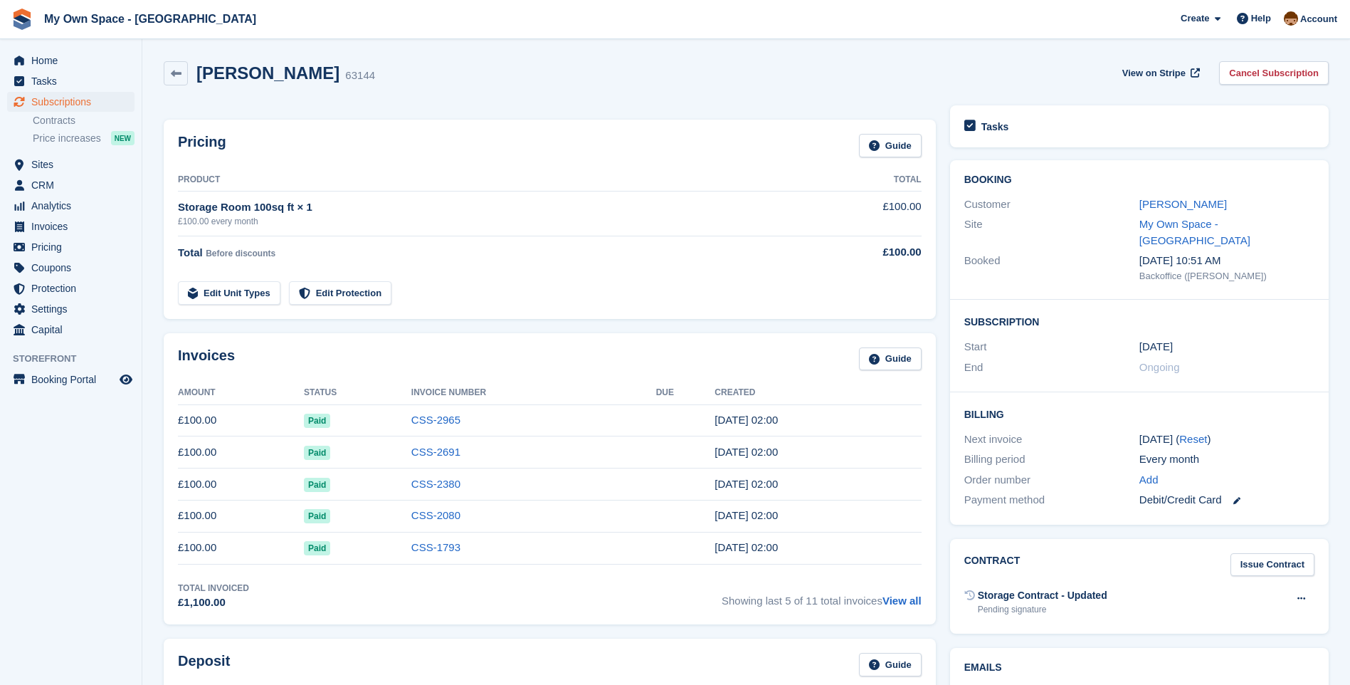
scroll to position [71, 0]
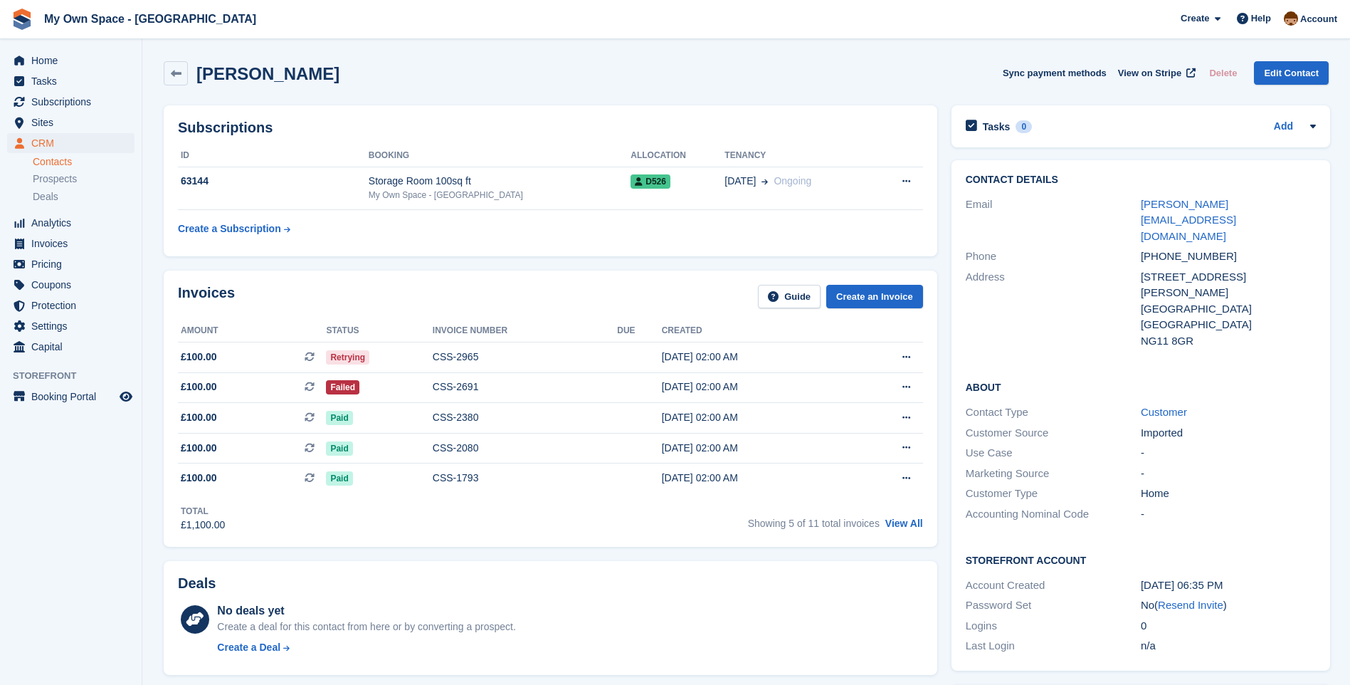
scroll to position [71, 0]
drag, startPoint x: 58, startPoint y: 63, endPoint x: 65, endPoint y: 68, distance: 8.7
click at [58, 63] on span "Home" at bounding box center [73, 61] width 85 height 20
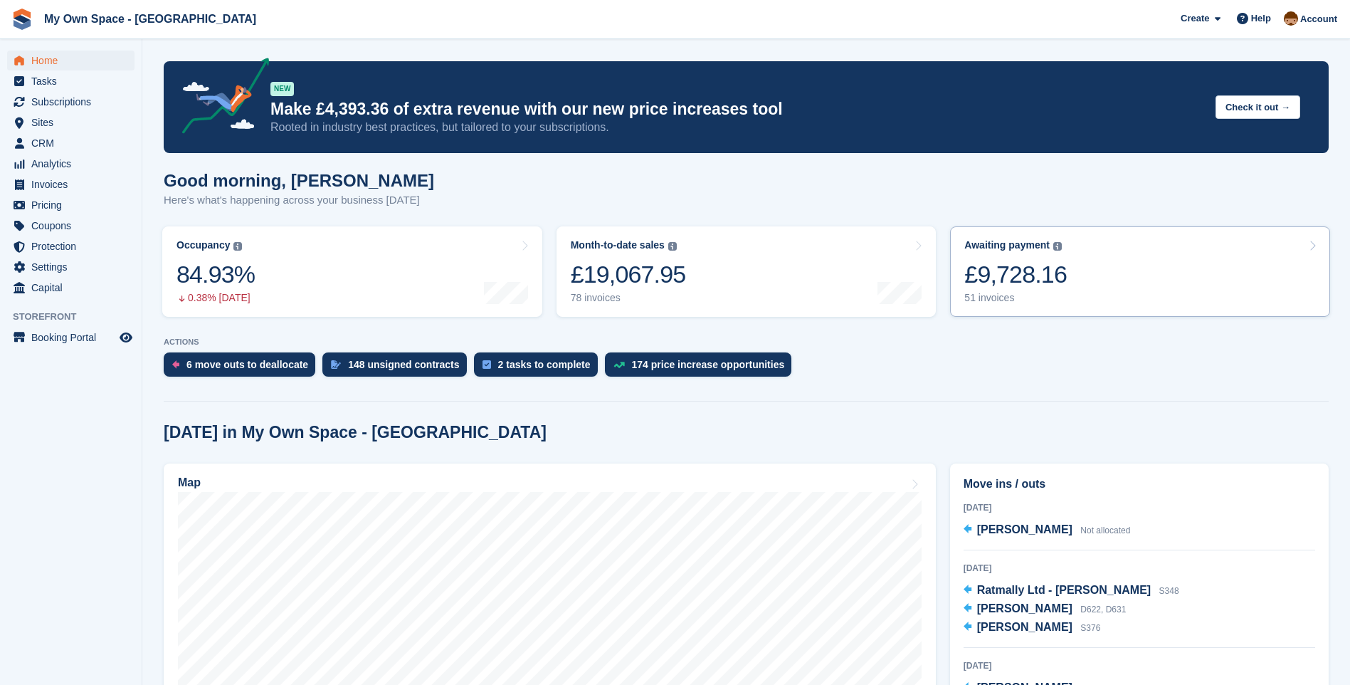
click at [999, 297] on div "51 invoices" at bounding box center [1015, 298] width 102 height 12
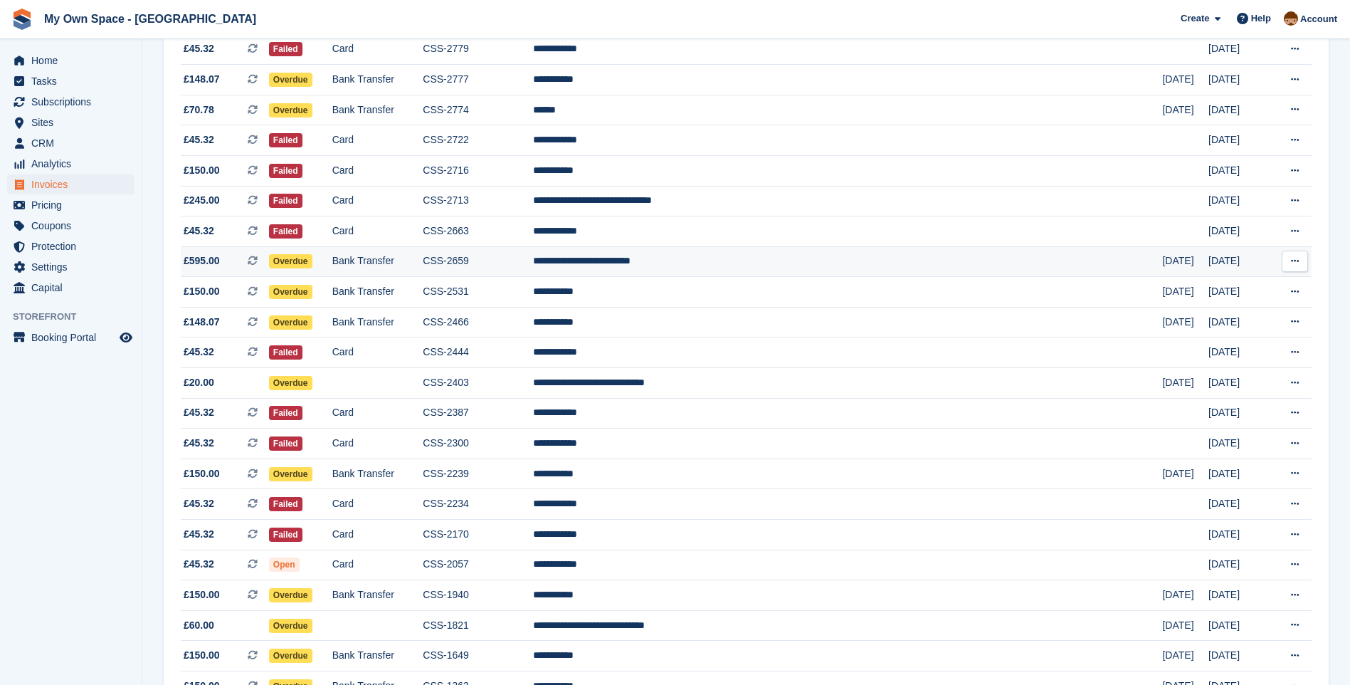
scroll to position [996, 0]
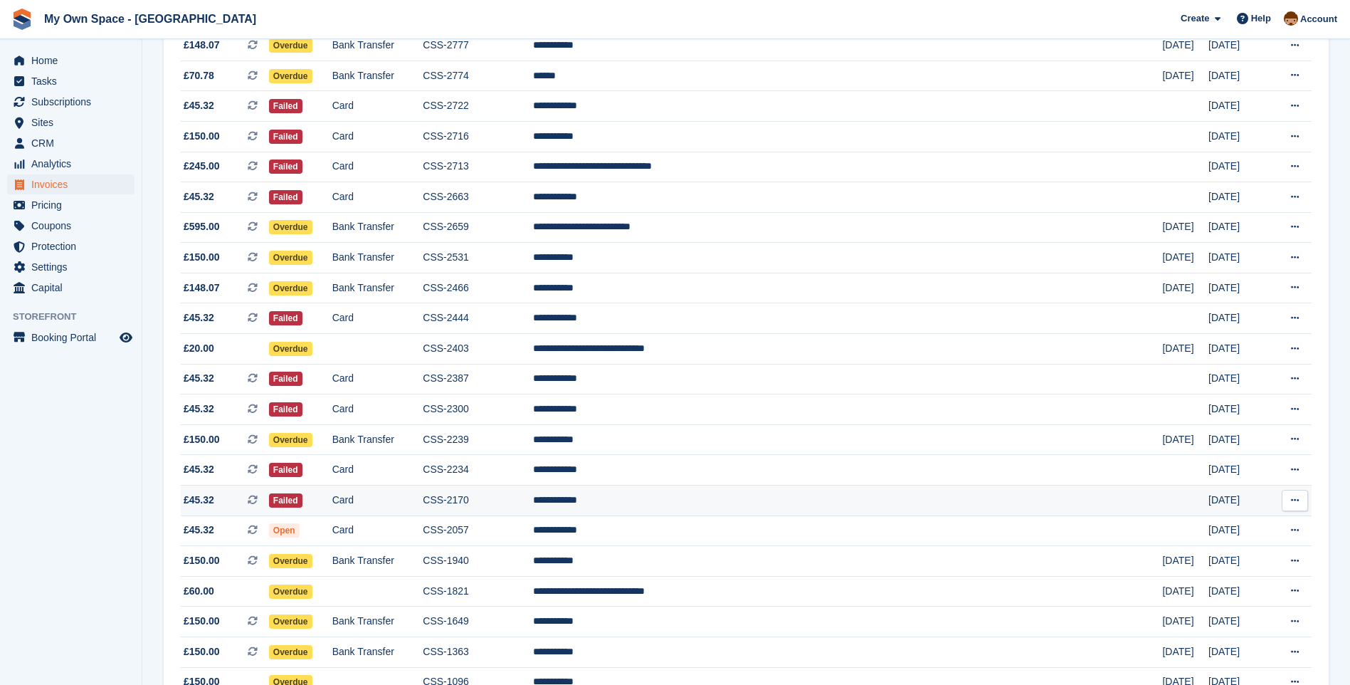
click at [411, 498] on td "Card" at bounding box center [377, 500] width 91 height 31
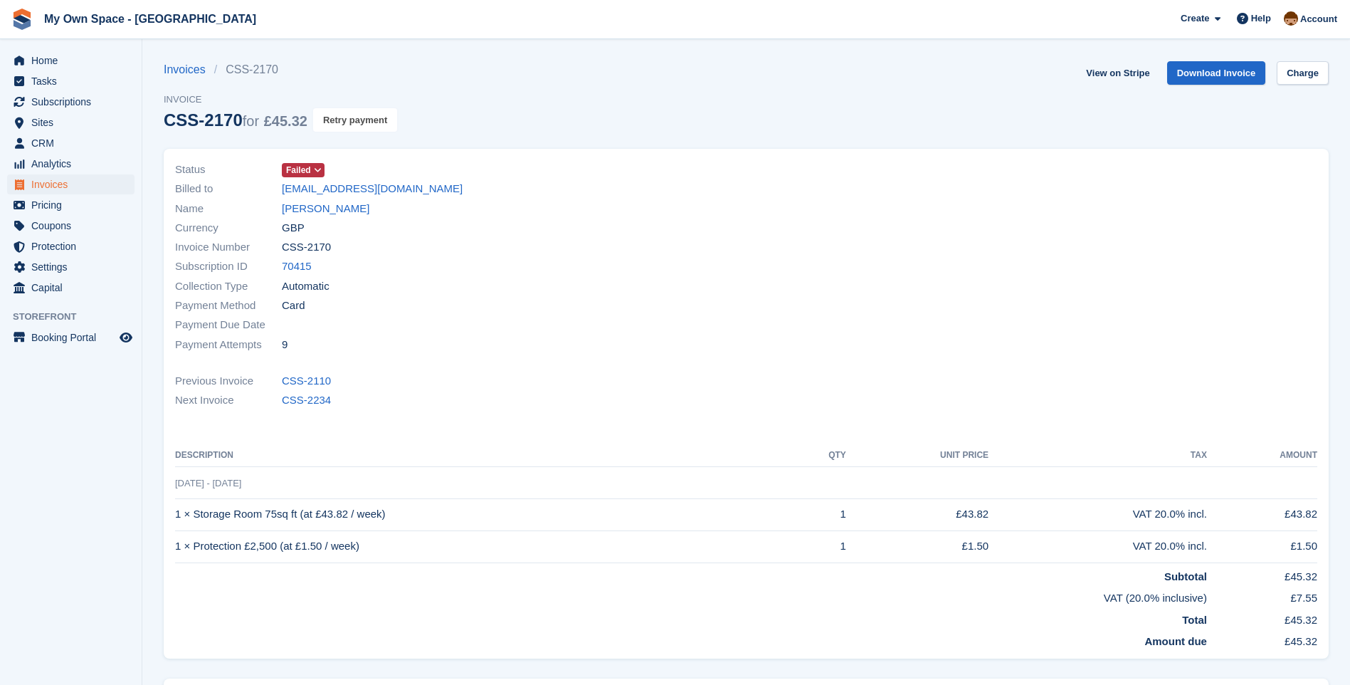
drag, startPoint x: 357, startPoint y: 120, endPoint x: 748, endPoint y: 62, distance: 395.8
click at [357, 120] on button "Retry payment" at bounding box center [355, 119] width 84 height 23
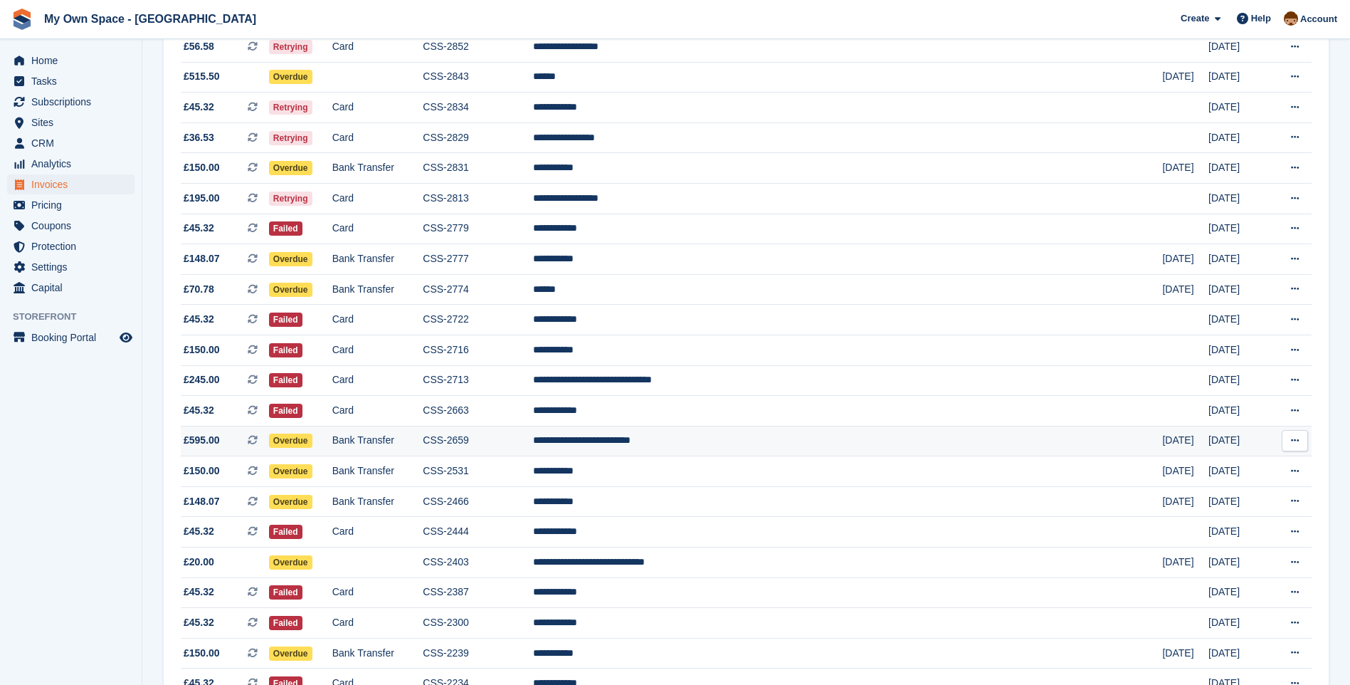
scroll to position [854, 0]
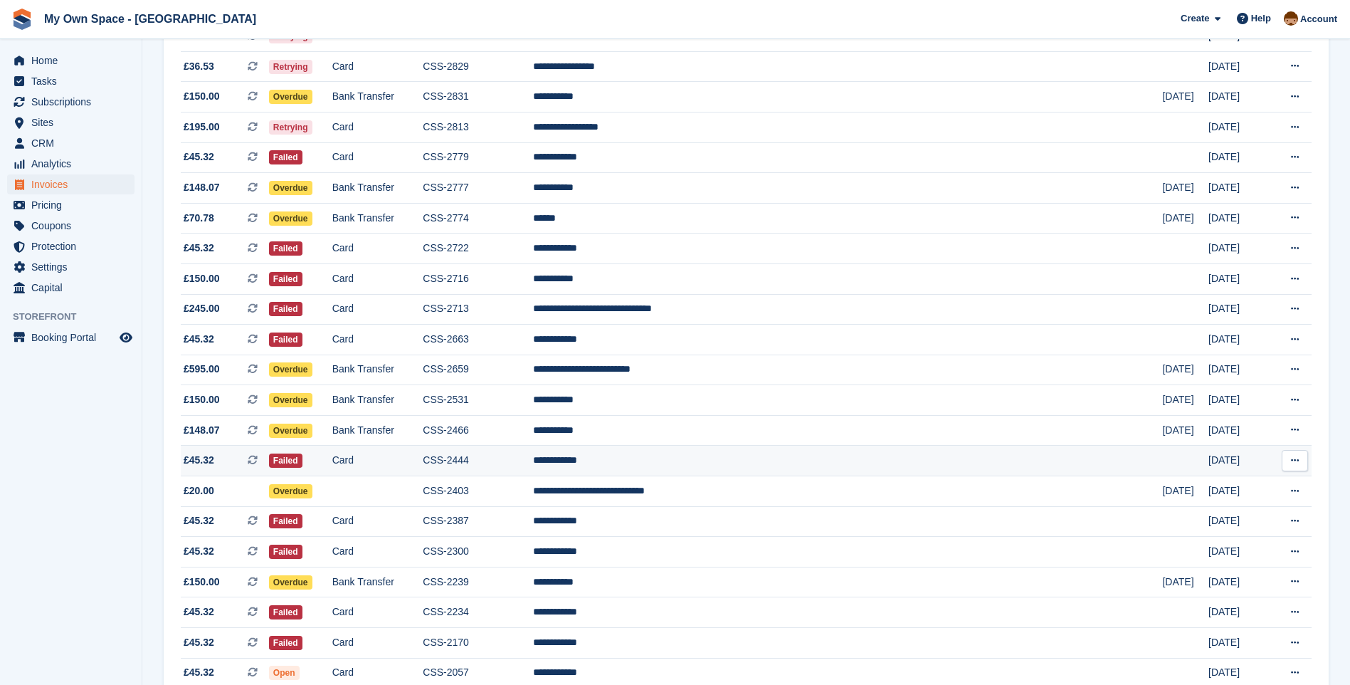
click at [679, 456] on td "**********" at bounding box center [848, 461] width 630 height 31
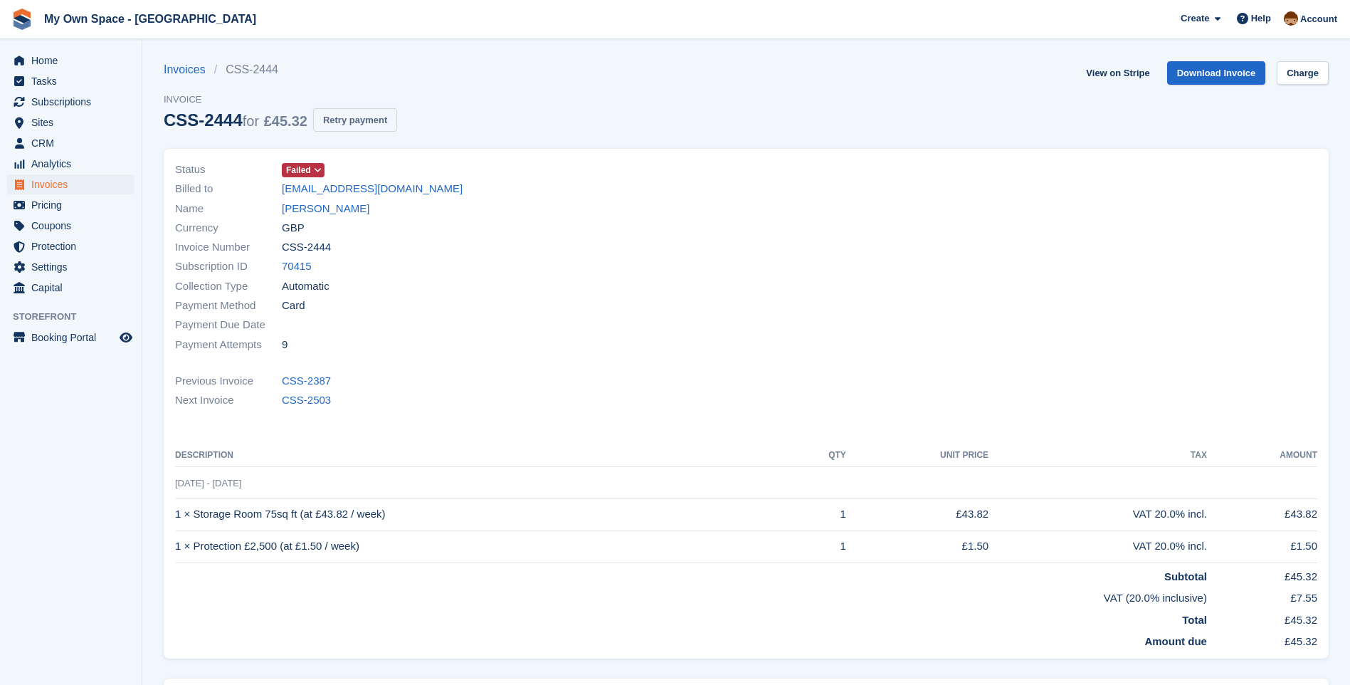
click at [374, 120] on button "Retry payment" at bounding box center [355, 119] width 84 height 23
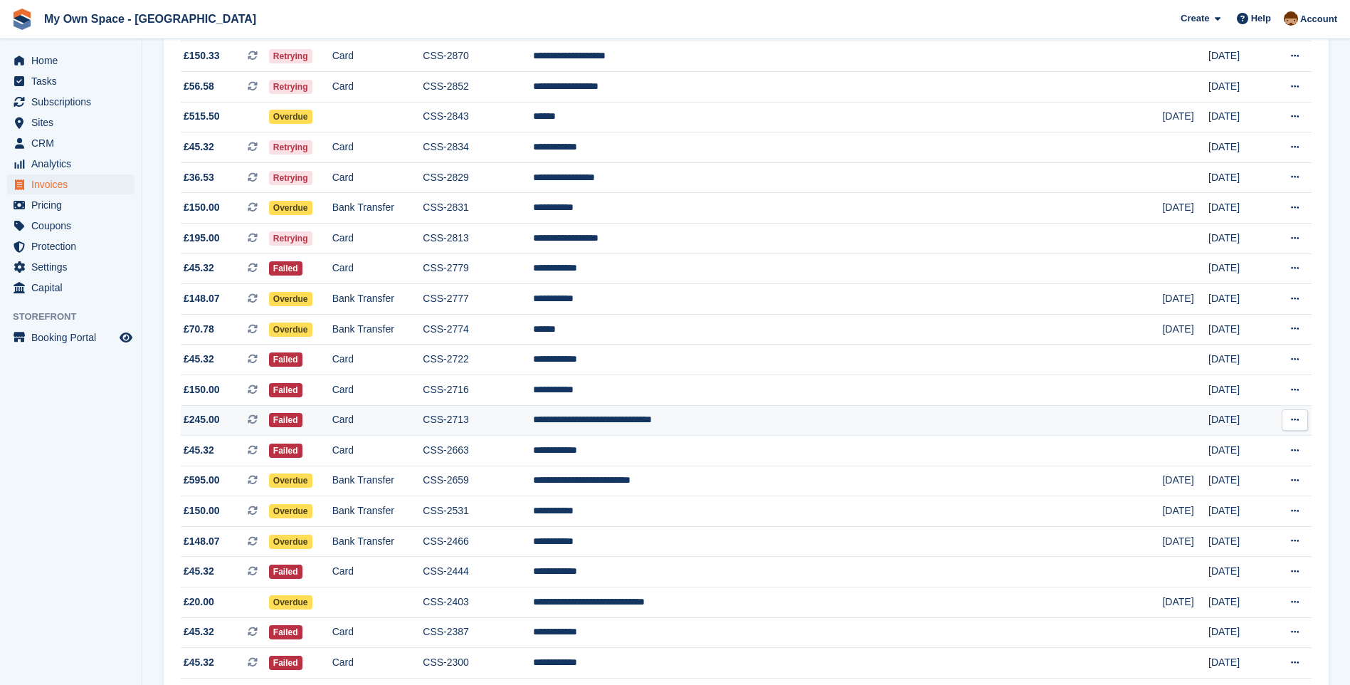
scroll to position [713, 0]
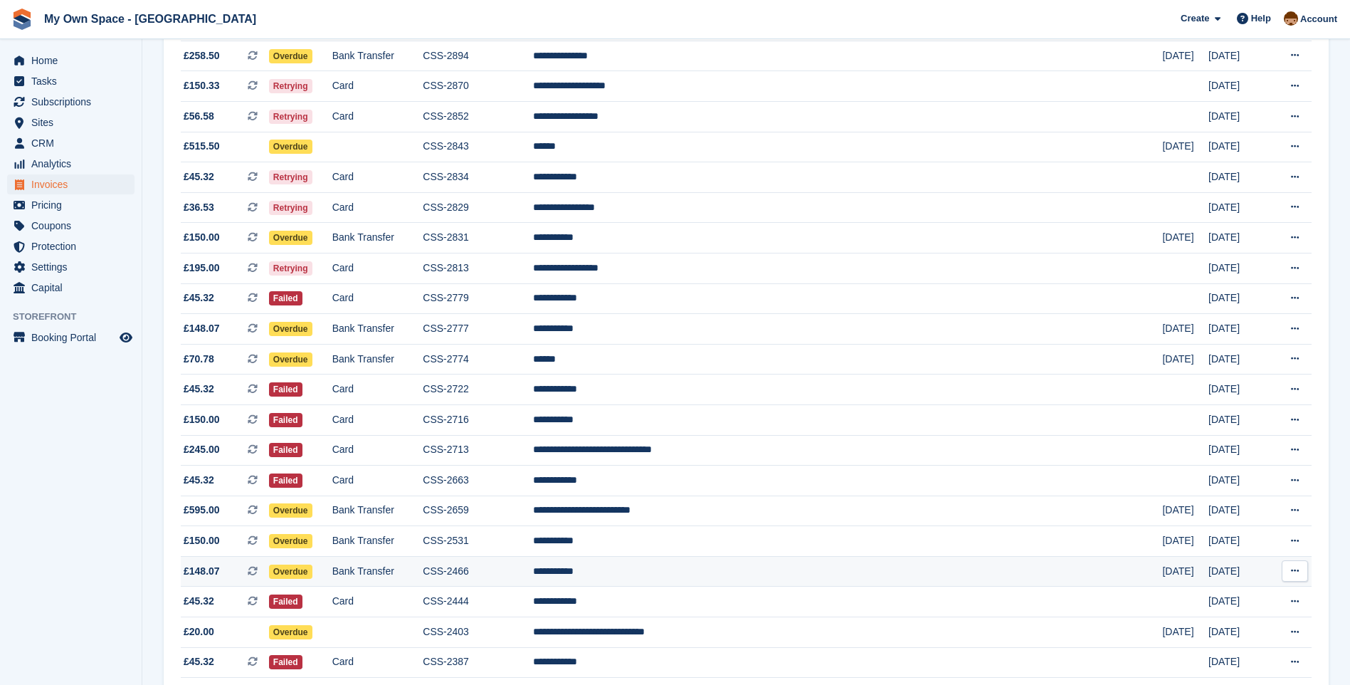
click at [690, 569] on td "**********" at bounding box center [848, 571] width 630 height 31
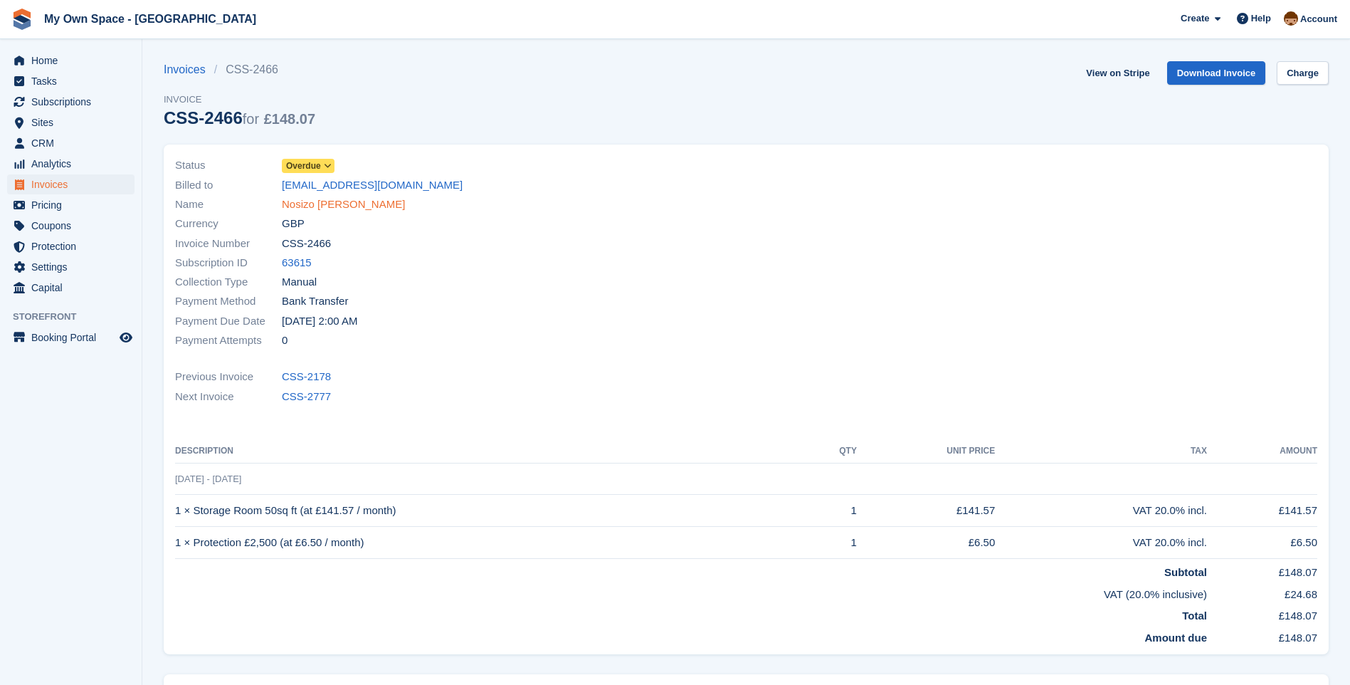
click at [307, 208] on link "Nosizo [PERSON_NAME]" at bounding box center [343, 204] width 123 height 16
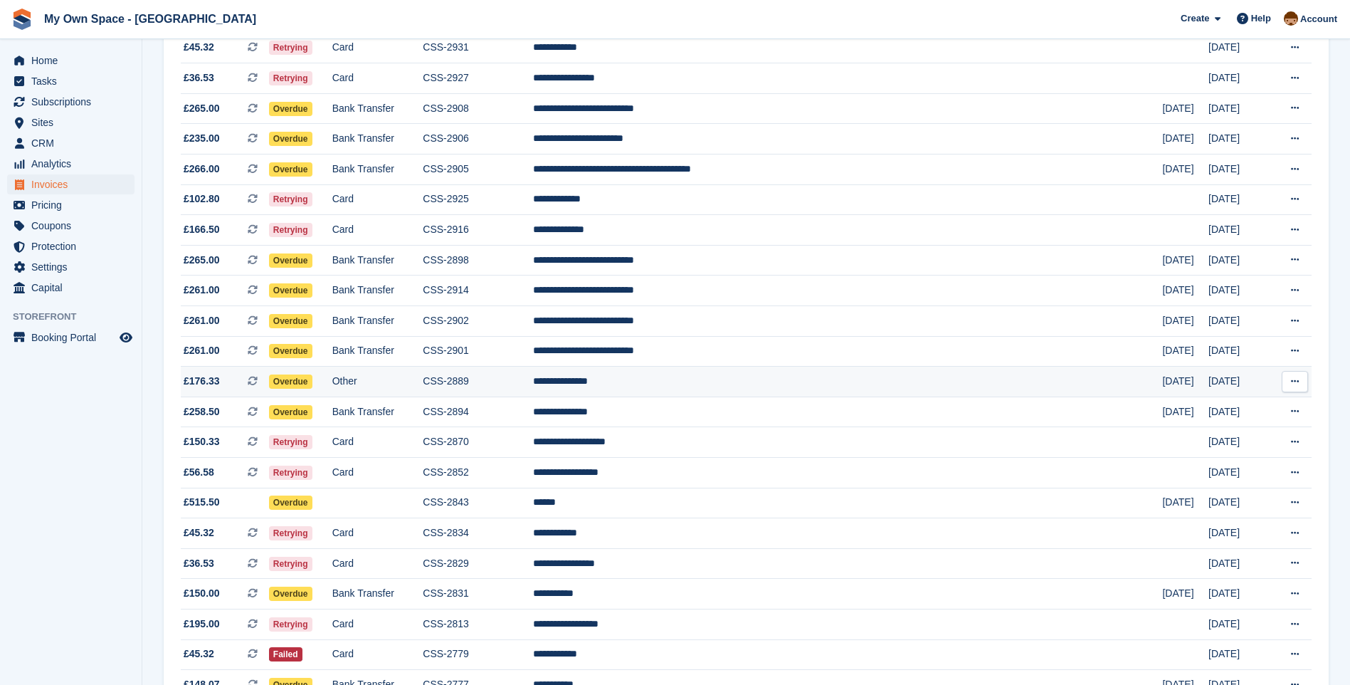
scroll to position [286, 0]
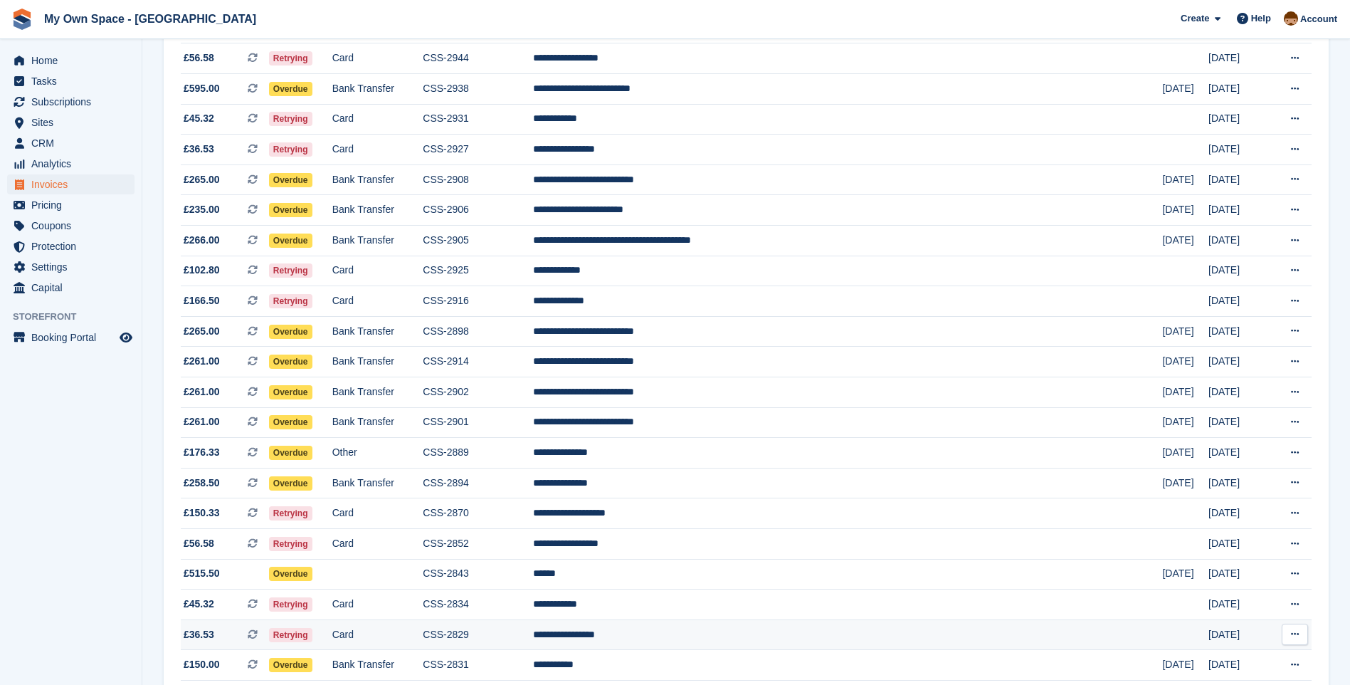
click at [690, 638] on td "**********" at bounding box center [848, 634] width 630 height 31
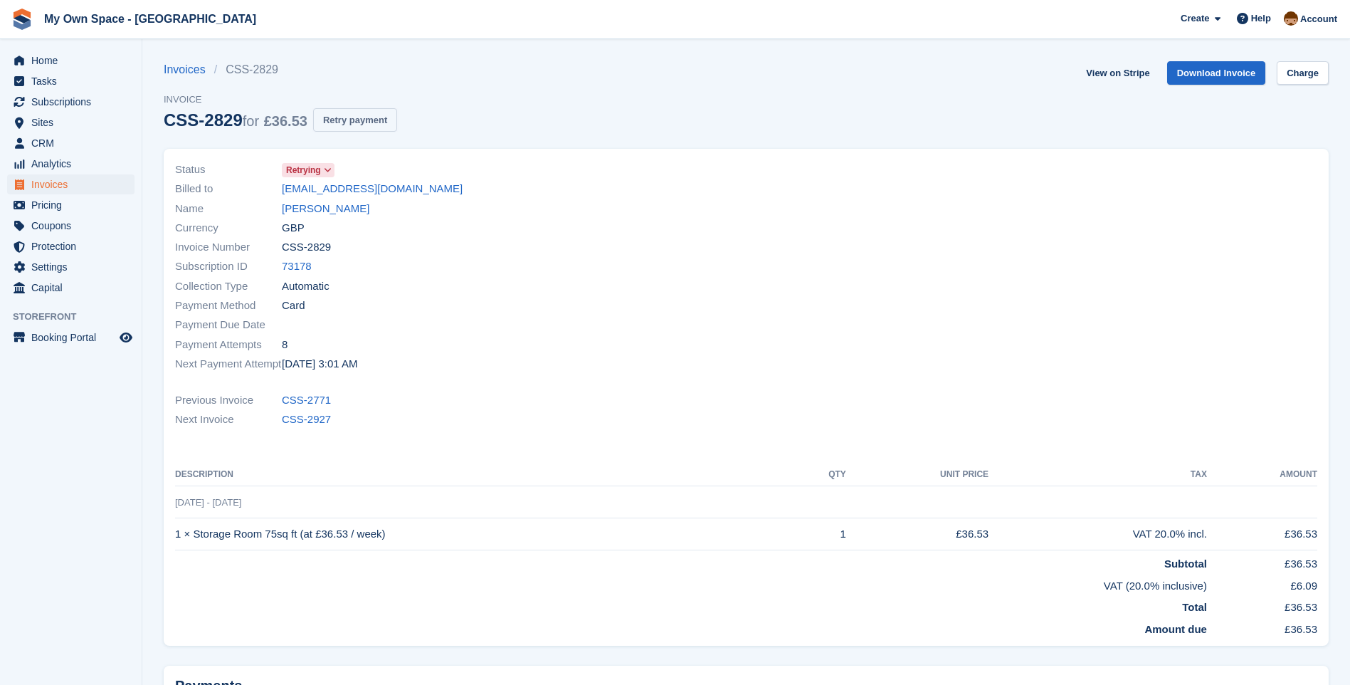
click at [331, 117] on button "Retry payment" at bounding box center [355, 119] width 84 height 23
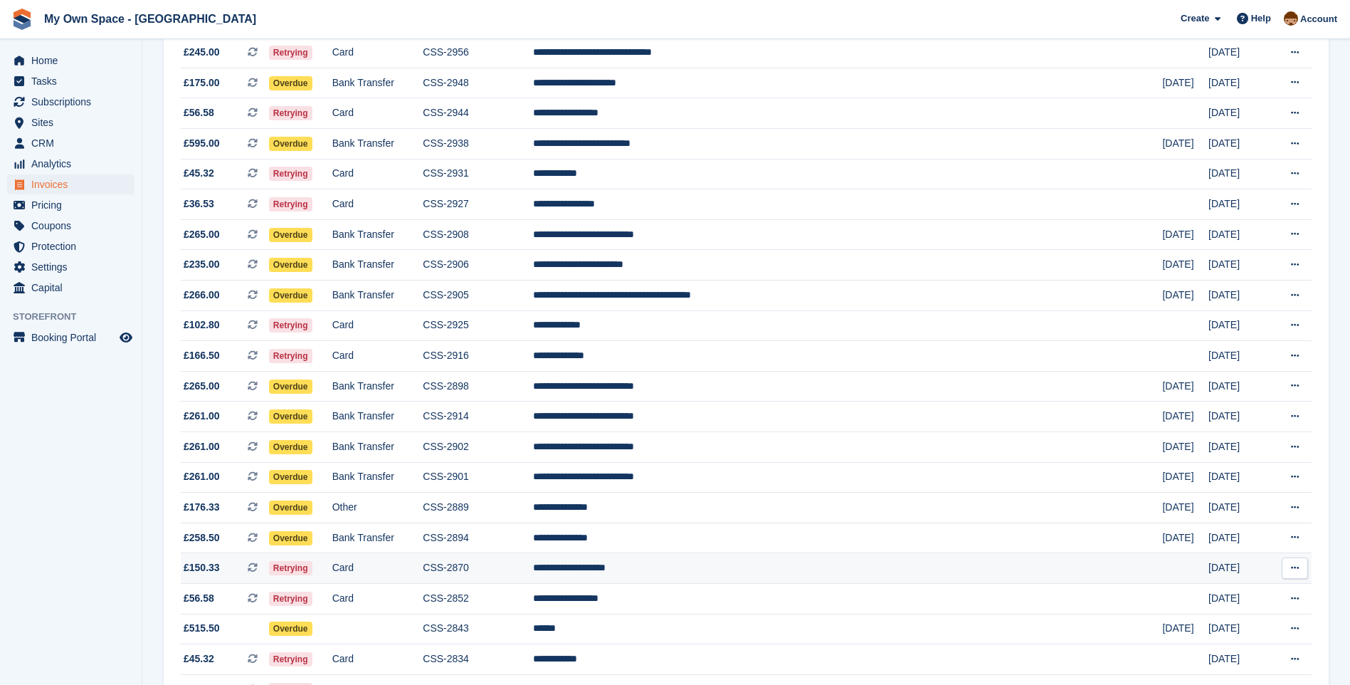
scroll to position [215, 0]
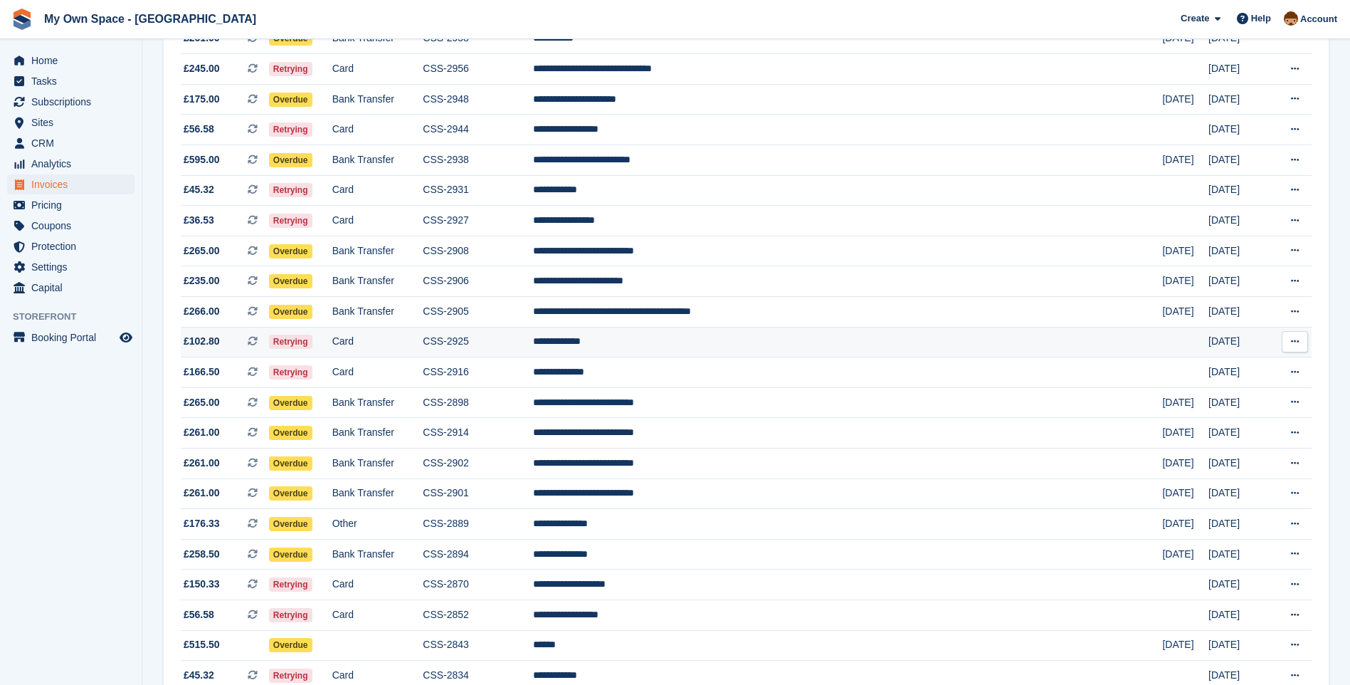
click at [692, 343] on td "**********" at bounding box center [848, 342] width 630 height 31
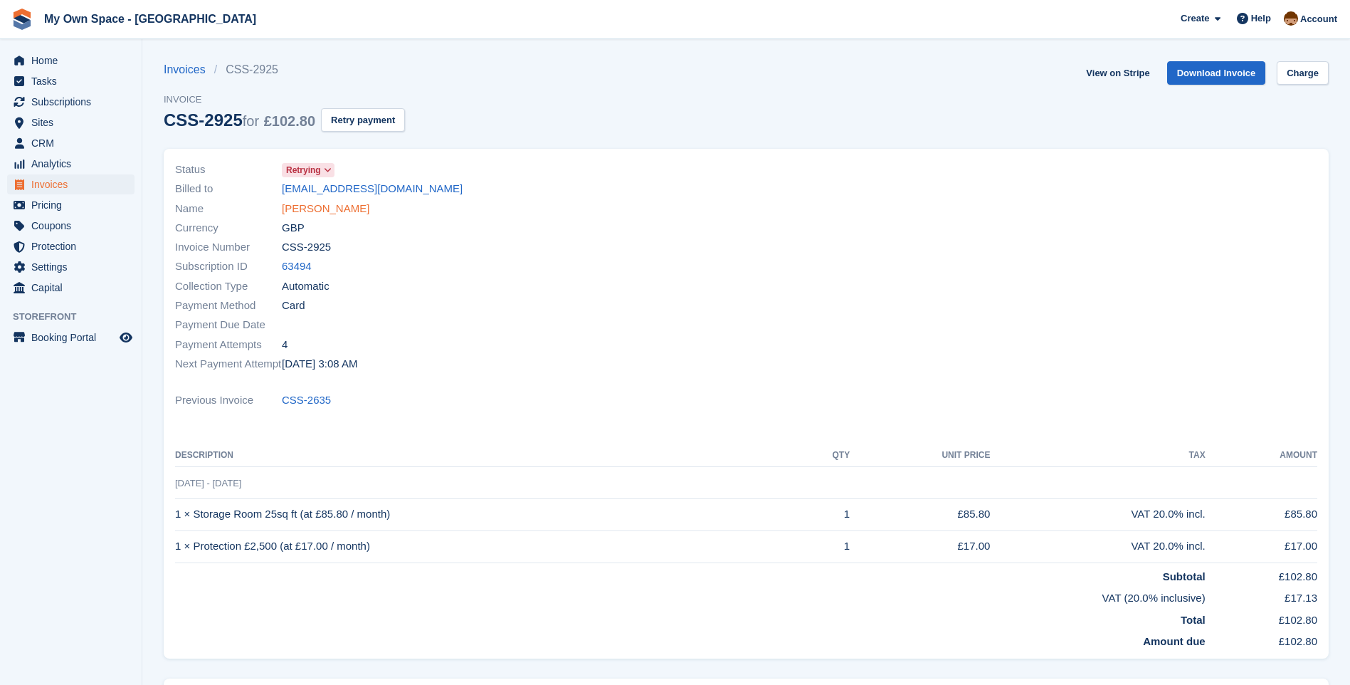
click at [302, 209] on link "Craig Astill" at bounding box center [326, 209] width 88 height 16
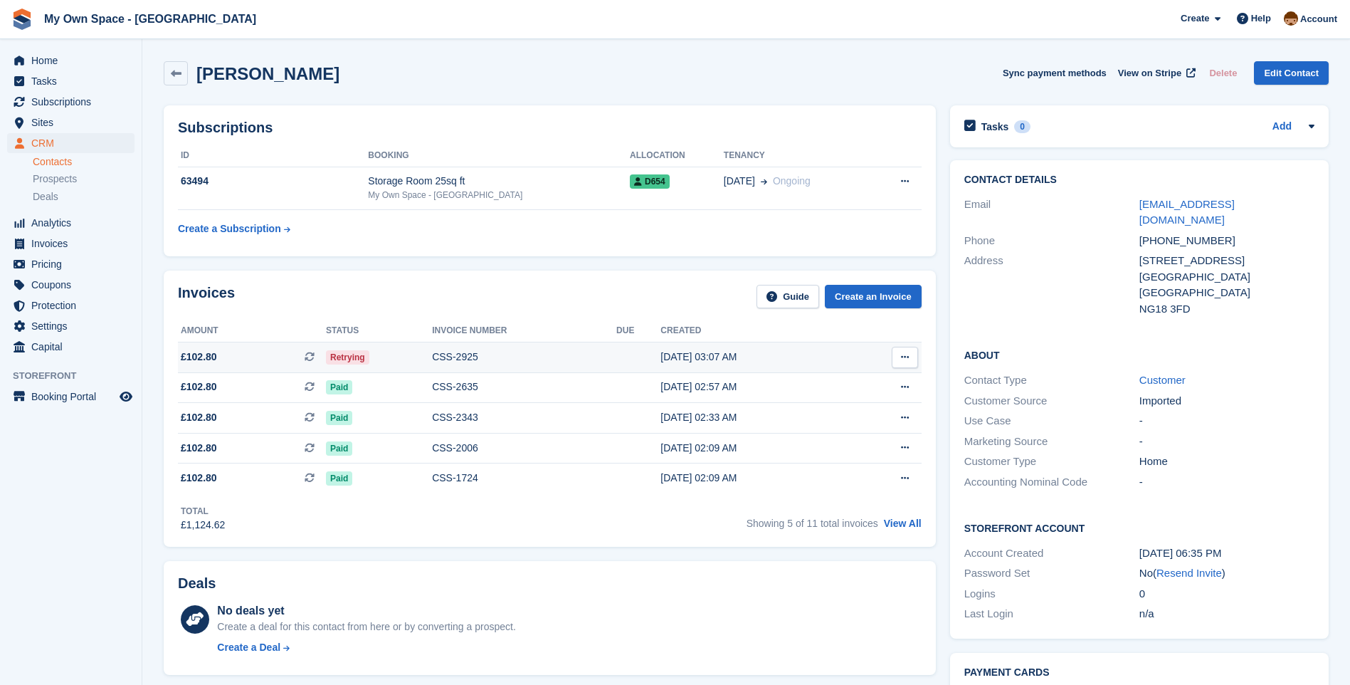
click at [450, 357] on div "CSS-2925" at bounding box center [524, 356] width 184 height 15
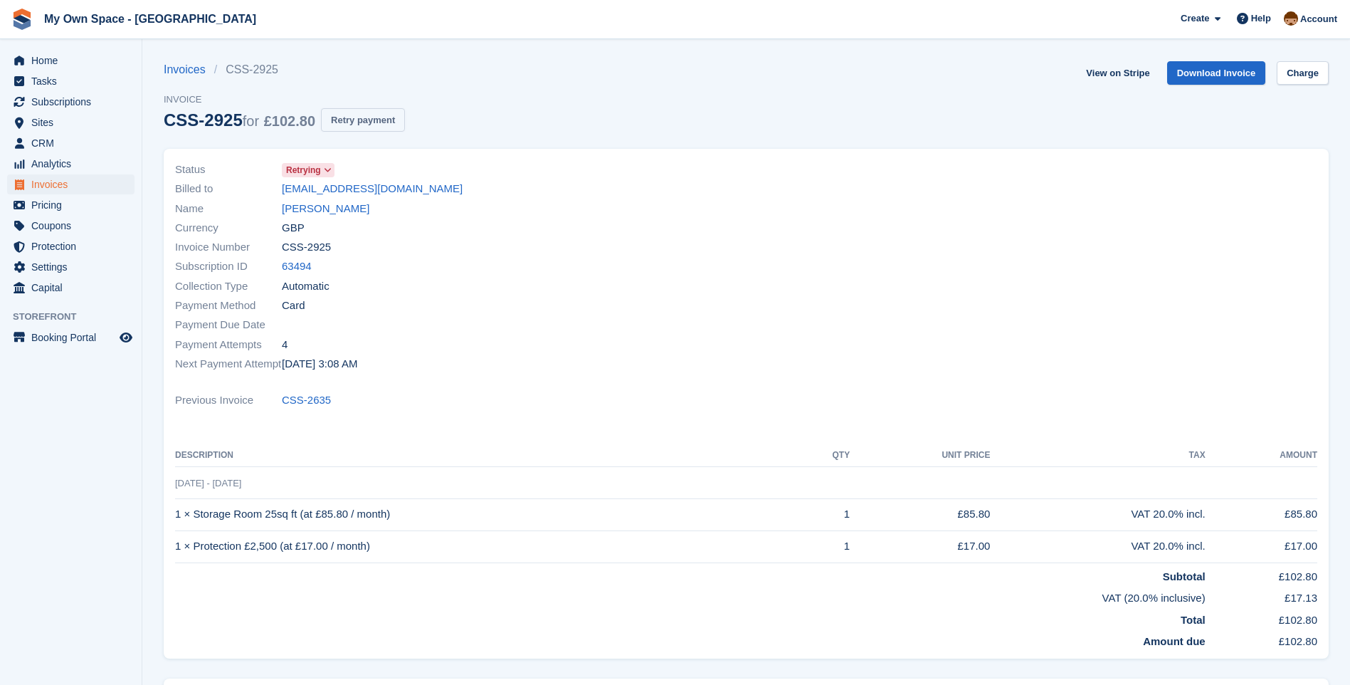
click at [378, 122] on button "Retry payment" at bounding box center [363, 119] width 84 height 23
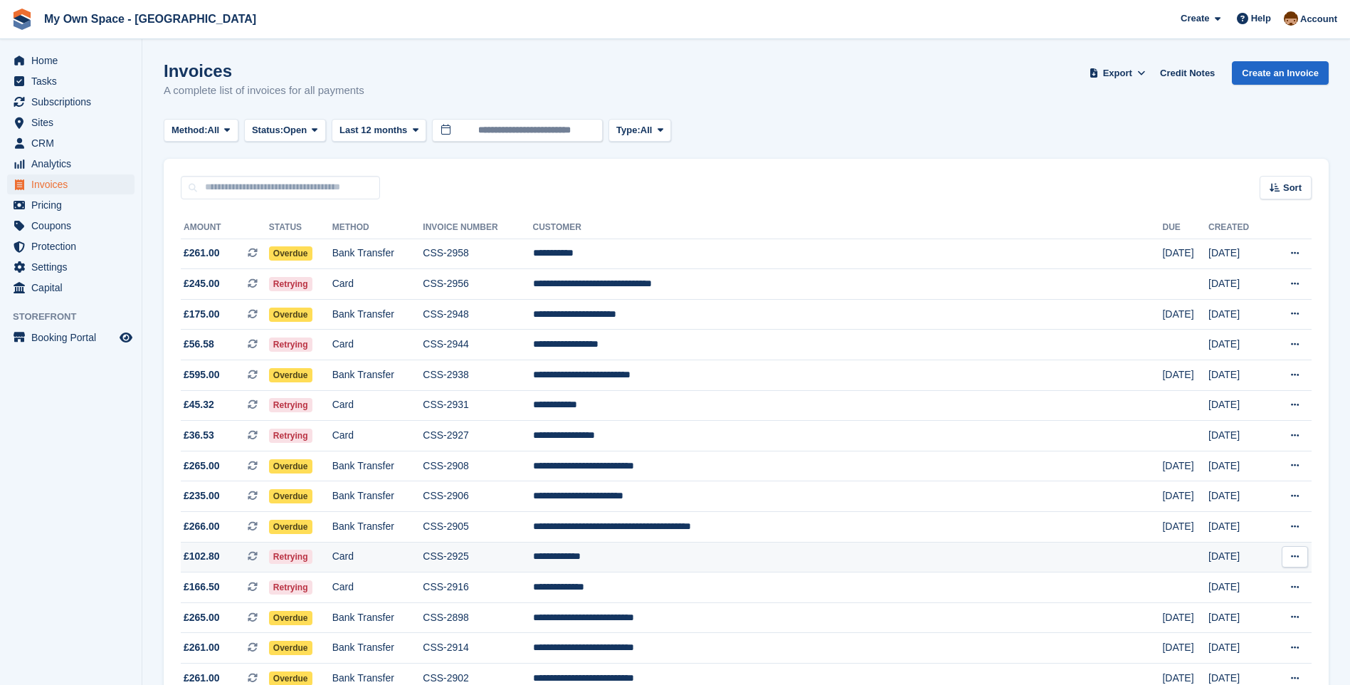
scroll to position [215, 0]
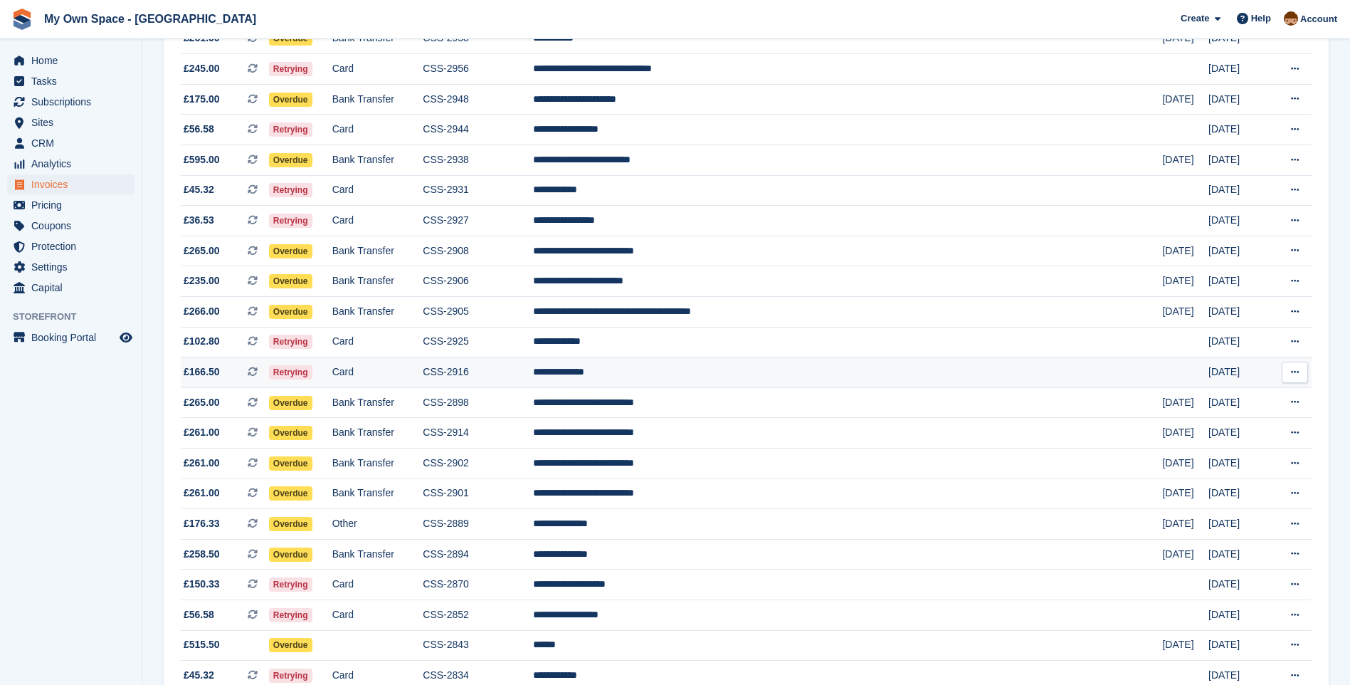
click at [532, 371] on td "CSS-2916" at bounding box center [478, 372] width 110 height 31
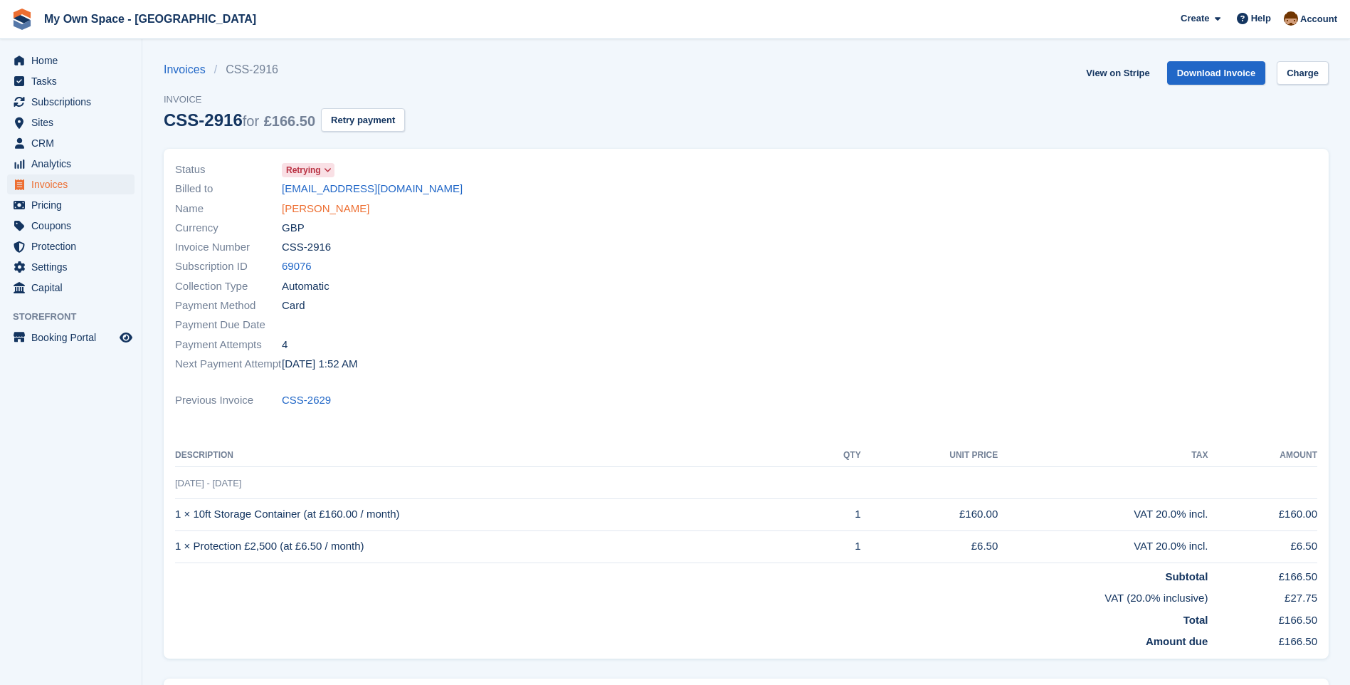
click at [300, 208] on link "[PERSON_NAME]" at bounding box center [326, 209] width 88 height 16
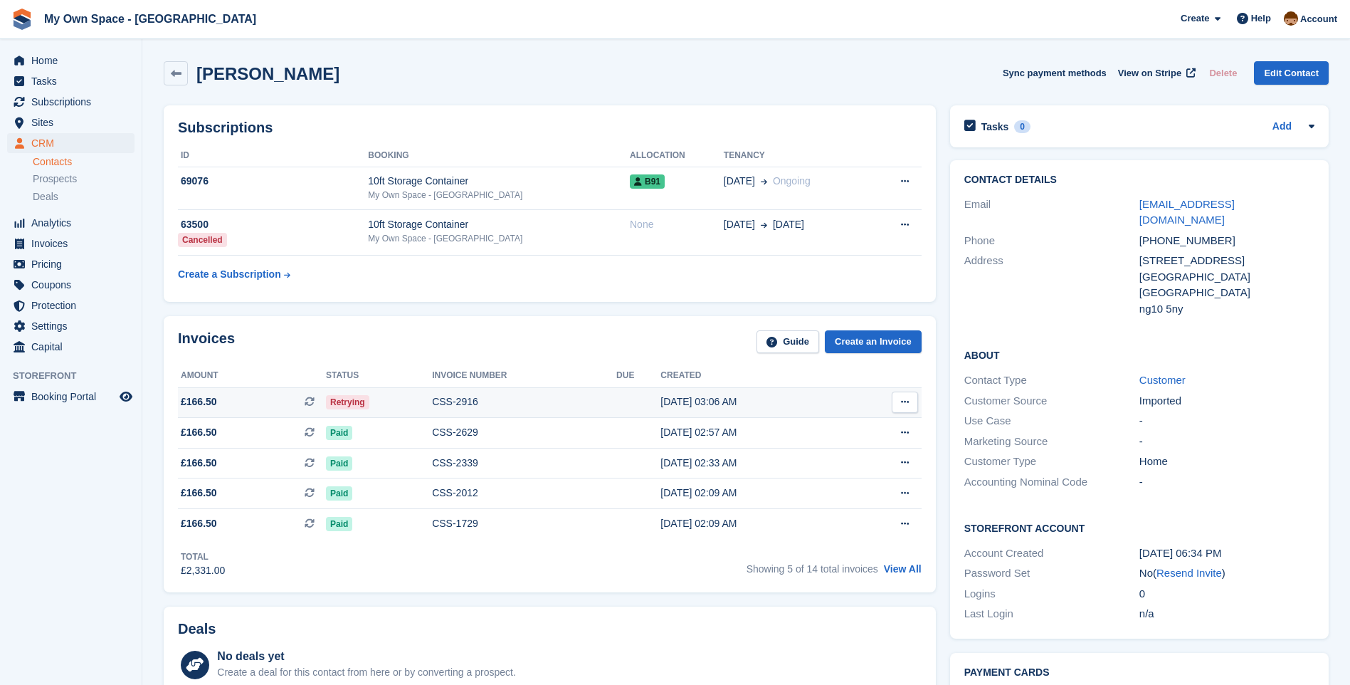
click at [446, 399] on div "CSS-2916" at bounding box center [524, 401] width 184 height 15
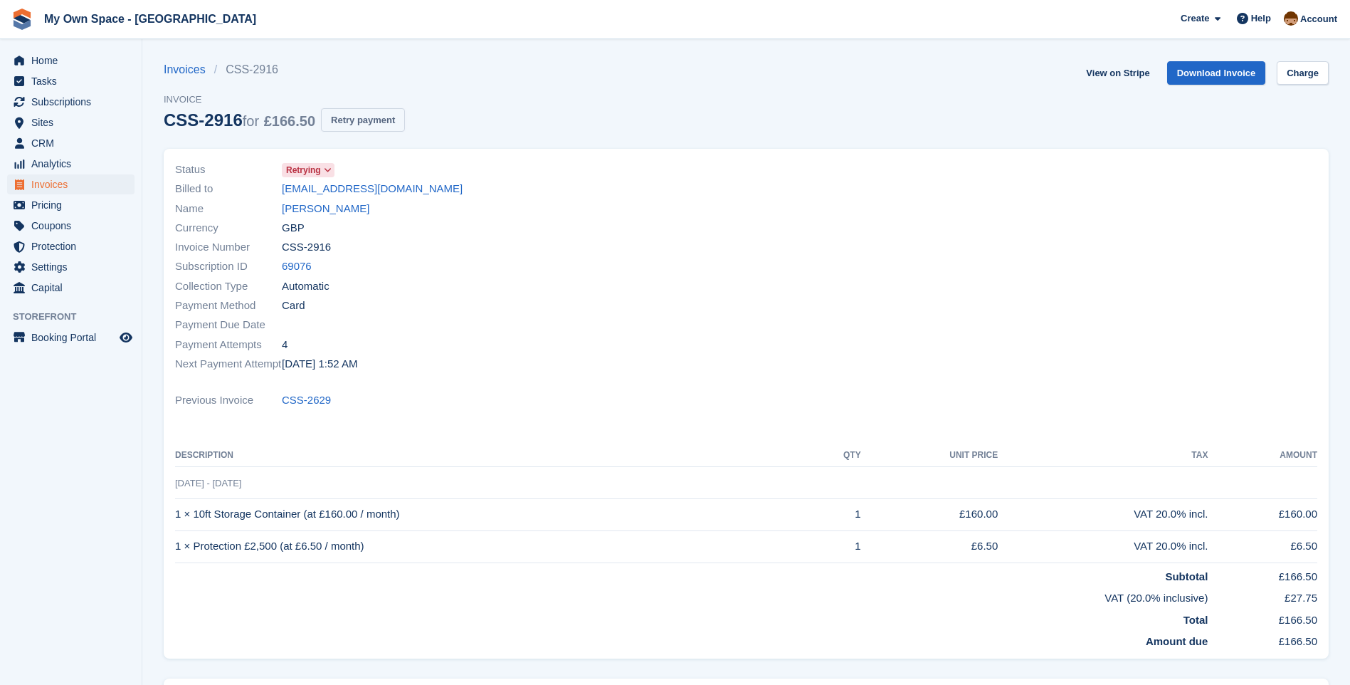
click at [382, 115] on button "Retry payment" at bounding box center [363, 119] width 84 height 23
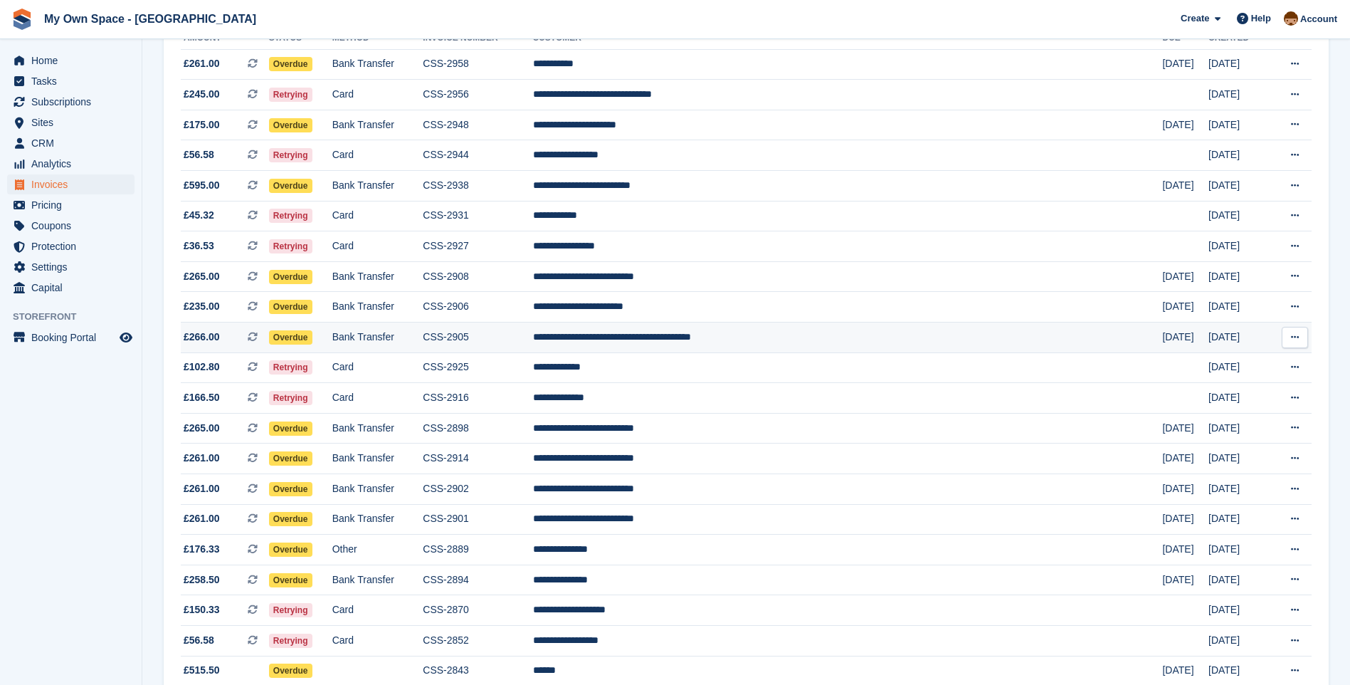
scroll to position [73, 0]
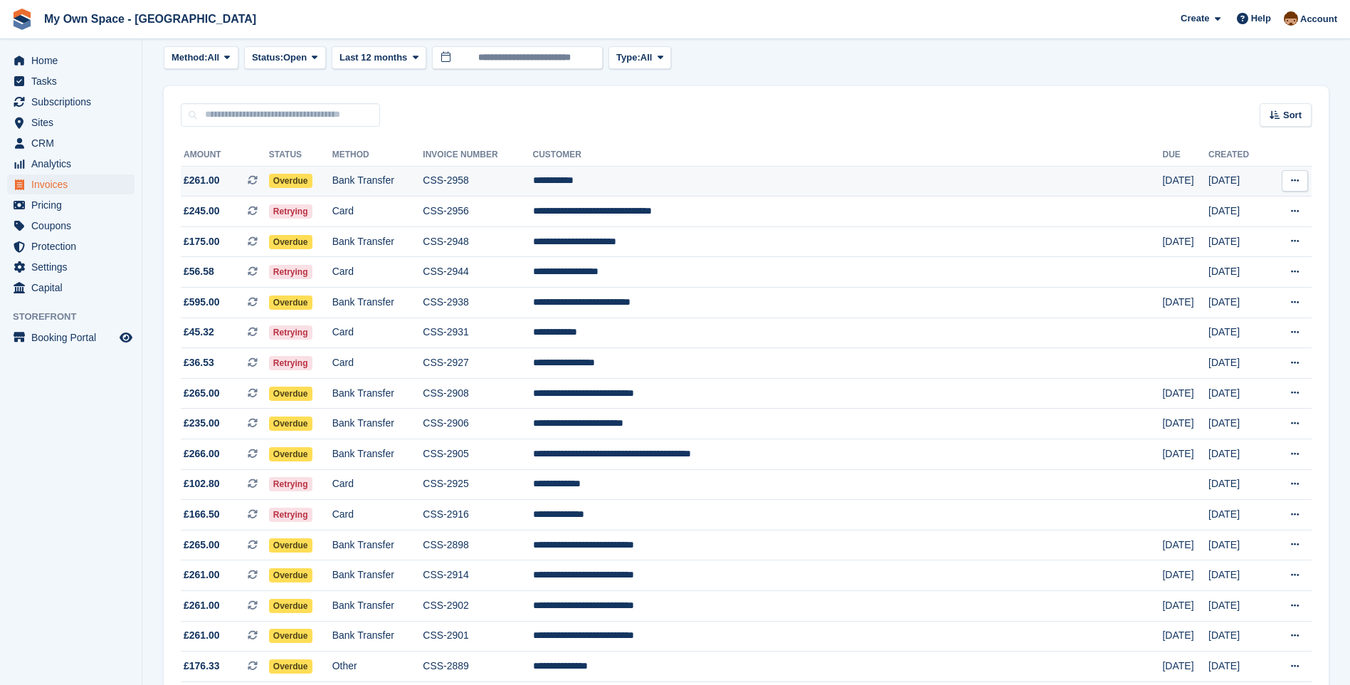
click at [685, 184] on td "**********" at bounding box center [848, 181] width 630 height 31
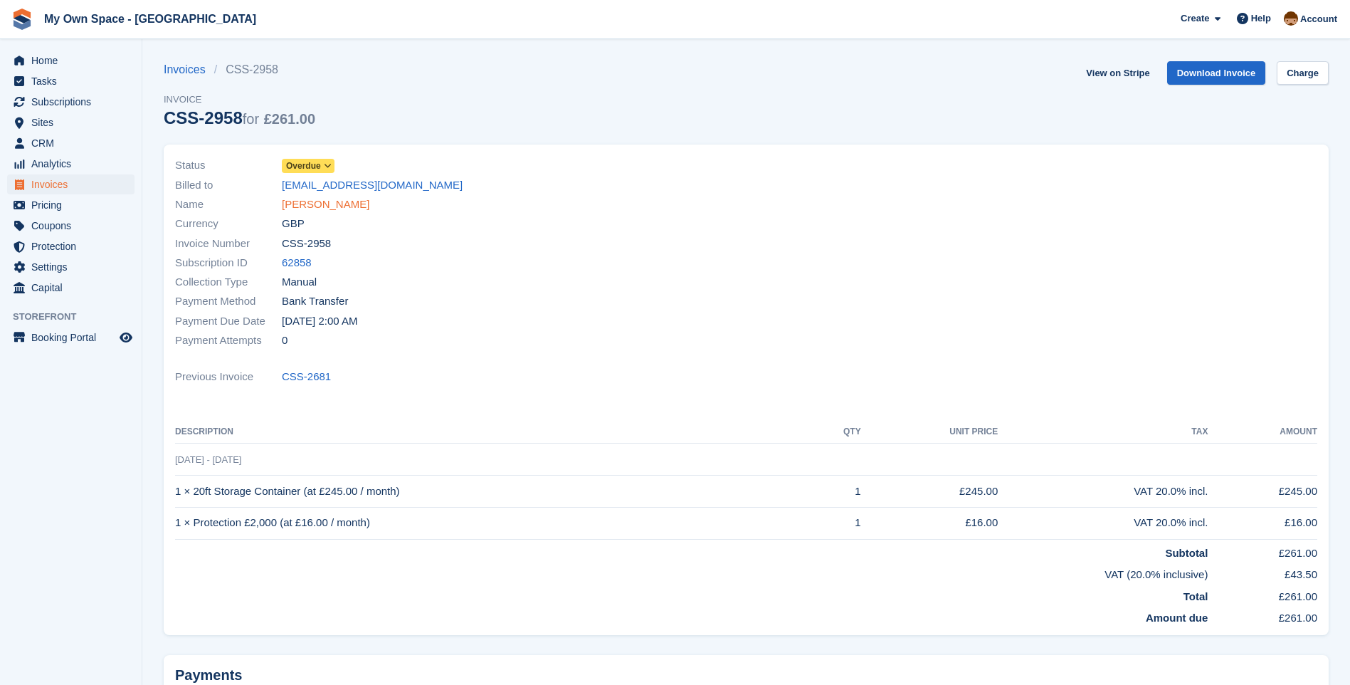
click at [332, 206] on link "[PERSON_NAME]" at bounding box center [326, 204] width 88 height 16
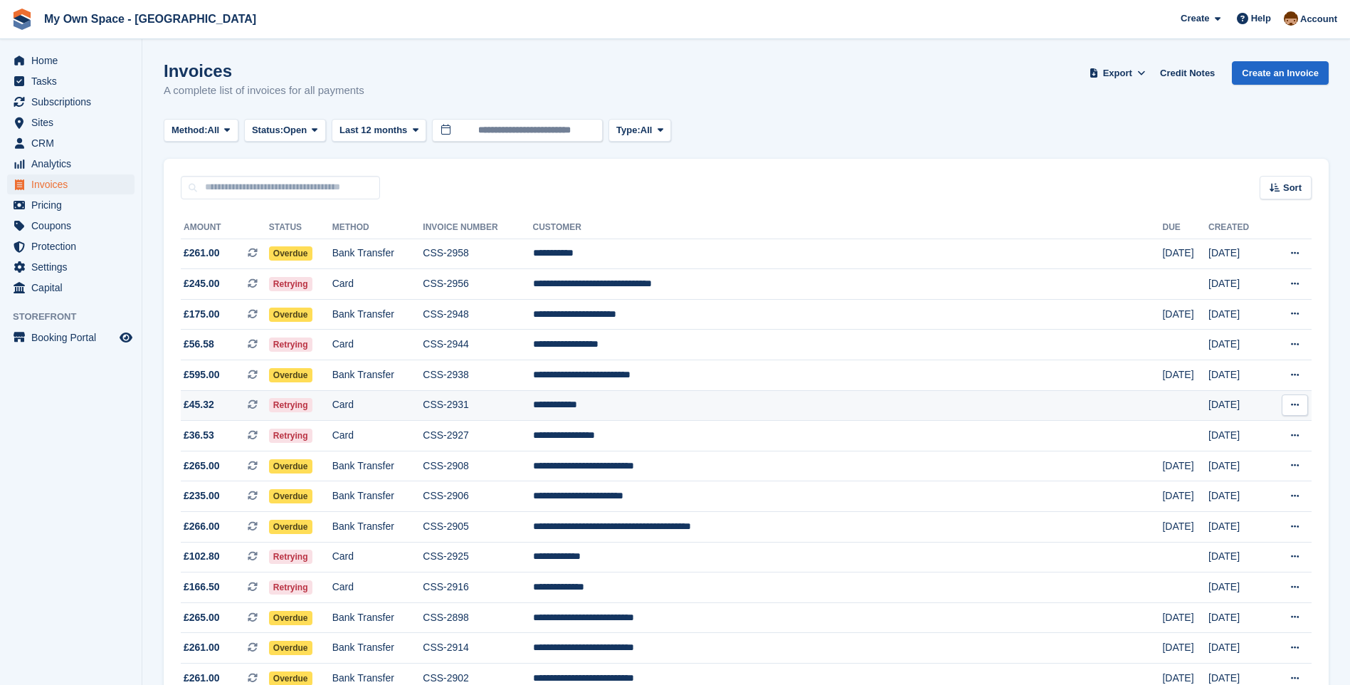
scroll to position [73, 0]
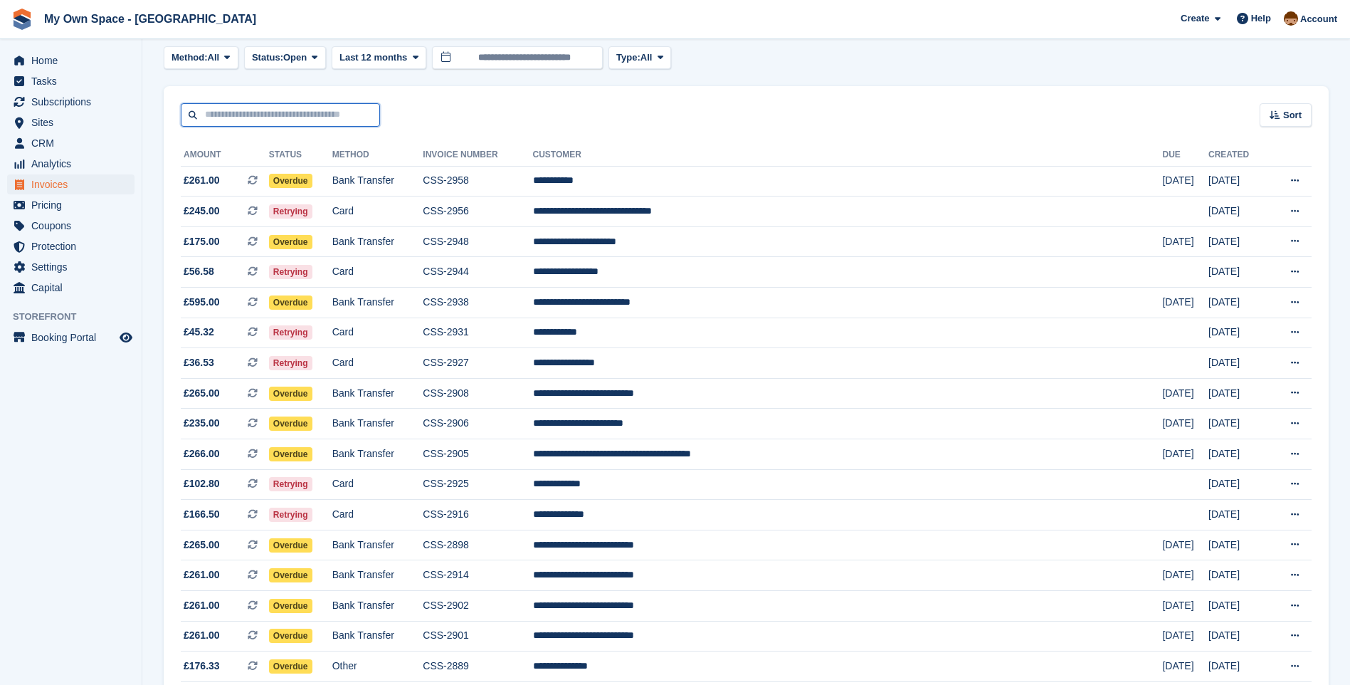
click at [274, 114] on input "text" at bounding box center [280, 114] width 199 height 23
type input "*******"
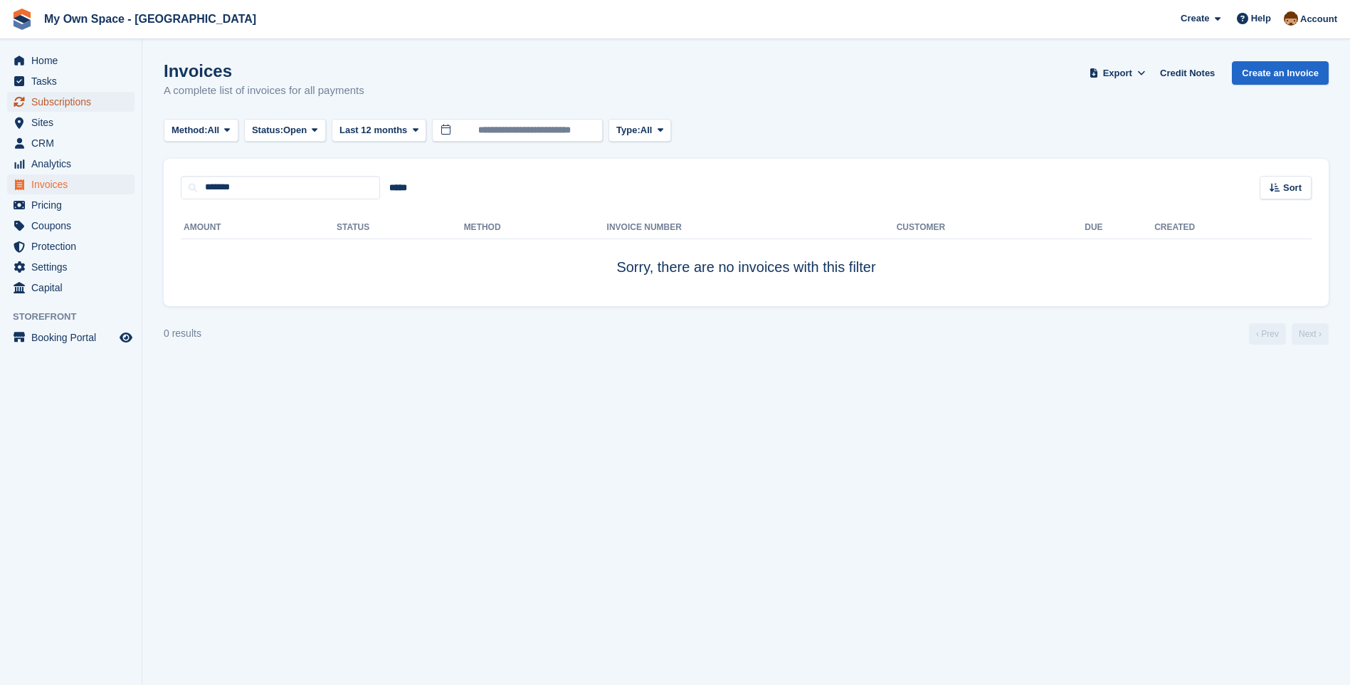
click at [73, 98] on span "Subscriptions" at bounding box center [73, 102] width 85 height 20
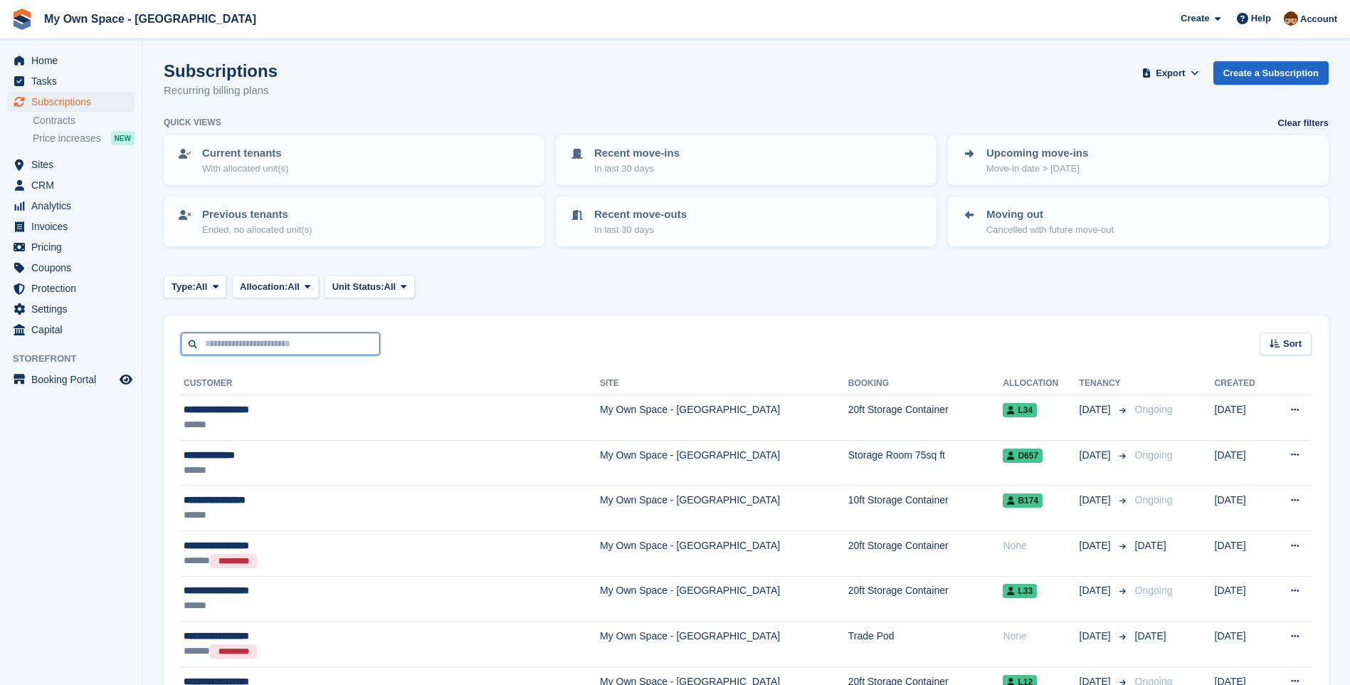
click at [241, 341] on input "text" at bounding box center [280, 343] width 199 height 23
type input "***"
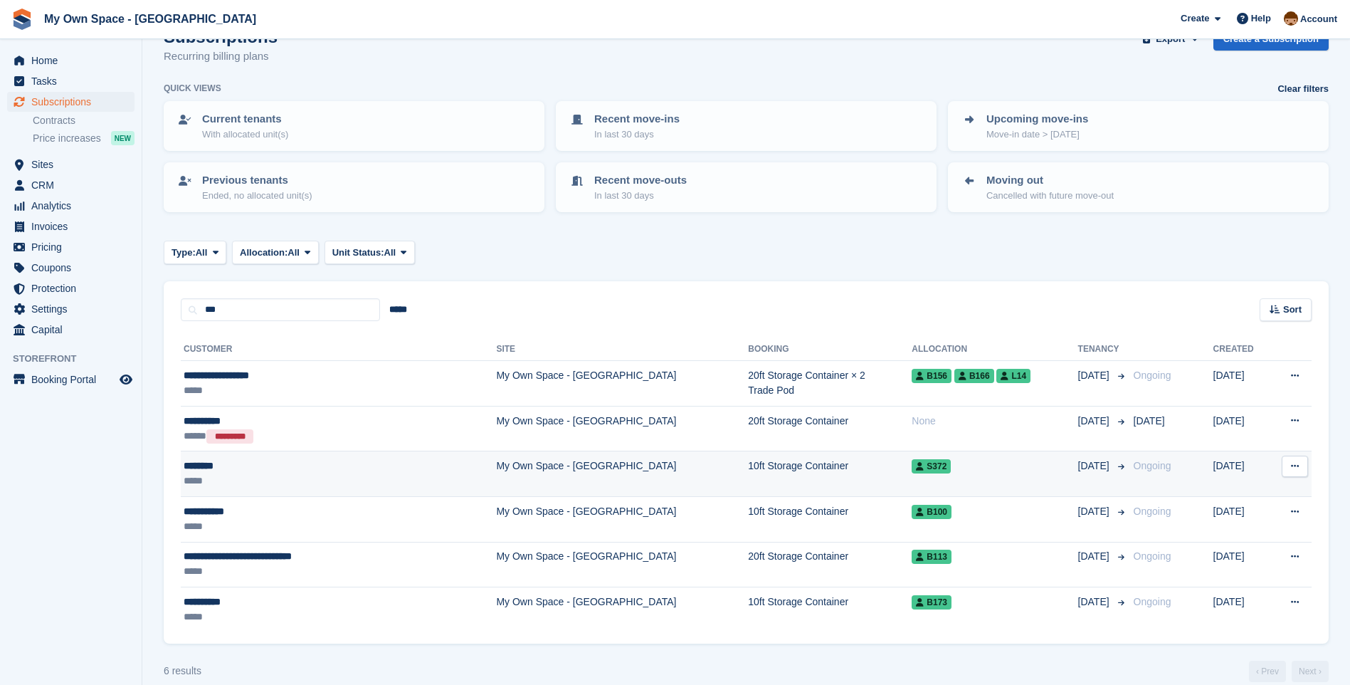
scroll to position [53, 0]
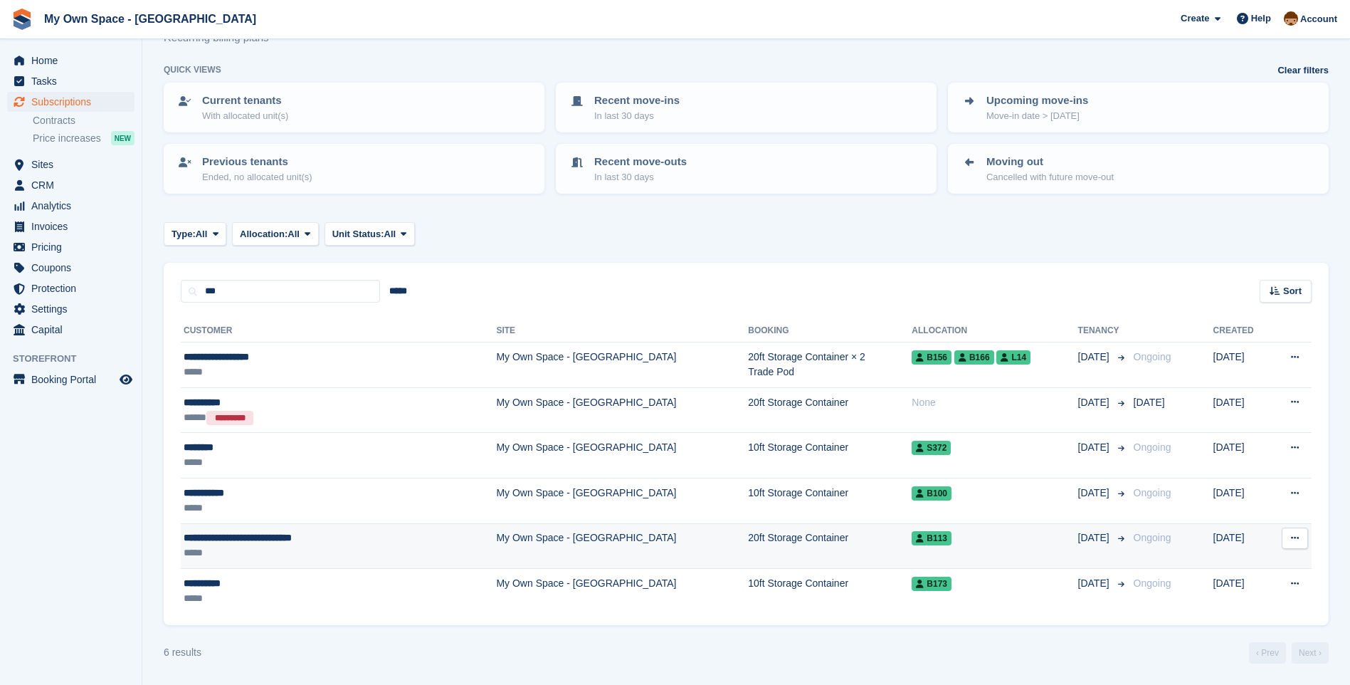
click at [265, 542] on span "**********" at bounding box center [238, 537] width 108 height 10
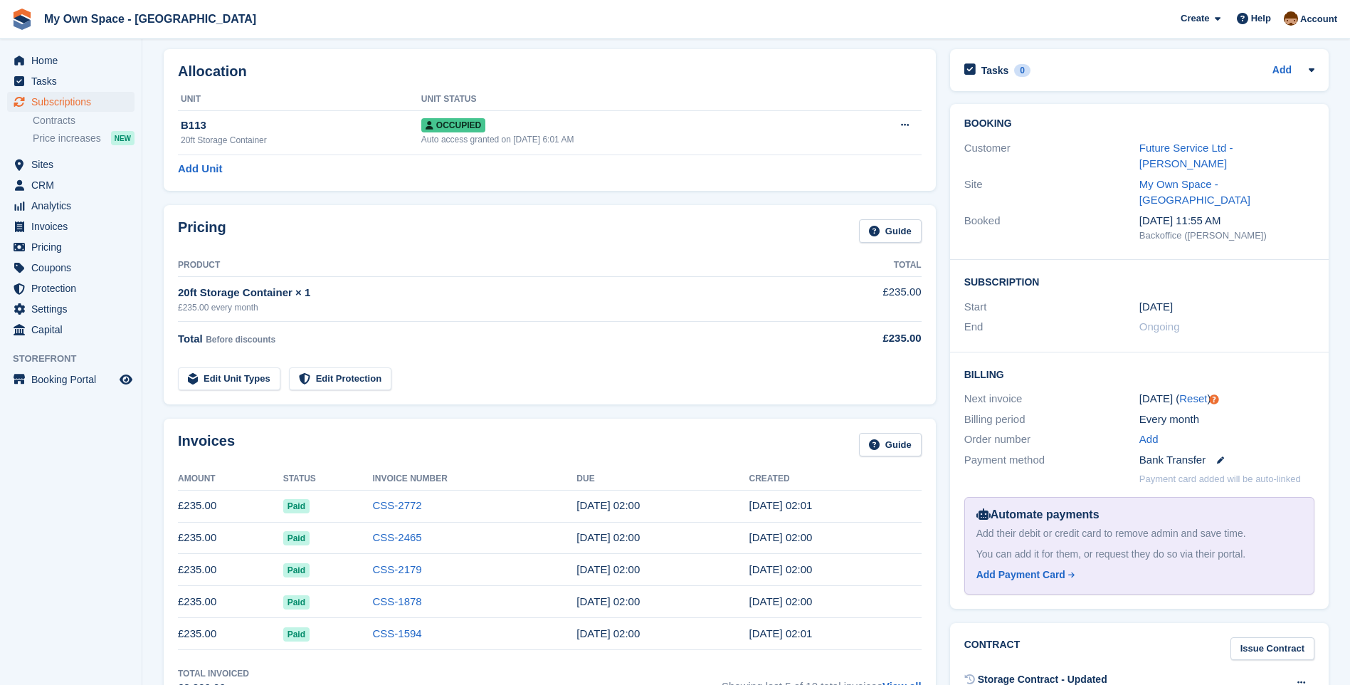
scroll to position [142, 0]
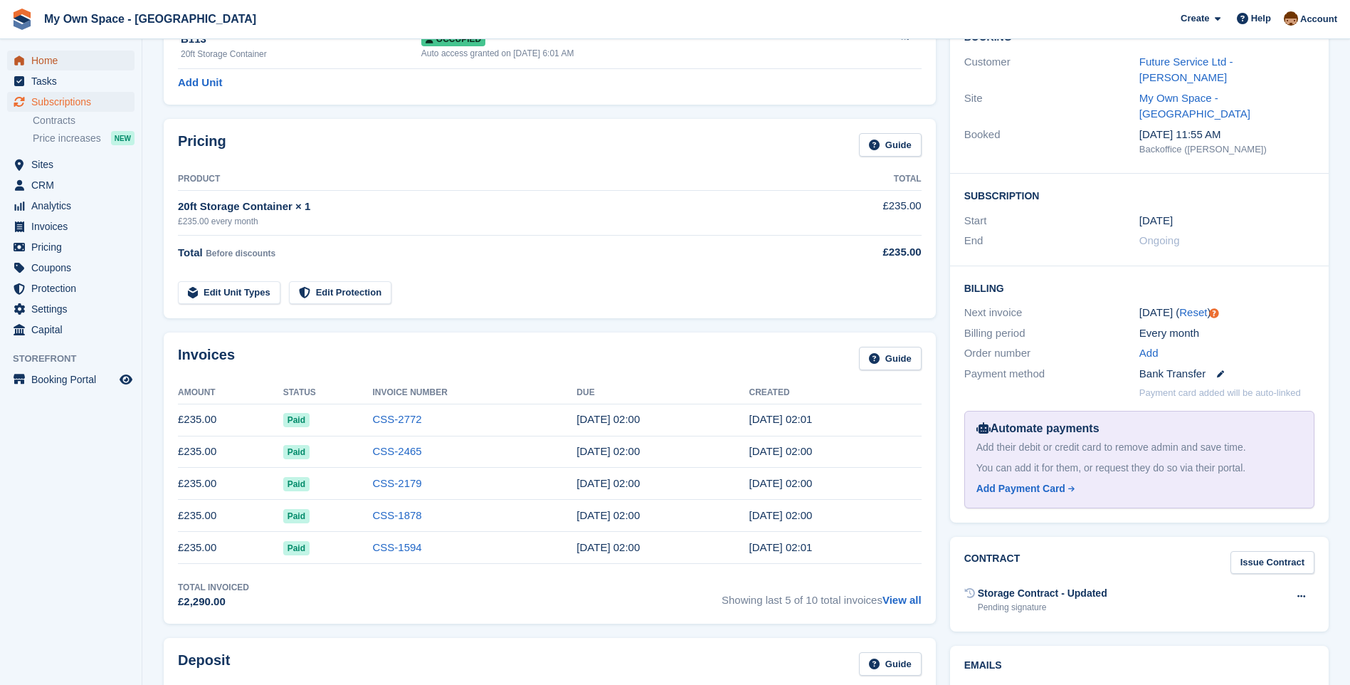
click at [51, 63] on span "Home" at bounding box center [73, 61] width 85 height 20
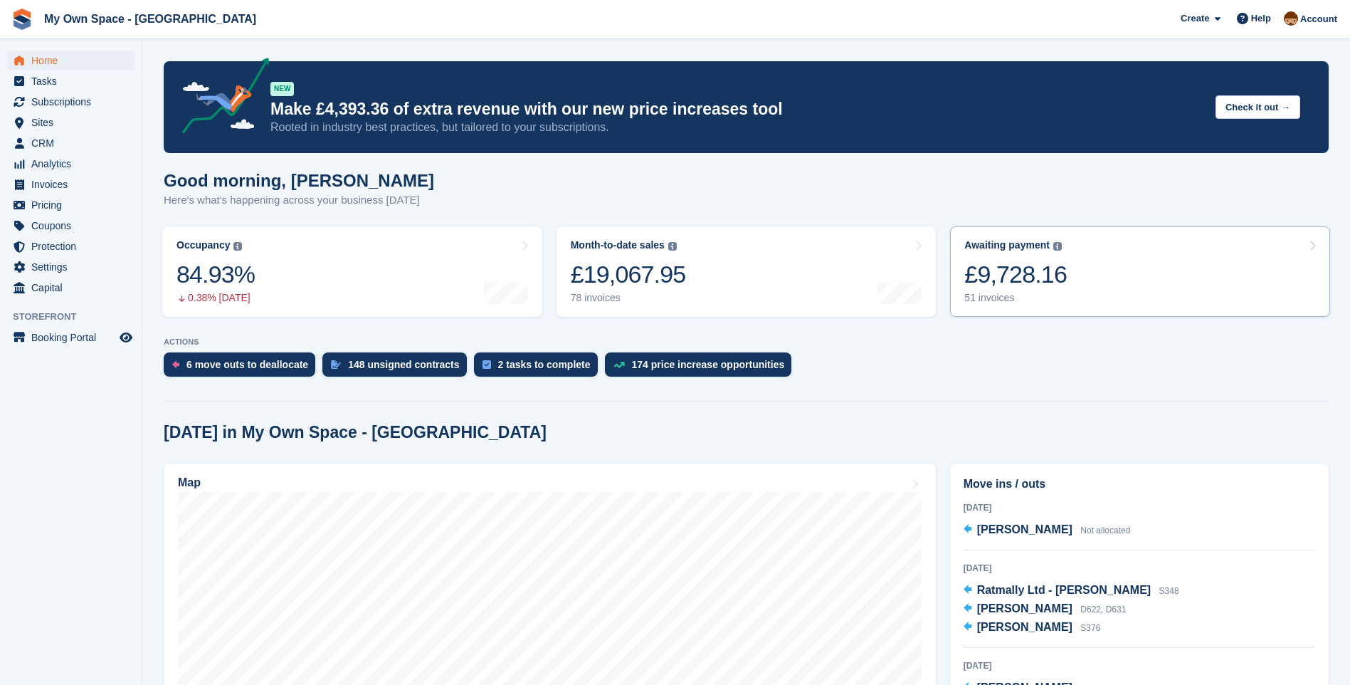
drag, startPoint x: 991, startPoint y: 298, endPoint x: 1010, endPoint y: 300, distance: 18.6
click at [991, 298] on div "51 invoices" at bounding box center [1015, 298] width 102 height 12
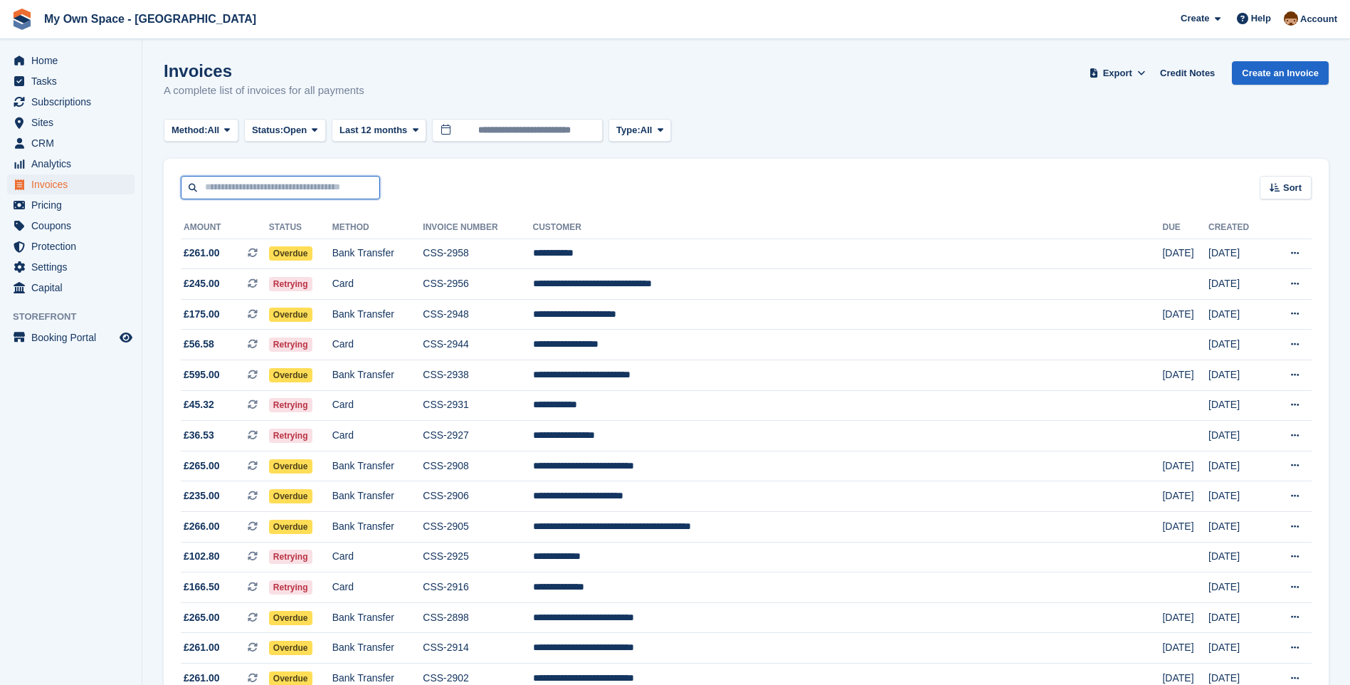
click at [218, 184] on input "text" at bounding box center [280, 187] width 199 height 23
type input "*******"
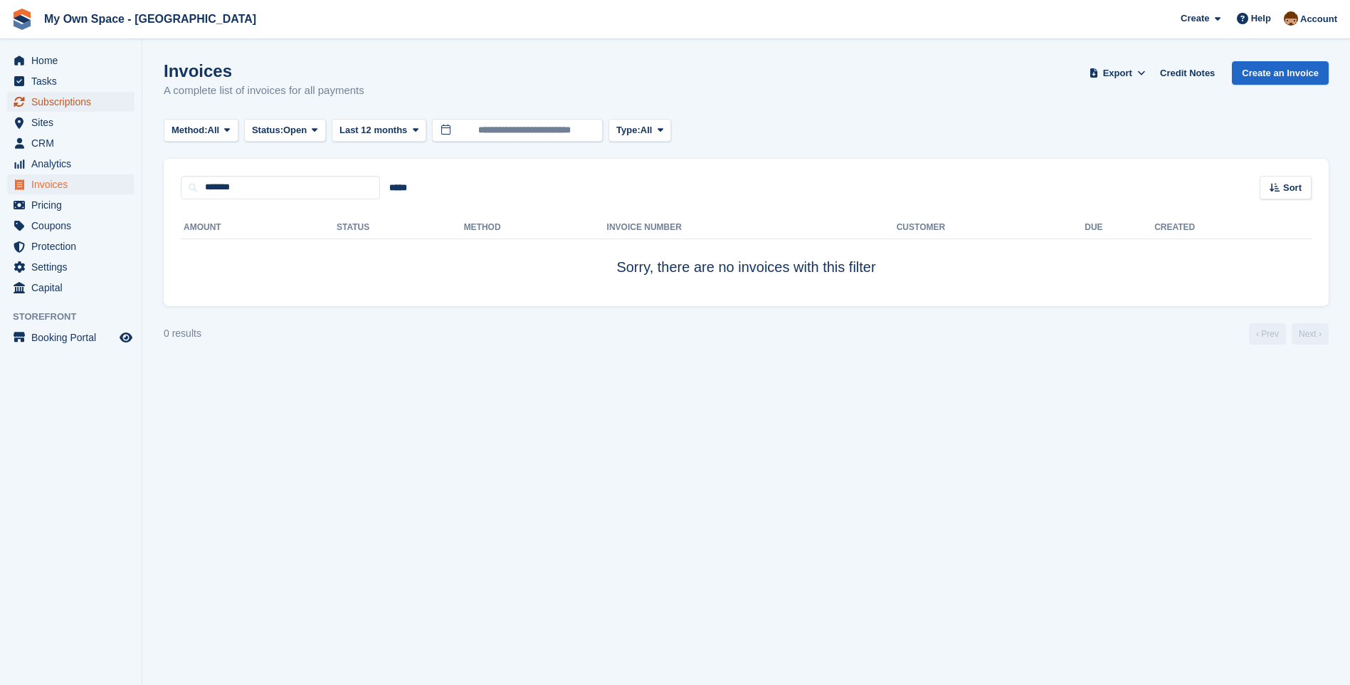
click at [60, 105] on span "Subscriptions" at bounding box center [73, 102] width 85 height 20
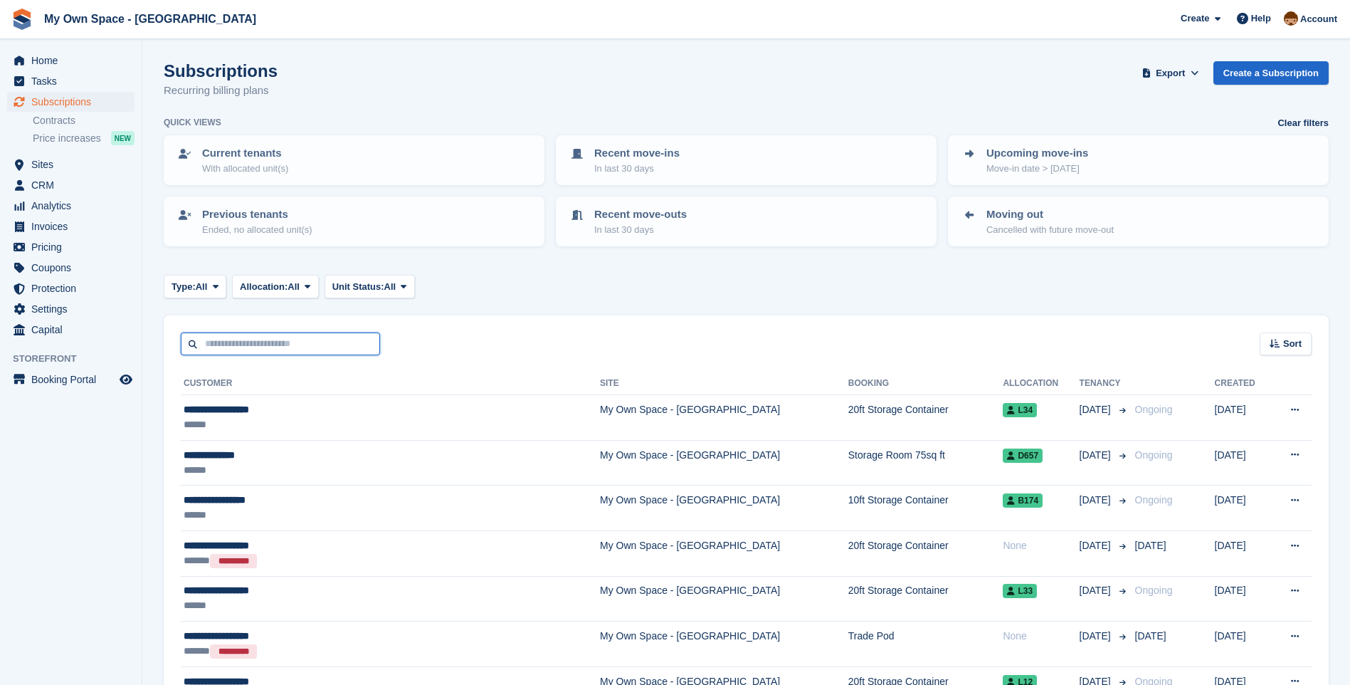
click at [231, 337] on input "text" at bounding box center [280, 343] width 199 height 23
type input "******"
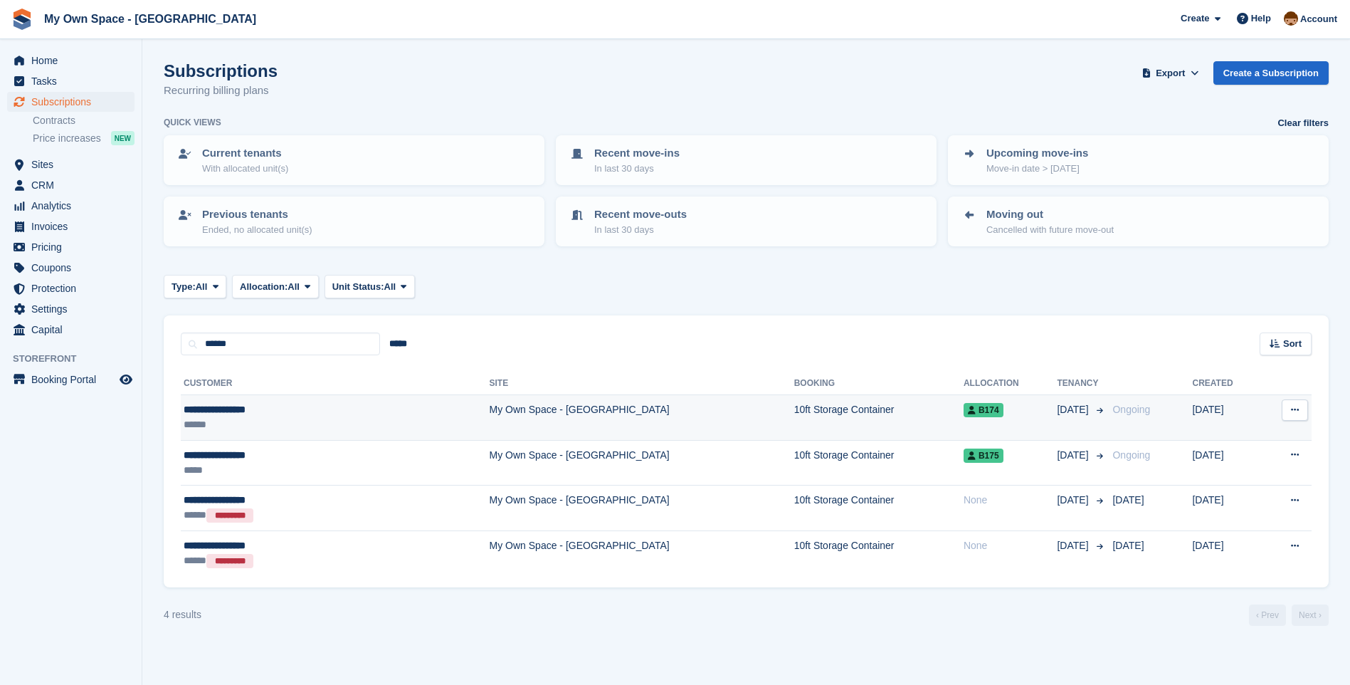
click at [490, 417] on td "My Own Space - [GEOGRAPHIC_DATA]" at bounding box center [642, 418] width 305 height 46
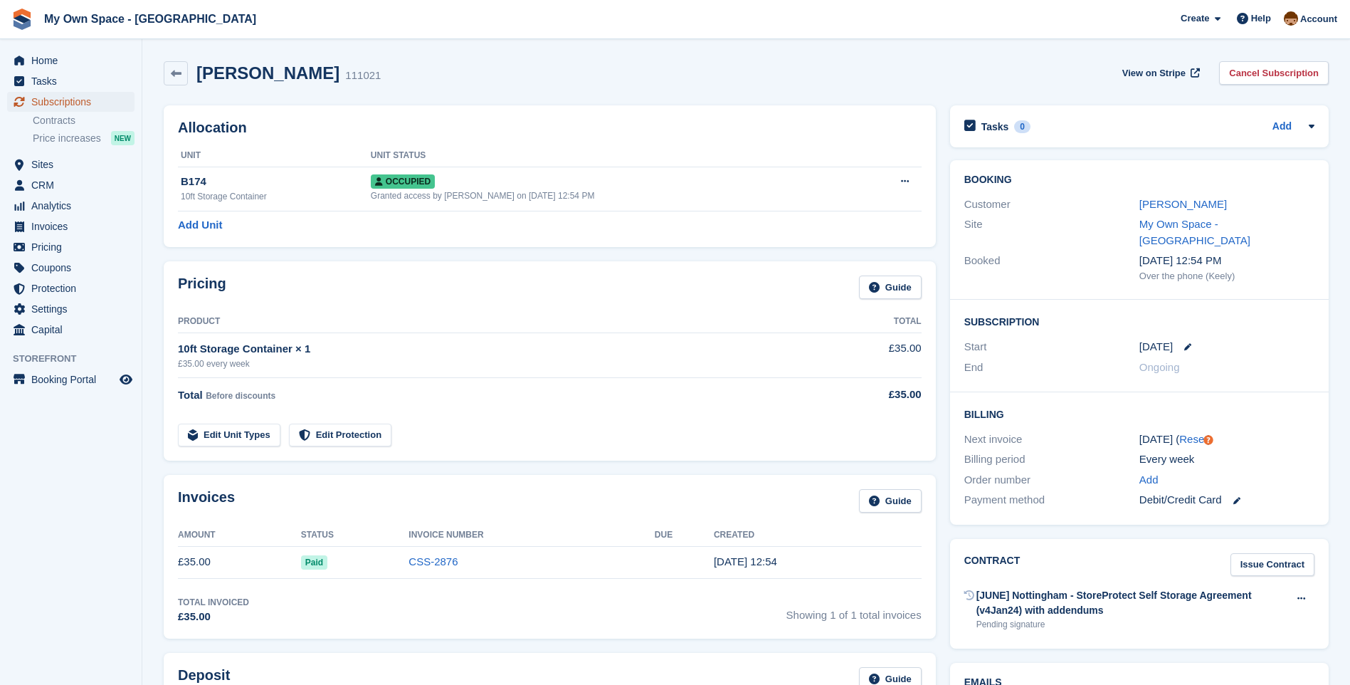
click at [41, 102] on span "Subscriptions" at bounding box center [73, 102] width 85 height 20
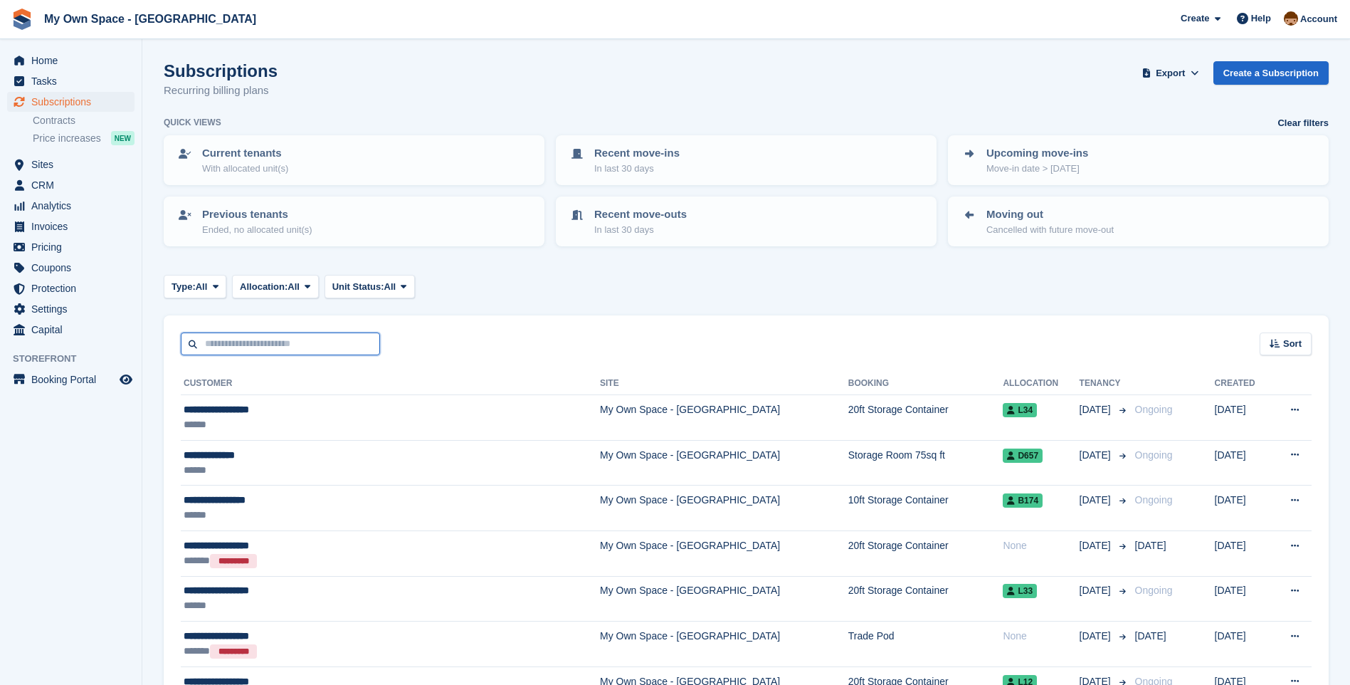
click at [228, 341] on input "text" at bounding box center [280, 343] width 199 height 23
type input "******"
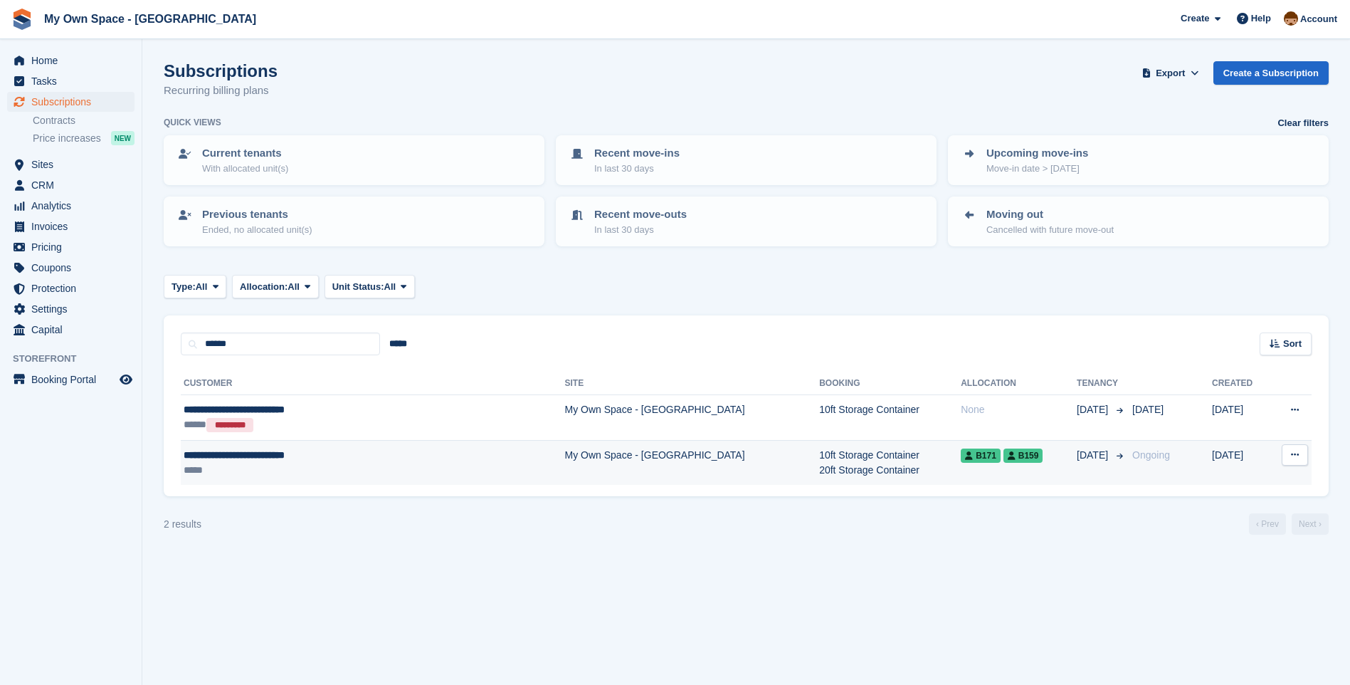
click at [819, 457] on td "10ft Storage Container 20ft Storage Container" at bounding box center [890, 462] width 142 height 45
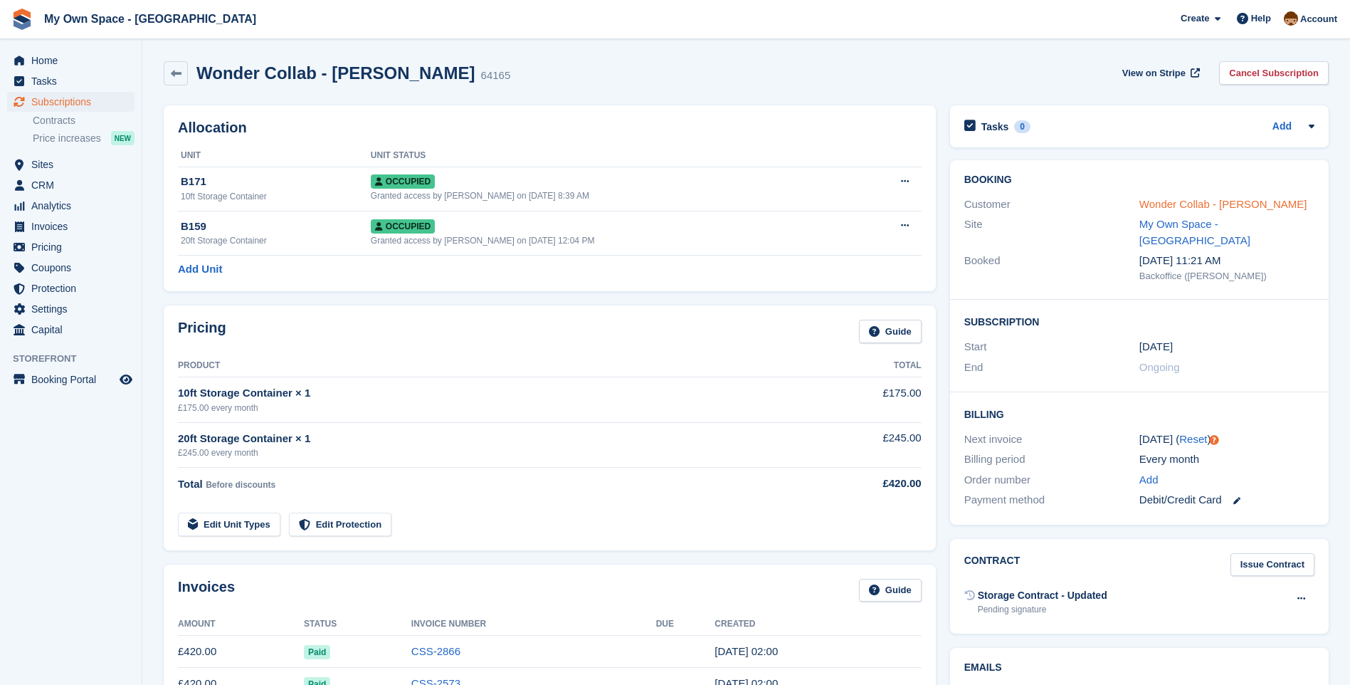
click at [1194, 203] on link "Wonder Collab - Ryan Garwood" at bounding box center [1223, 204] width 168 height 12
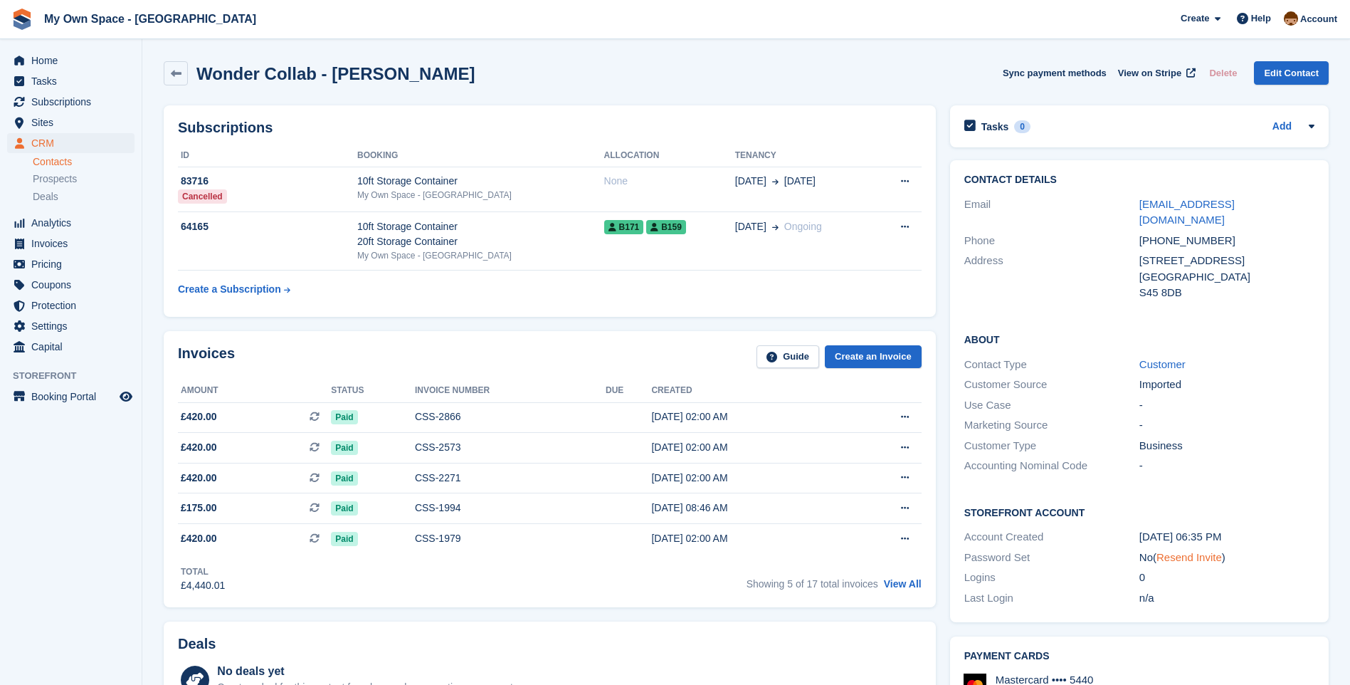
click at [1176, 551] on link "Resend Invite" at bounding box center [1189, 557] width 65 height 12
click at [46, 105] on span "Subscriptions" at bounding box center [73, 102] width 85 height 20
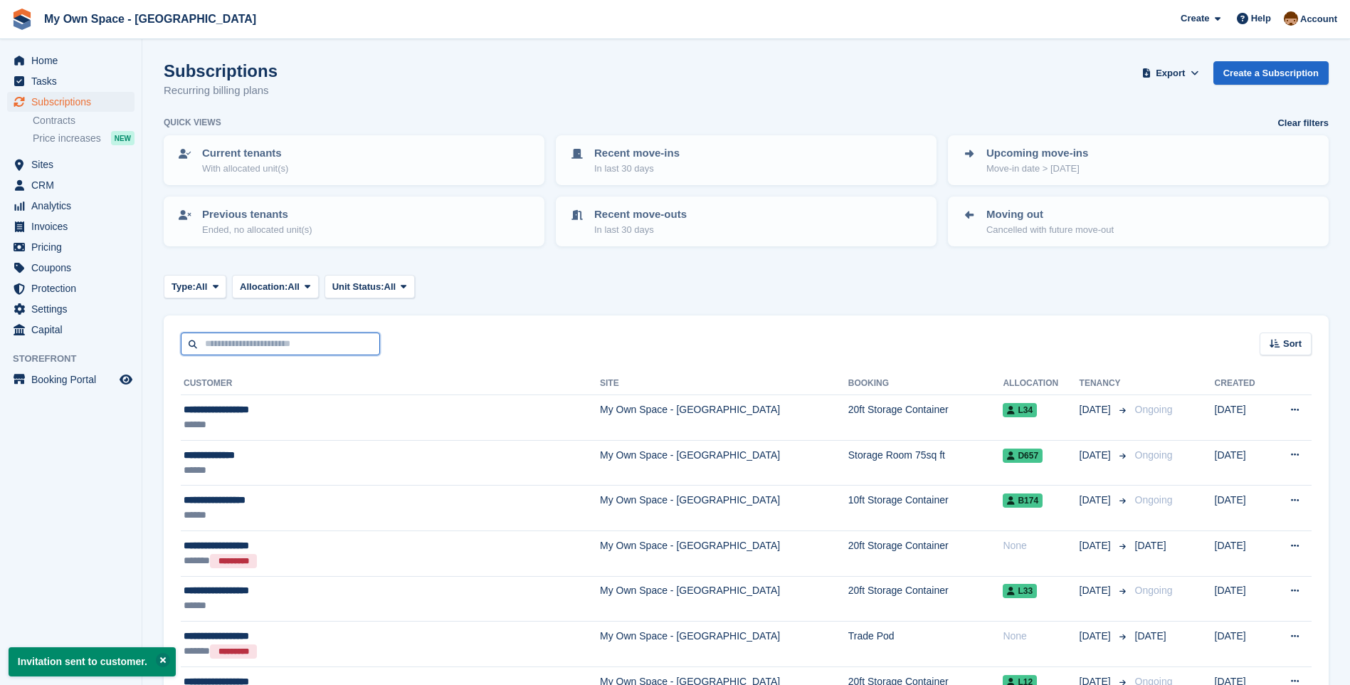
click at [255, 335] on input "text" at bounding box center [280, 343] width 199 height 23
type input "***"
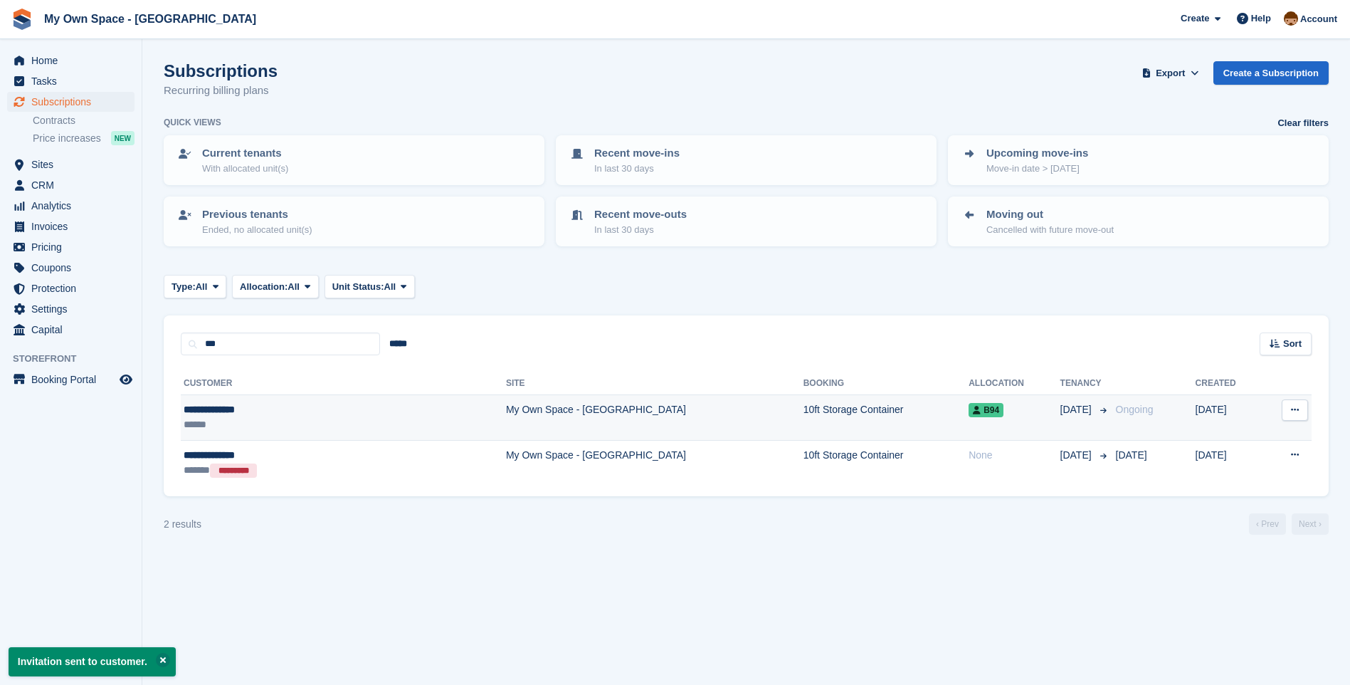
click at [506, 408] on td "My Own Space - [GEOGRAPHIC_DATA]" at bounding box center [654, 418] width 297 height 46
